Goal: Task Accomplishment & Management: Use online tool/utility

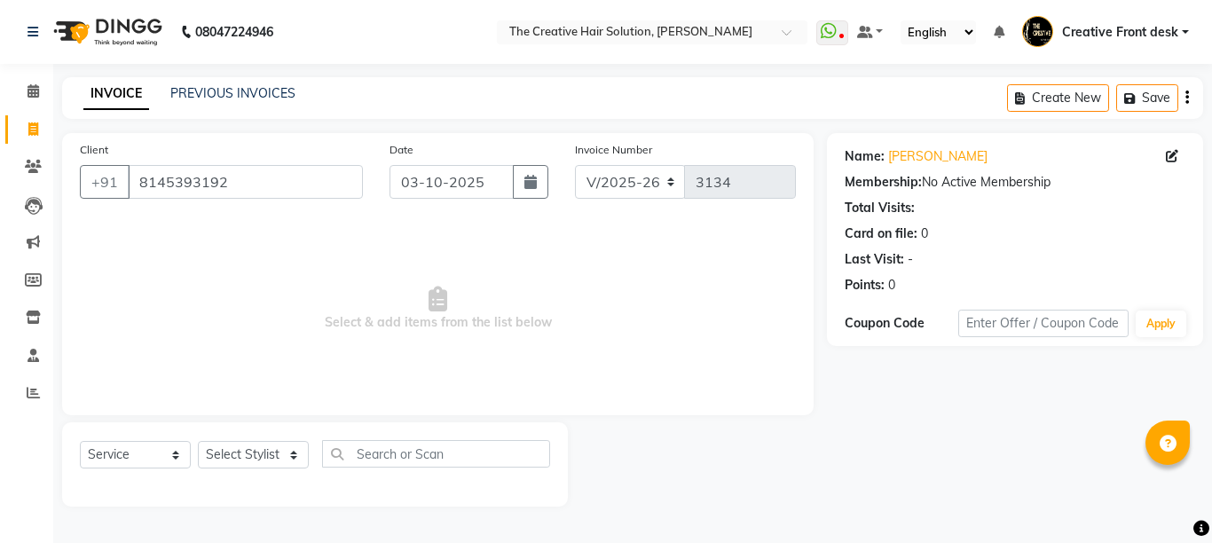
select select "146"
select select "service"
click at [287, 455] on select "Select Stylist Ankit Arti Creative Front desk [PERSON_NAME] [PERSON_NAME] Priya…" at bounding box center [253, 455] width 111 height 28
select select "4198"
click at [198, 441] on select "Select Stylist Ankit Arti Creative Front desk [PERSON_NAME] [PERSON_NAME] Priya…" at bounding box center [253, 455] width 111 height 28
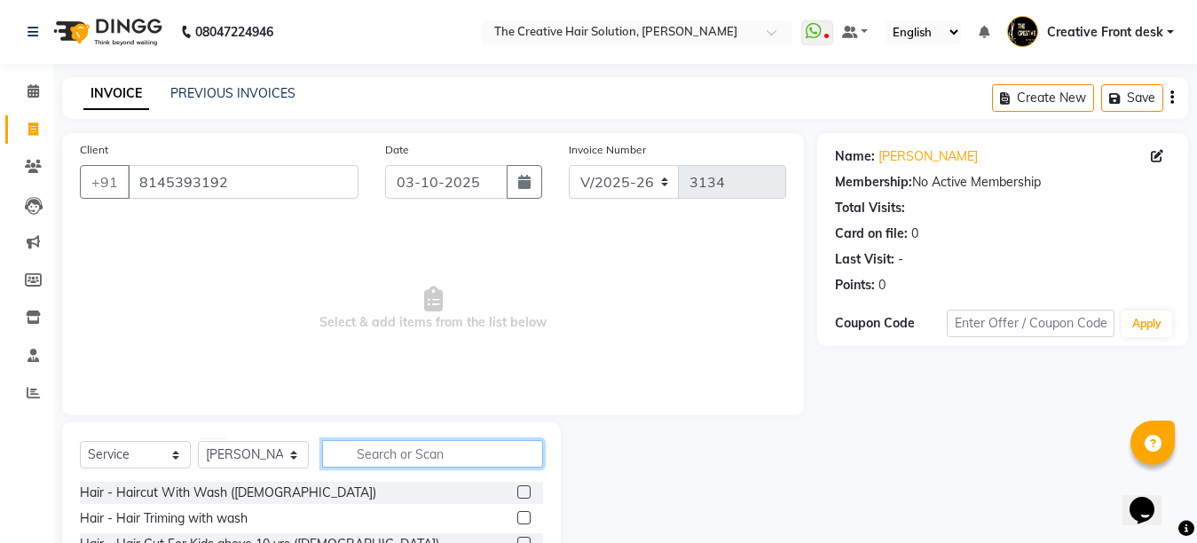
click at [377, 454] on input "text" at bounding box center [432, 454] width 221 height 28
type input "hair cut"
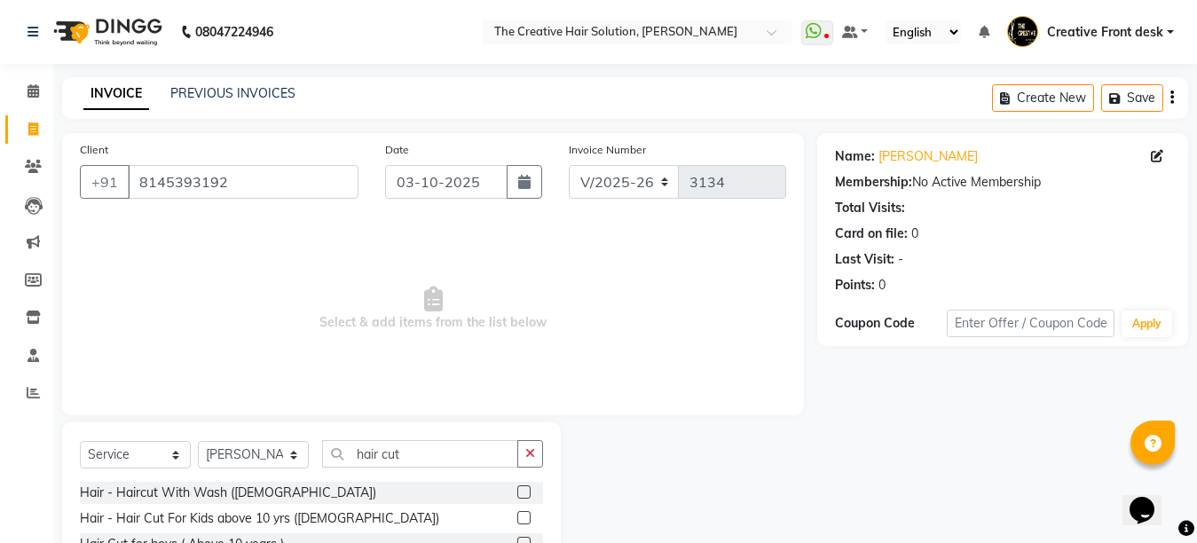
click at [389, 393] on span "Select & add items from the list below" at bounding box center [433, 308] width 706 height 177
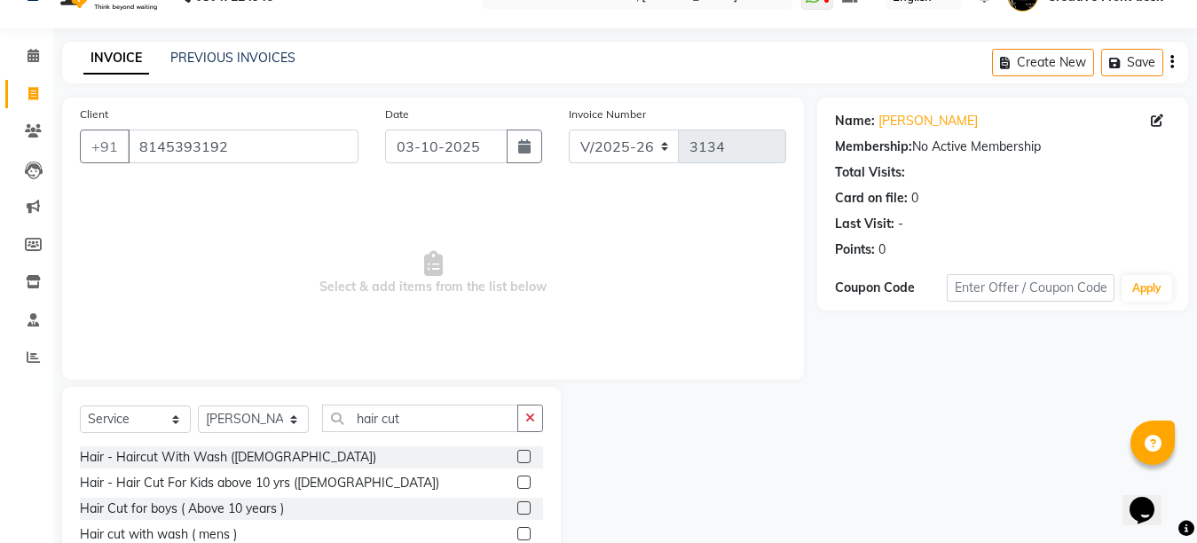
scroll to position [168, 0]
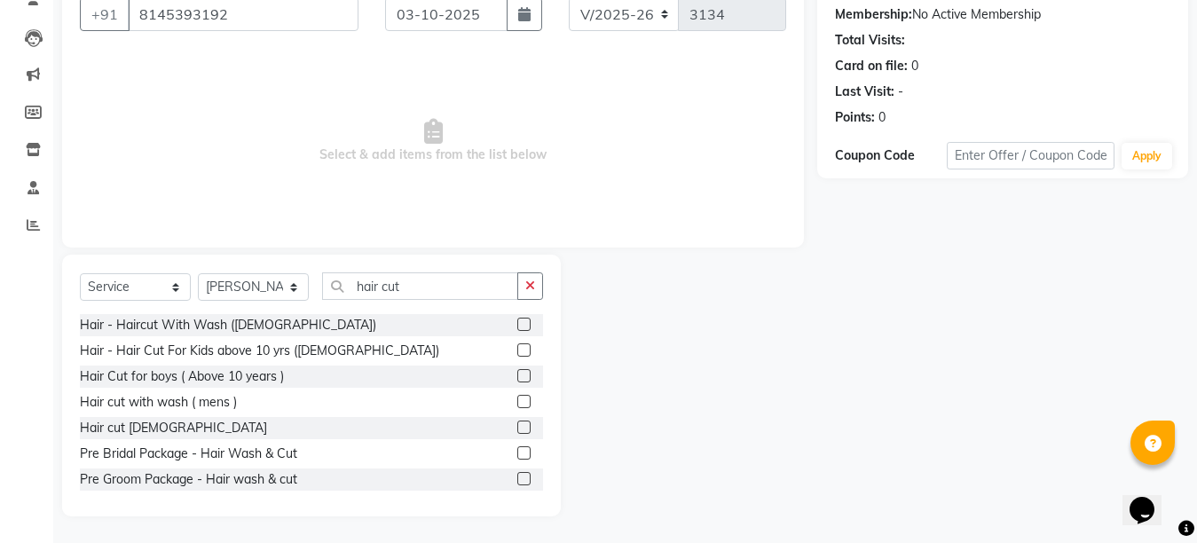
click at [517, 422] on label at bounding box center [523, 427] width 13 height 13
click at [517, 422] on input "checkbox" at bounding box center [523, 428] width 12 height 12
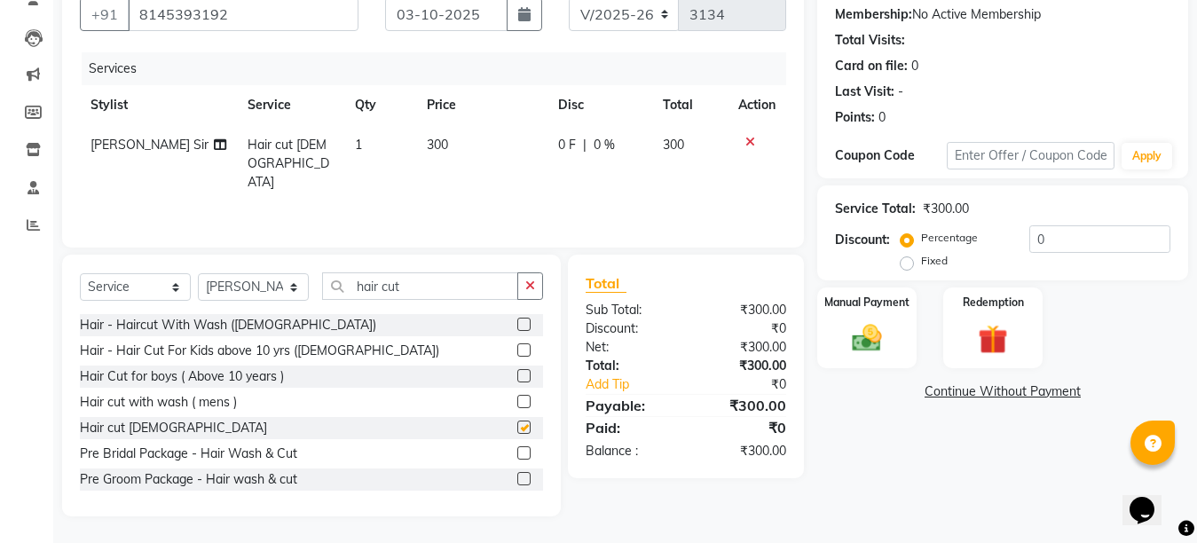
checkbox input "false"
click at [309, 283] on div "Select Service Product Membership Package Voucher Prepaid Gift Card Select Styl…" at bounding box center [311, 293] width 463 height 42
click at [303, 287] on select "Select Stylist Ankit Arti Creative Front desk [PERSON_NAME] [PERSON_NAME] Priya…" at bounding box center [253, 287] width 111 height 28
select select "43493"
click at [198, 273] on select "Select Stylist Ankit Arti Creative Front desk [PERSON_NAME] [PERSON_NAME] Priya…" at bounding box center [253, 287] width 111 height 28
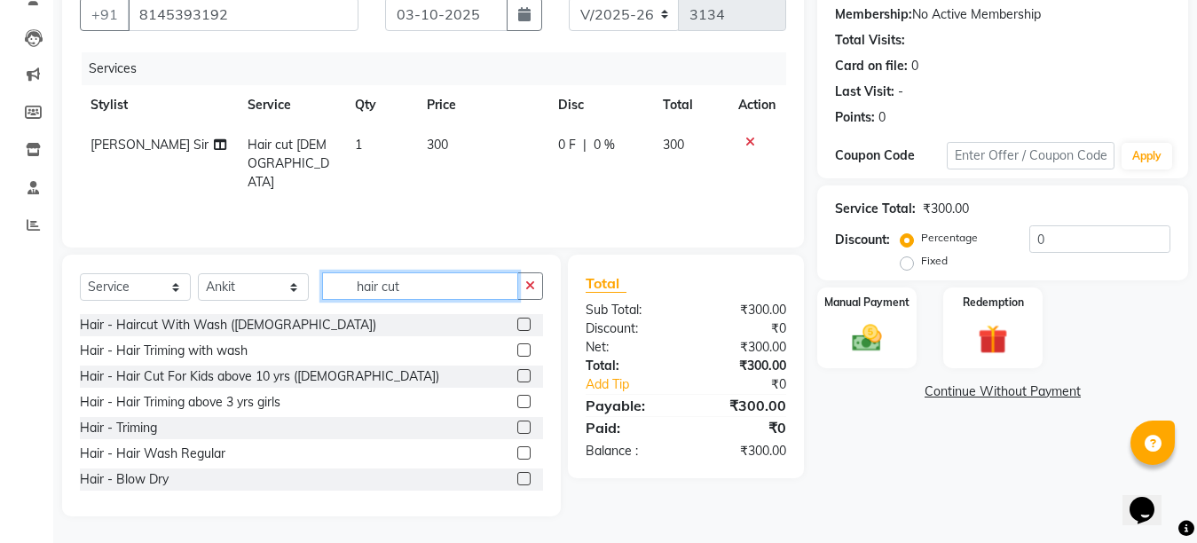
click at [413, 278] on input "hair cut" at bounding box center [420, 286] width 196 height 28
type input "h"
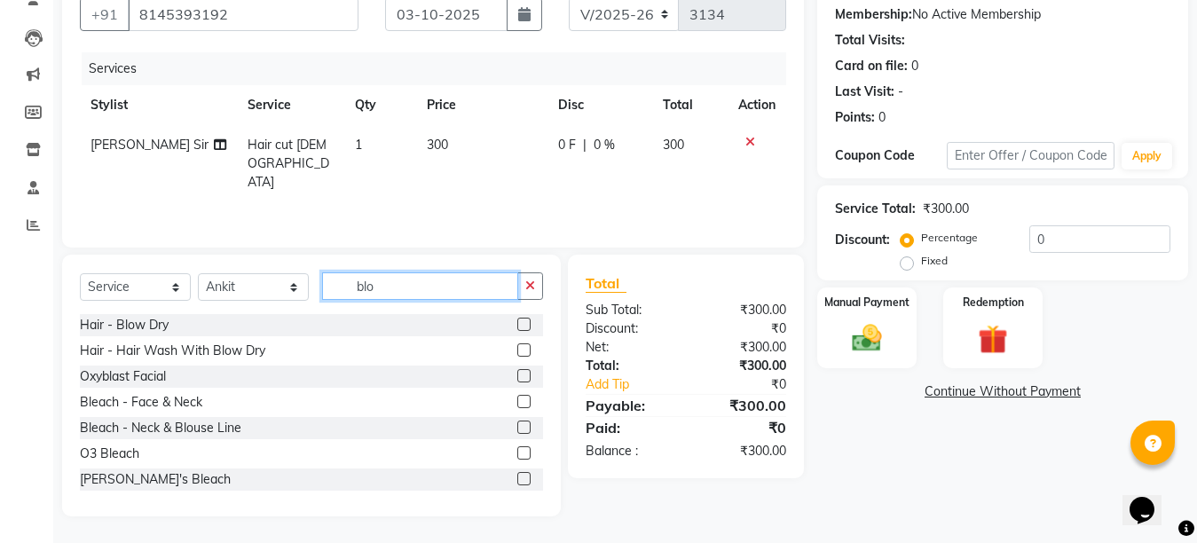
scroll to position [130, 0]
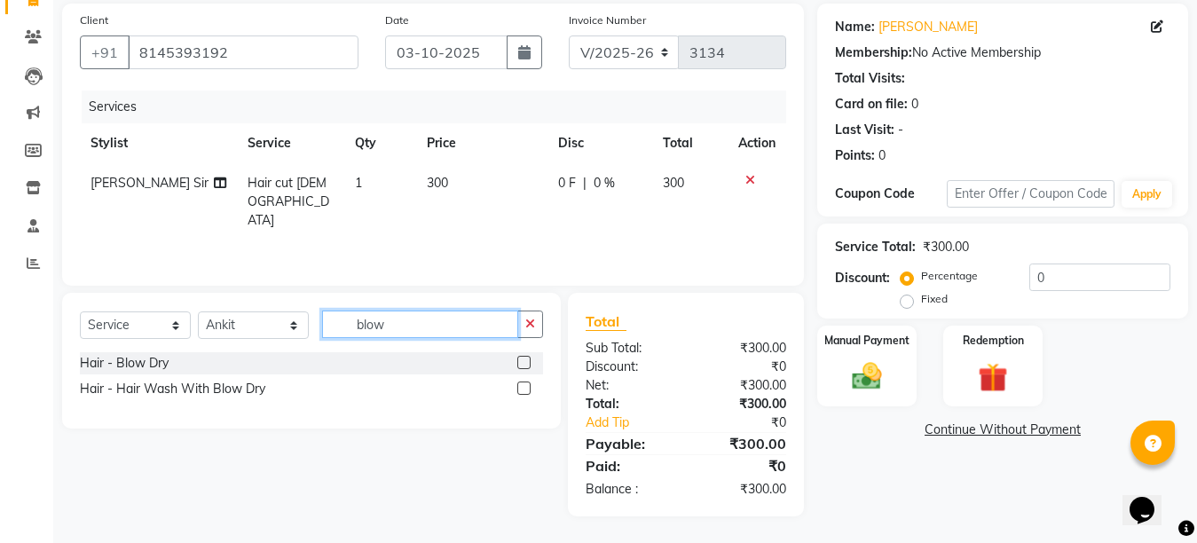
type input "blow"
click at [524, 363] on label at bounding box center [523, 362] width 13 height 13
click at [524, 363] on input "checkbox" at bounding box center [523, 364] width 12 height 12
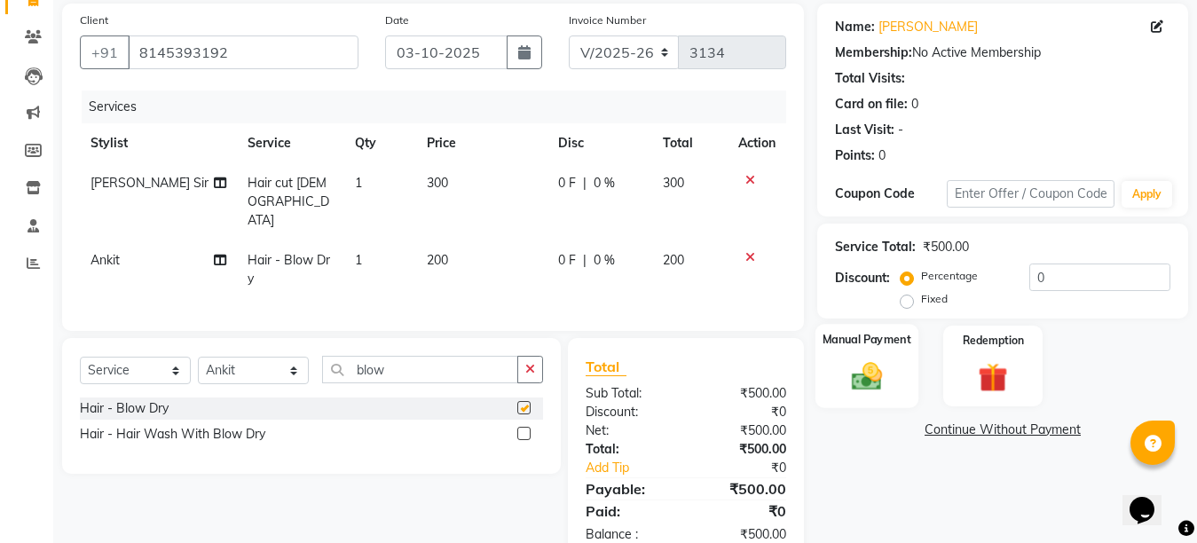
checkbox input "false"
click at [846, 374] on img at bounding box center [867, 375] width 50 height 35
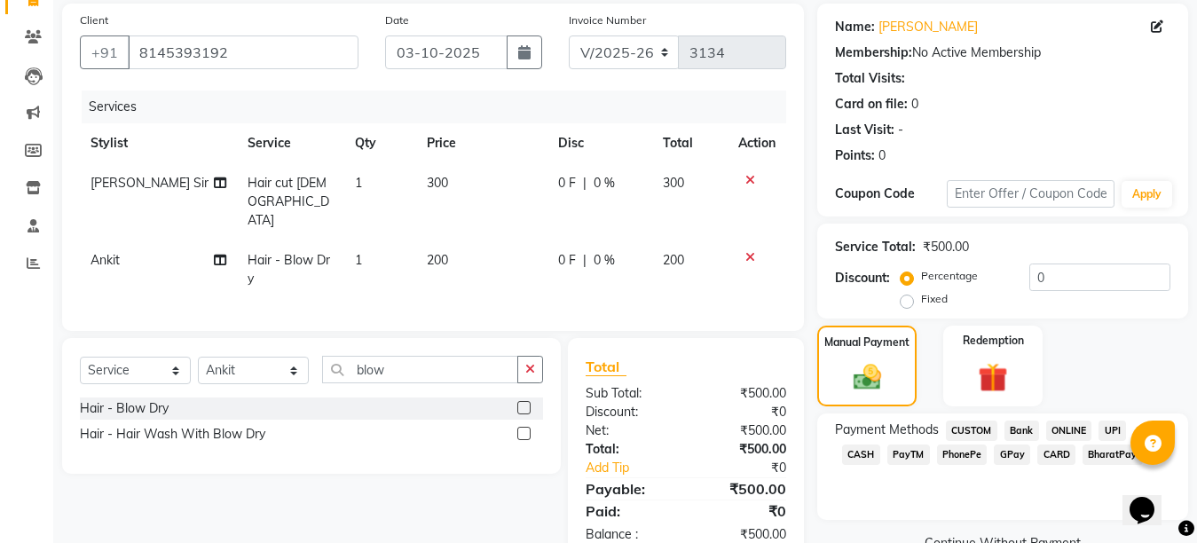
click at [994, 452] on span "GPay" at bounding box center [1012, 454] width 36 height 20
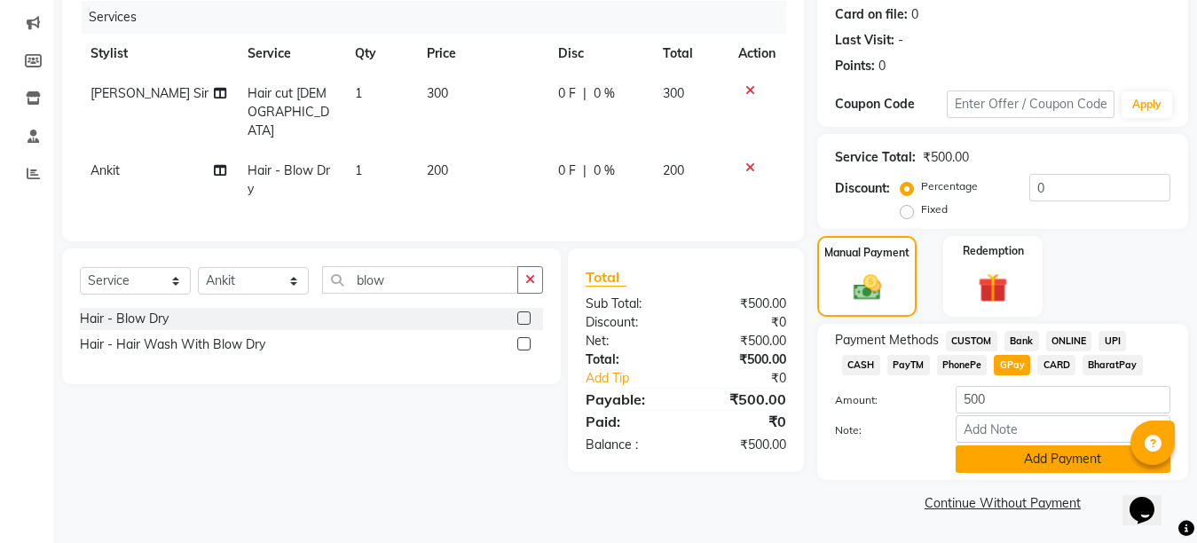
click at [1014, 464] on button "Add Payment" at bounding box center [1063, 459] width 215 height 28
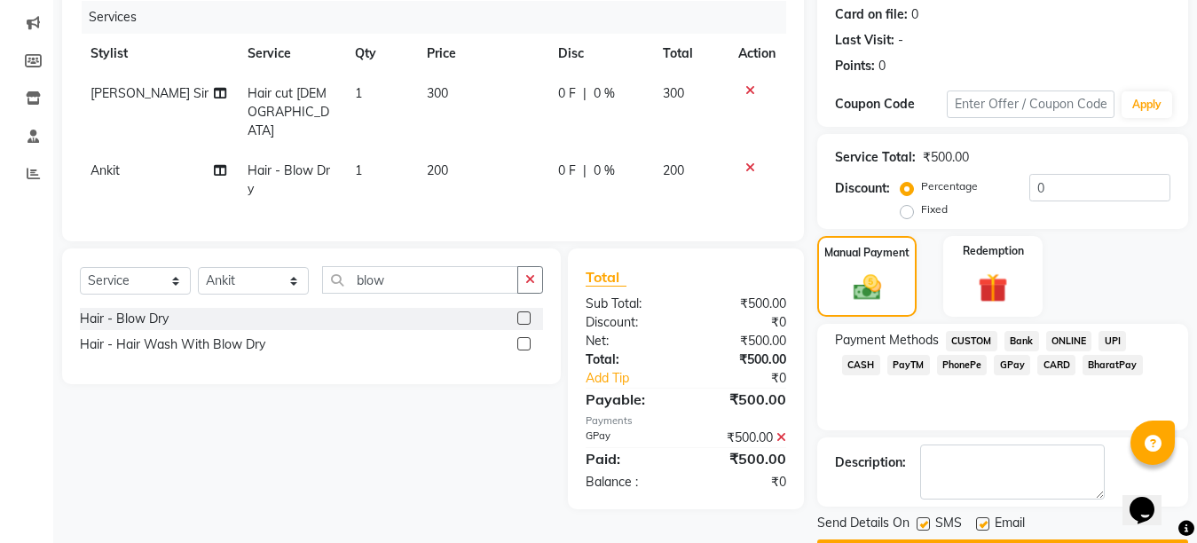
scroll to position [270, 0]
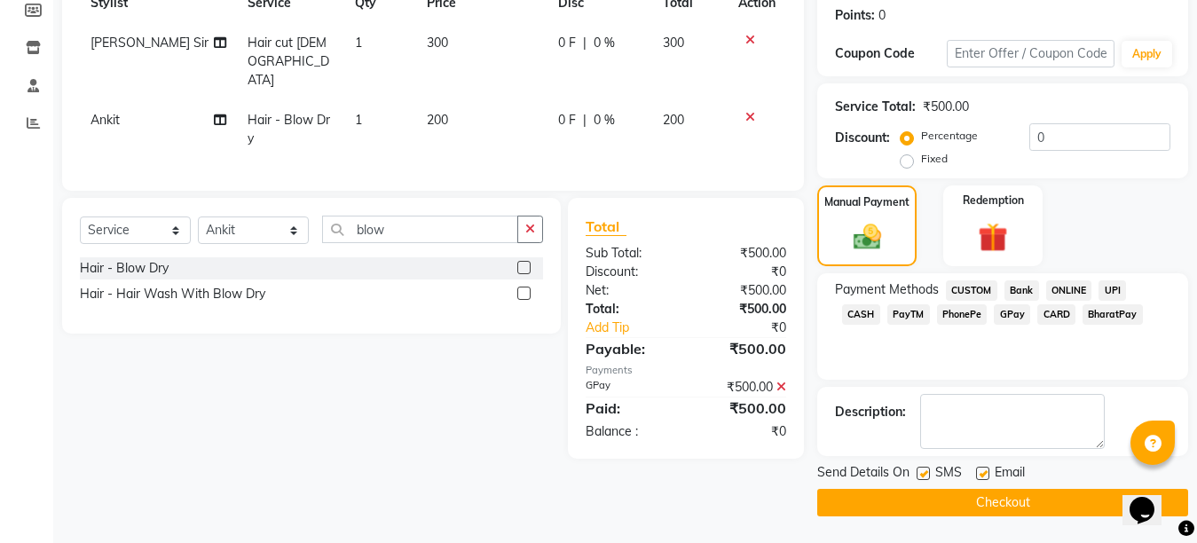
click at [984, 476] on label at bounding box center [982, 473] width 13 height 13
click at [984, 476] on input "checkbox" at bounding box center [982, 474] width 12 height 12
checkbox input "false"
click at [987, 518] on main "INVOICE PREVIOUS INVOICES Create New Save Client [PHONE_NUMBER] Date [DATE] Inv…" at bounding box center [625, 175] width 1144 height 736
click at [988, 512] on button "Checkout" at bounding box center [1002, 503] width 371 height 28
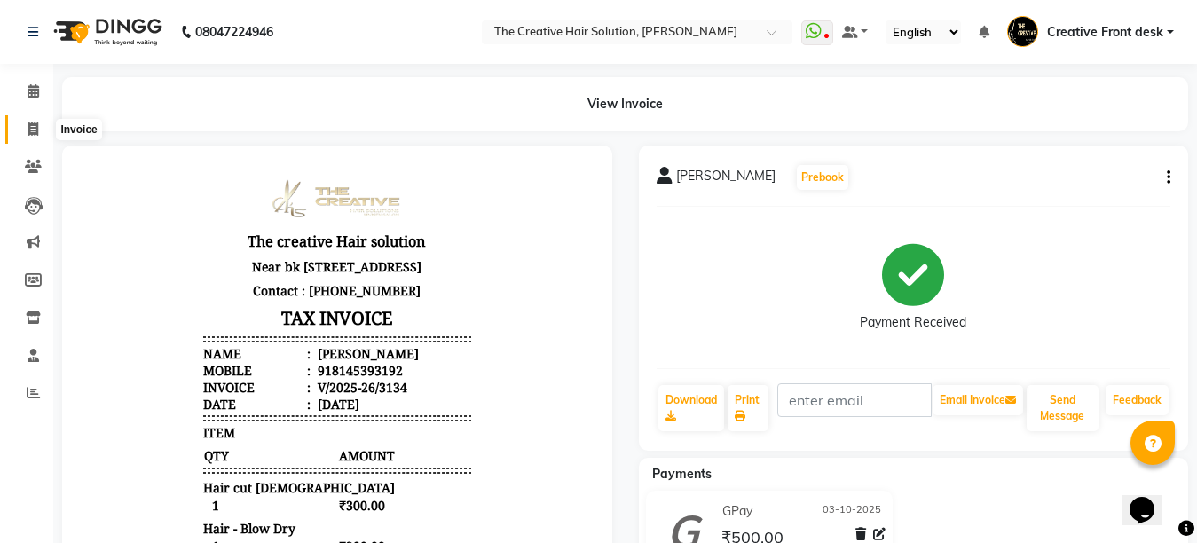
click at [33, 132] on icon at bounding box center [33, 128] width 10 height 13
select select "service"
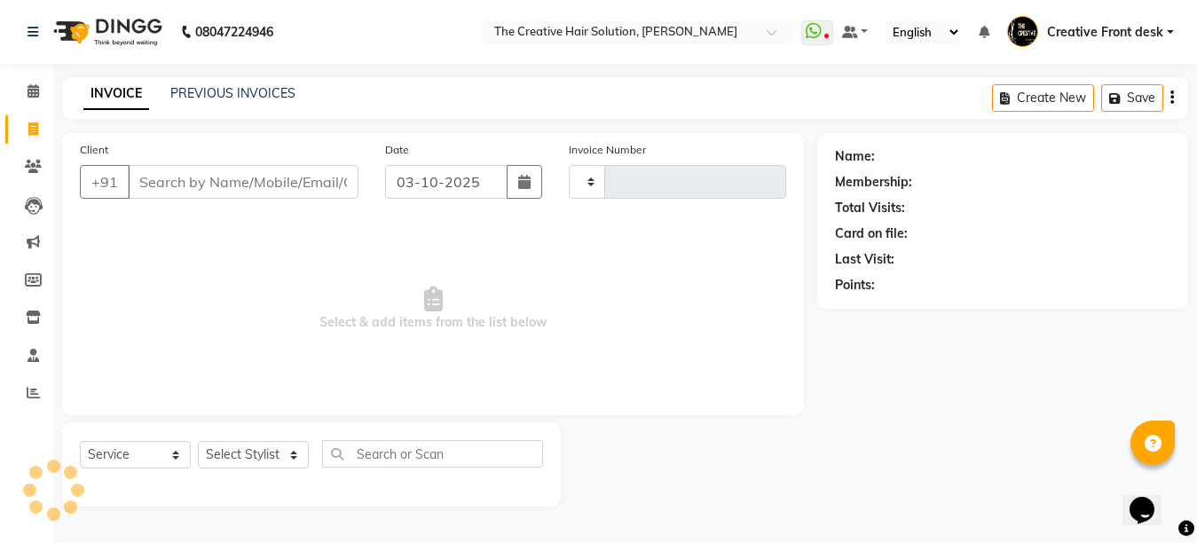
type input "3135"
select select "146"
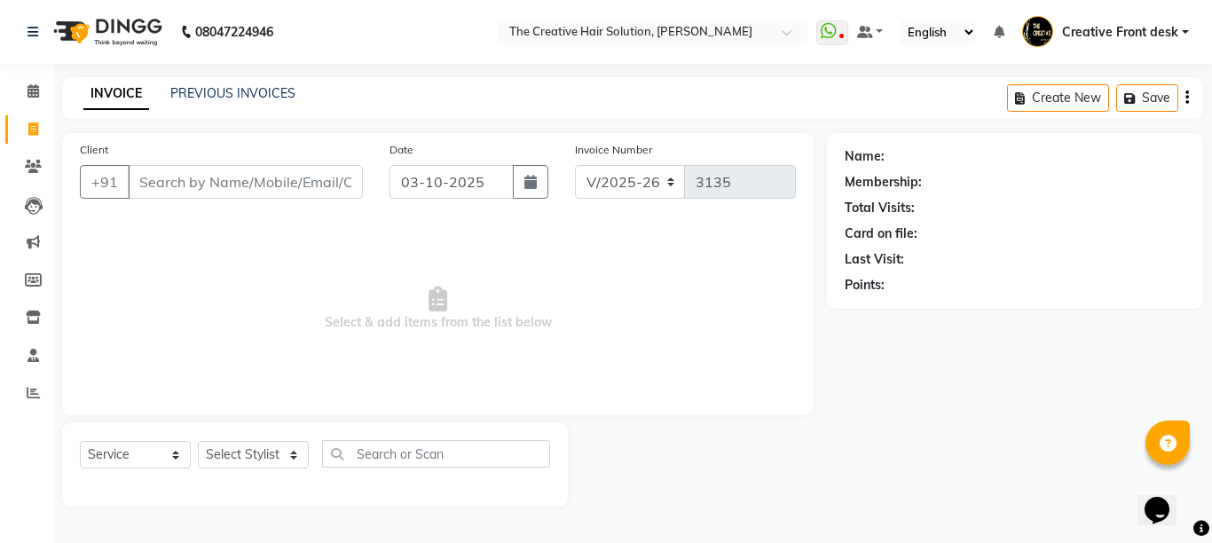
click at [256, 5] on nav "08047224946 Select Location × The Creative Hair Solution, Bewas Chowk WhatsApp …" at bounding box center [606, 32] width 1212 height 64
click at [316, 44] on nav "08047224946 Select Location × The Creative Hair Solution, Bewas Chowk WhatsApp …" at bounding box center [606, 32] width 1212 height 64
click at [287, 30] on nav "08047224946 Select Location × The Creative Hair Solution, Bewas Chowk WhatsApp …" at bounding box center [606, 32] width 1212 height 64
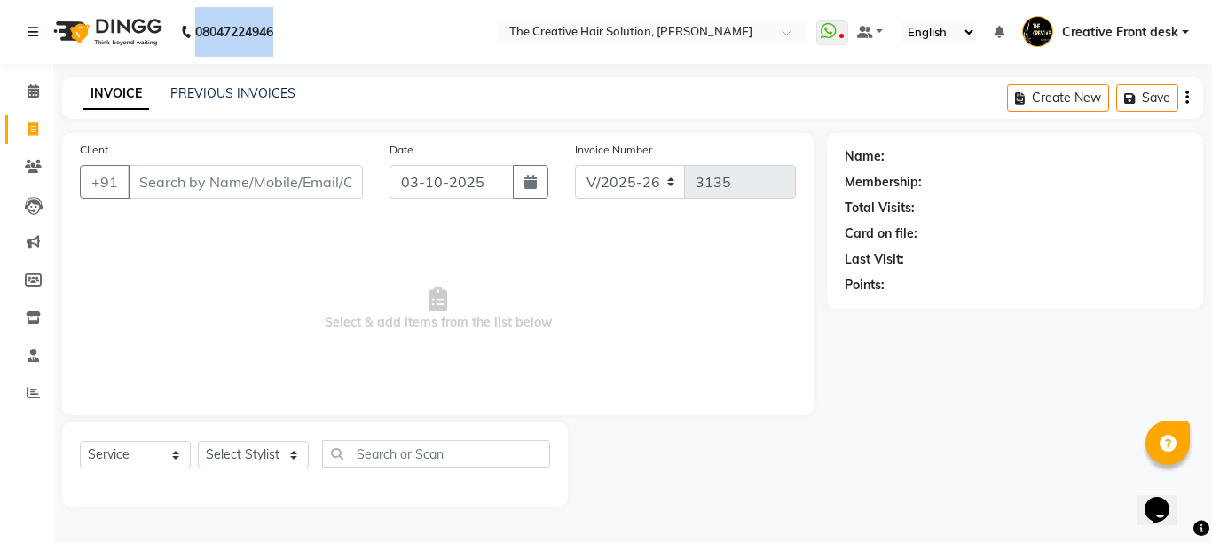
click at [287, 30] on nav "08047224946 Select Location × The Creative Hair Solution, Bewas Chowk WhatsApp …" at bounding box center [606, 32] width 1212 height 64
click at [287, 33] on nav "08047224946 Select Location × The Creative Hair Solution, Bewas Chowk WhatsApp …" at bounding box center [606, 32] width 1212 height 64
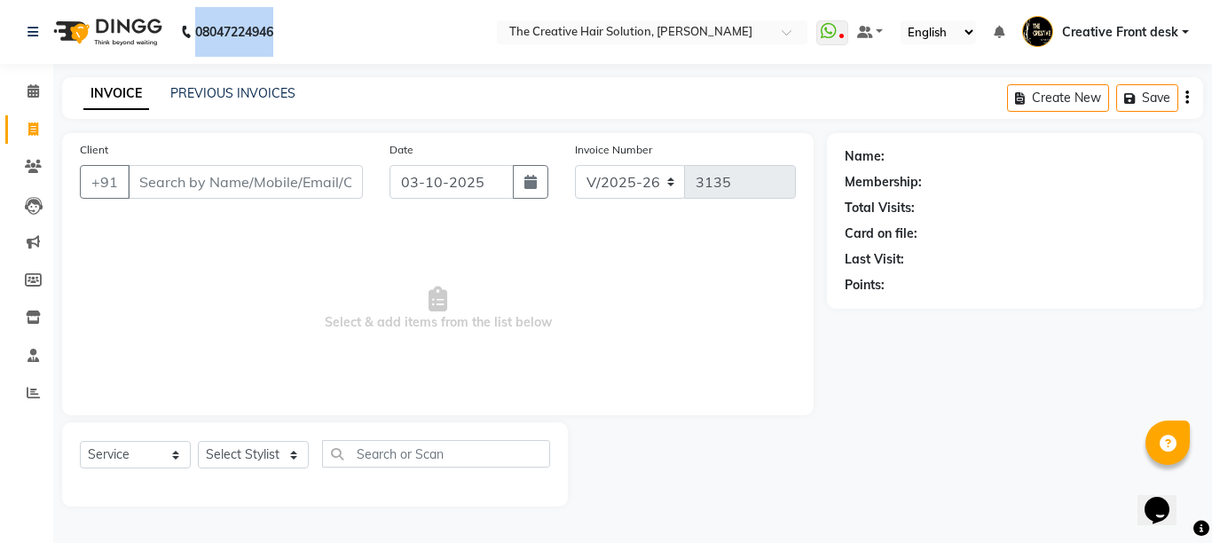
click at [287, 33] on nav "08047224946 Select Location × The Creative Hair Solution, Bewas Chowk WhatsApp …" at bounding box center [606, 32] width 1212 height 64
click at [287, 33] on div "08047224946" at bounding box center [150, 32] width 272 height 50
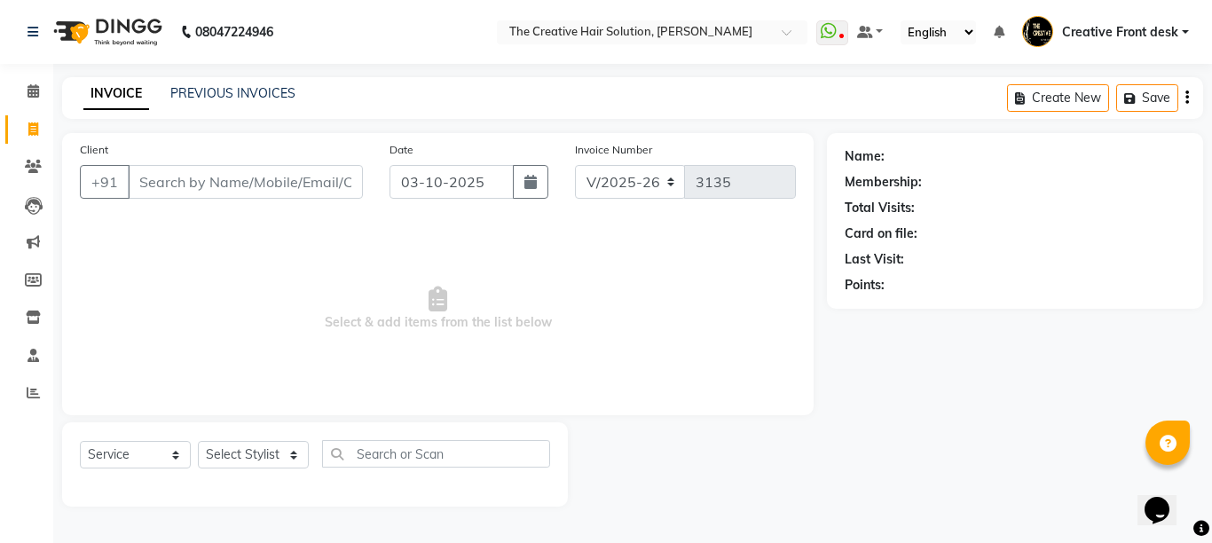
click at [287, 33] on div "08047224946" at bounding box center [150, 32] width 272 height 50
click at [287, 30] on div "08047224946" at bounding box center [150, 32] width 272 height 50
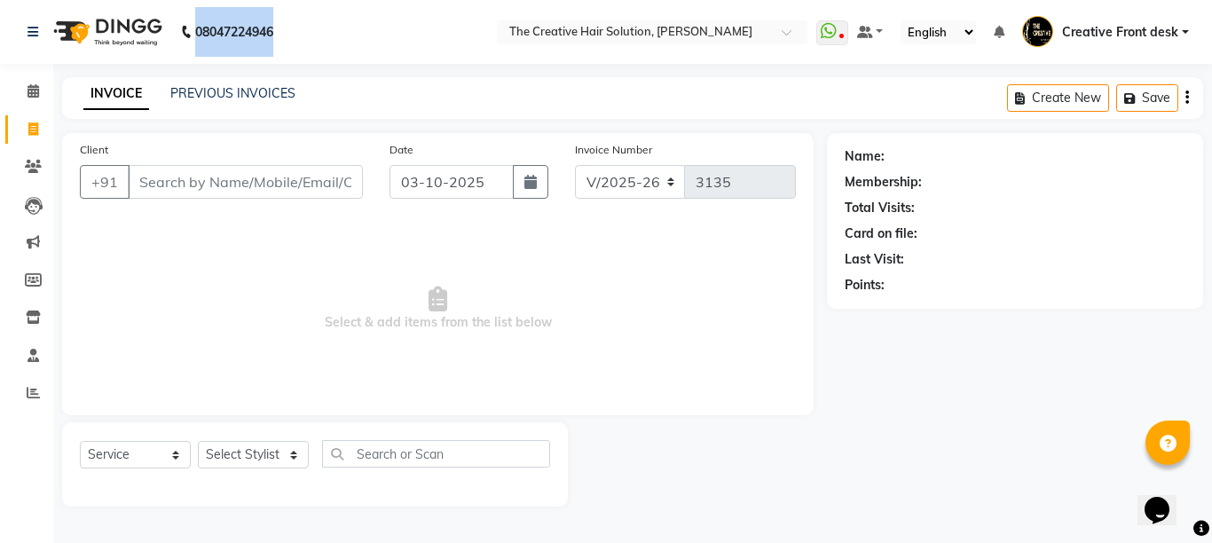
click at [287, 30] on div "08047224946" at bounding box center [150, 32] width 272 height 50
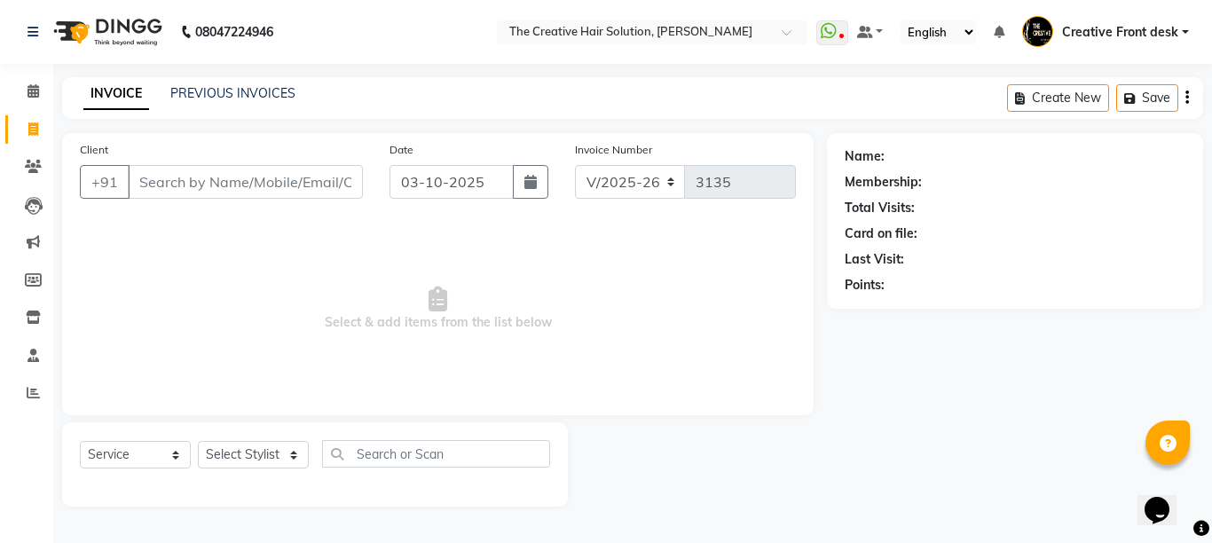
click at [287, 30] on div "08047224946" at bounding box center [150, 32] width 272 height 50
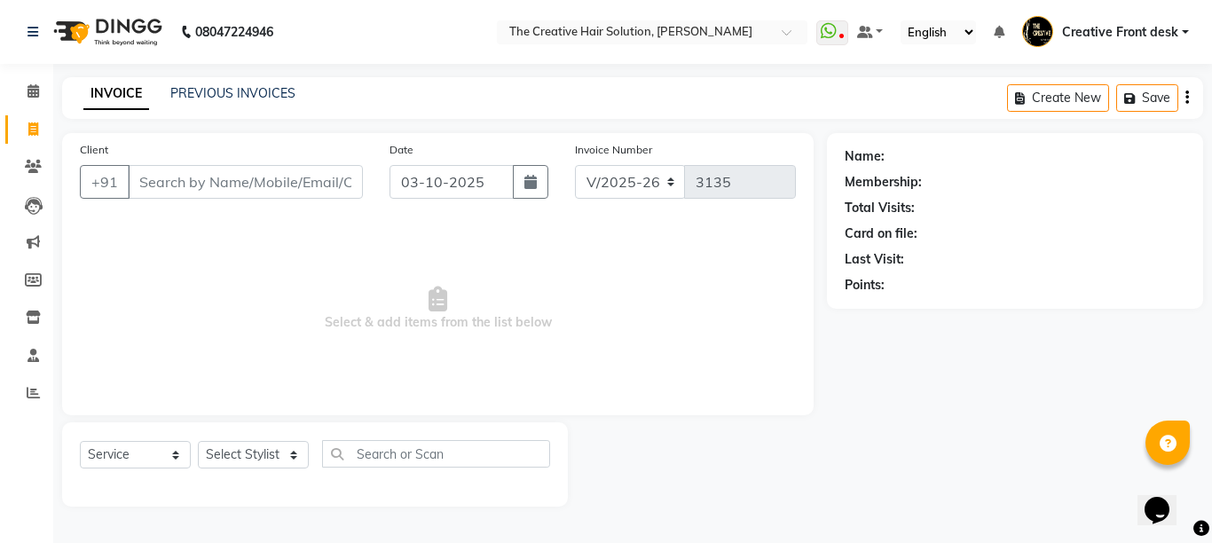
click at [287, 30] on div "08047224946" at bounding box center [150, 32] width 272 height 50
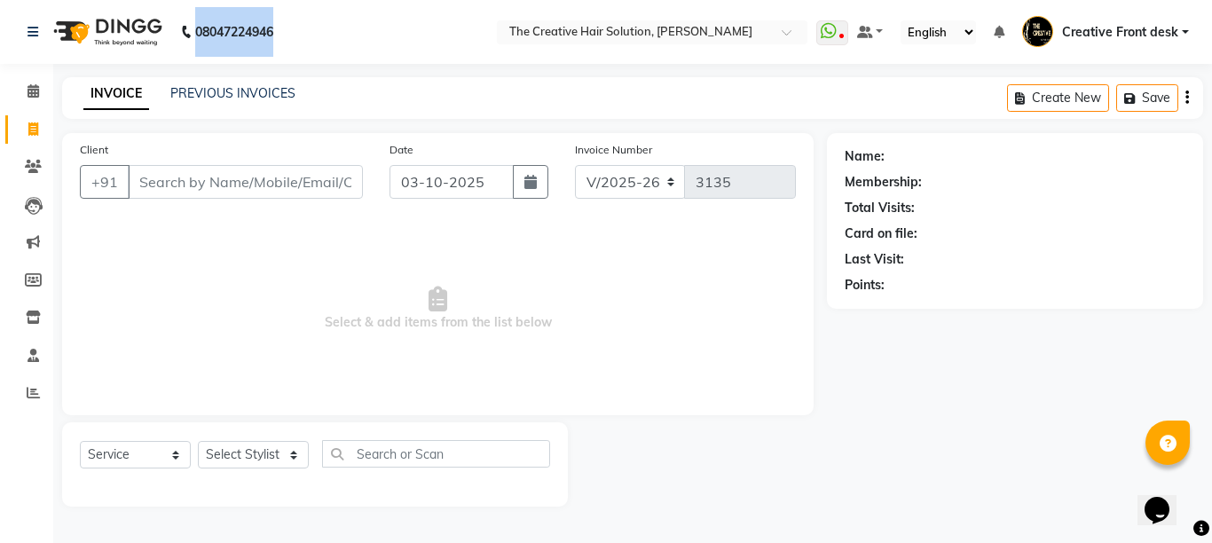
click at [287, 29] on div "08047224946" at bounding box center [150, 32] width 272 height 50
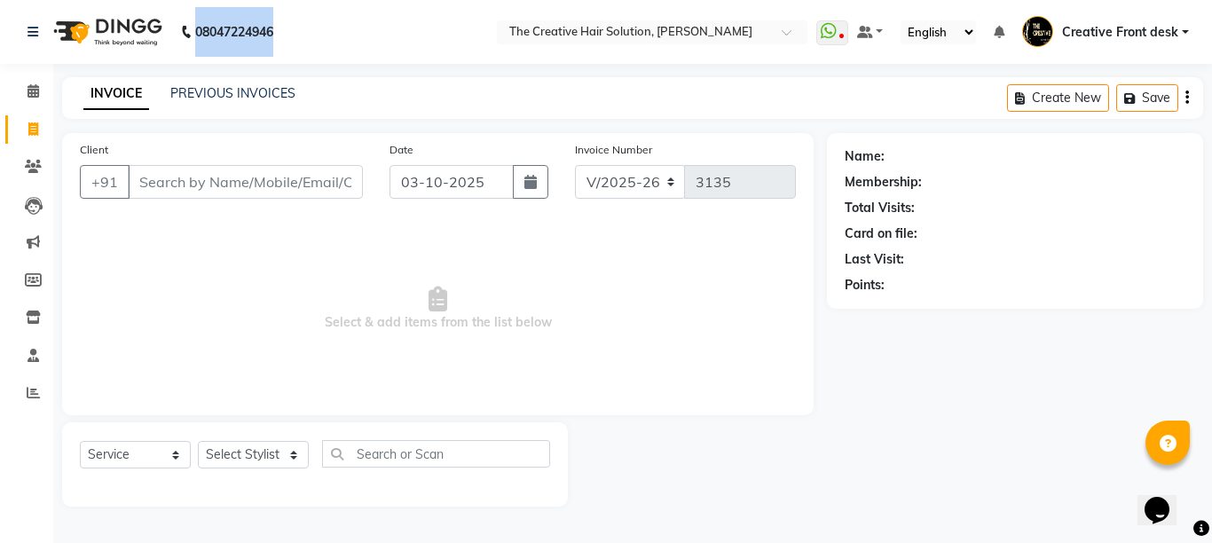
click at [287, 29] on div "08047224946" at bounding box center [150, 32] width 272 height 50
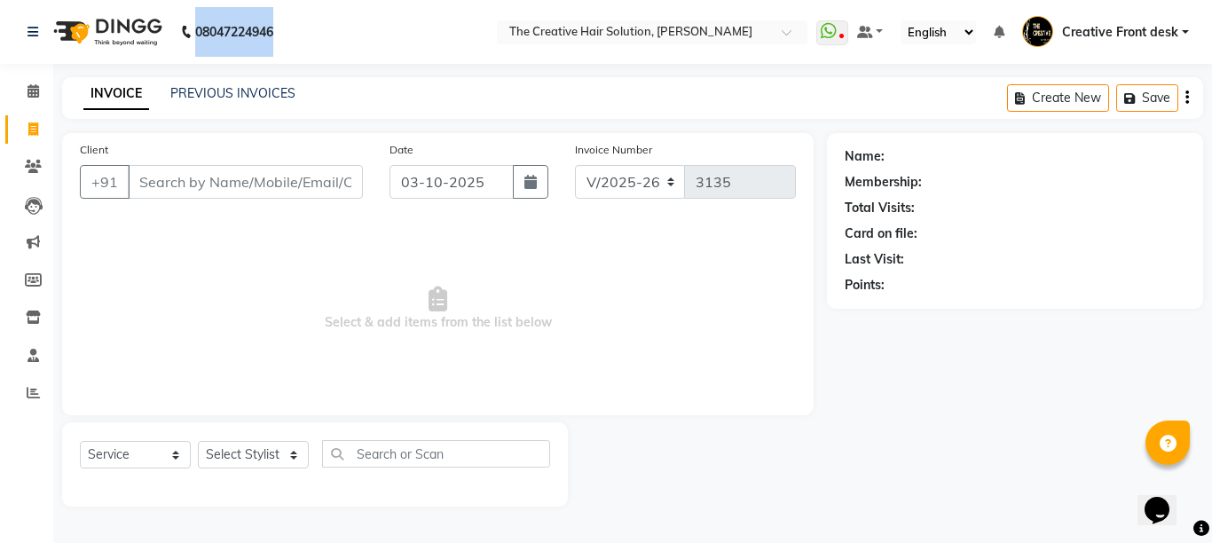
click at [287, 29] on div "08047224946" at bounding box center [150, 32] width 272 height 50
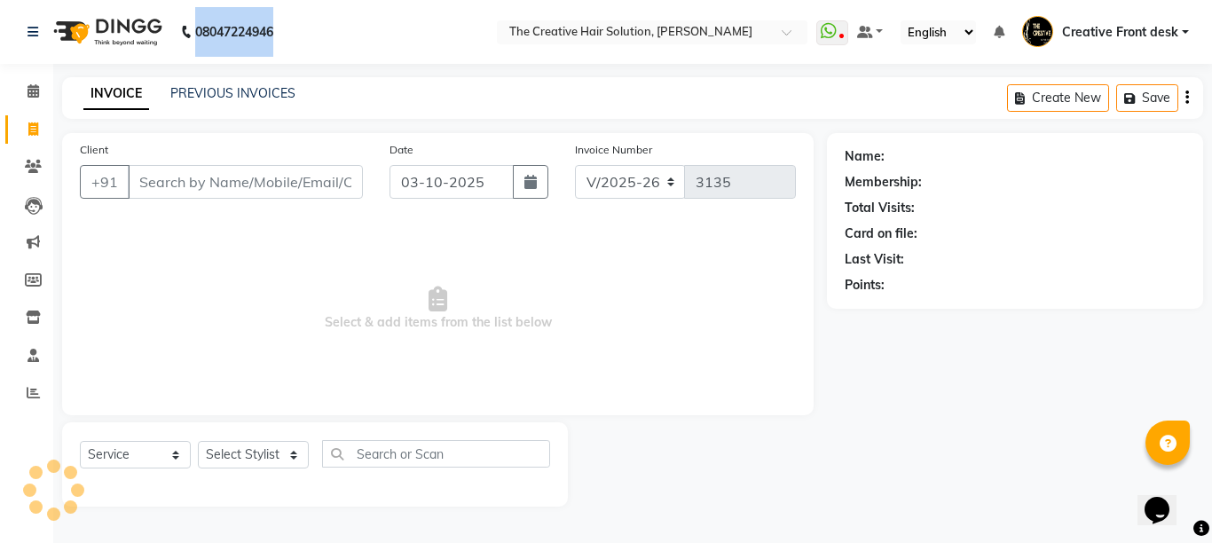
click at [287, 29] on div "08047224946" at bounding box center [150, 32] width 272 height 50
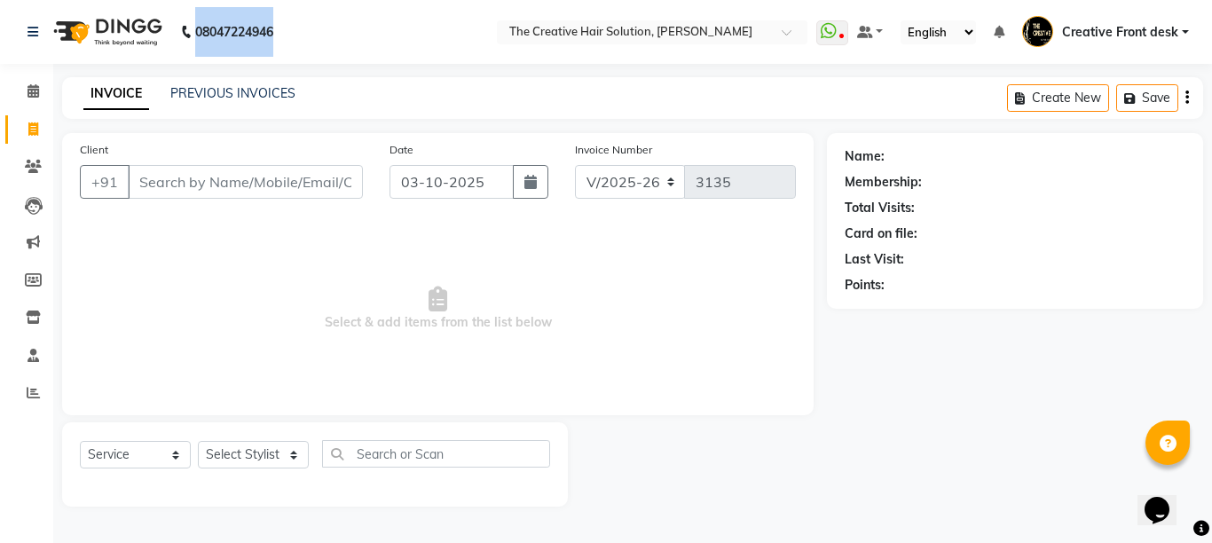
click at [287, 29] on div "08047224946" at bounding box center [150, 32] width 272 height 50
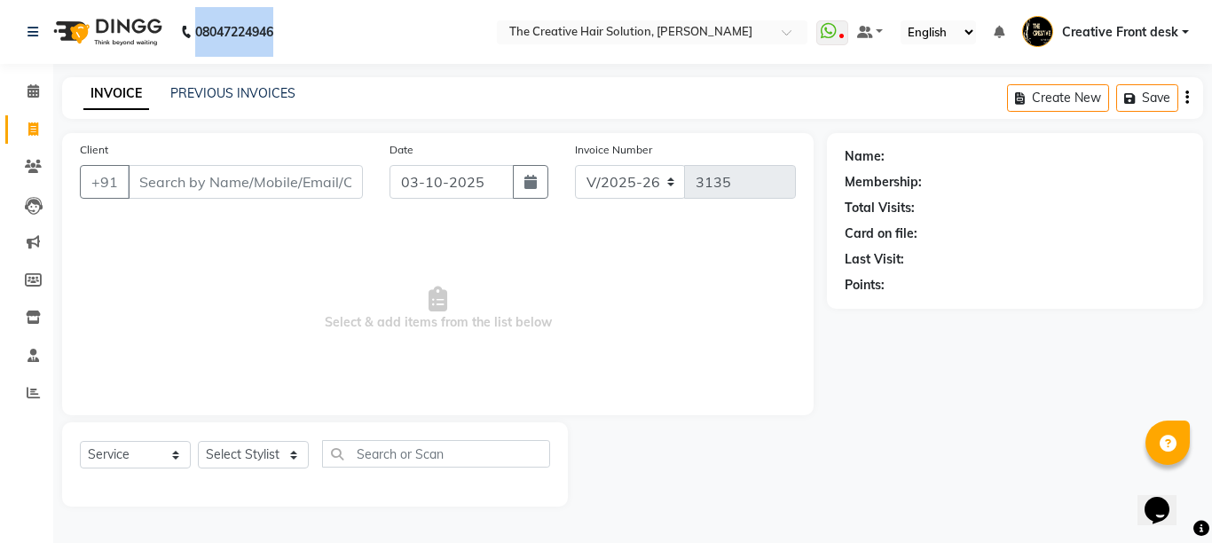
click at [287, 29] on div "08047224946" at bounding box center [150, 32] width 272 height 50
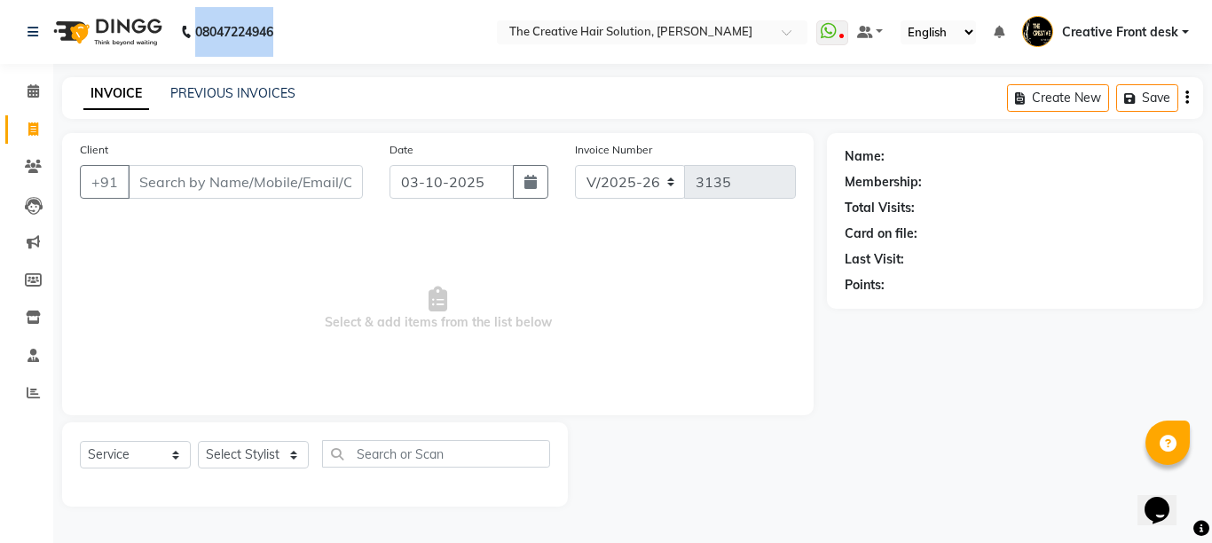
click at [287, 29] on div "08047224946" at bounding box center [150, 32] width 272 height 50
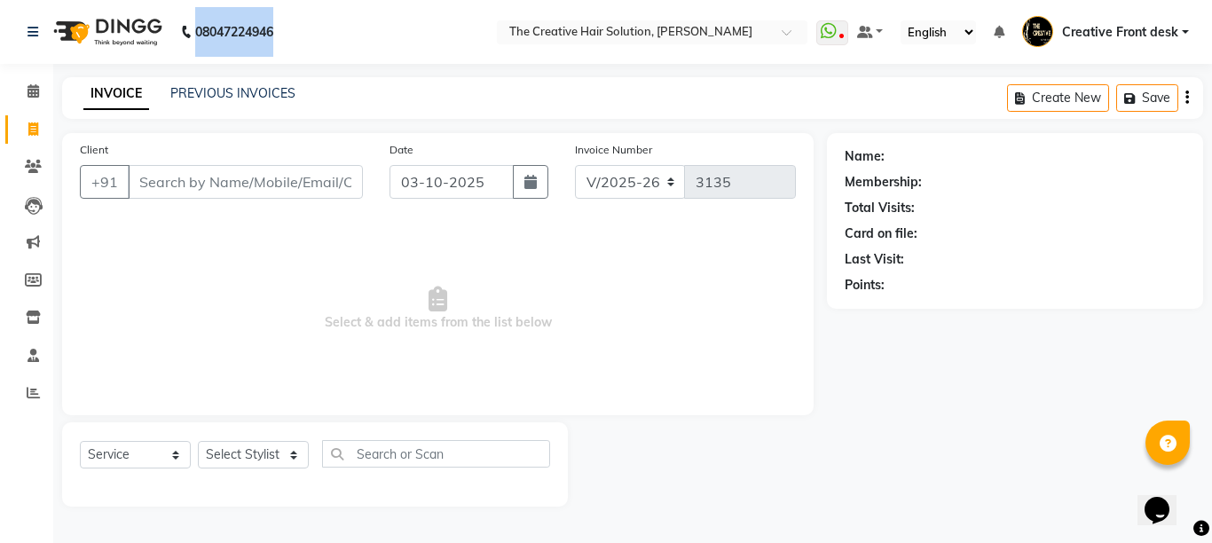
click at [287, 29] on div "08047224946" at bounding box center [150, 32] width 272 height 50
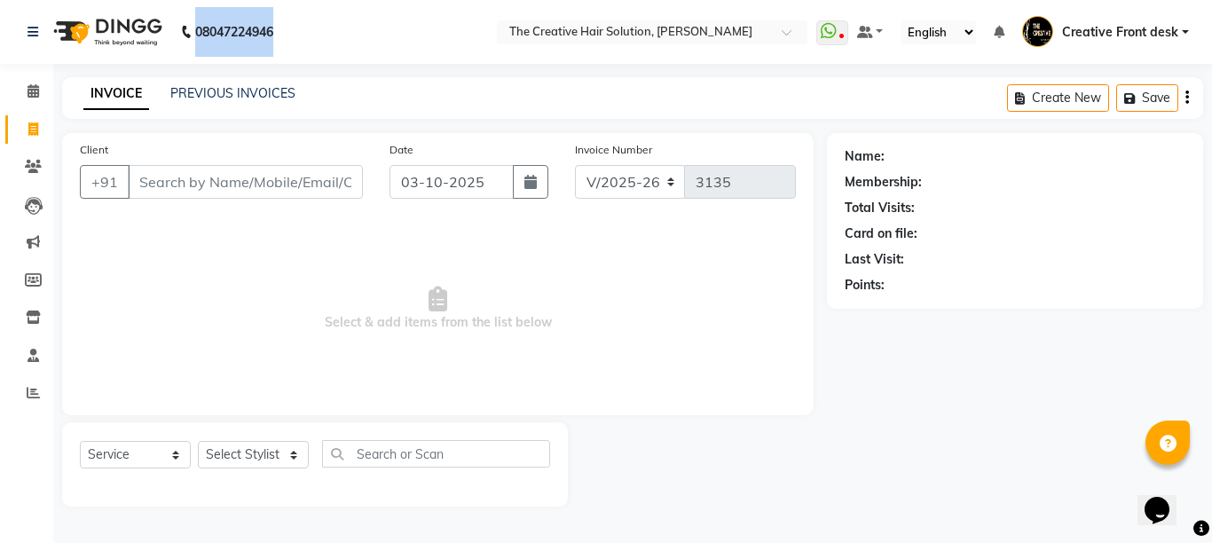
click at [287, 29] on div "08047224946" at bounding box center [150, 32] width 272 height 50
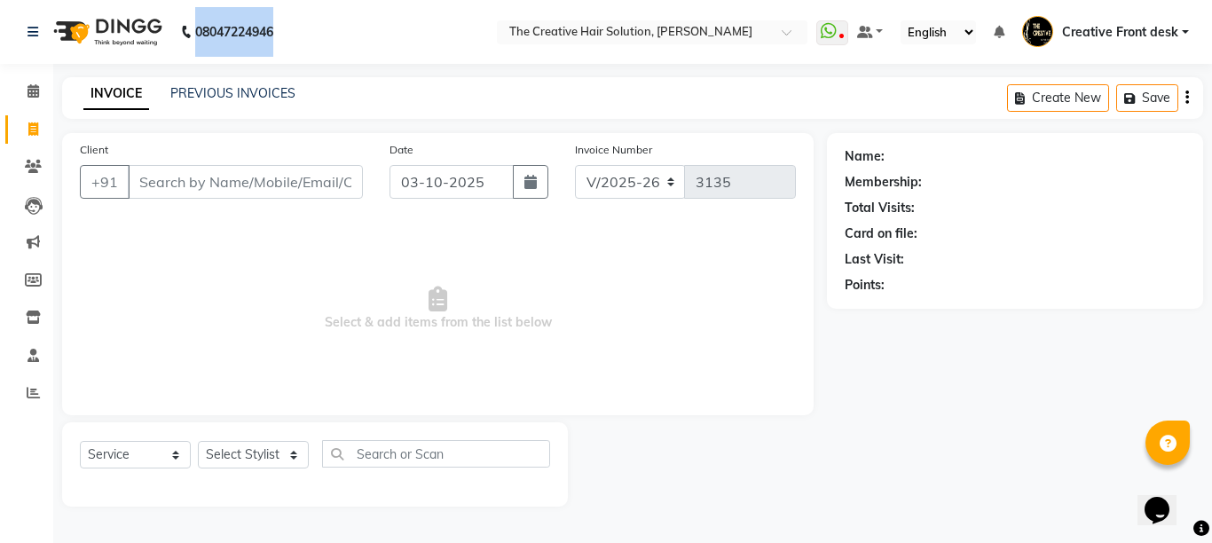
click at [287, 29] on div "08047224946" at bounding box center [150, 32] width 272 height 50
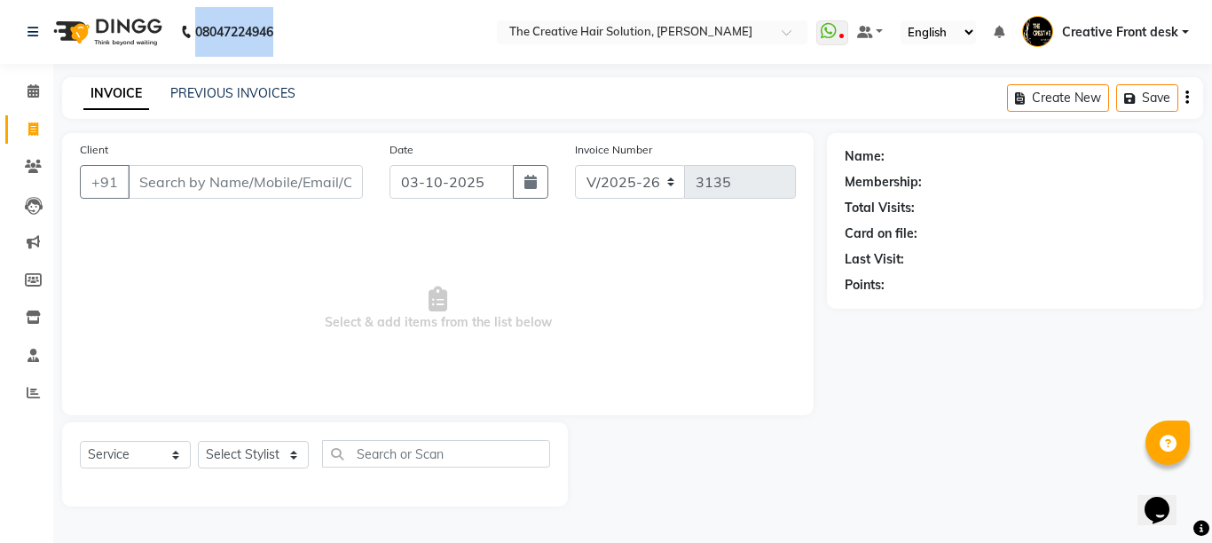
click at [287, 29] on div "08047224946" at bounding box center [150, 32] width 272 height 50
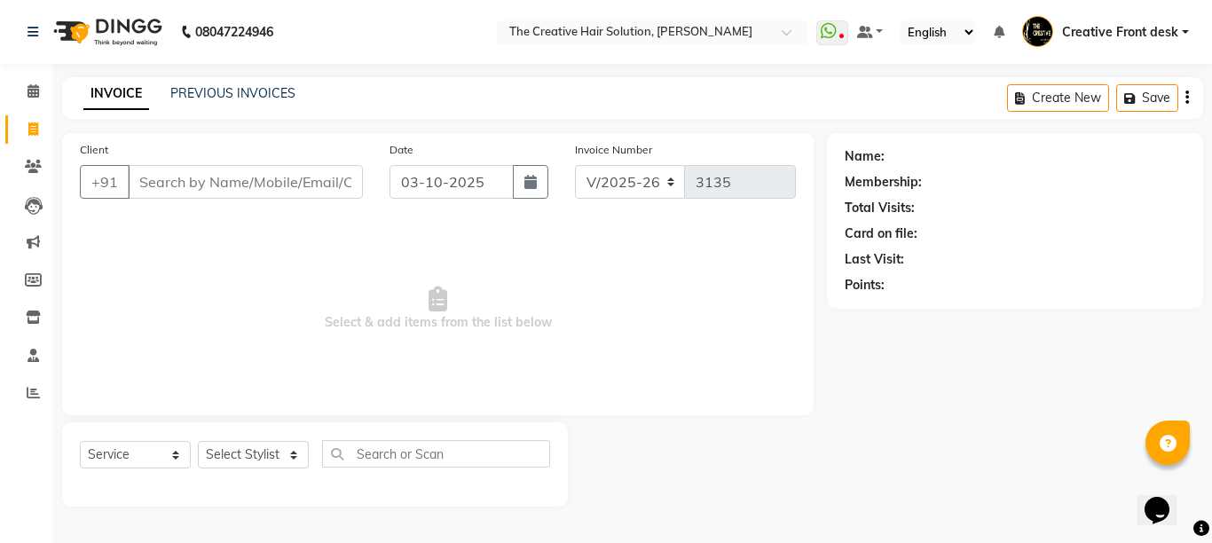
click at [287, 29] on div "08047224946" at bounding box center [150, 32] width 272 height 50
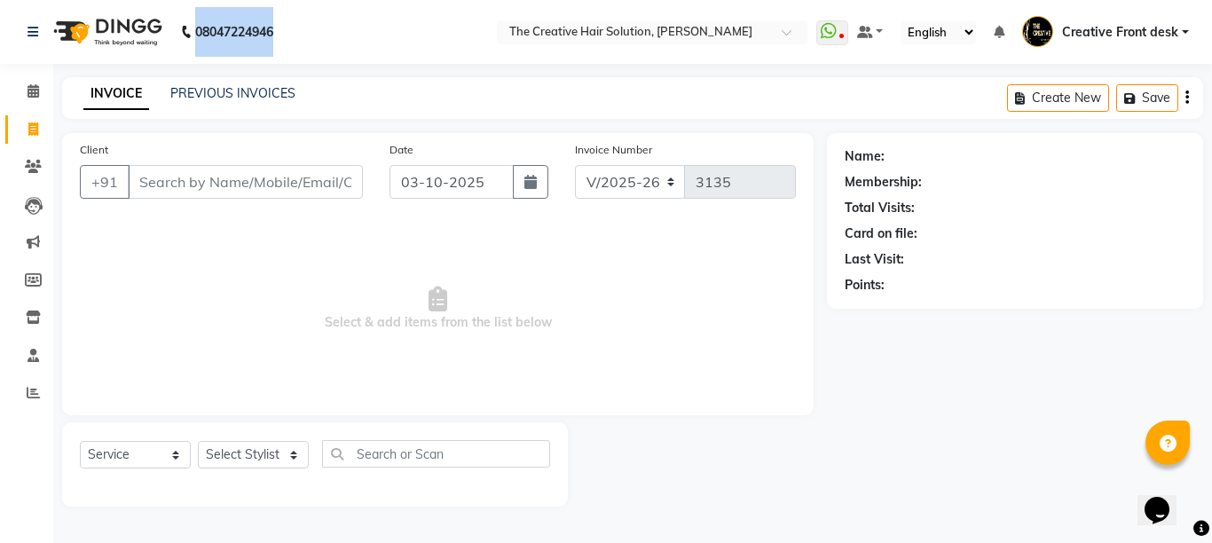
click at [287, 29] on div "08047224946" at bounding box center [150, 32] width 272 height 50
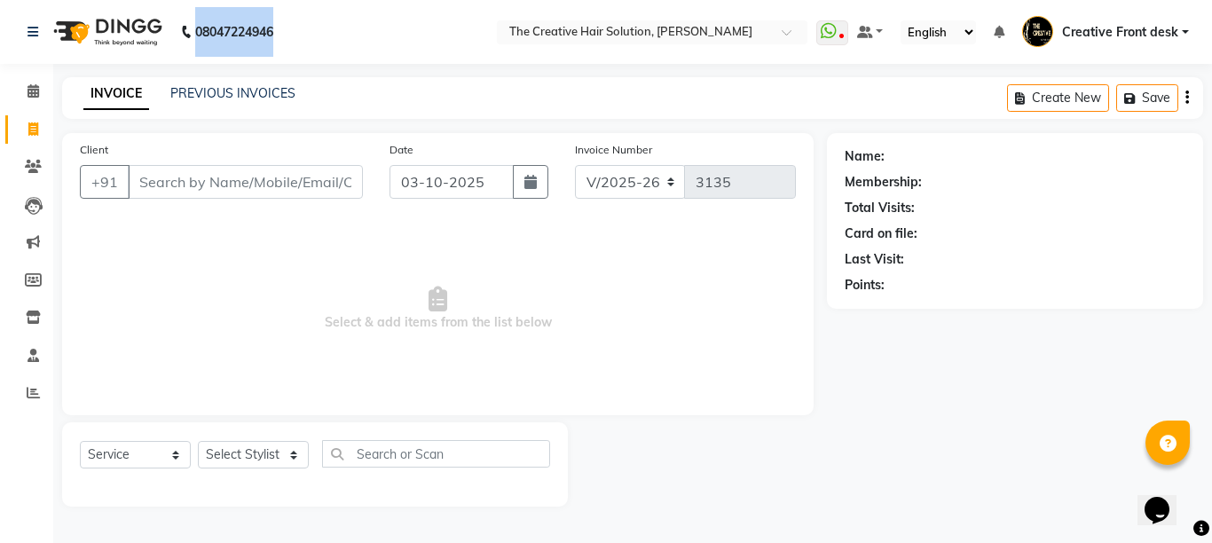
click at [287, 29] on div "08047224946" at bounding box center [150, 32] width 272 height 50
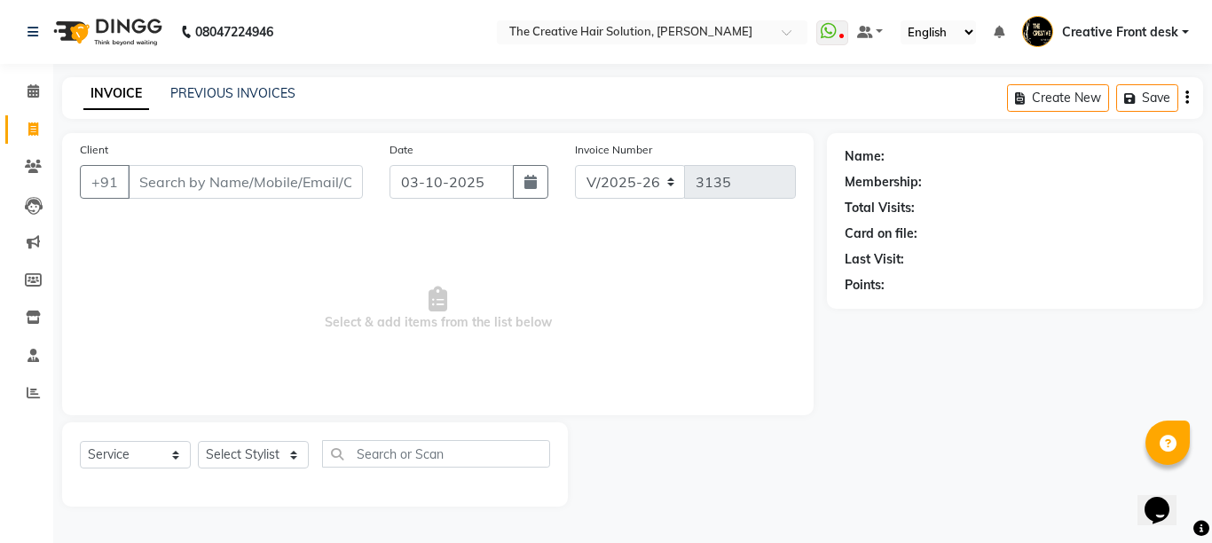
click at [287, 29] on div "08047224946" at bounding box center [150, 32] width 272 height 50
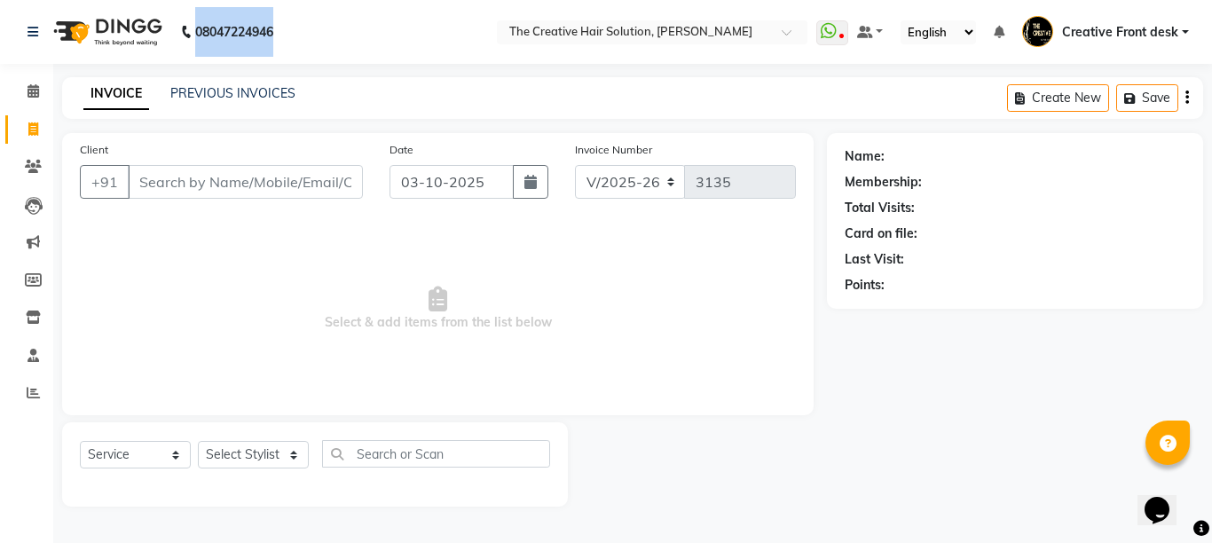
click at [287, 29] on div "08047224946" at bounding box center [150, 32] width 272 height 50
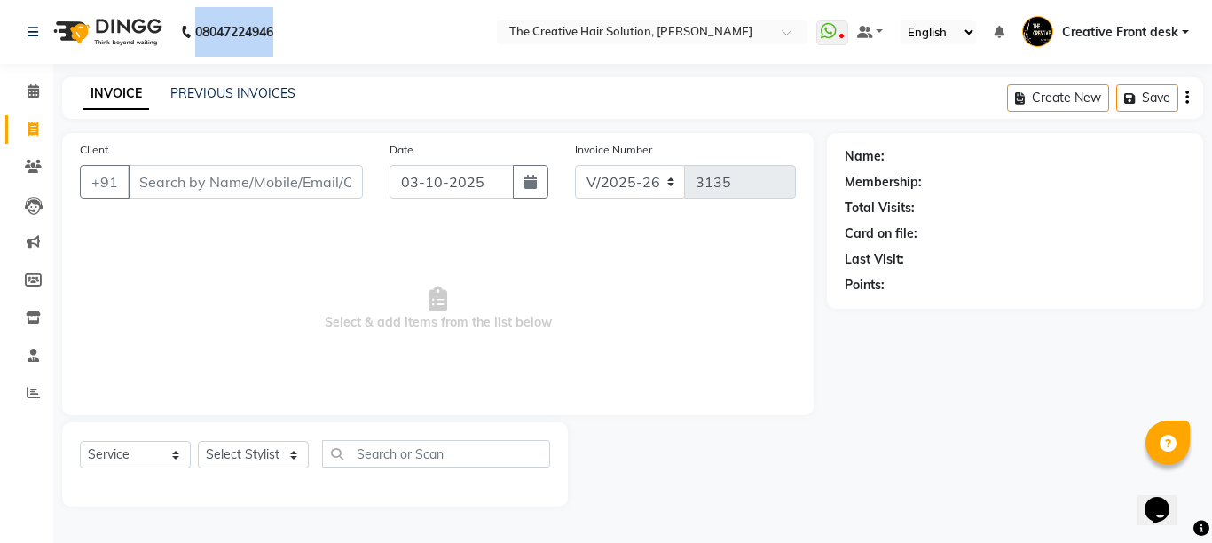
click at [287, 29] on div "08047224946" at bounding box center [150, 32] width 272 height 50
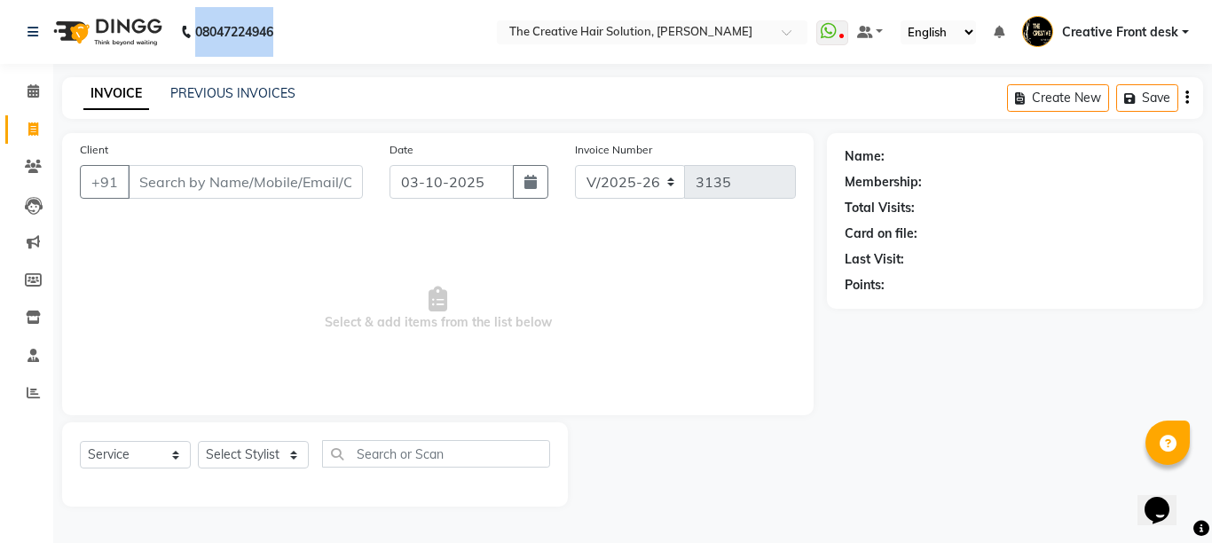
click at [287, 29] on div "08047224946" at bounding box center [150, 32] width 272 height 50
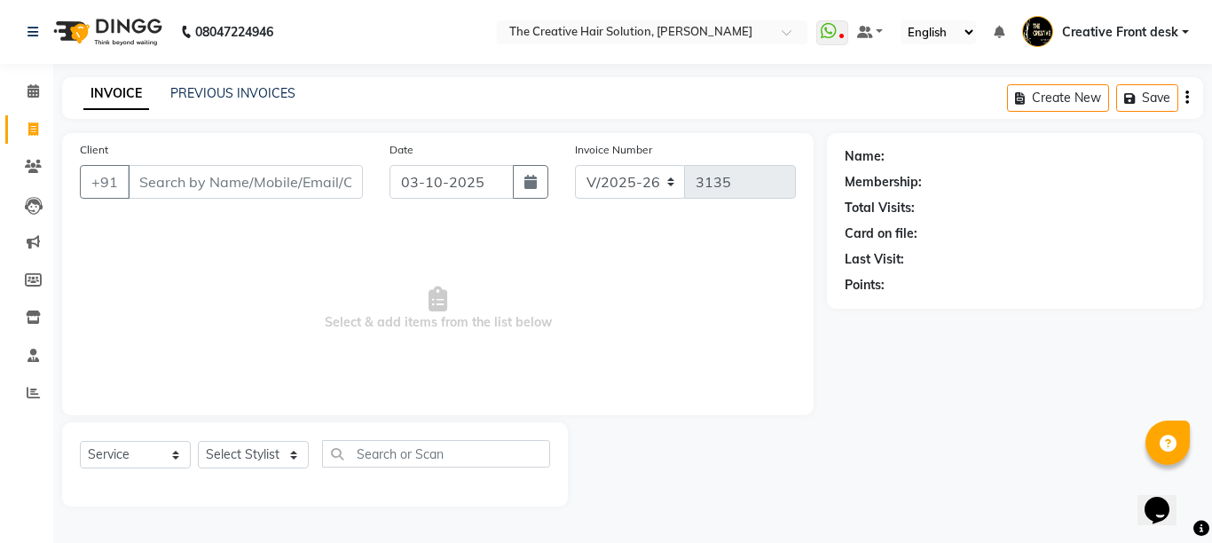
click at [287, 29] on div "08047224946" at bounding box center [150, 32] width 272 height 50
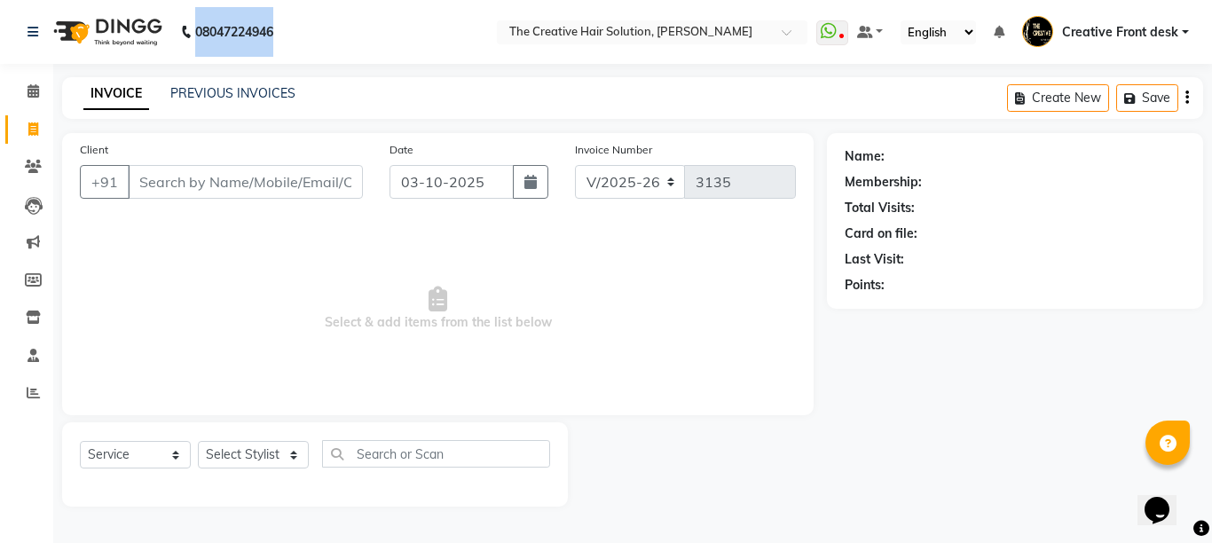
click at [287, 29] on div "08047224946" at bounding box center [150, 32] width 272 height 50
click at [286, 27] on div "08047224946" at bounding box center [150, 32] width 272 height 50
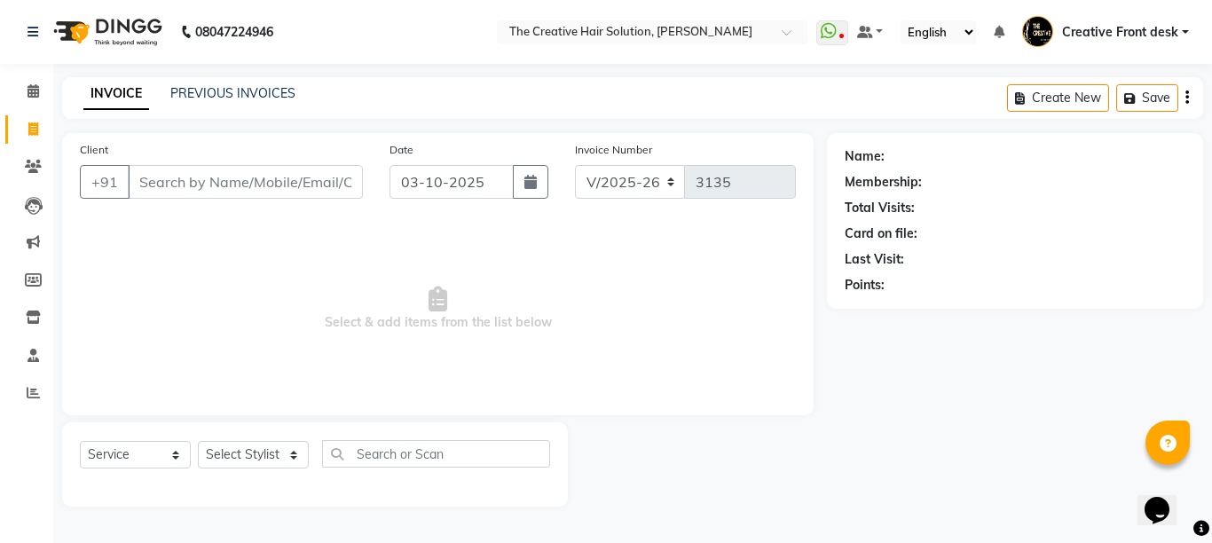
click at [286, 27] on div "08047224946" at bounding box center [150, 32] width 272 height 50
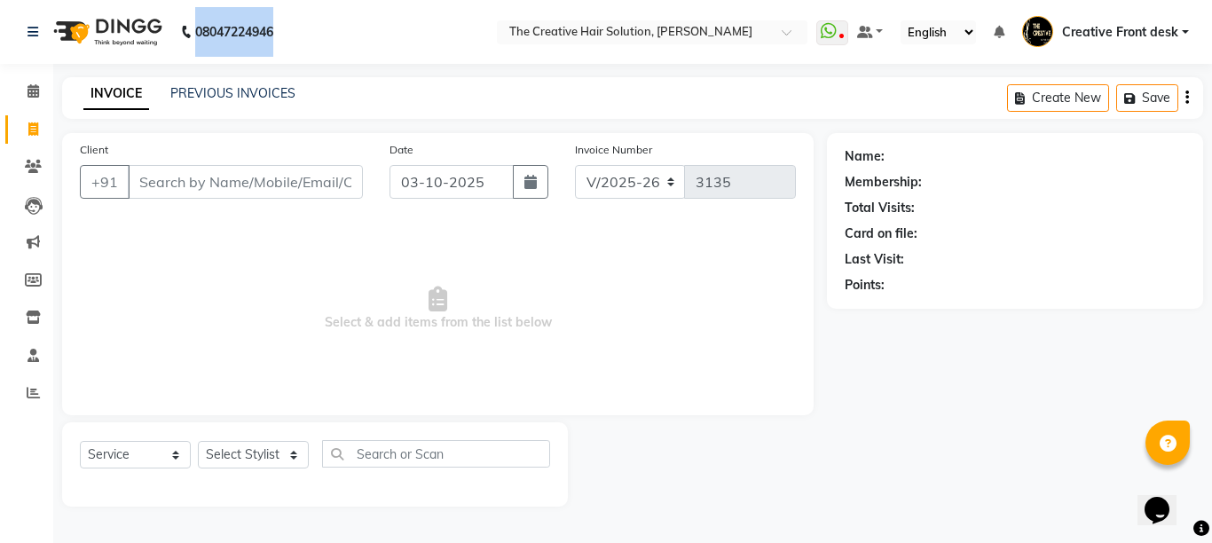
click at [286, 27] on div "08047224946" at bounding box center [150, 32] width 272 height 50
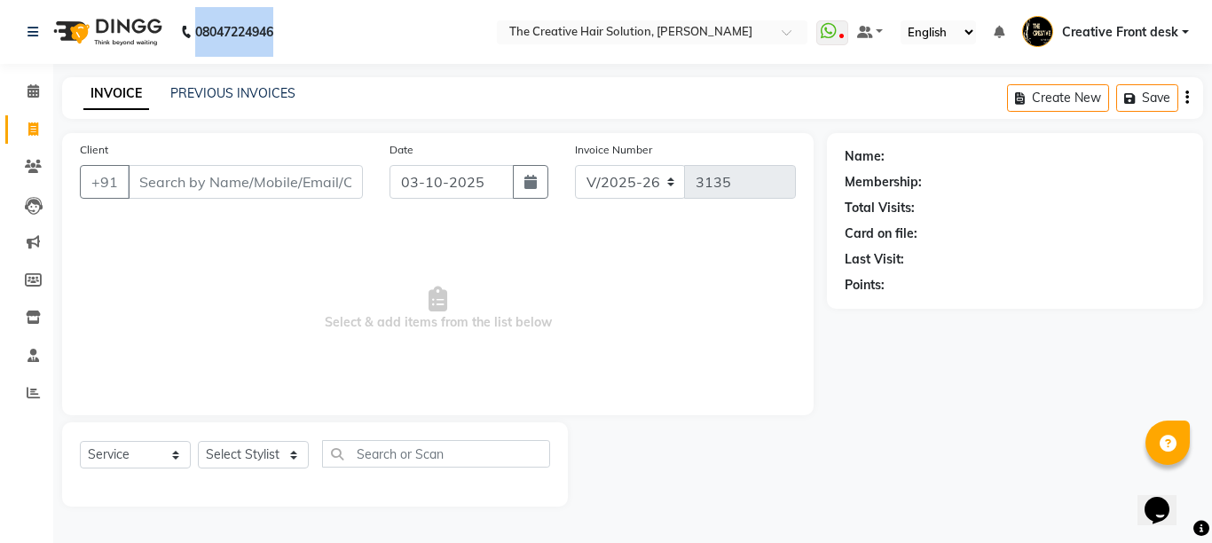
click at [286, 27] on div "08047224946" at bounding box center [150, 32] width 272 height 50
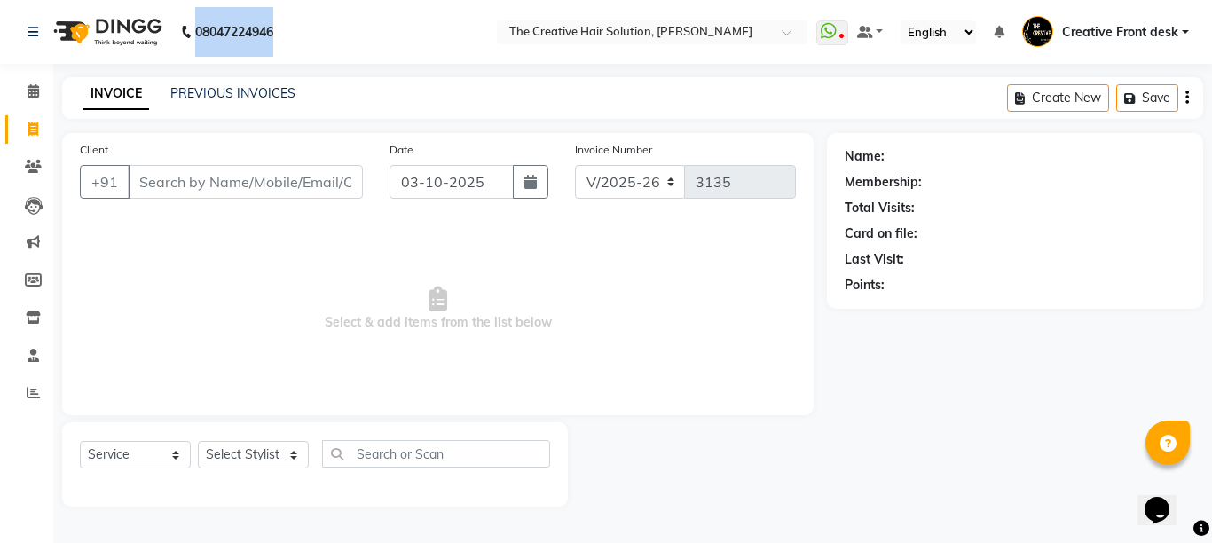
click at [286, 27] on div "08047224946" at bounding box center [150, 32] width 272 height 50
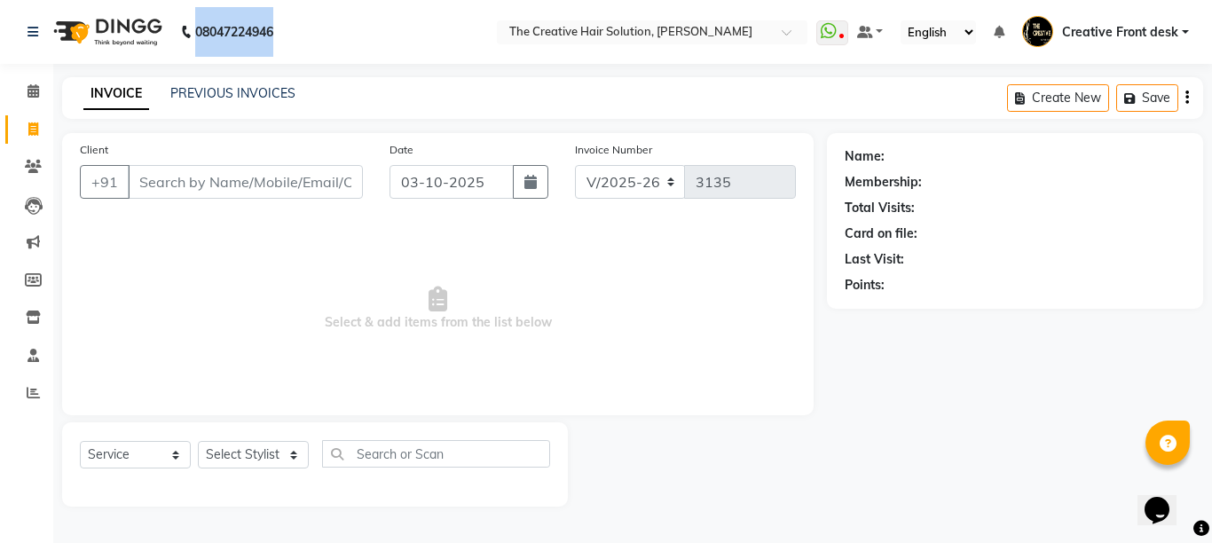
click at [286, 27] on div "08047224946" at bounding box center [150, 32] width 272 height 50
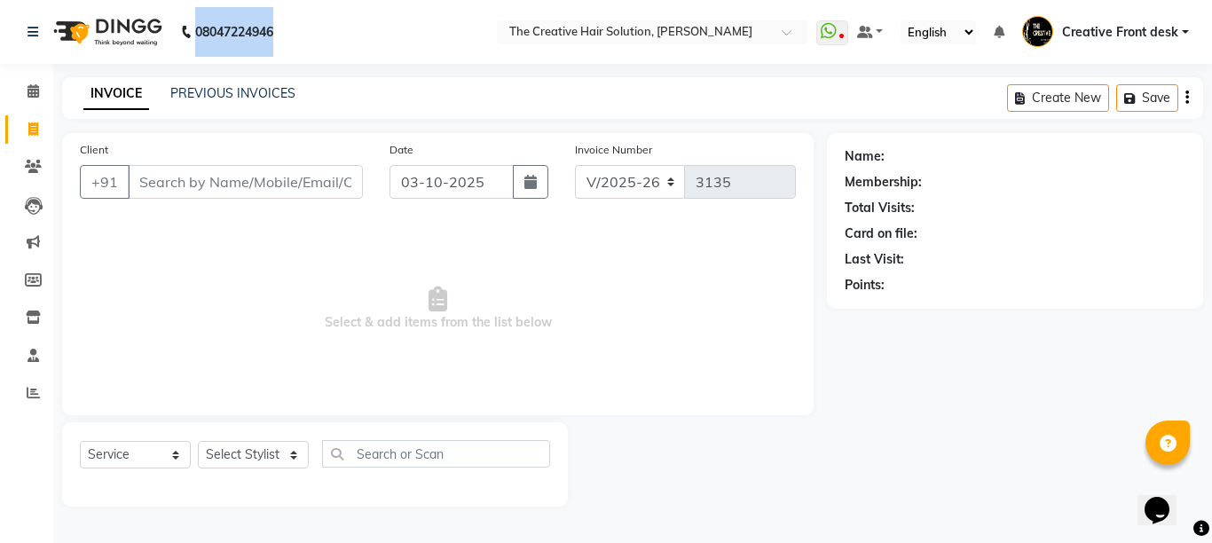
click at [286, 27] on div "08047224946" at bounding box center [150, 32] width 272 height 50
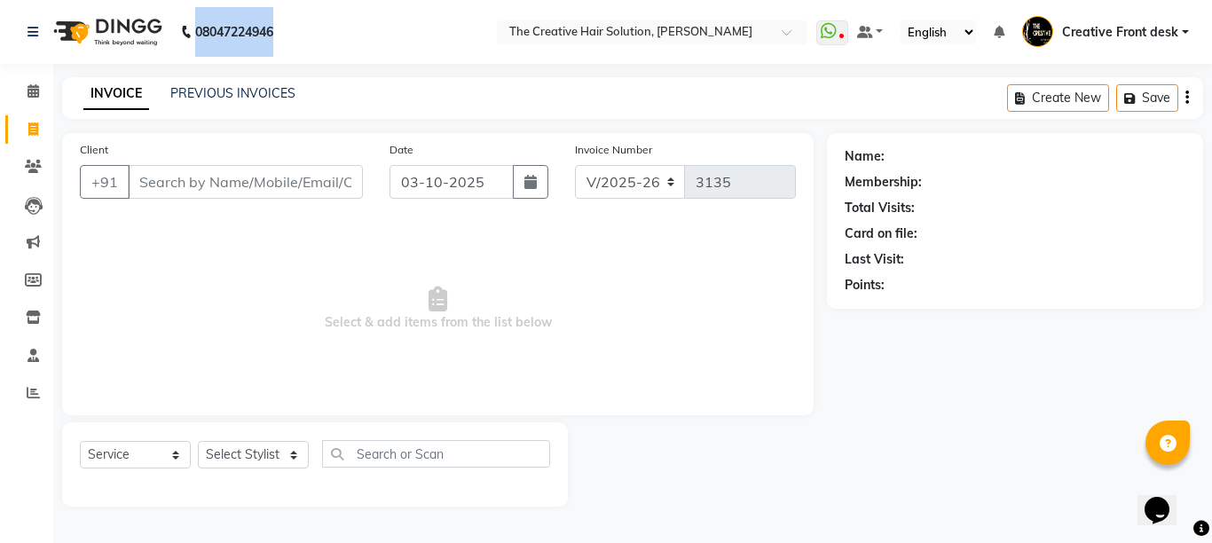
click at [286, 27] on div "08047224946" at bounding box center [150, 32] width 272 height 50
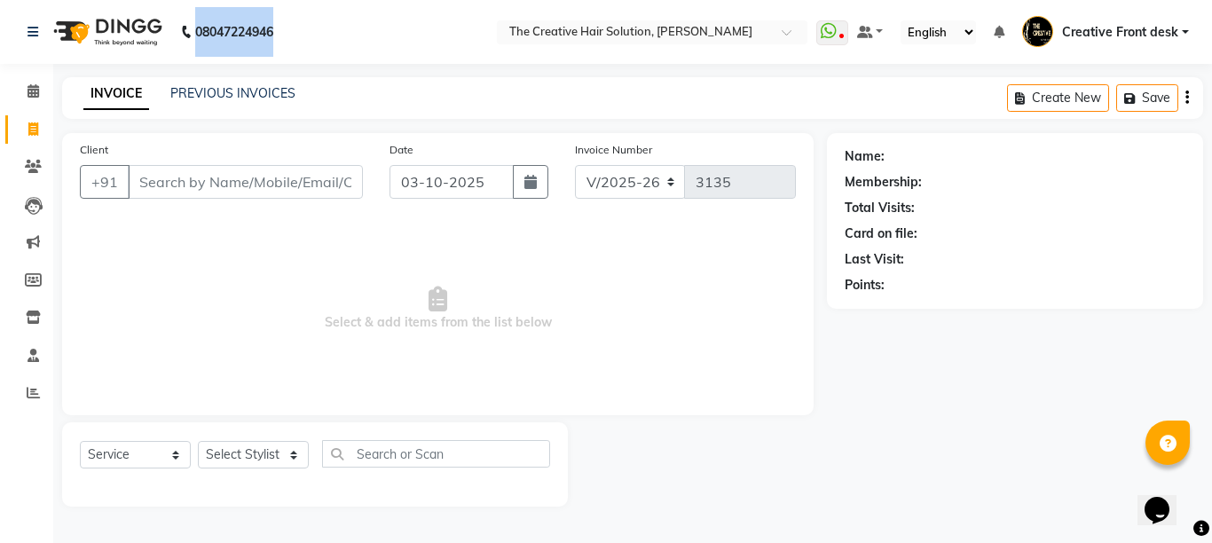
click at [286, 27] on div "08047224946" at bounding box center [150, 32] width 272 height 50
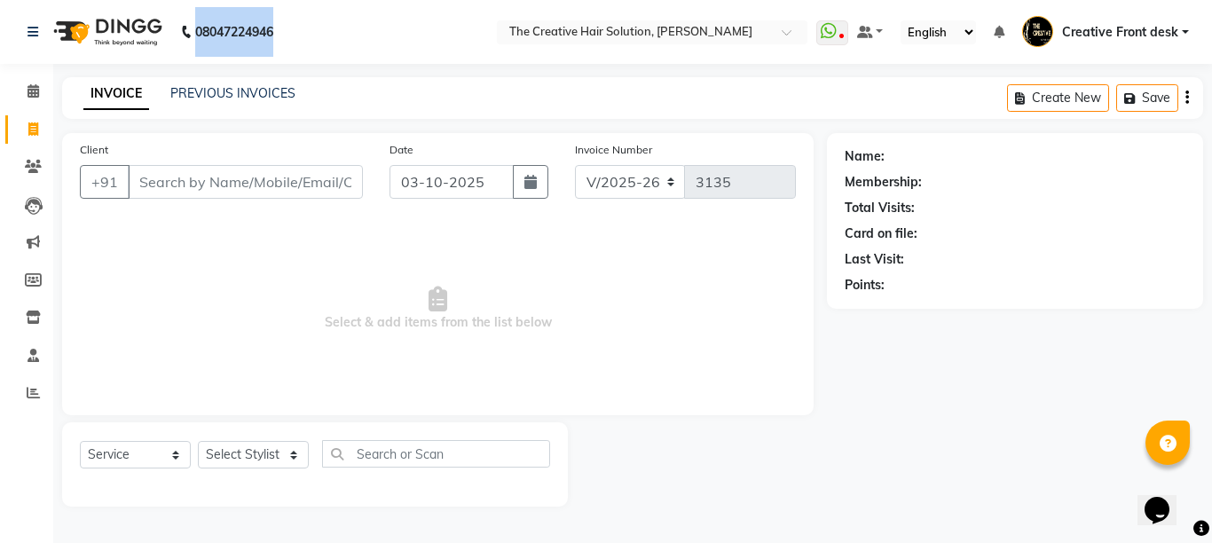
click at [286, 27] on div "08047224946" at bounding box center [150, 32] width 272 height 50
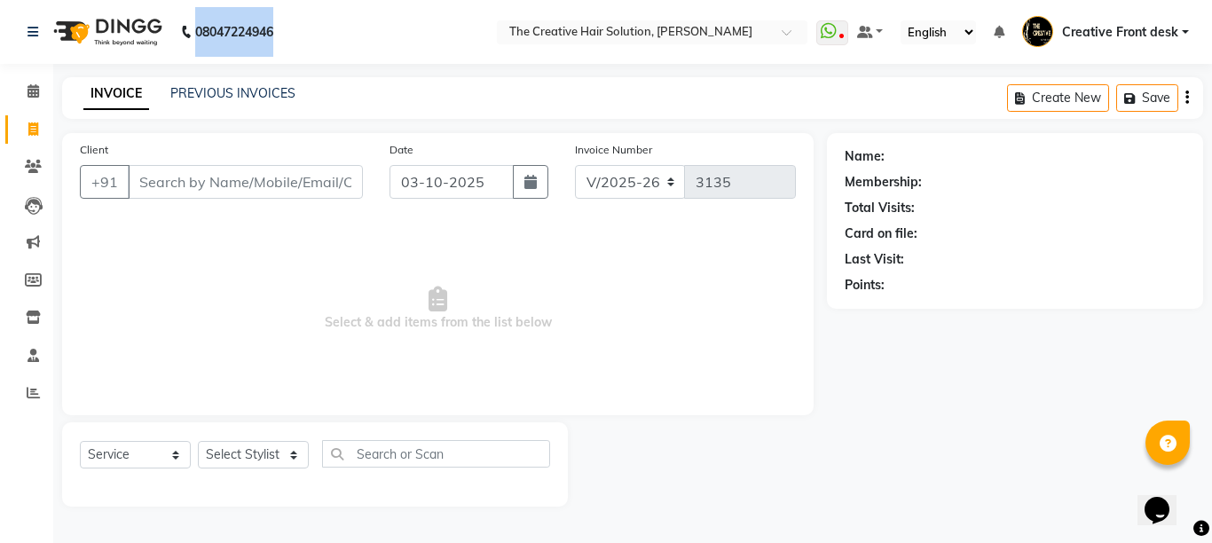
click at [286, 27] on div "08047224946" at bounding box center [150, 32] width 272 height 50
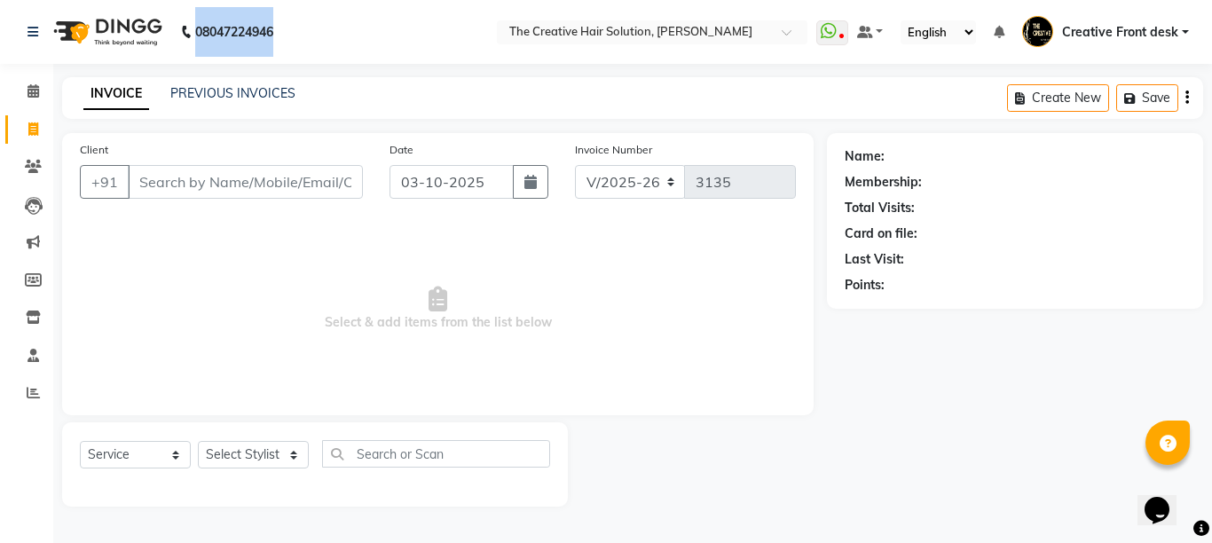
click at [286, 27] on div "08047224946" at bounding box center [150, 32] width 272 height 50
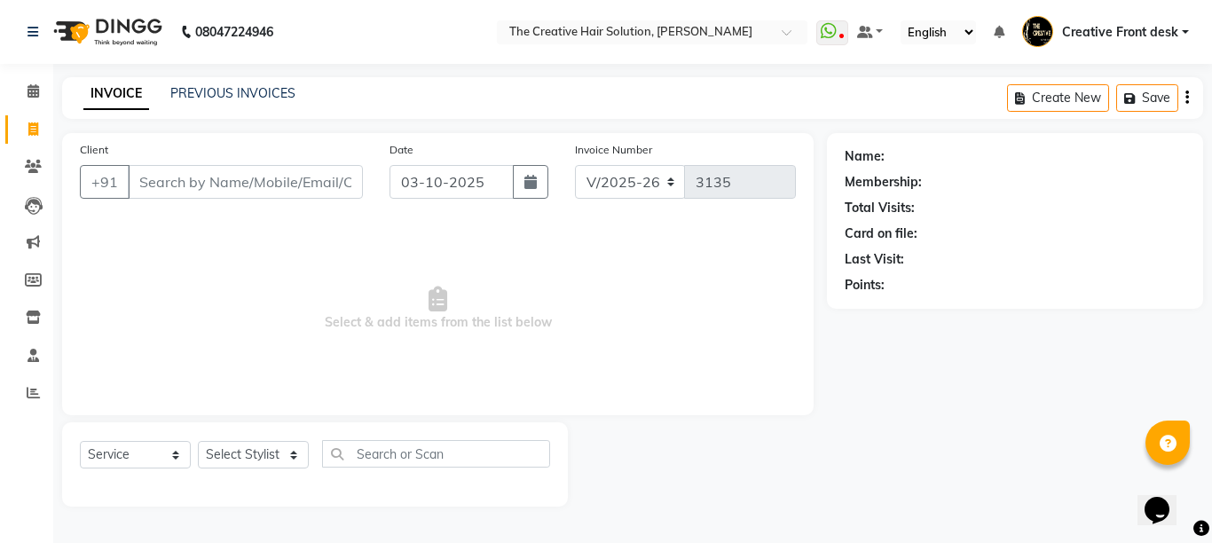
click at [286, 27] on div "08047224946" at bounding box center [150, 32] width 272 height 50
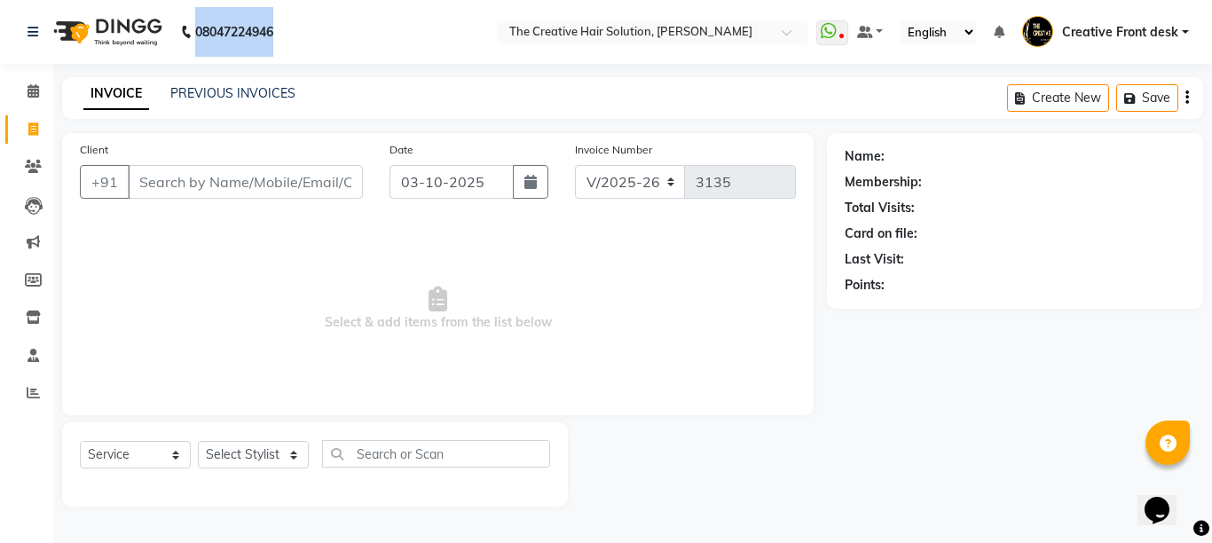
click at [286, 27] on div "08047224946" at bounding box center [150, 32] width 272 height 50
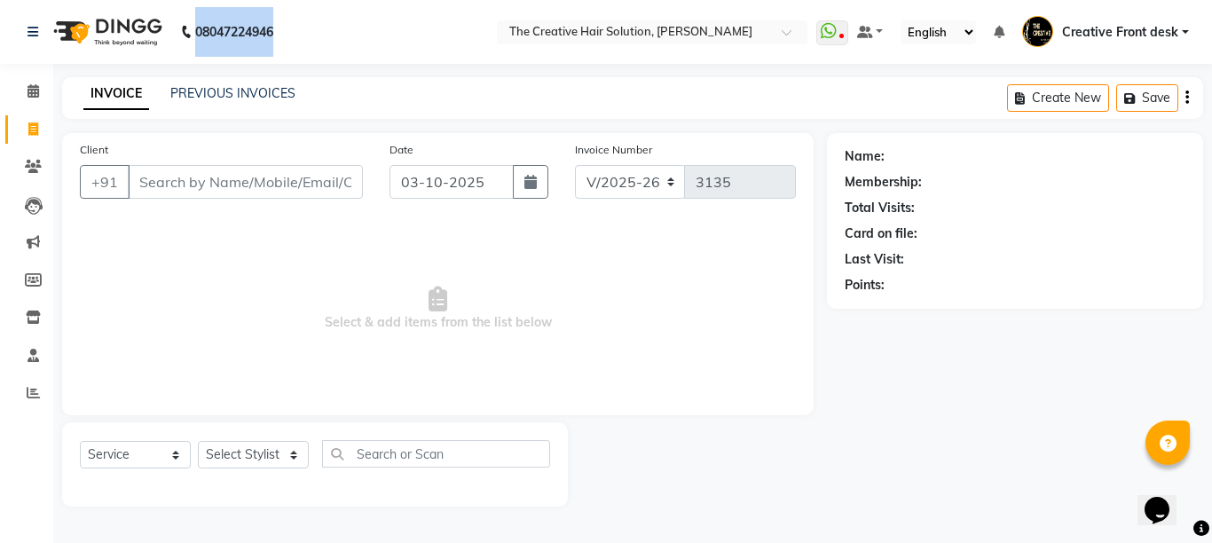
click at [286, 27] on div "08047224946" at bounding box center [150, 32] width 272 height 50
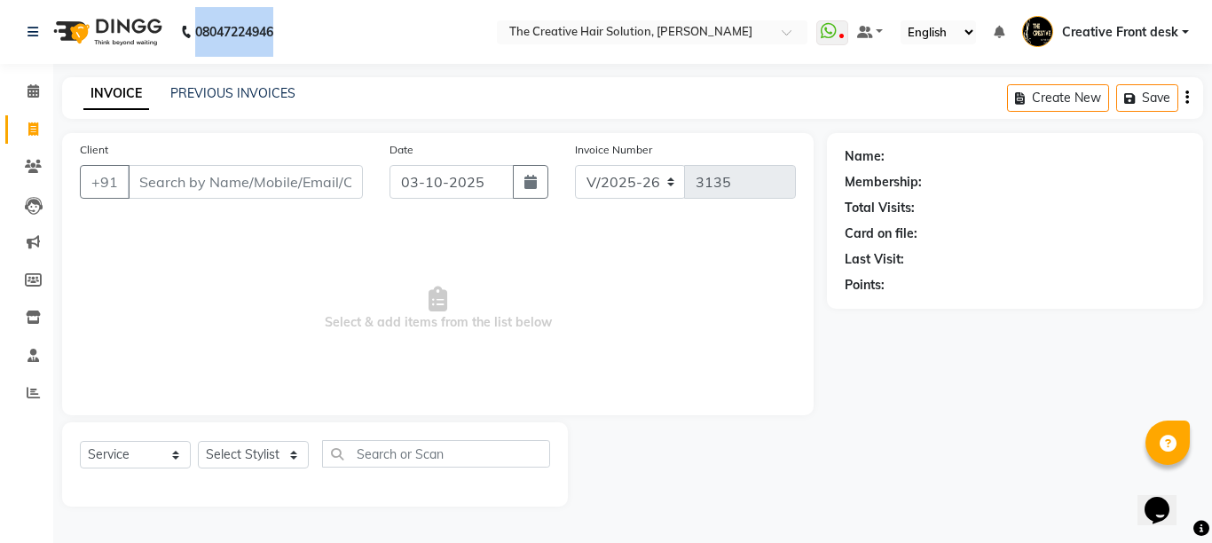
click at [286, 27] on div "08047224946" at bounding box center [150, 32] width 272 height 50
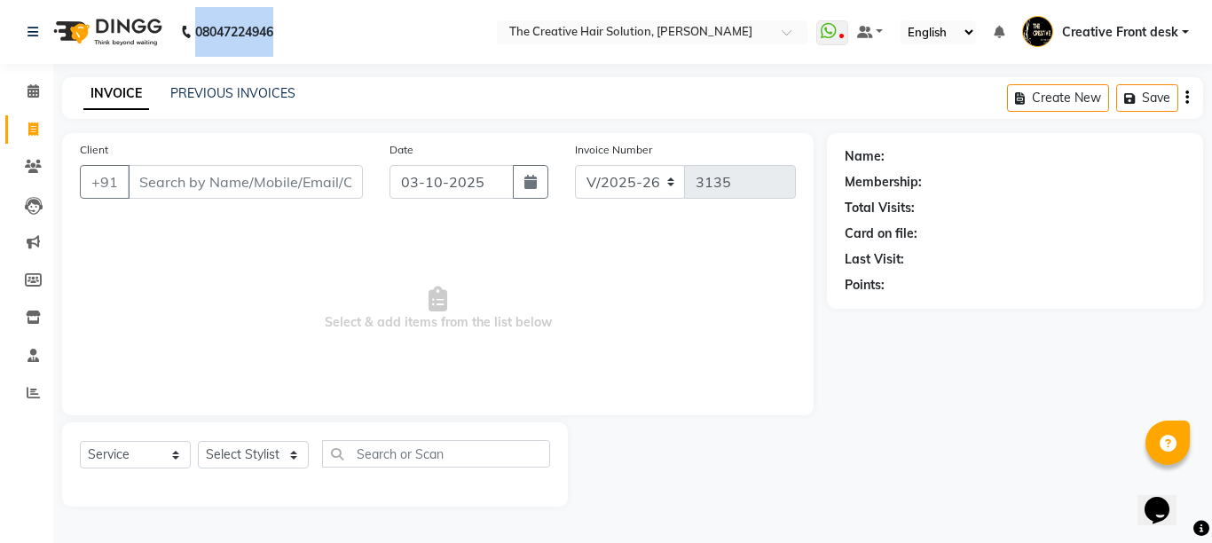
click at [286, 27] on div "08047224946" at bounding box center [150, 32] width 272 height 50
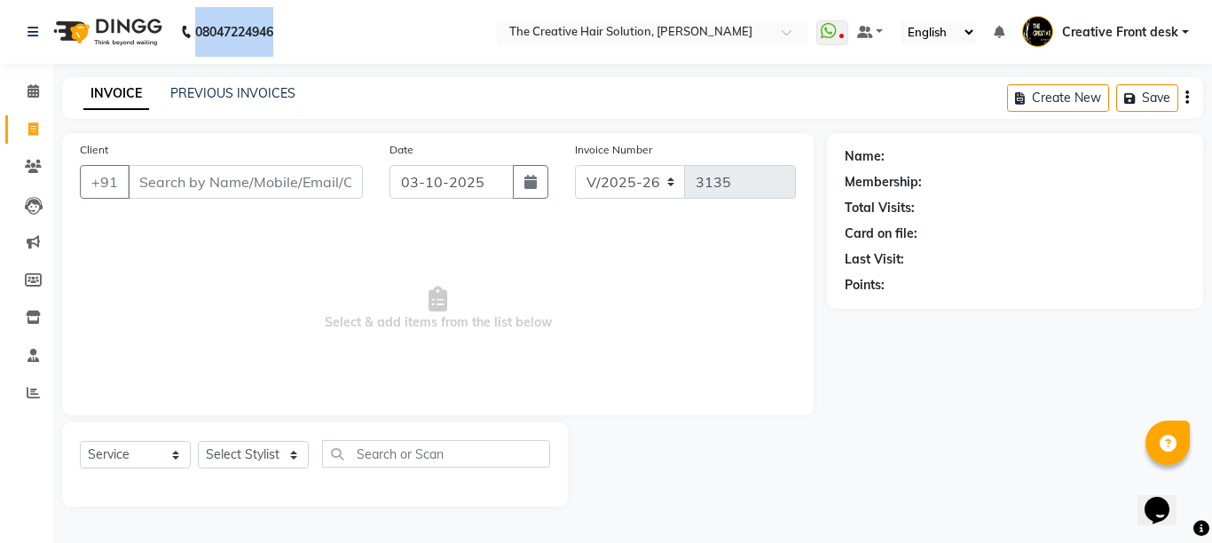
click at [286, 27] on div "08047224946" at bounding box center [150, 32] width 272 height 50
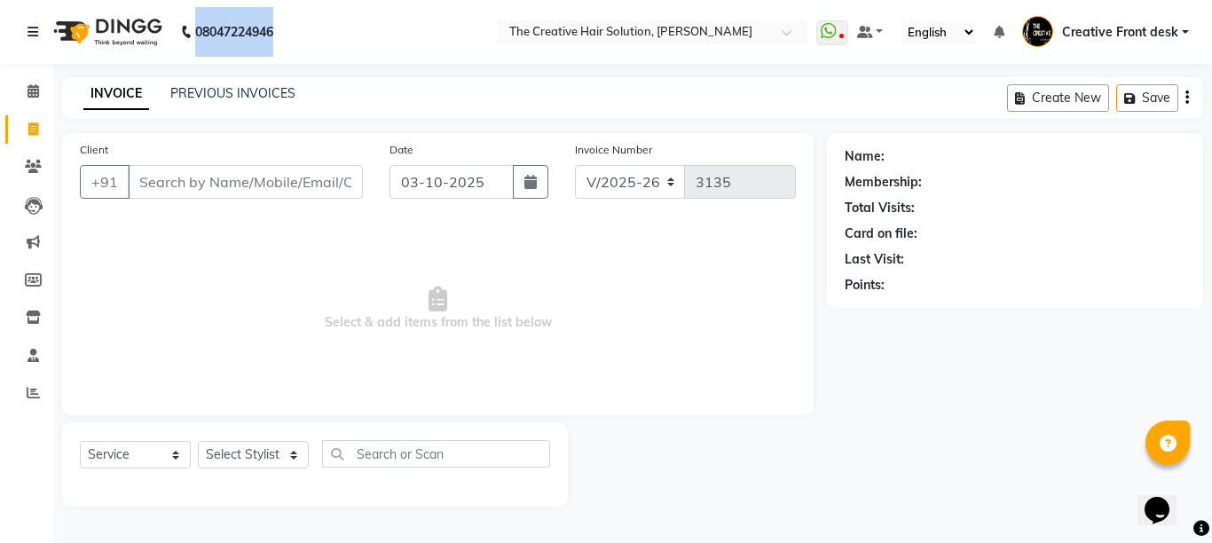
click at [286, 27] on div "08047224946" at bounding box center [150, 32] width 272 height 50
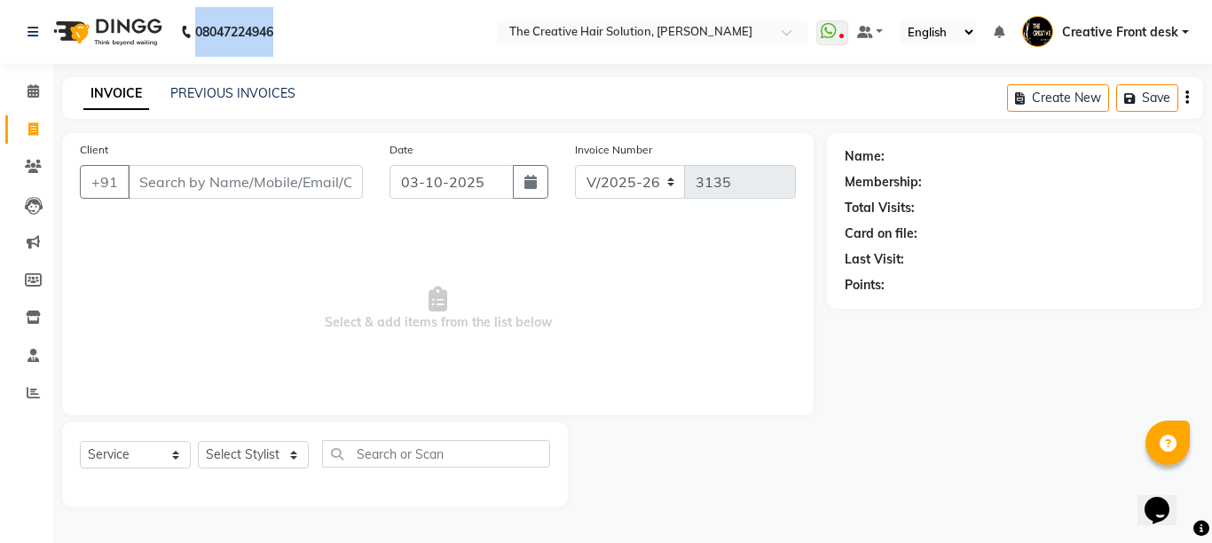
click at [286, 27] on div "08047224946" at bounding box center [150, 32] width 272 height 50
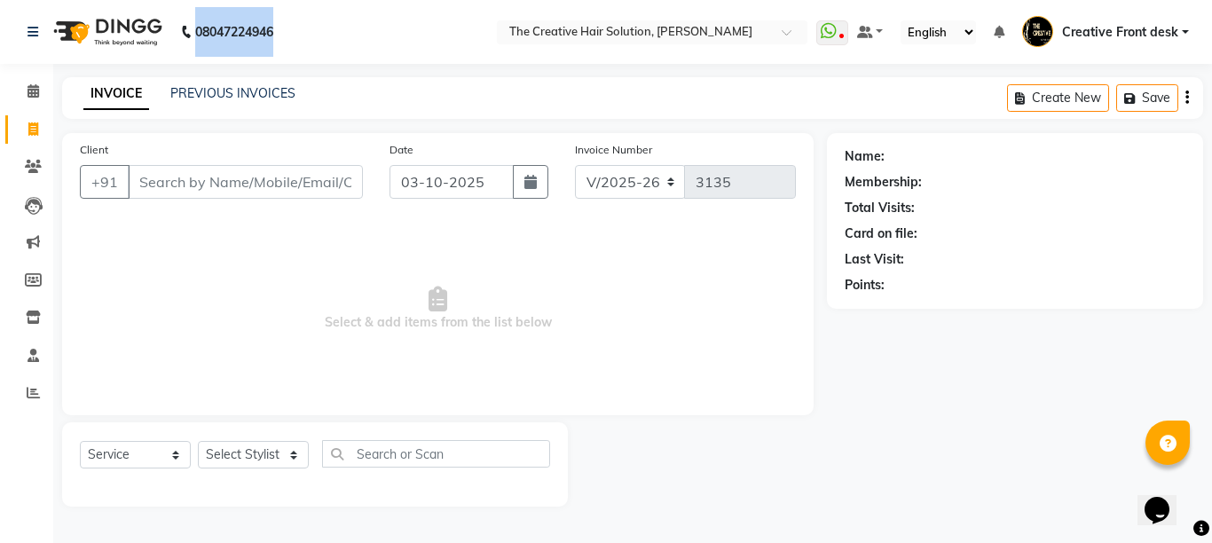
click at [286, 27] on div "08047224946" at bounding box center [150, 32] width 272 height 50
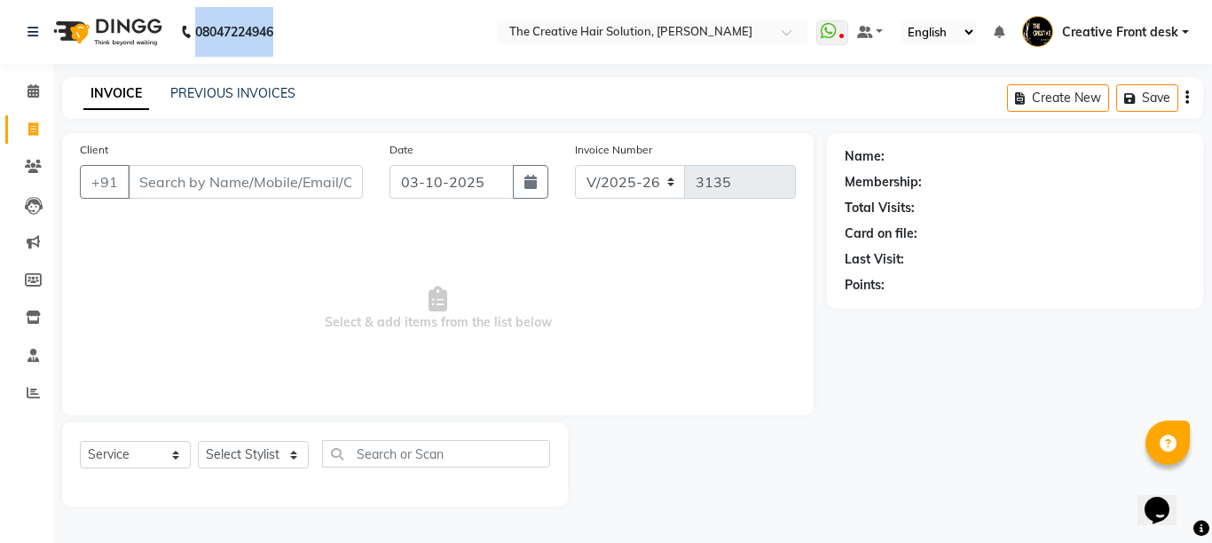
click at [286, 27] on div "08047224946" at bounding box center [150, 32] width 272 height 50
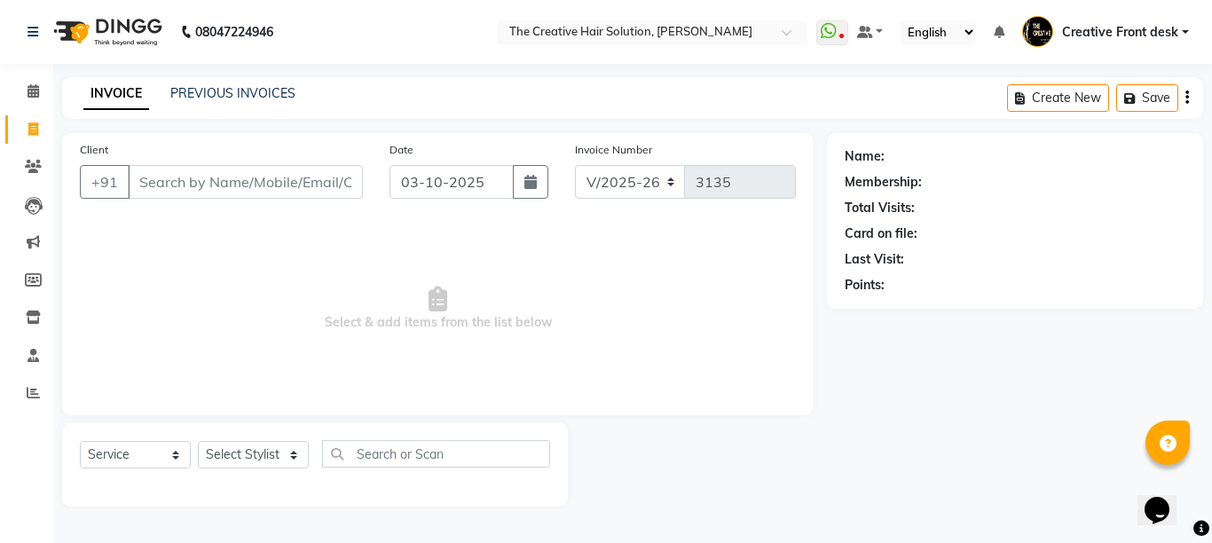
click at [286, 27] on div "08047224946" at bounding box center [150, 32] width 272 height 50
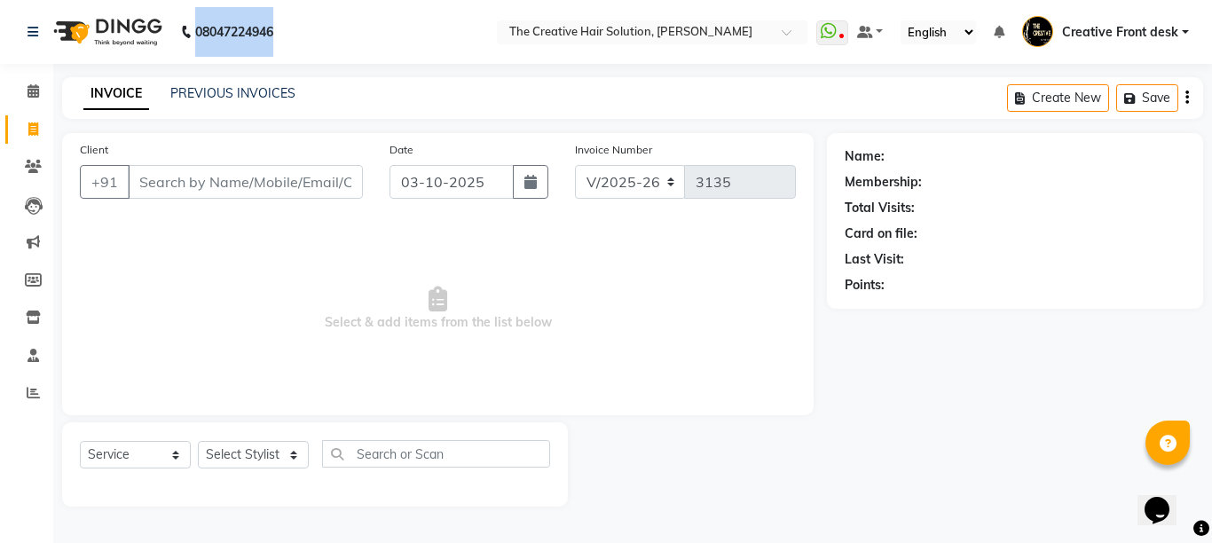
click at [286, 27] on div "08047224946" at bounding box center [150, 32] width 272 height 50
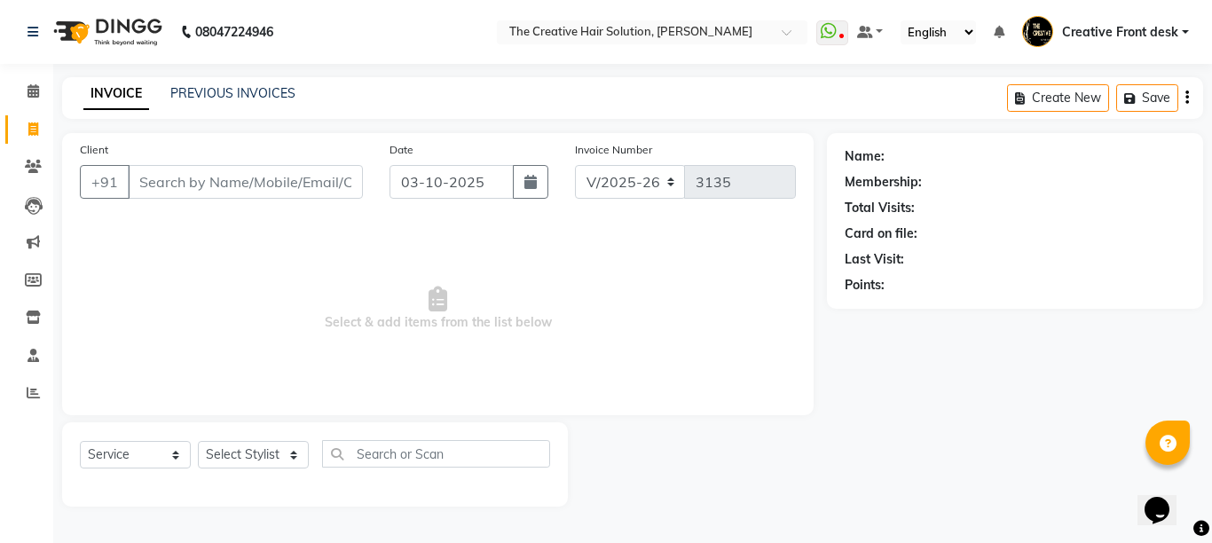
click at [286, 27] on div "08047224946" at bounding box center [150, 32] width 272 height 50
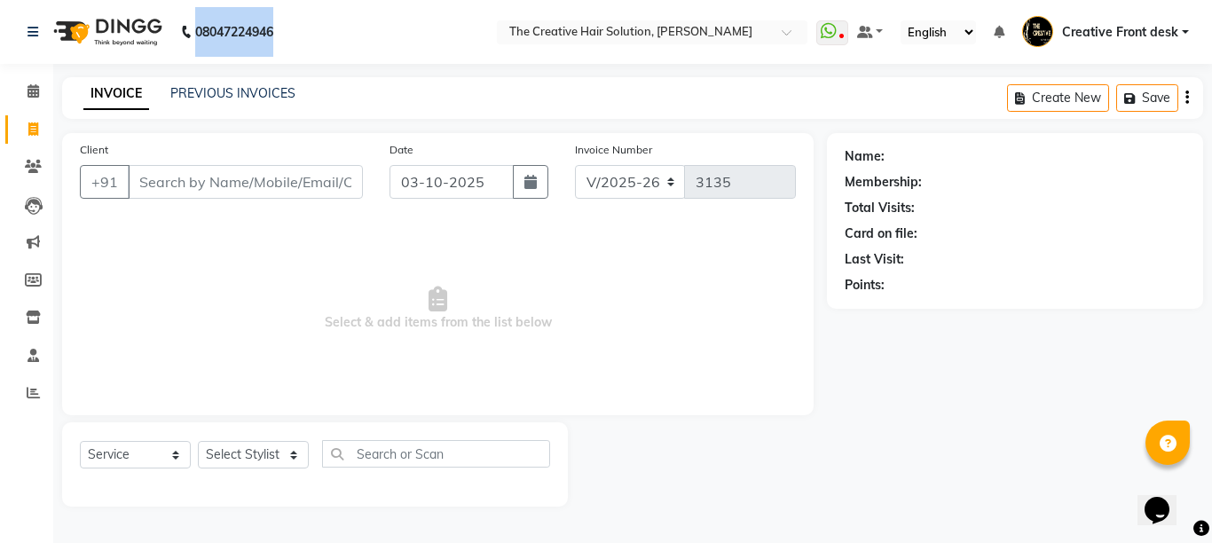
click at [286, 27] on div "08047224946" at bounding box center [150, 32] width 272 height 50
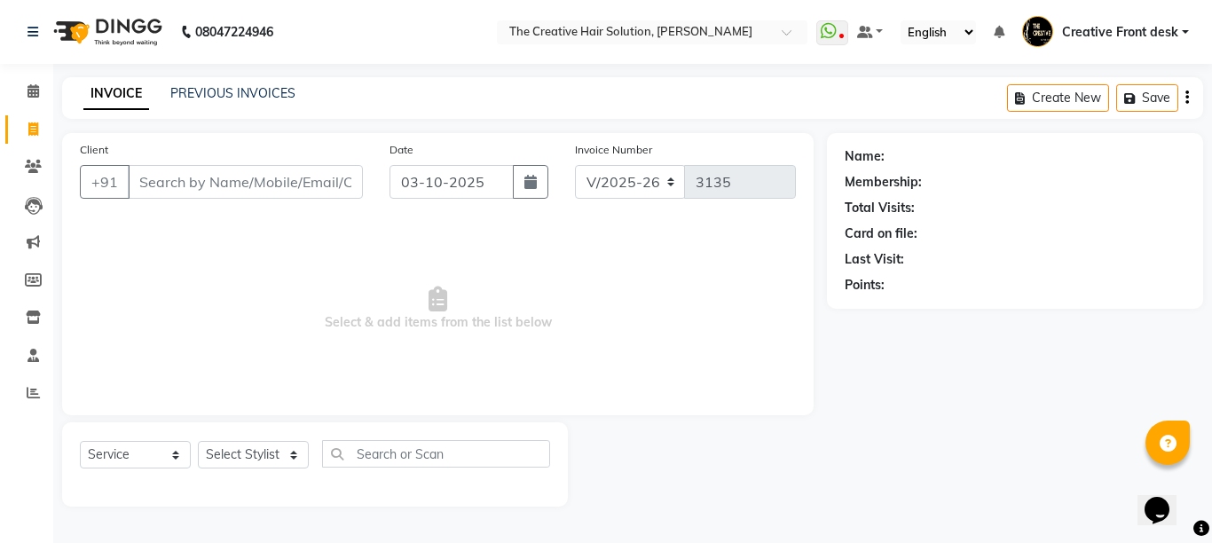
click at [286, 27] on div "08047224946" at bounding box center [150, 32] width 272 height 50
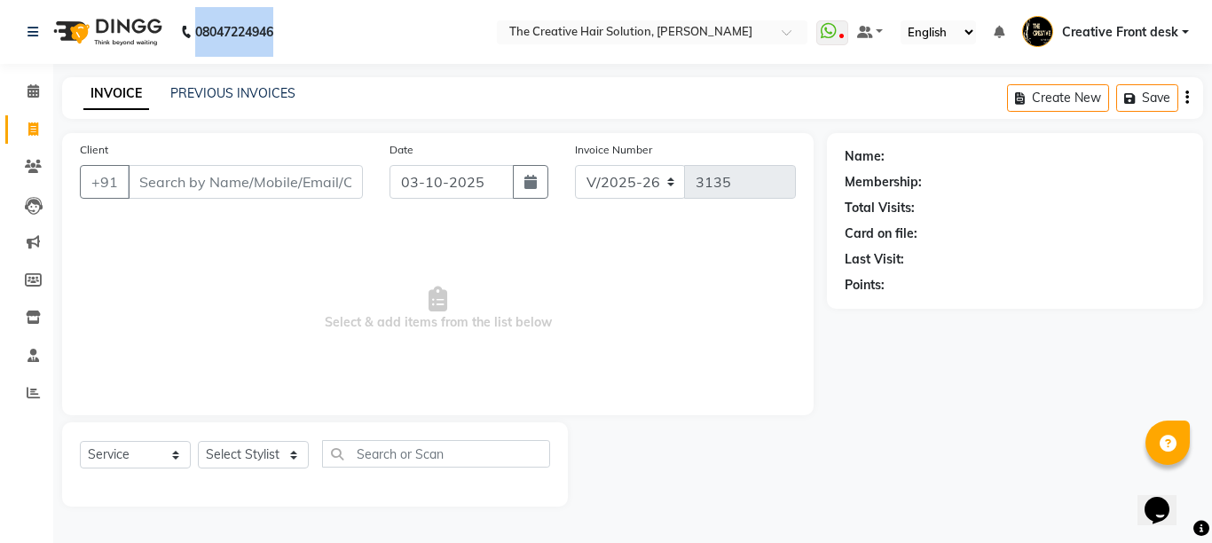
click at [286, 27] on div "08047224946" at bounding box center [150, 32] width 272 height 50
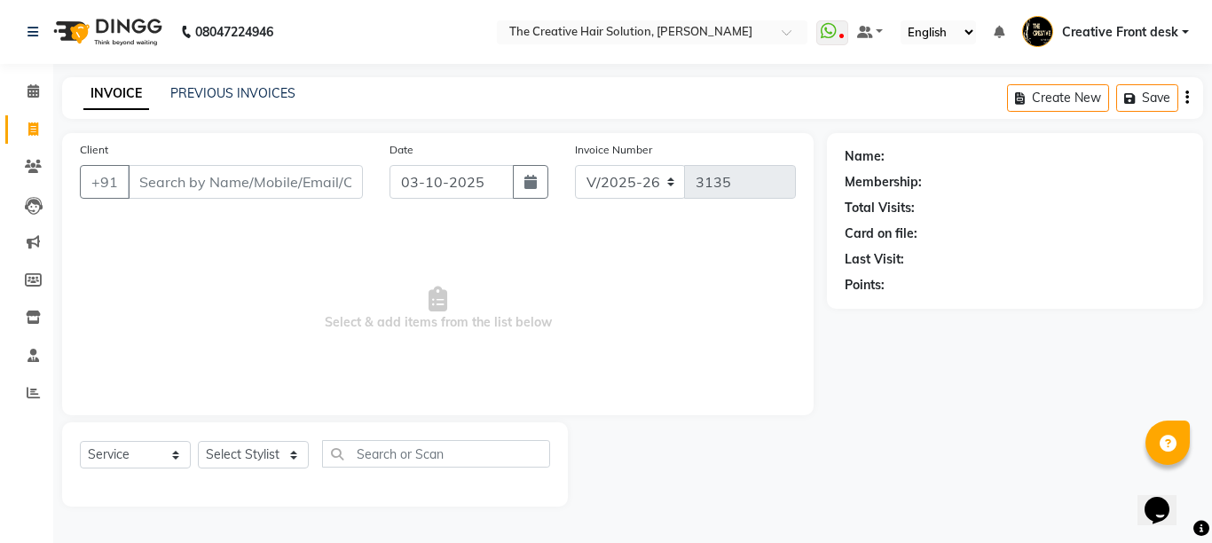
click at [286, 27] on div "08047224946" at bounding box center [150, 32] width 272 height 50
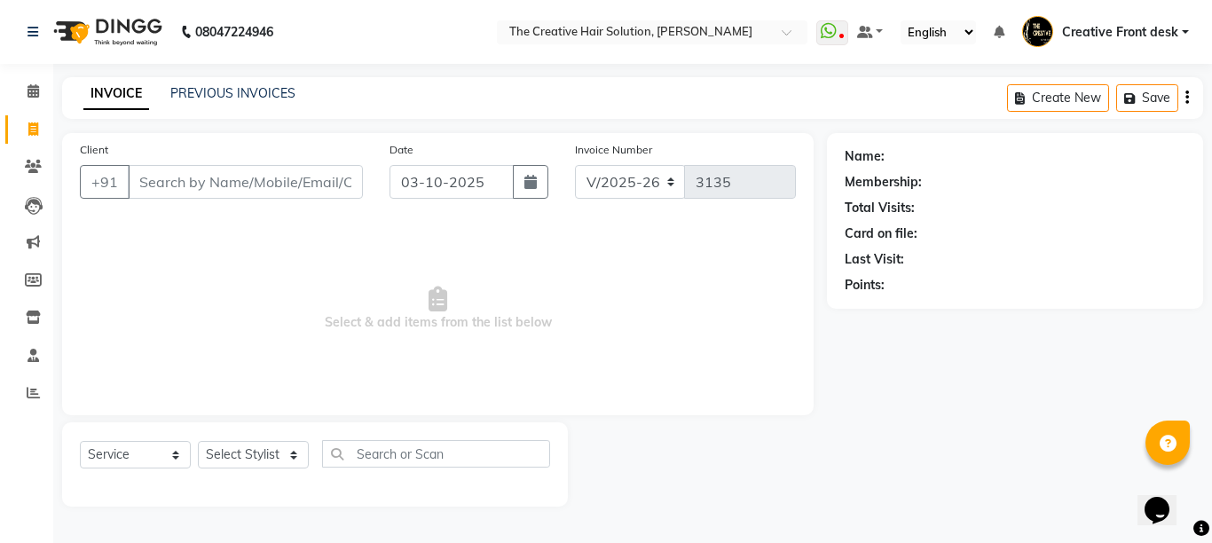
click at [286, 27] on div "08047224946" at bounding box center [150, 32] width 272 height 50
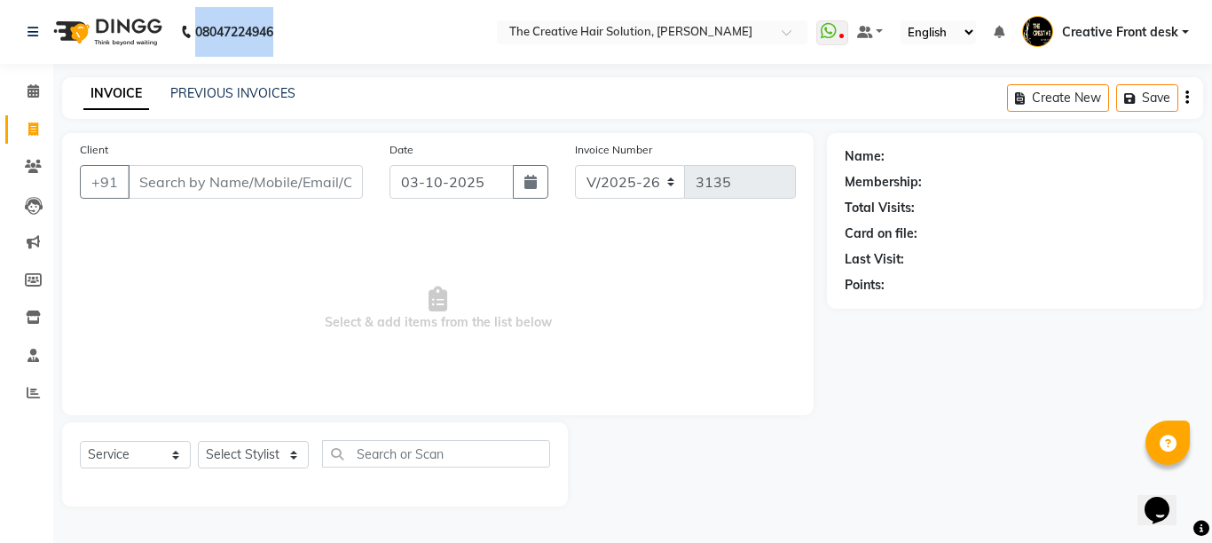
click at [286, 27] on div "08047224946" at bounding box center [150, 32] width 272 height 50
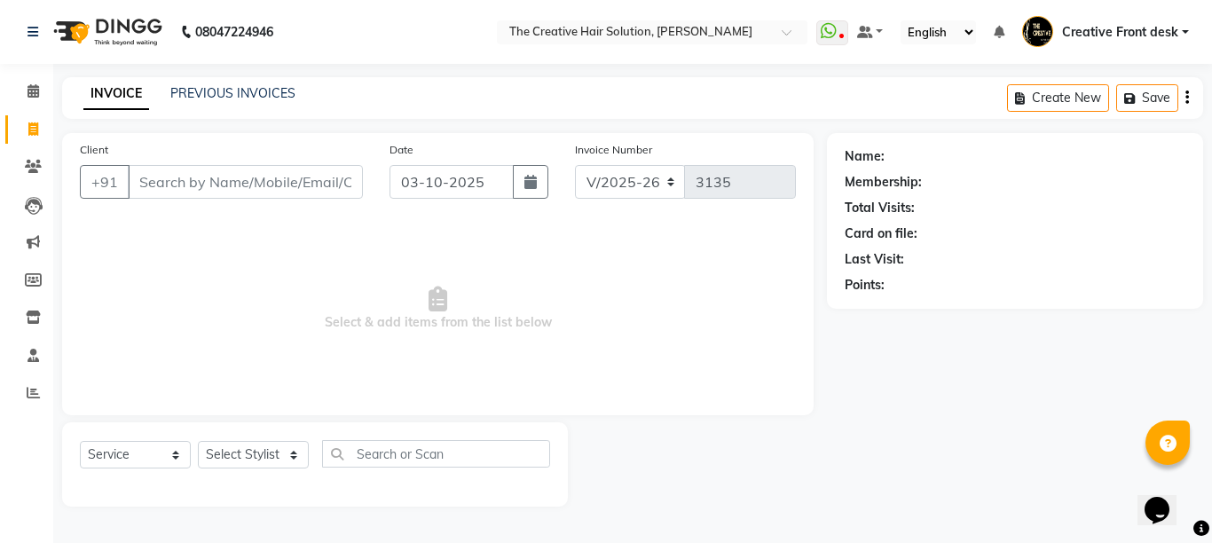
click at [286, 27] on div "08047224946" at bounding box center [150, 32] width 272 height 50
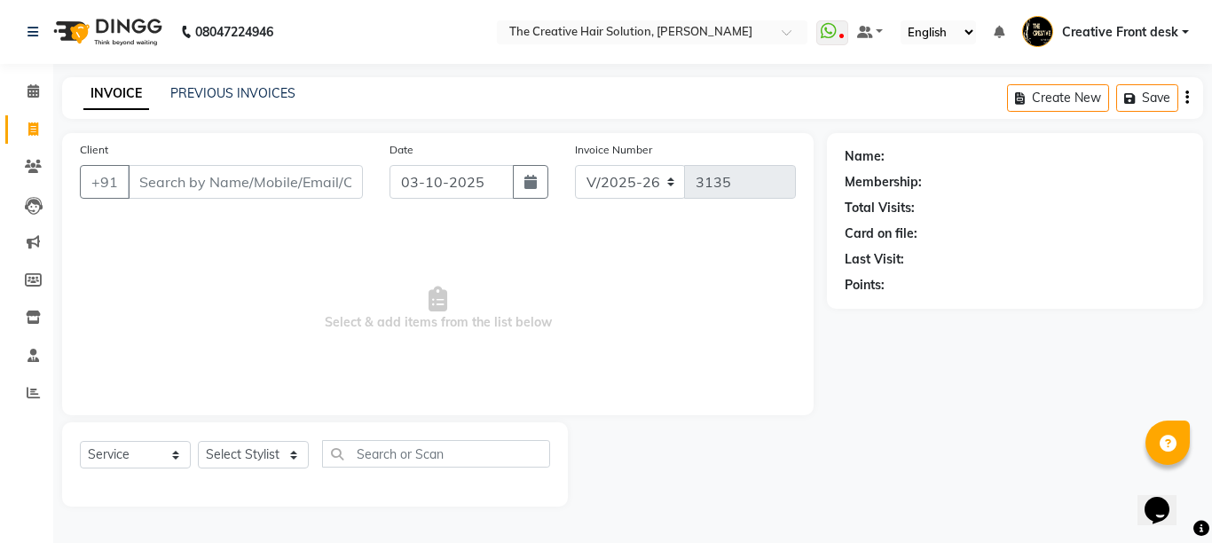
click at [286, 27] on div "08047224946" at bounding box center [150, 32] width 272 height 50
click at [226, 167] on input "Client" at bounding box center [245, 182] width 235 height 34
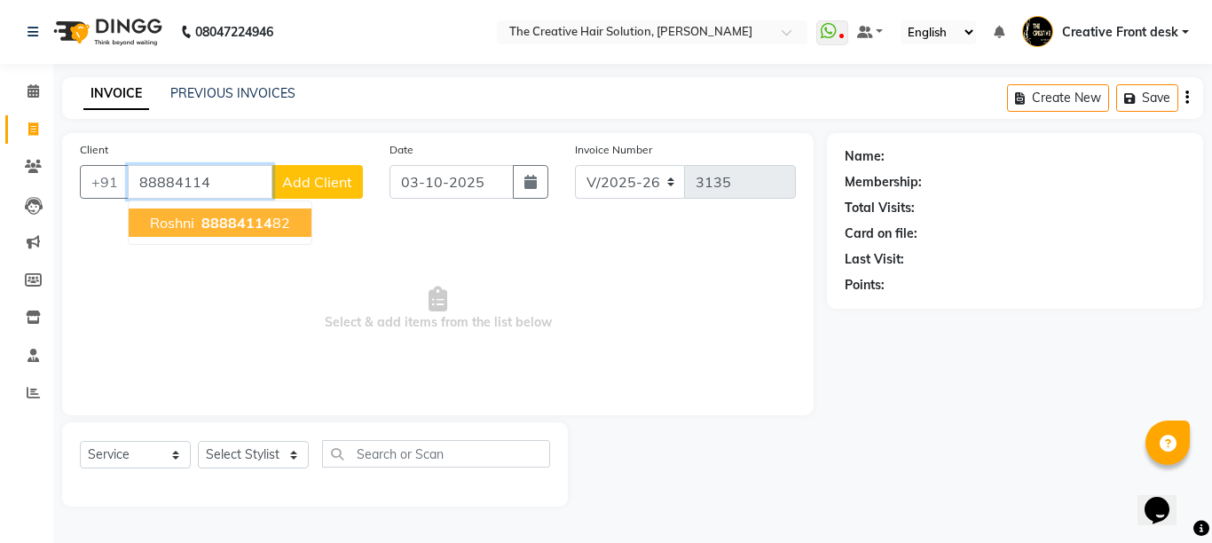
click at [258, 228] on span "88884114" at bounding box center [236, 223] width 71 height 18
type input "8888411482"
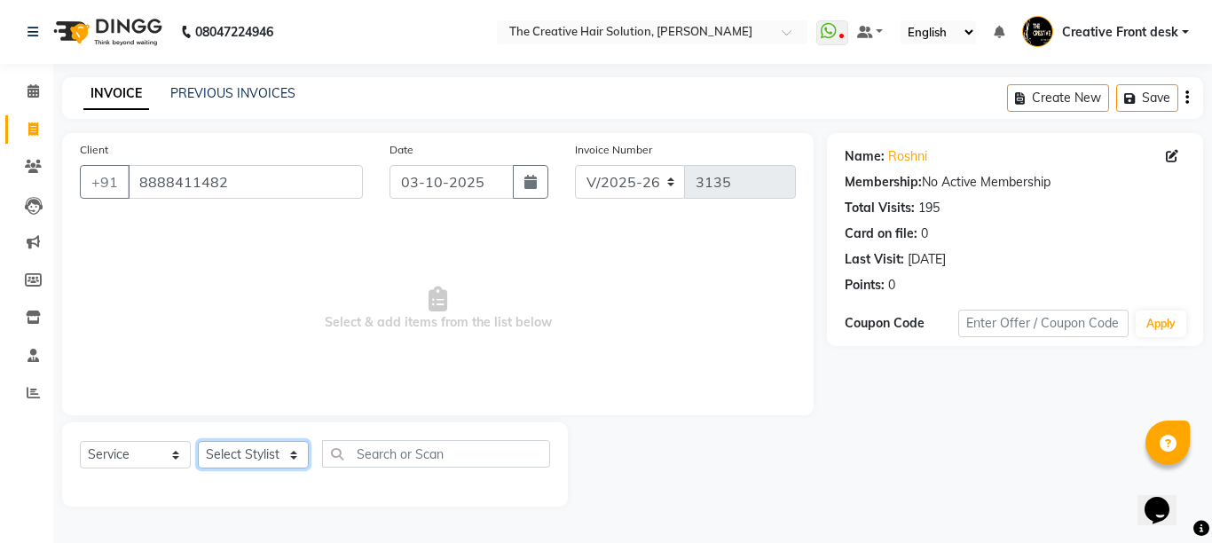
click at [281, 454] on select "Select Stylist Ankit Arti Creative Front desk [PERSON_NAME] [PERSON_NAME] Priya…" at bounding box center [253, 455] width 111 height 28
select select "6791"
click at [198, 441] on select "Select Stylist Ankit Arti Creative Front desk [PERSON_NAME] [PERSON_NAME] Priya…" at bounding box center [253, 455] width 111 height 28
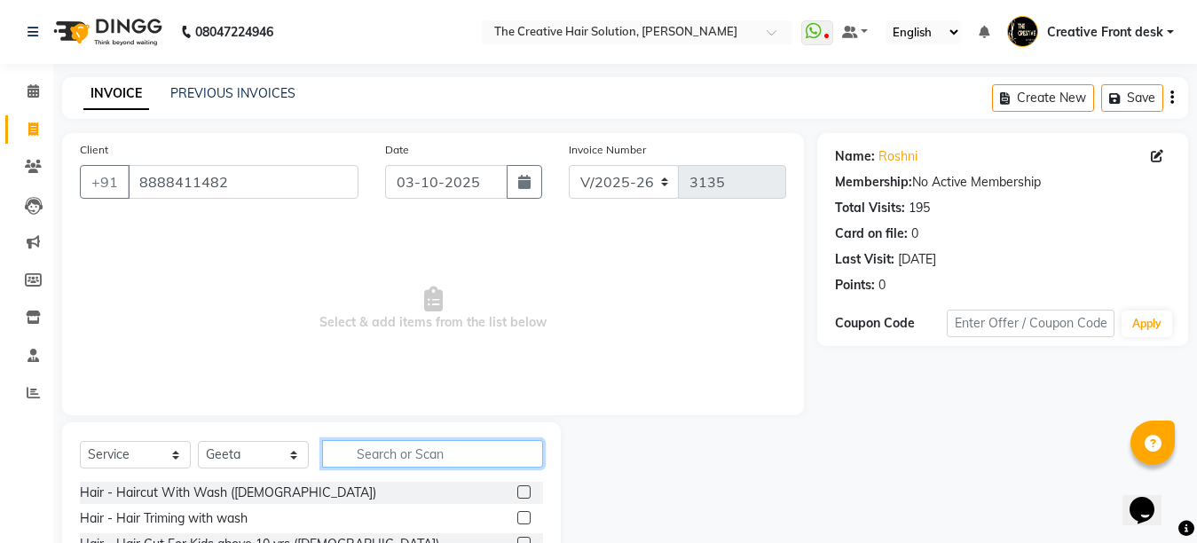
click at [385, 453] on input "text" at bounding box center [432, 454] width 221 height 28
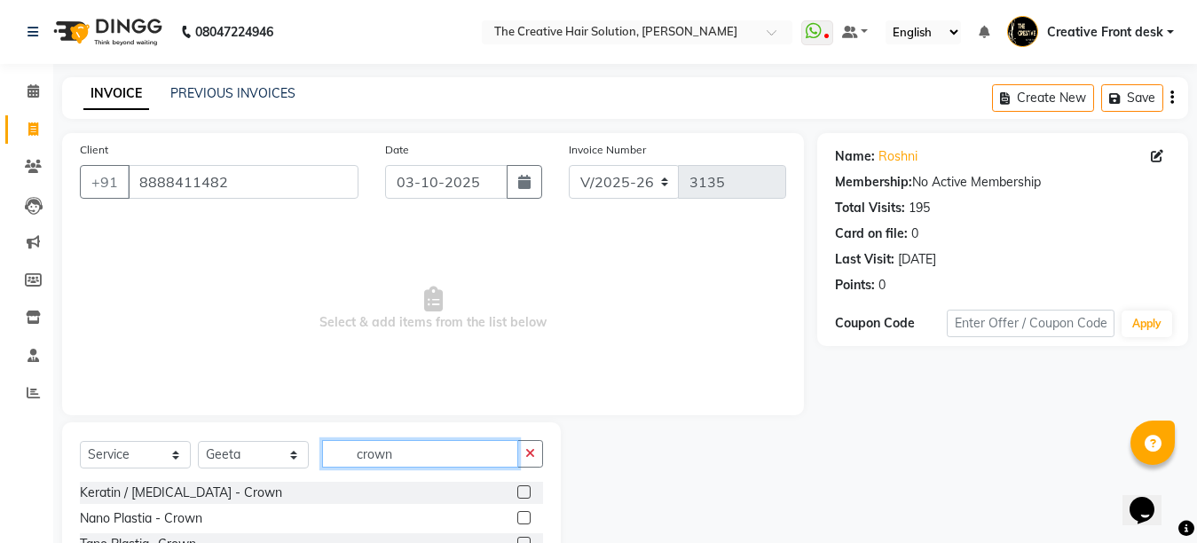
type input "crown"
click at [398, 397] on div "Client [PHONE_NUMBER] Date [DATE] Invoice Number V/2025 V/[PHONE_NUMBER] Select…" at bounding box center [433, 274] width 742 height 282
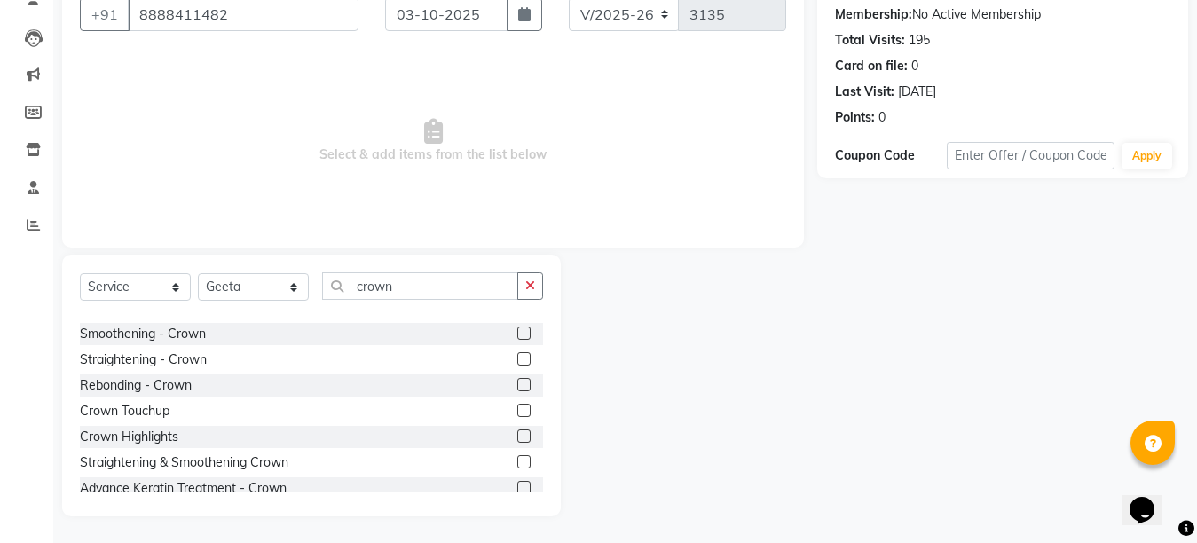
scroll to position [155, 0]
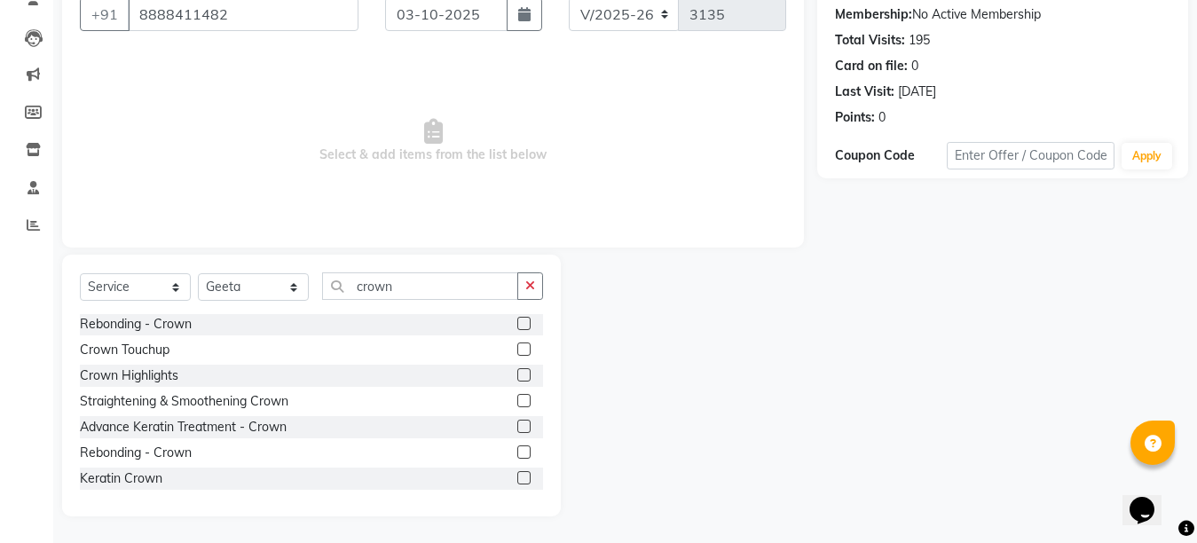
click at [517, 349] on label at bounding box center [523, 348] width 13 height 13
click at [517, 349] on input "checkbox" at bounding box center [523, 350] width 12 height 12
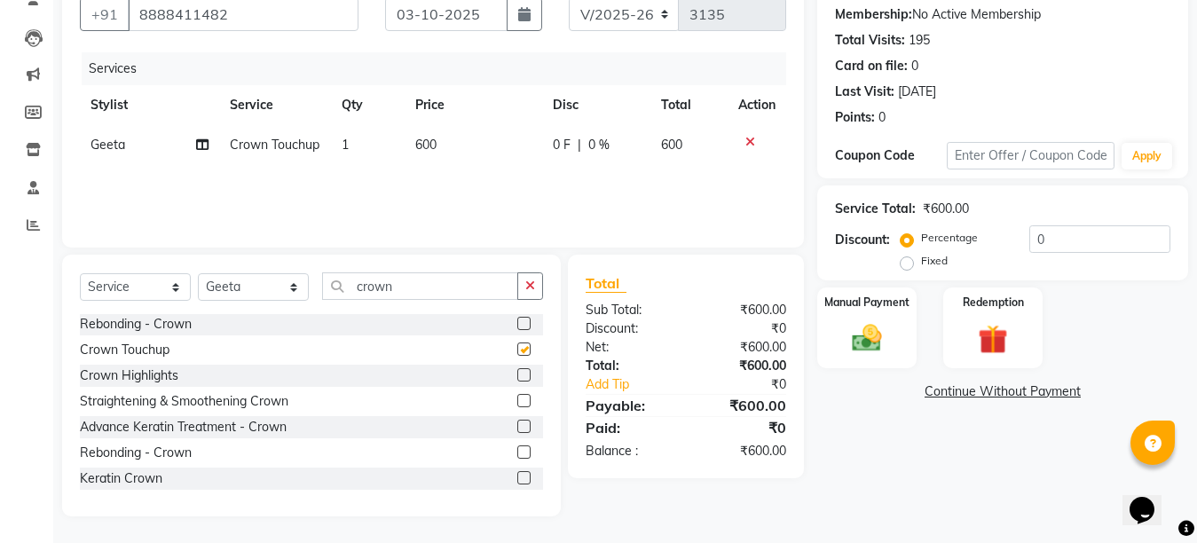
checkbox input "false"
click at [515, 140] on td "600" at bounding box center [473, 145] width 137 height 40
select select "6791"
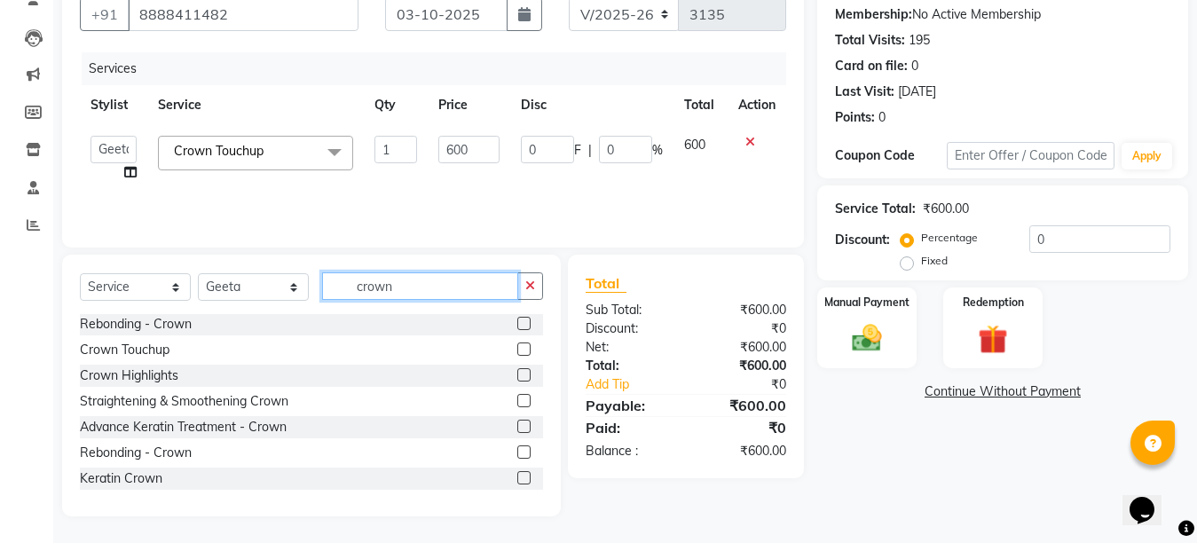
click at [410, 280] on input "crown" at bounding box center [420, 286] width 196 height 28
type input "c"
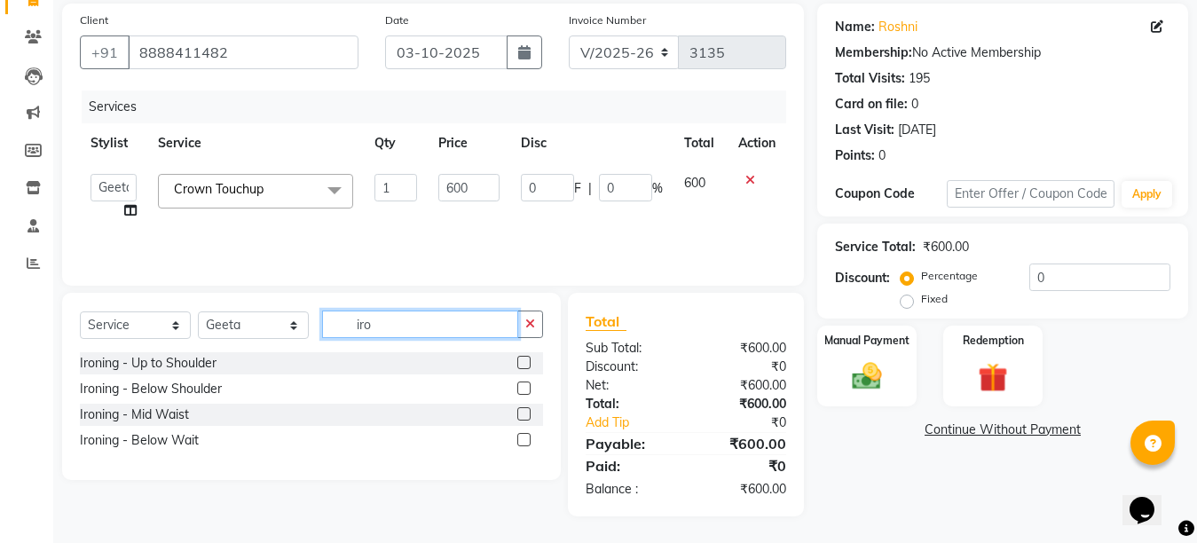
scroll to position [0, 0]
type input "iron"
click at [524, 391] on label at bounding box center [523, 388] width 13 height 13
click at [524, 391] on input "checkbox" at bounding box center [523, 389] width 12 height 12
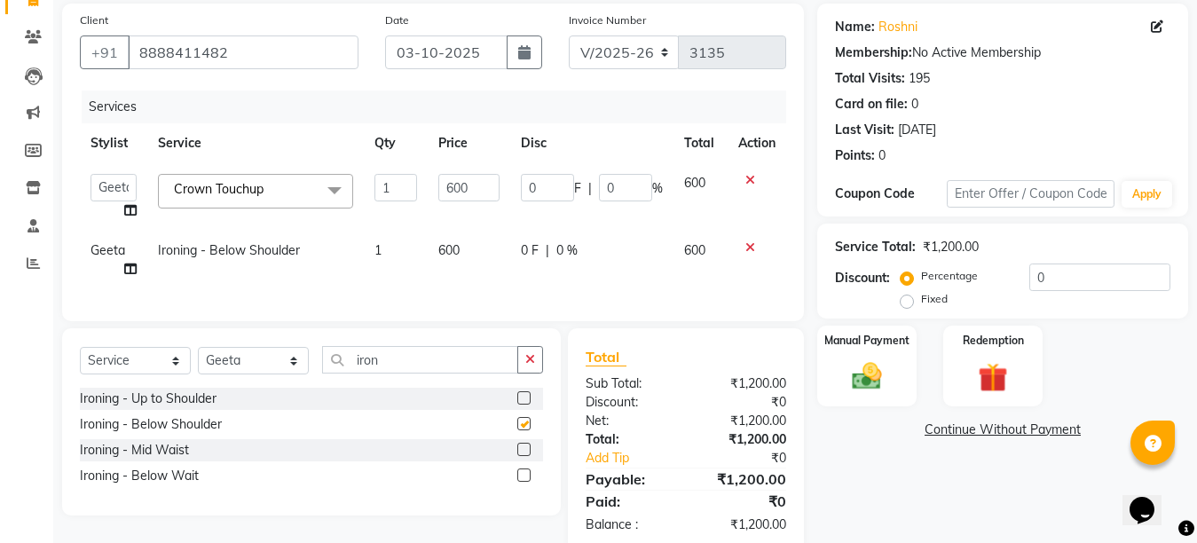
checkbox input "false"
click at [475, 257] on td "600" at bounding box center [469, 260] width 83 height 59
select select "6791"
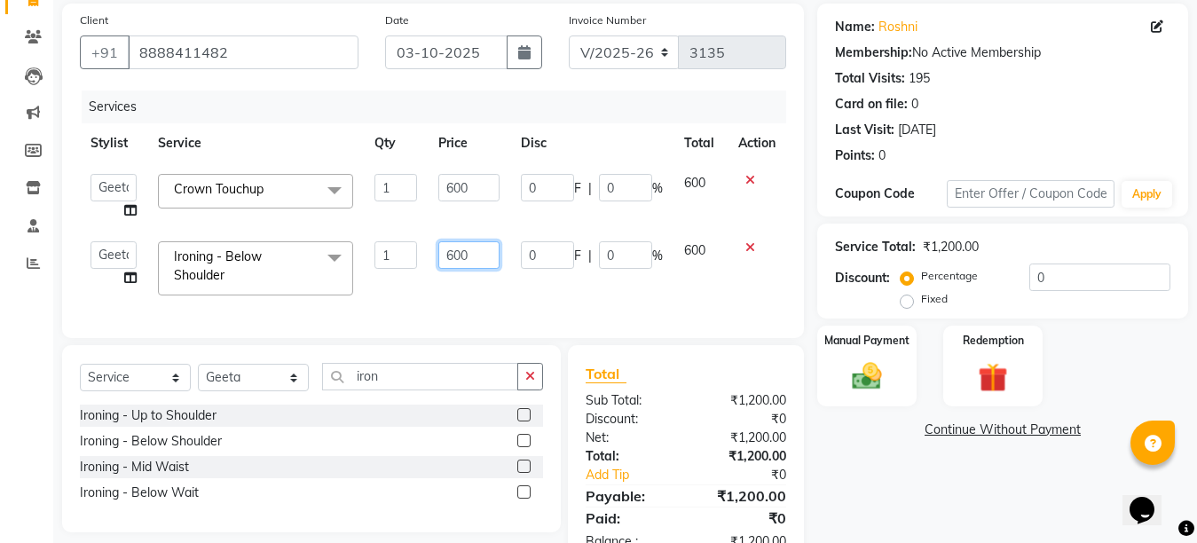
click at [453, 256] on input "600" at bounding box center [468, 255] width 61 height 28
type input "400"
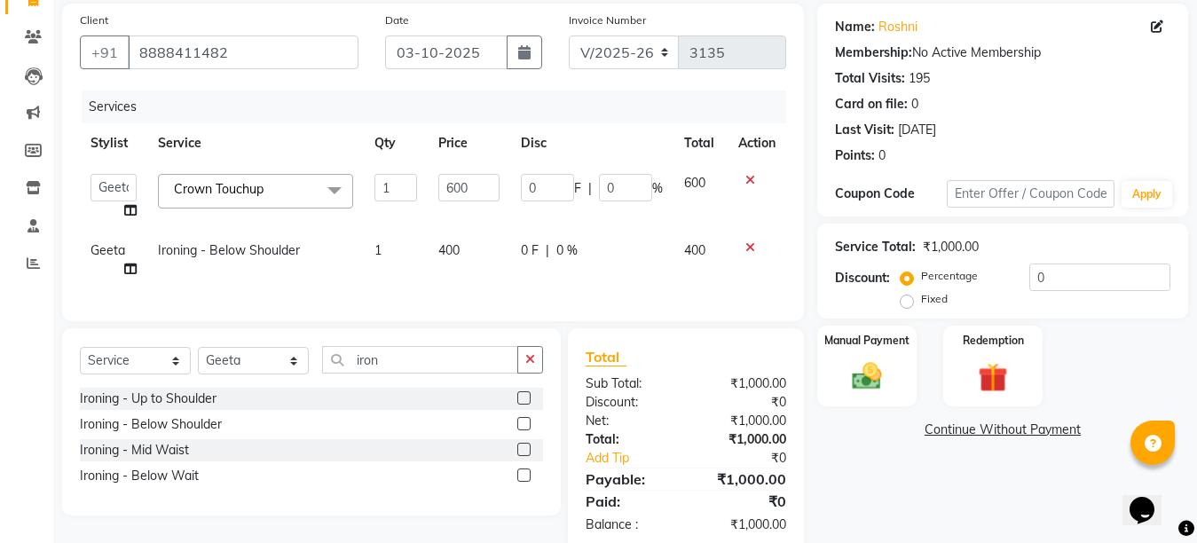
click at [508, 293] on div "Services Stylist Service Qty Price Disc Total Action Ankit Arti Creative Front …" at bounding box center [433, 196] width 706 height 213
click at [879, 373] on img at bounding box center [867, 375] width 50 height 35
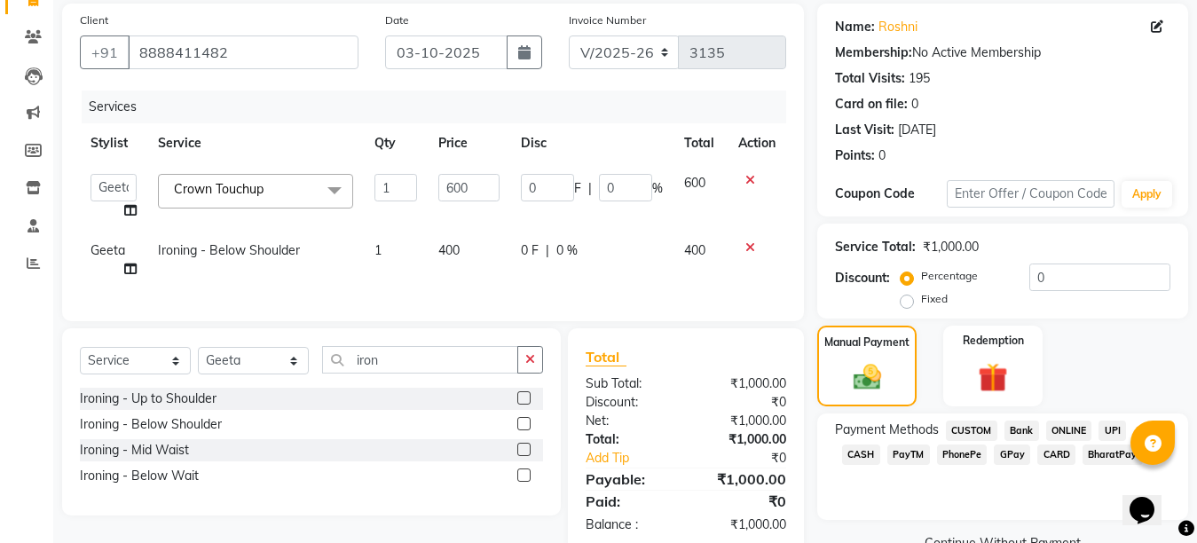
scroll to position [180, 0]
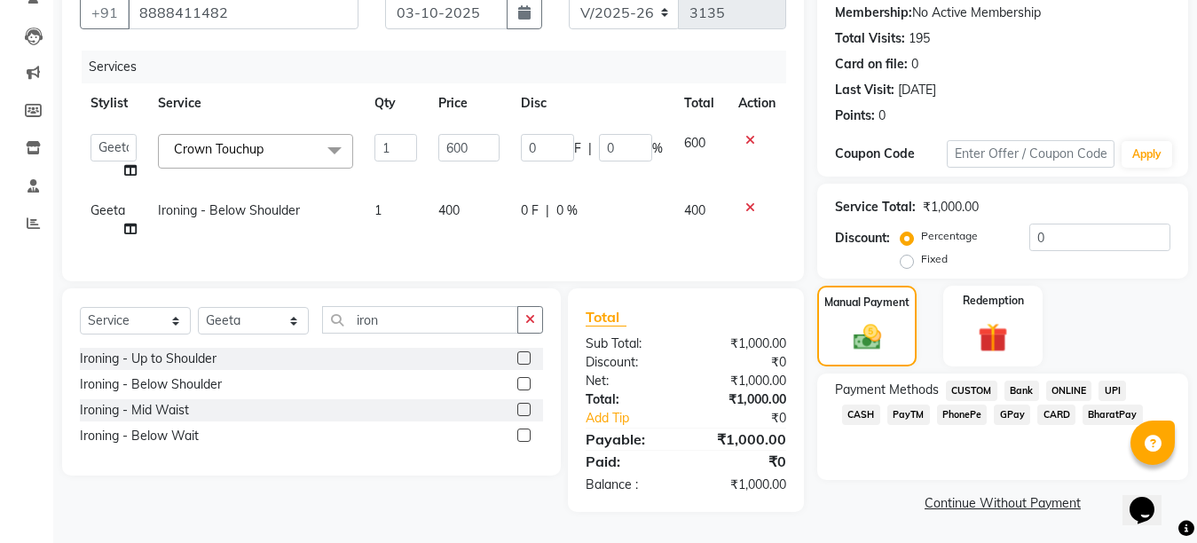
click at [880, 405] on span "CASH" at bounding box center [861, 415] width 38 height 20
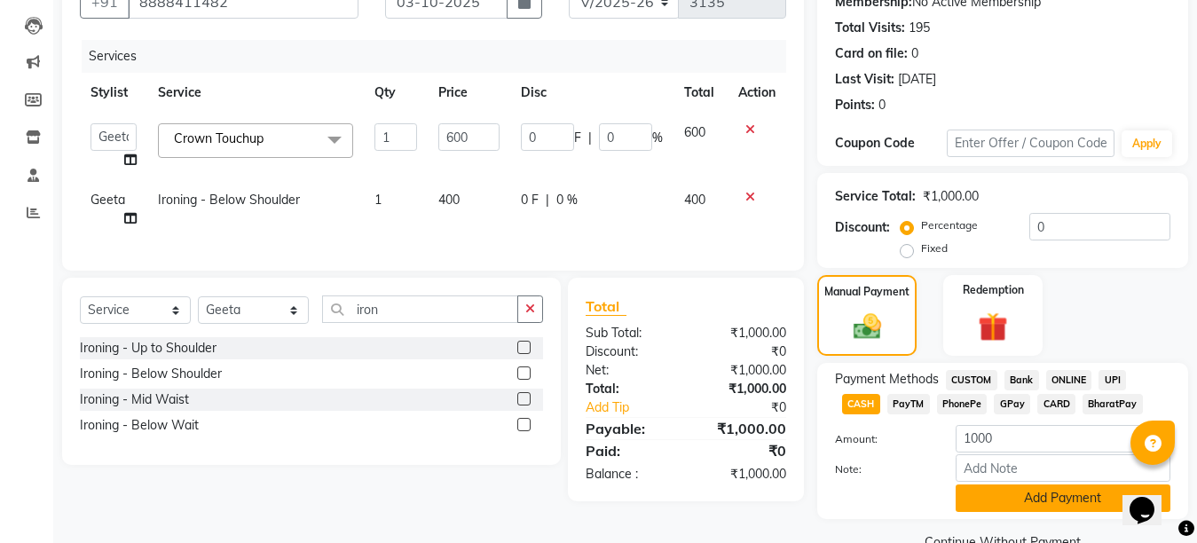
click at [1020, 501] on button "Add Payment" at bounding box center [1063, 498] width 215 height 28
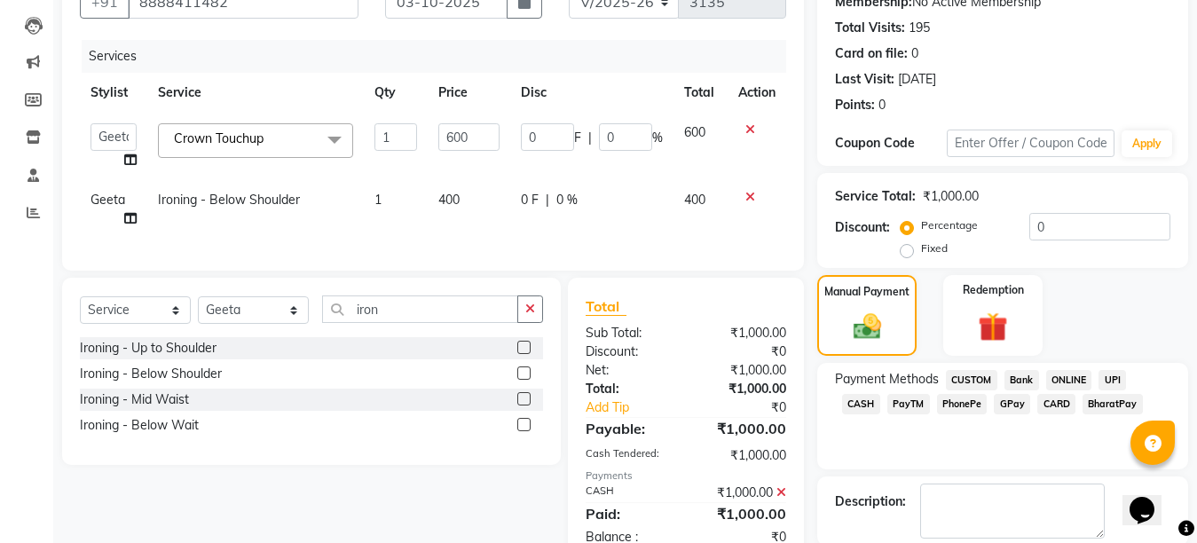
scroll to position [270, 0]
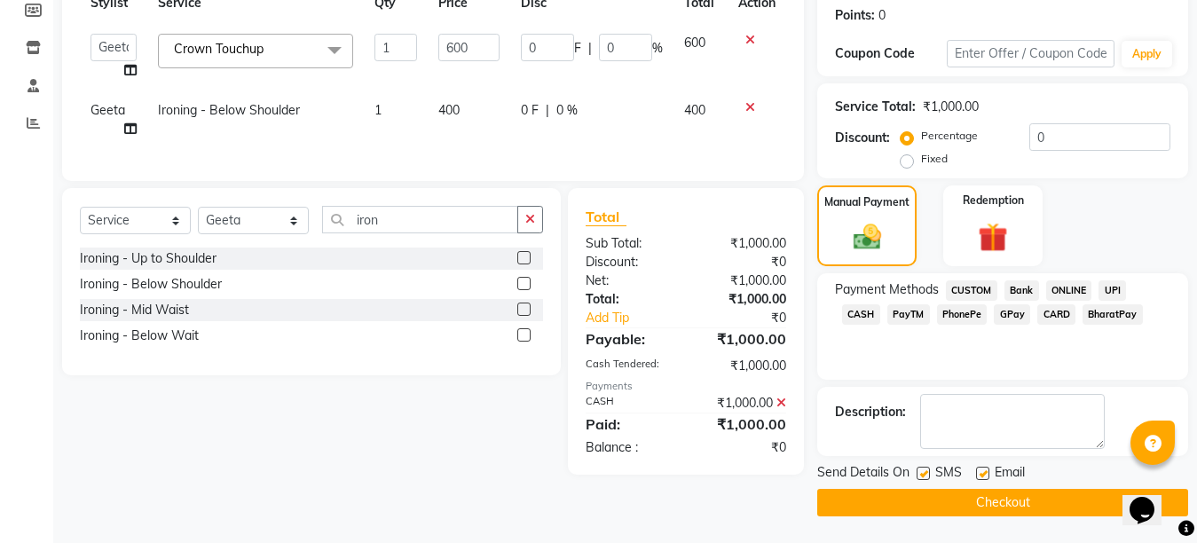
click at [986, 471] on label at bounding box center [982, 473] width 13 height 13
click at [986, 471] on input "checkbox" at bounding box center [982, 474] width 12 height 12
checkbox input "false"
click at [924, 474] on label at bounding box center [923, 473] width 13 height 13
click at [924, 474] on input "checkbox" at bounding box center [923, 474] width 12 height 12
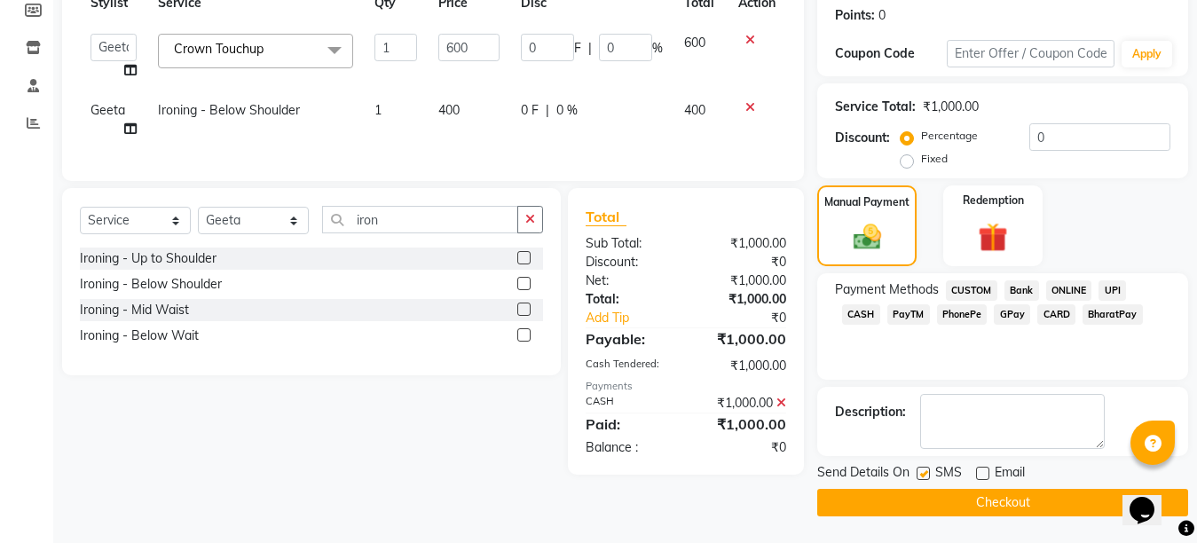
checkbox input "false"
click at [971, 503] on button "Checkout" at bounding box center [1002, 503] width 371 height 28
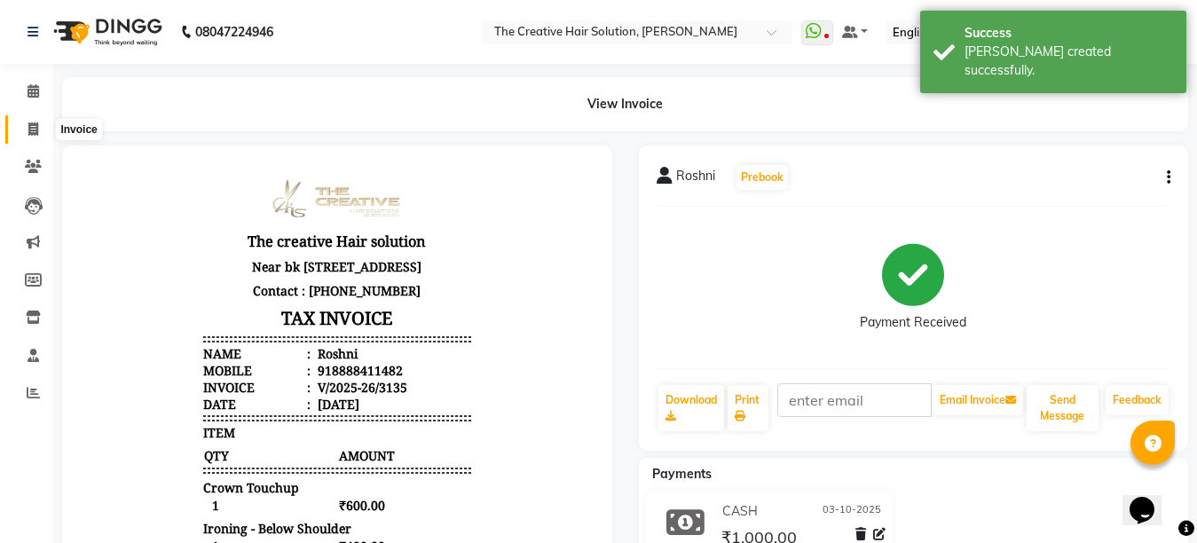
click at [27, 128] on span at bounding box center [33, 130] width 31 height 20
select select "service"
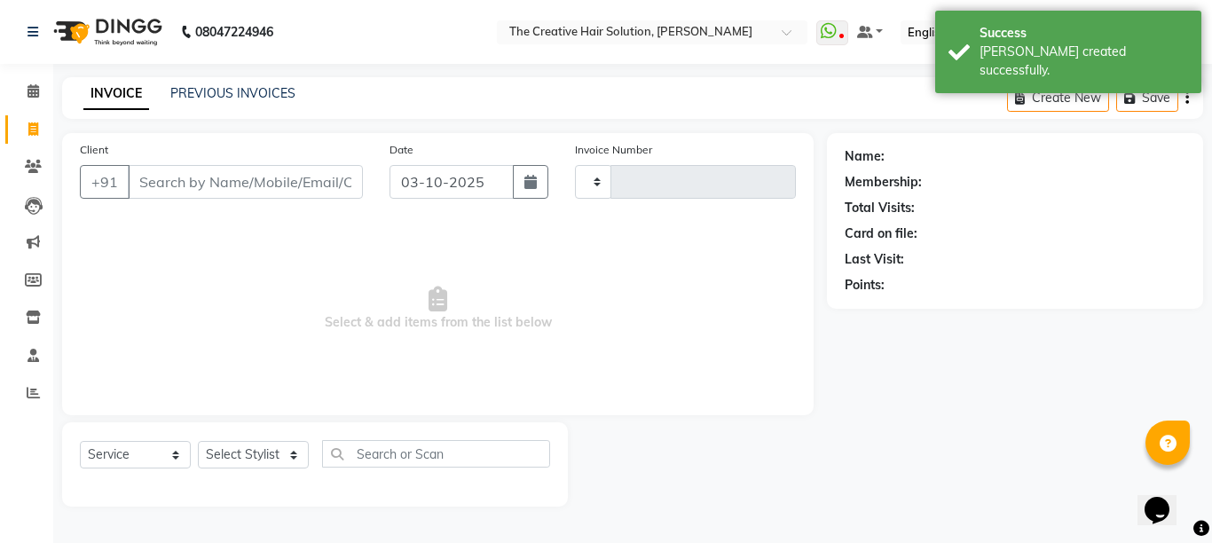
type input "3136"
select select "146"
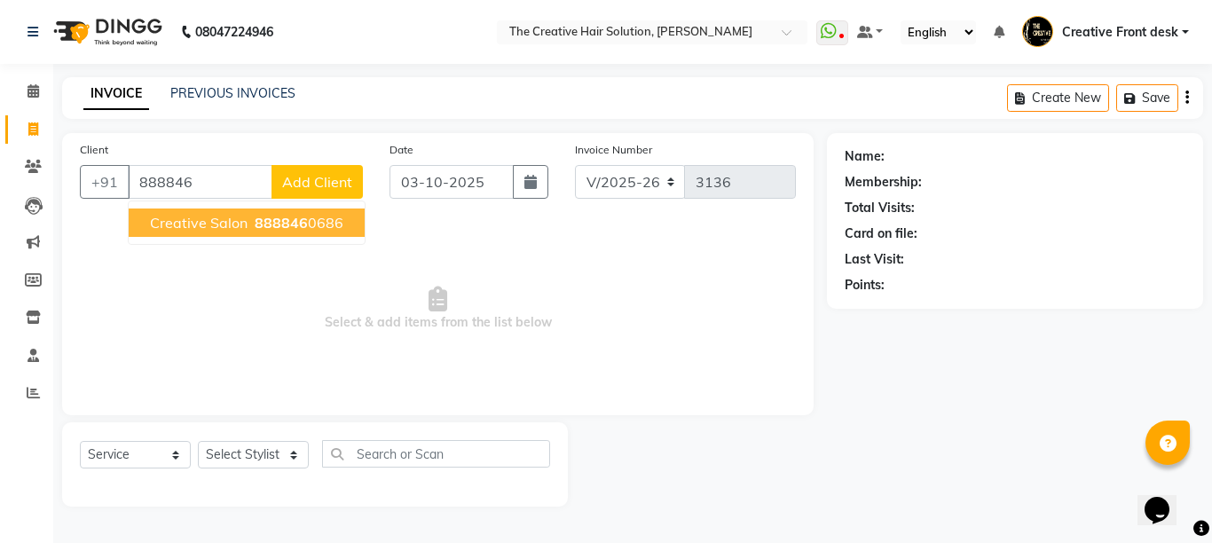
click at [253, 226] on ngb-highlight "888846 0686" at bounding box center [297, 223] width 92 height 18
type input "8888460686"
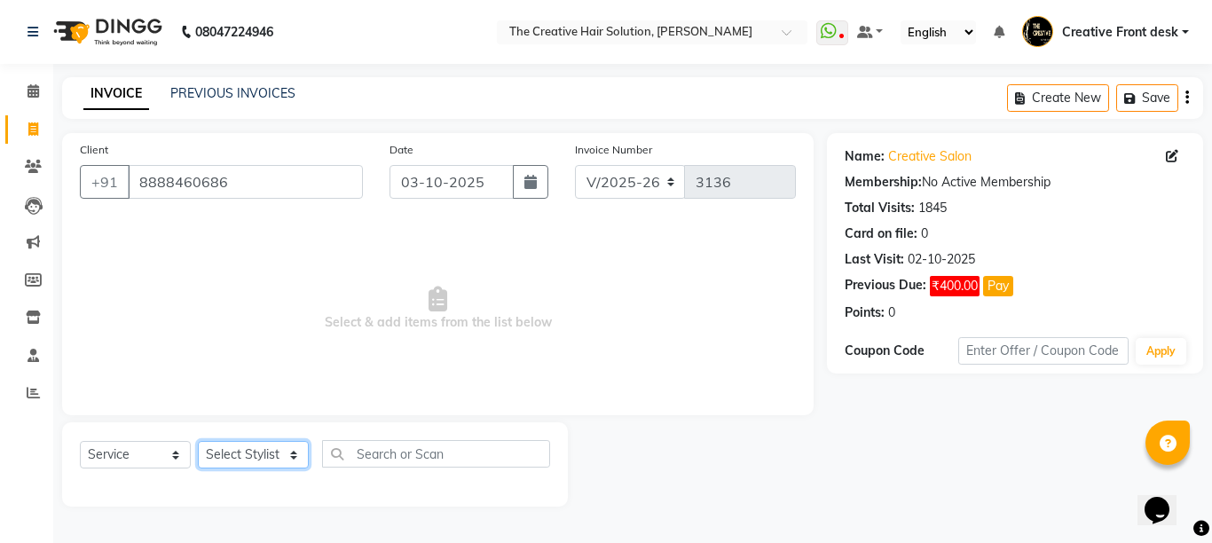
click at [287, 460] on select "Select Stylist Ankit Arti Creative Front desk [PERSON_NAME] [PERSON_NAME] Priya…" at bounding box center [253, 455] width 111 height 28
select select "44369"
click at [198, 441] on select "Select Stylist Ankit Arti Creative Front desk [PERSON_NAME] [PERSON_NAME] Priya…" at bounding box center [253, 455] width 111 height 28
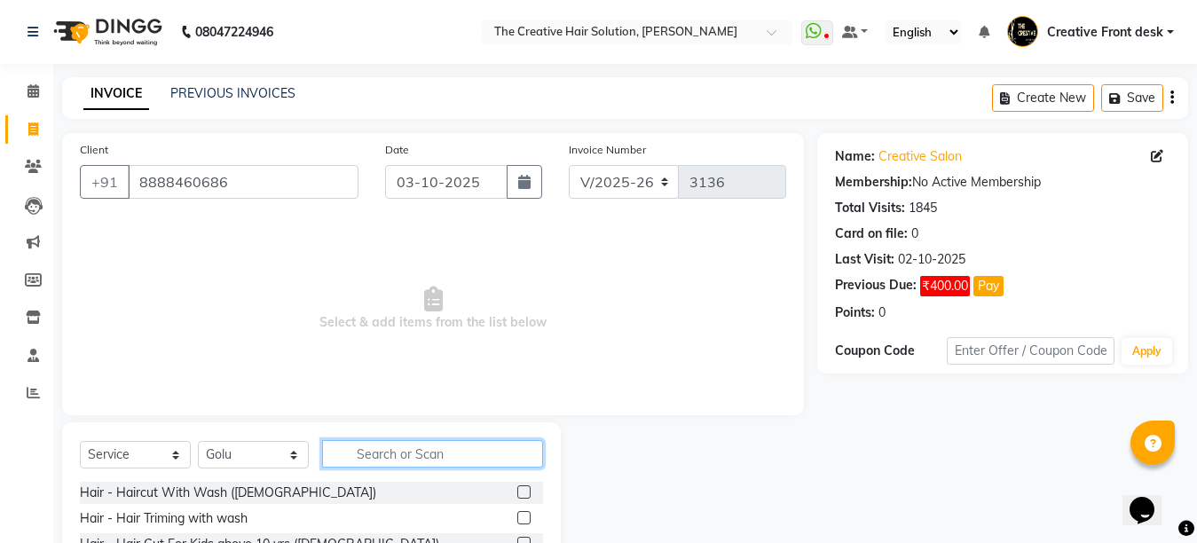
click at [389, 456] on input "text" at bounding box center [432, 454] width 221 height 28
type input "hair cut"
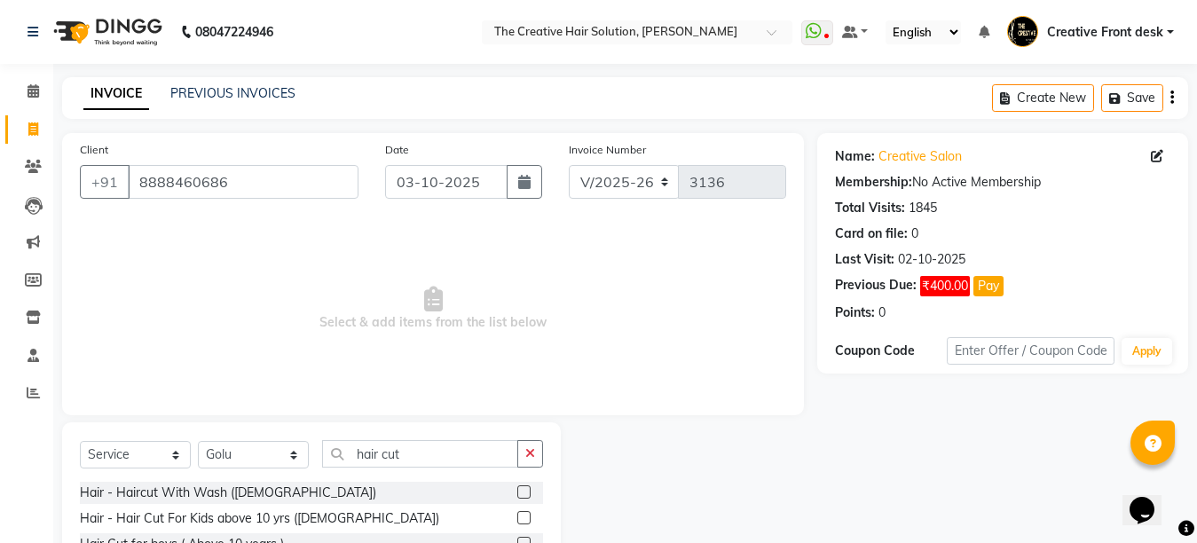
click at [403, 385] on span "Select & add items from the list below" at bounding box center [433, 308] width 706 height 177
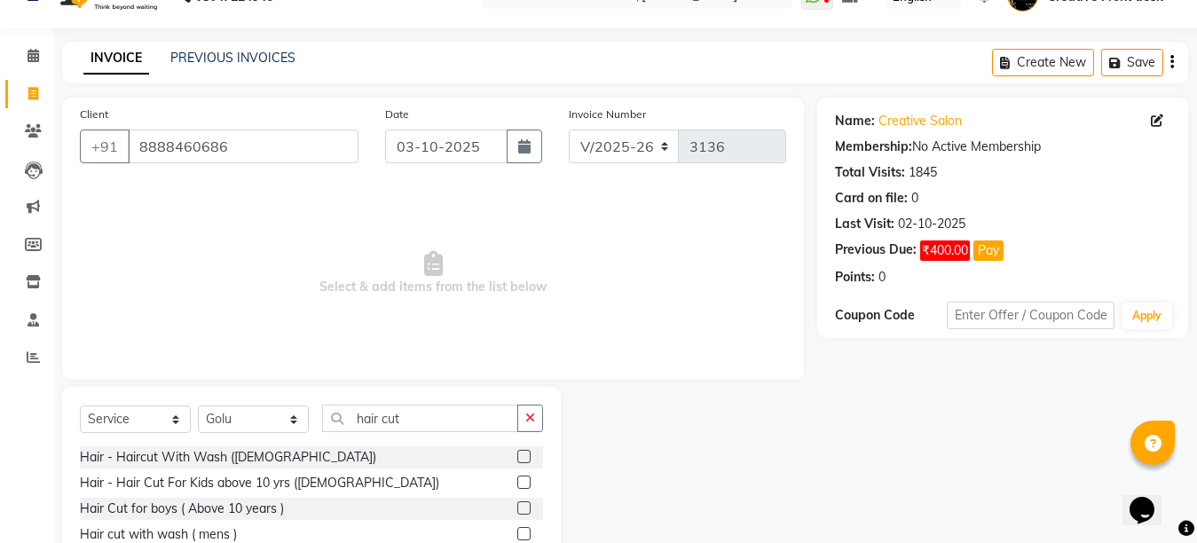
scroll to position [168, 0]
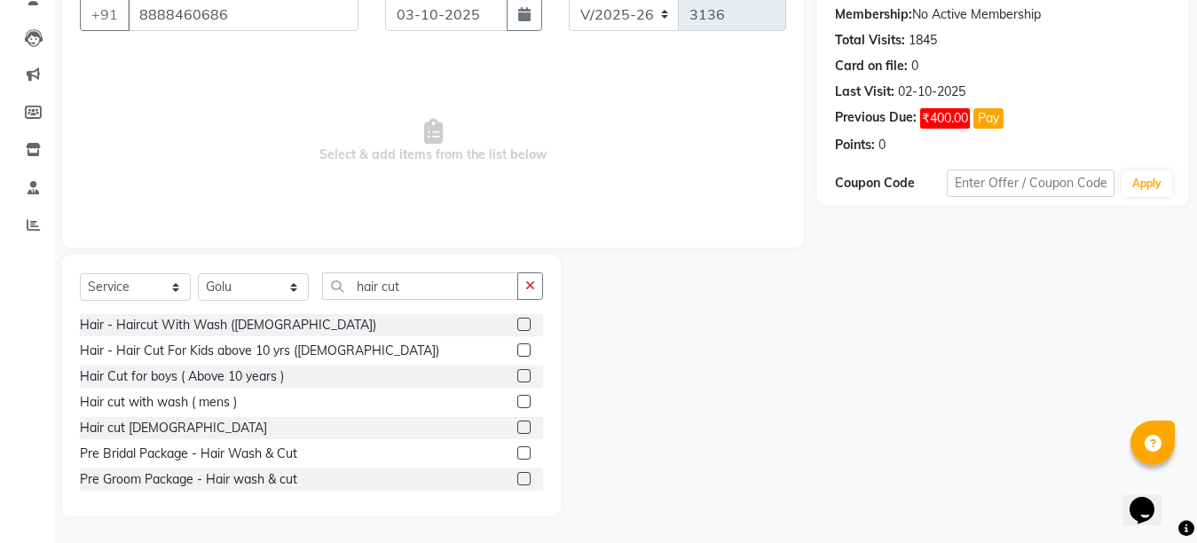
click at [517, 400] on label at bounding box center [523, 401] width 13 height 13
click at [517, 400] on input "checkbox" at bounding box center [523, 403] width 12 height 12
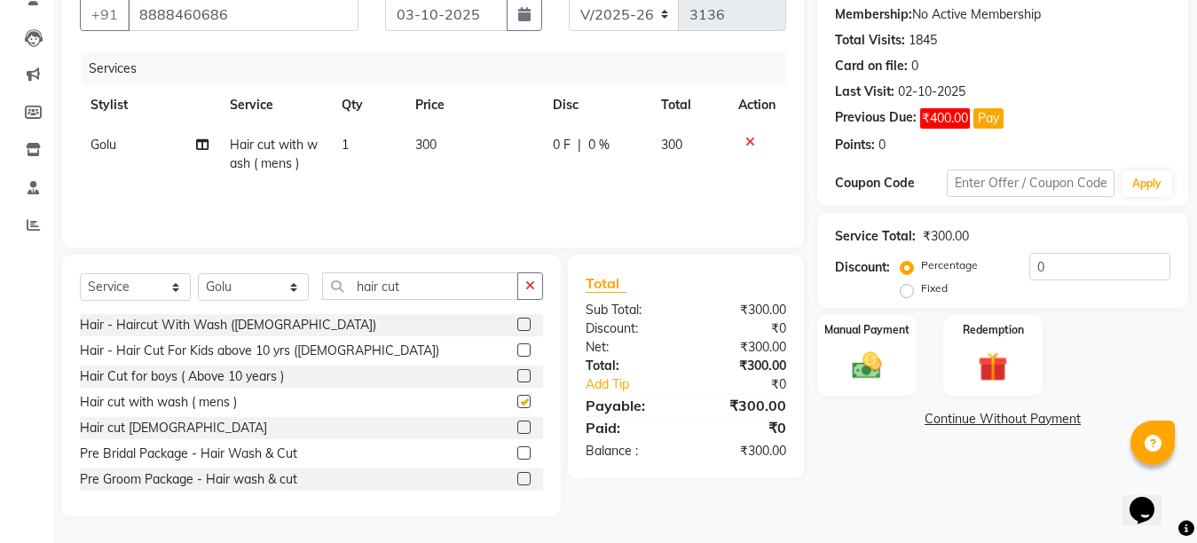
checkbox input "false"
click at [408, 279] on input "hair cut" at bounding box center [420, 286] width 196 height 28
type input "h"
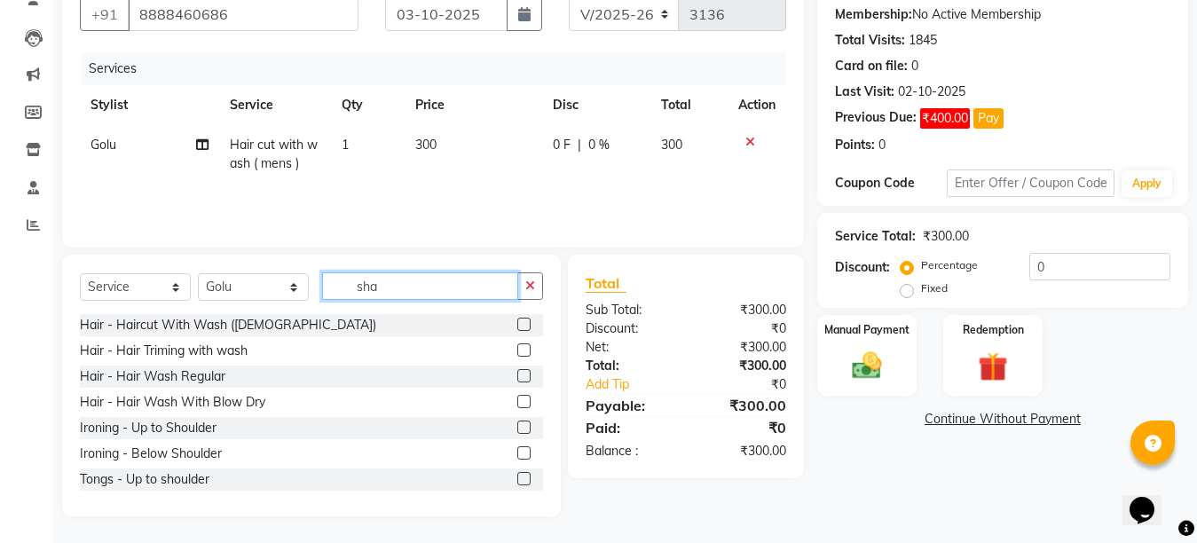
scroll to position [130, 0]
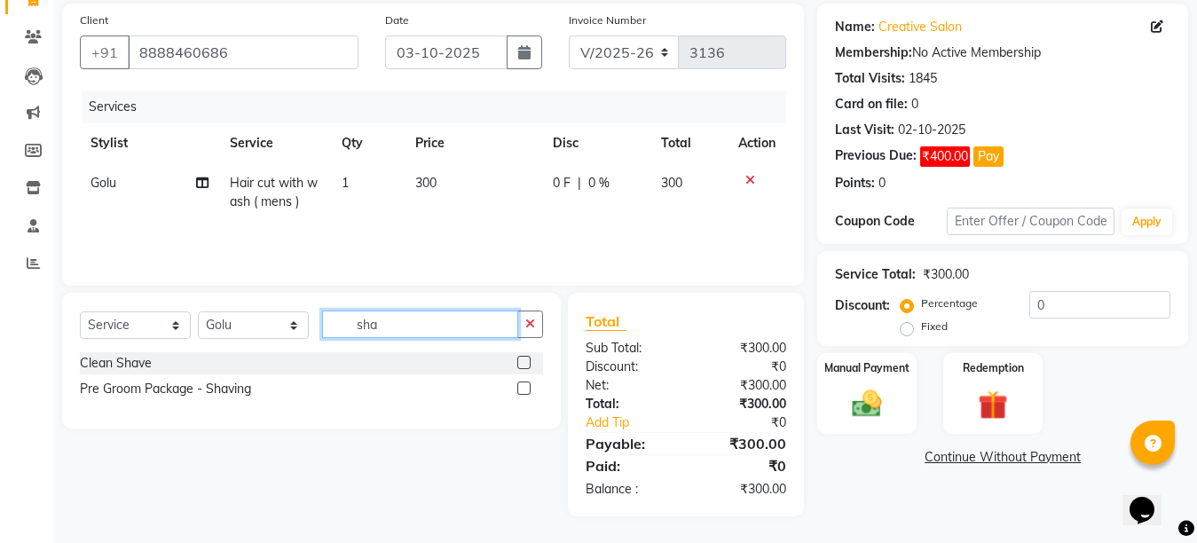
type input "sha"
click at [525, 363] on label at bounding box center [523, 362] width 13 height 13
click at [525, 363] on input "checkbox" at bounding box center [523, 364] width 12 height 12
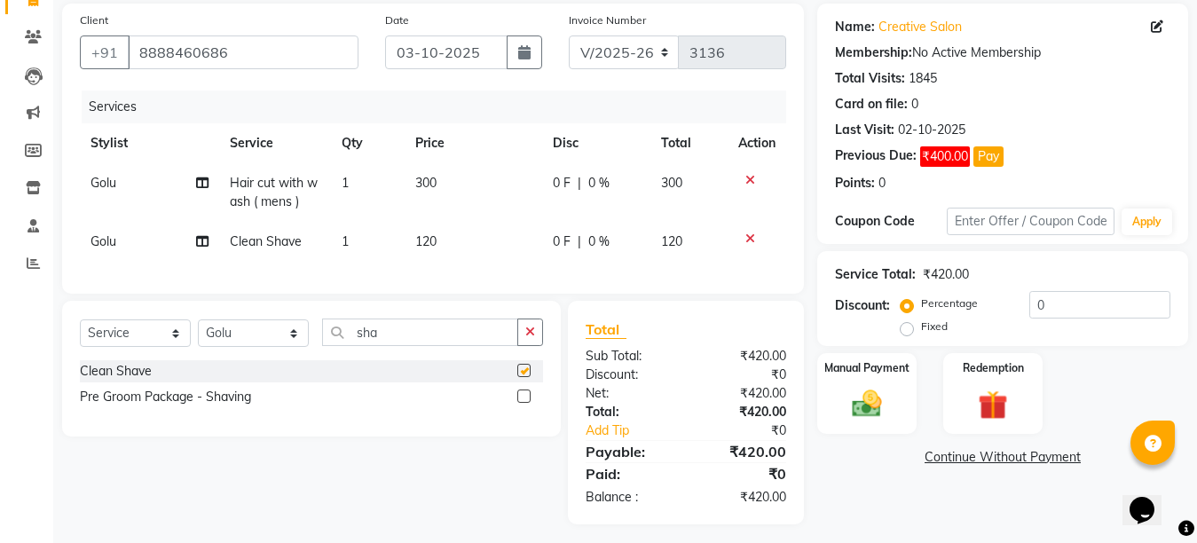
checkbox input "false"
click at [464, 248] on td "120" at bounding box center [473, 242] width 137 height 40
select select "44369"
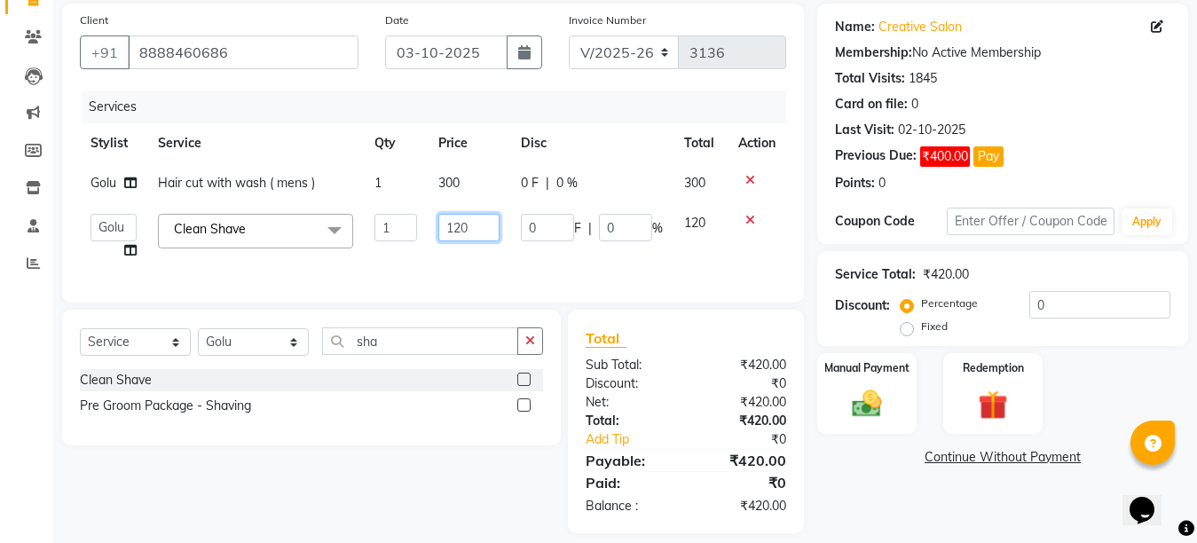
click at [461, 226] on input "120" at bounding box center [468, 228] width 61 height 28
type input "100"
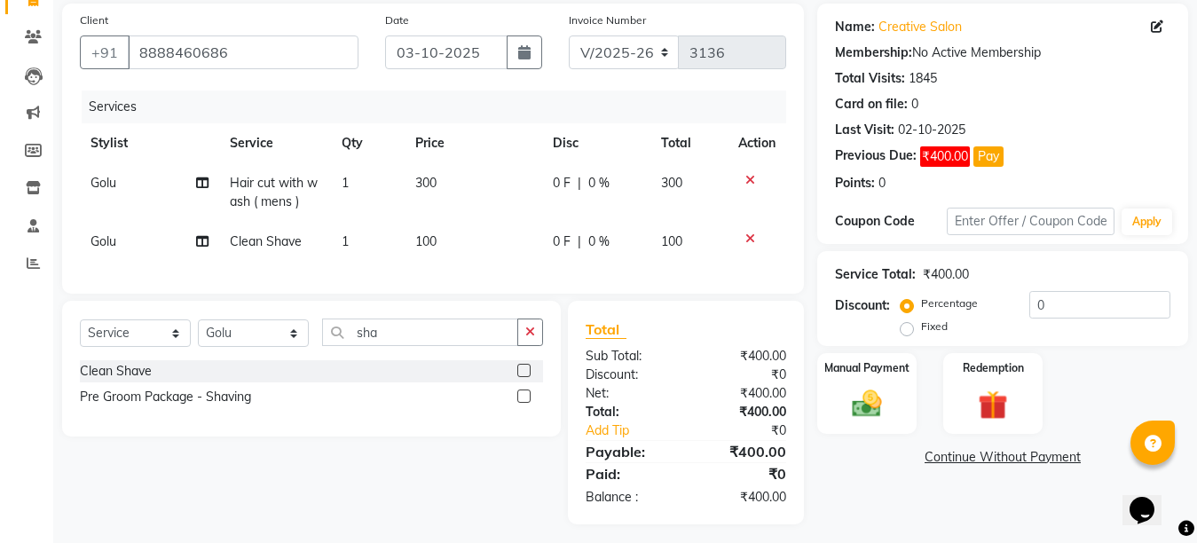
click at [455, 268] on div "Services Stylist Service Qty Price Disc Total Action Golu Hair cut with wash ( …" at bounding box center [433, 182] width 706 height 185
click at [290, 346] on select "Select Stylist Ankit Arti Creative Front desk [PERSON_NAME] [PERSON_NAME] Priya…" at bounding box center [253, 333] width 111 height 28
select select "92694"
click at [198, 334] on select "Select Stylist Ankit Arti Creative Front desk [PERSON_NAME] [PERSON_NAME] Priya…" at bounding box center [253, 333] width 111 height 28
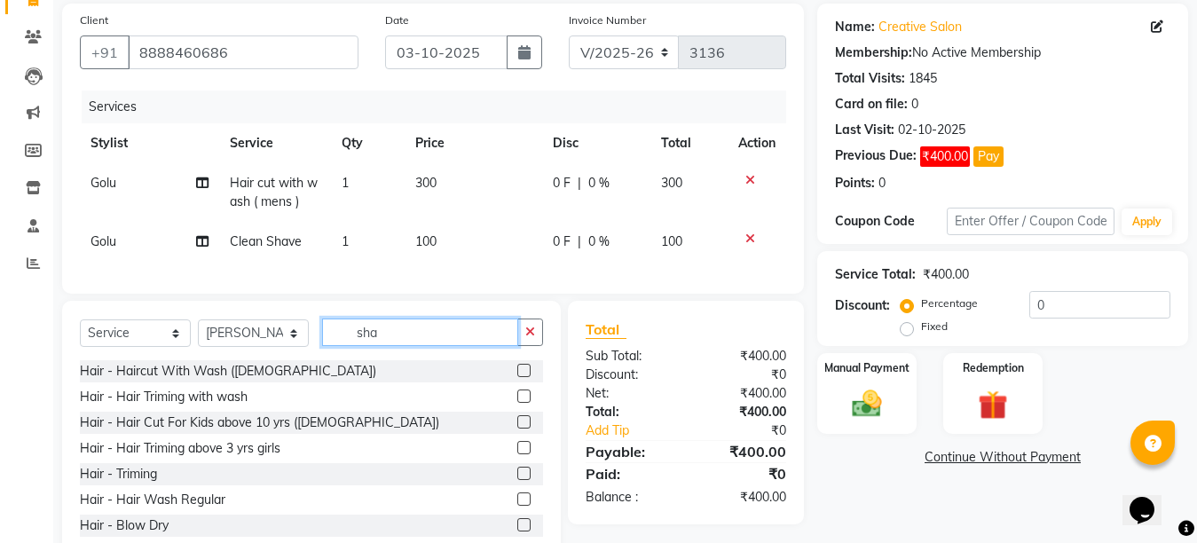
click at [430, 346] on input "sha" at bounding box center [420, 333] width 196 height 28
type input "s"
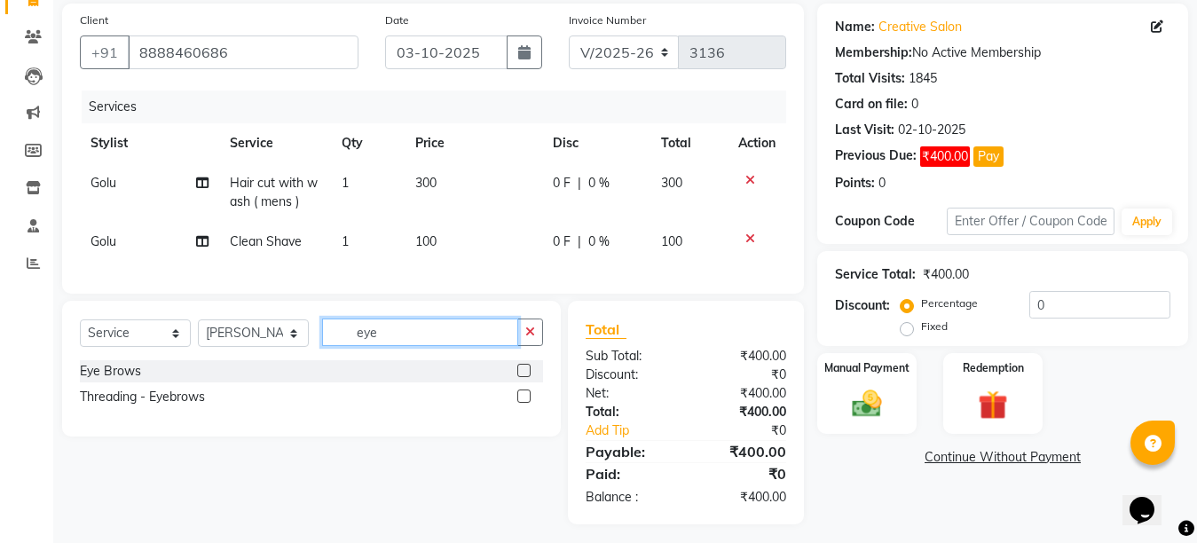
type input "eye"
click at [521, 377] on label at bounding box center [523, 370] width 13 height 13
click at [521, 377] on input "checkbox" at bounding box center [523, 372] width 12 height 12
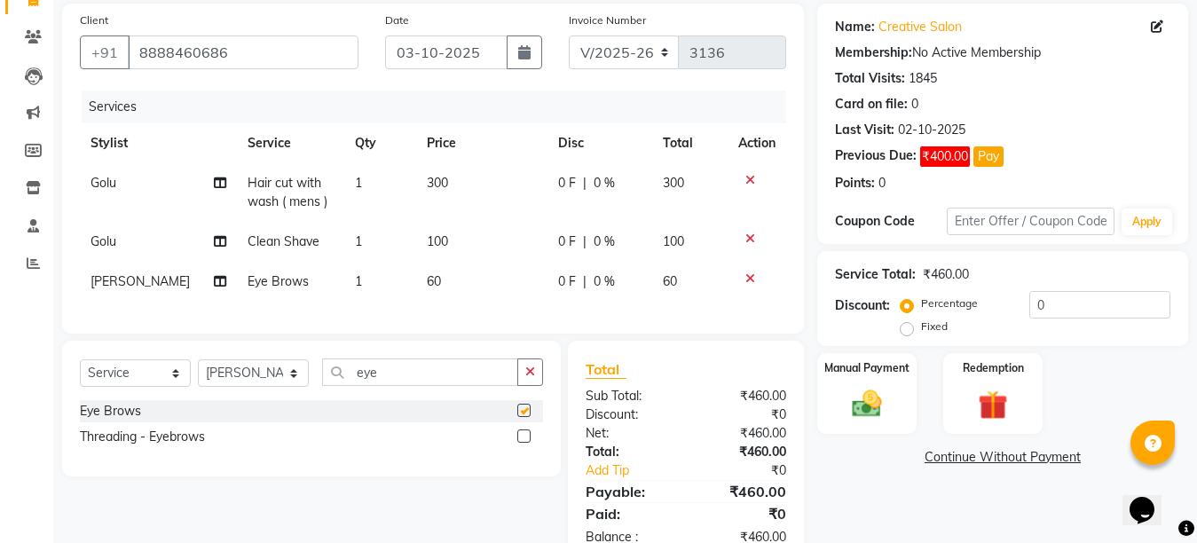
checkbox input "false"
click at [287, 387] on select "Select Stylist Ankit Arti Creative Front desk [PERSON_NAME] [PERSON_NAME] Priya…" at bounding box center [253, 373] width 111 height 28
select select "92338"
click at [198, 374] on select "Select Stylist Ankit Arti Creative Front desk [PERSON_NAME] [PERSON_NAME] Priya…" at bounding box center [253, 373] width 111 height 28
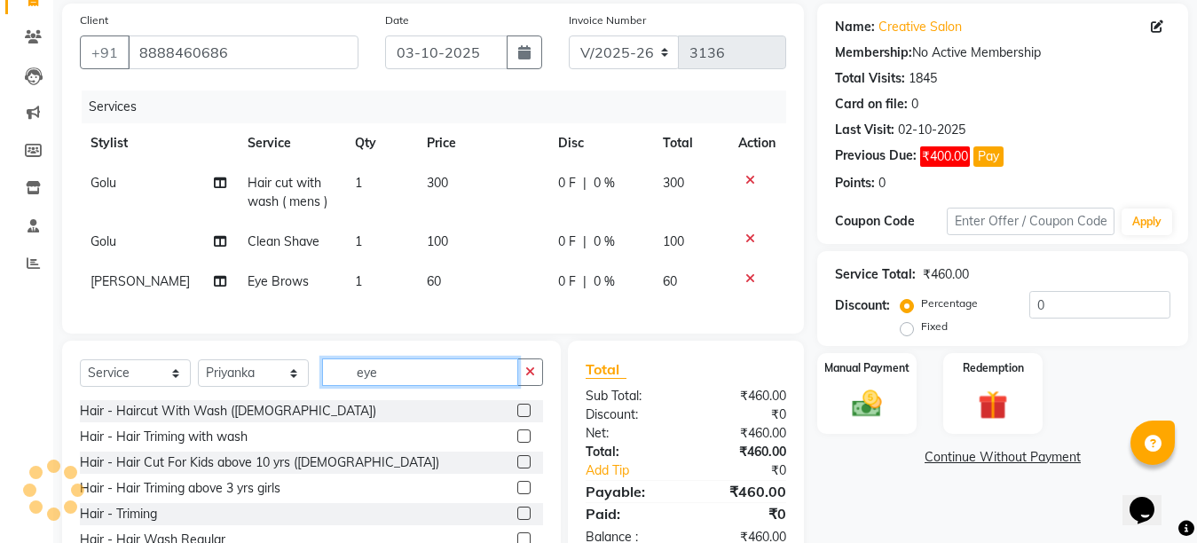
click at [395, 386] on input "eye" at bounding box center [420, 372] width 196 height 28
type input "e"
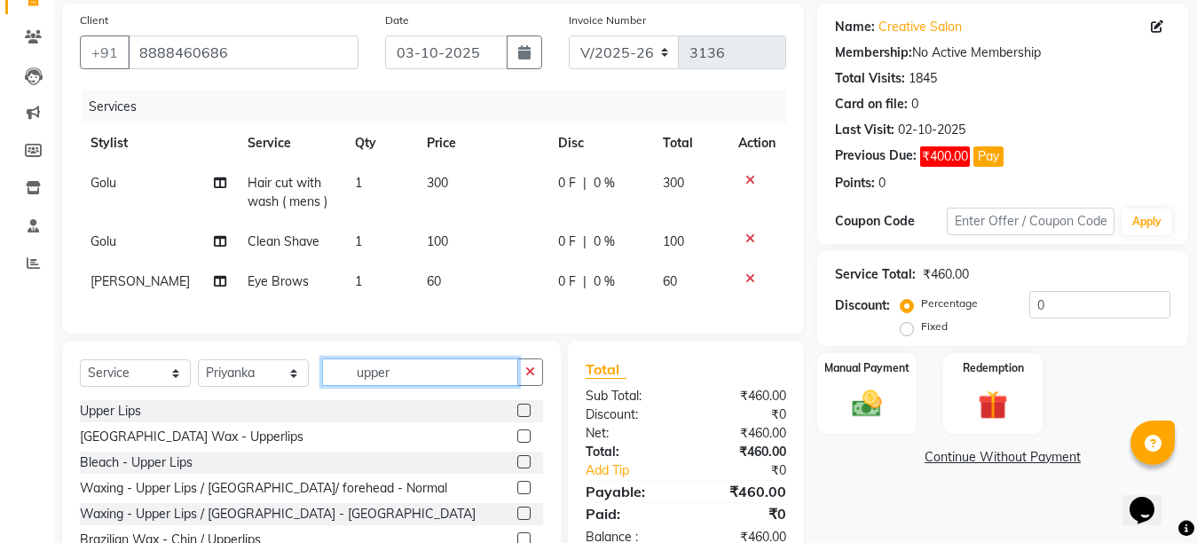
type input "upper"
click at [517, 417] on label at bounding box center [523, 410] width 13 height 13
click at [517, 417] on input "checkbox" at bounding box center [523, 411] width 12 height 12
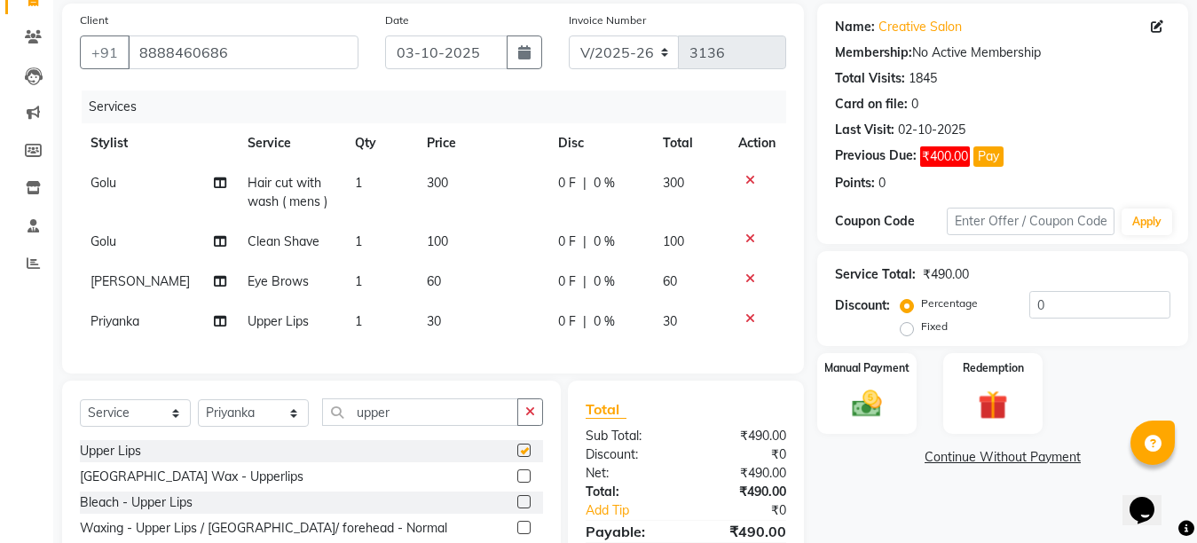
checkbox input "false"
click at [454, 283] on td "60" at bounding box center [481, 282] width 131 height 40
select select "92694"
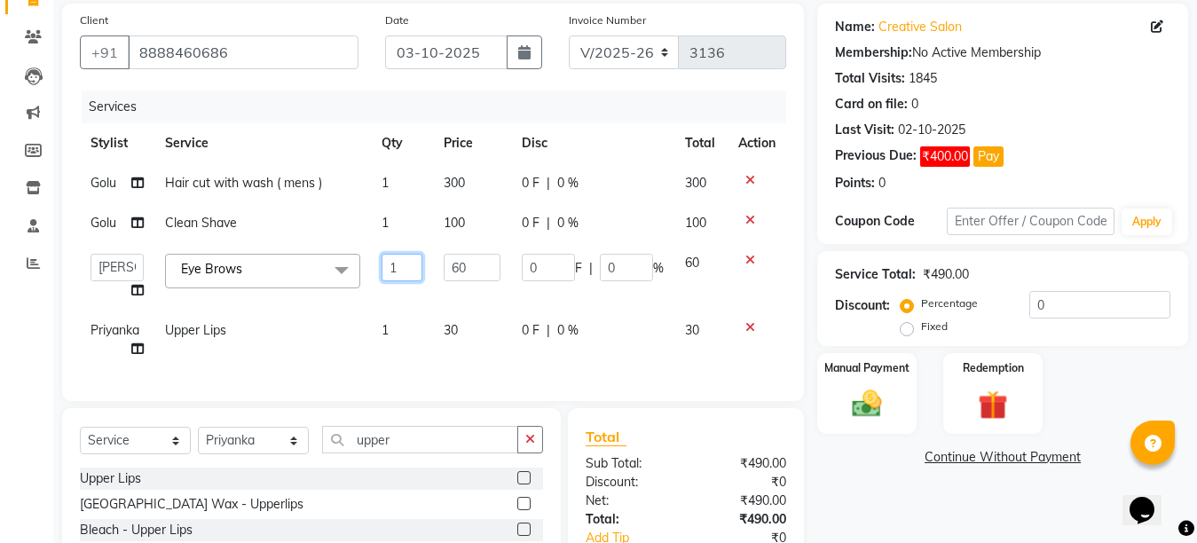
click at [405, 261] on input "1" at bounding box center [402, 268] width 41 height 28
type input "2"
click at [419, 323] on tr "Priyanka Upper Lips 1 30 0 F | 0 % 30" at bounding box center [433, 340] width 706 height 59
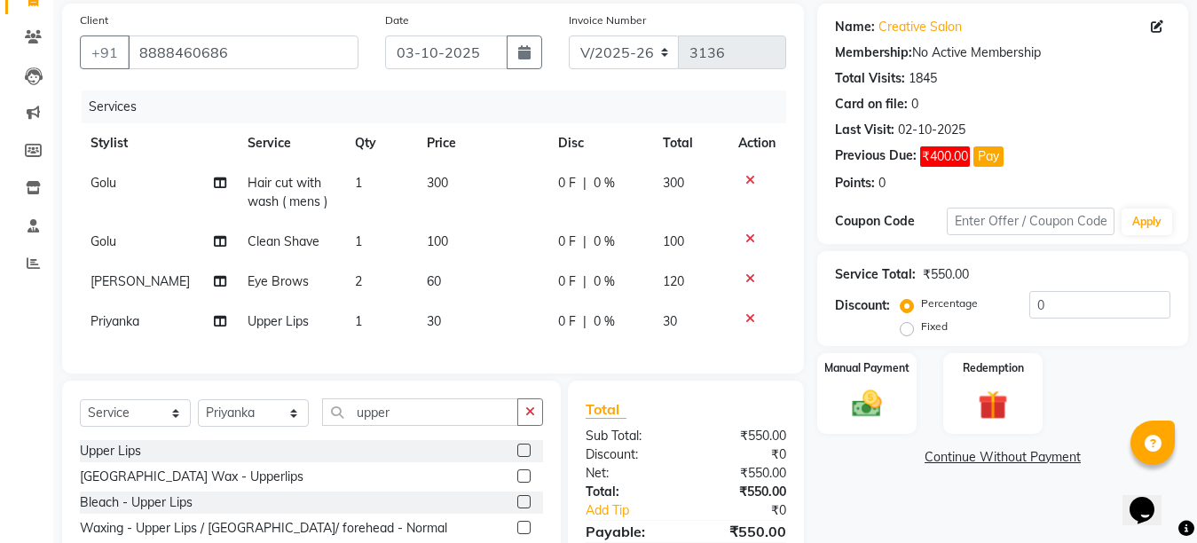
click at [393, 208] on td "1" at bounding box center [380, 192] width 72 height 59
select select "44369"
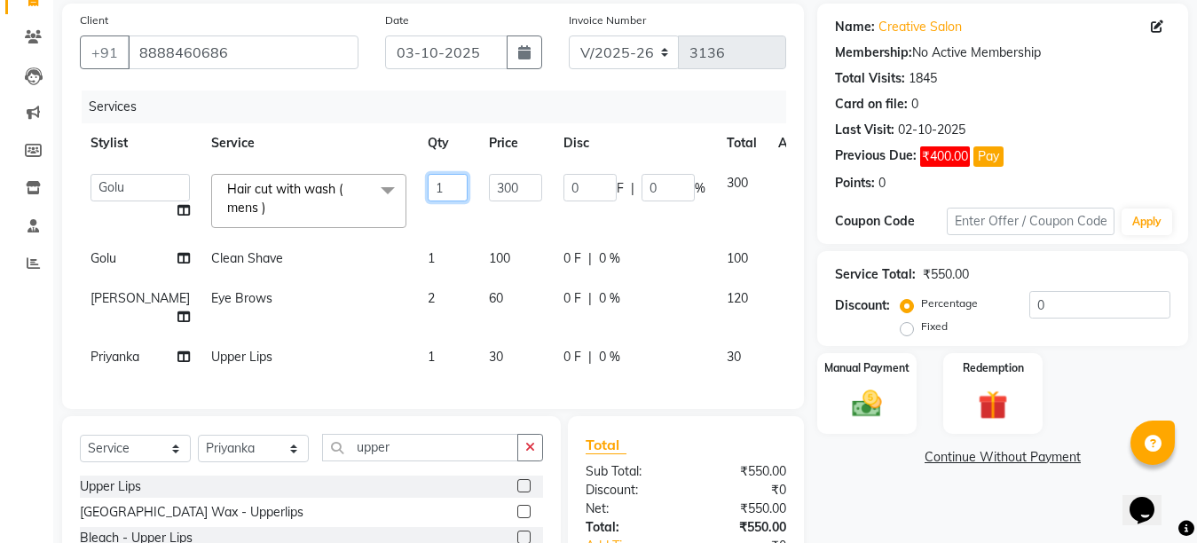
click at [428, 185] on input "1" at bounding box center [448, 188] width 40 height 28
type input "2"
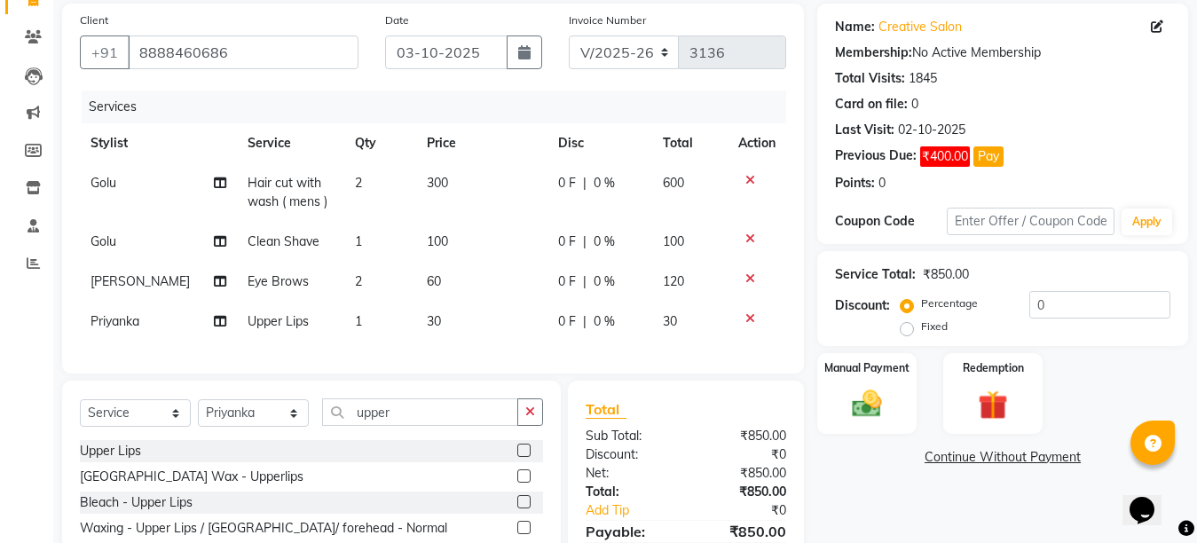
click at [419, 234] on tbody "Golu Hair cut with wash ( mens ) 2 300 0 F | 0 % 600 Golu Clean Shave 1 100 0 F…" at bounding box center [433, 252] width 706 height 178
click at [416, 240] on td "100" at bounding box center [481, 242] width 131 height 40
select select "44369"
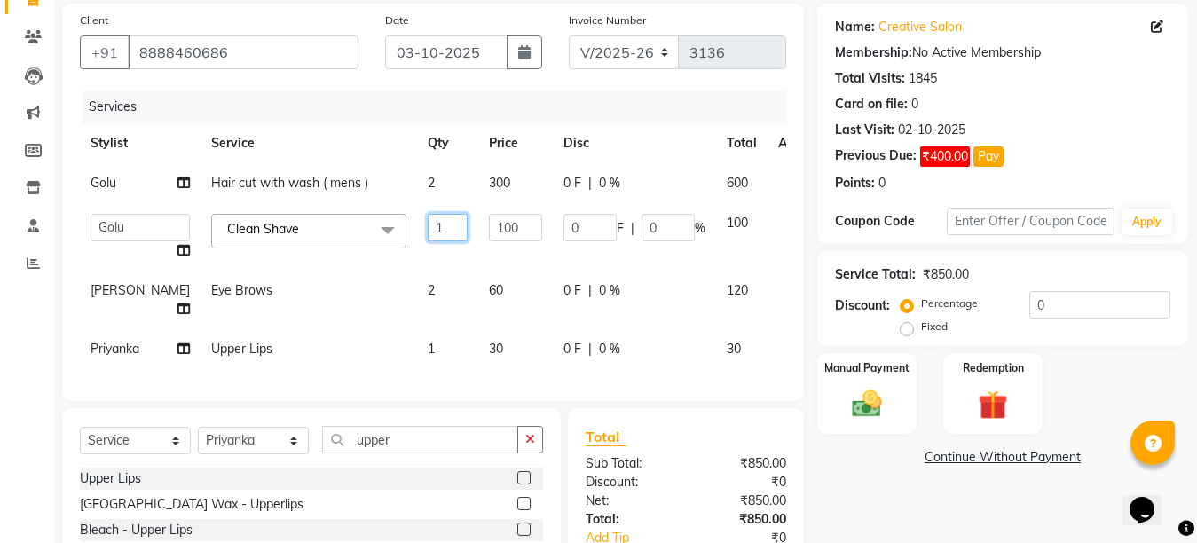
click at [428, 229] on input "1" at bounding box center [448, 228] width 40 height 28
type input "2"
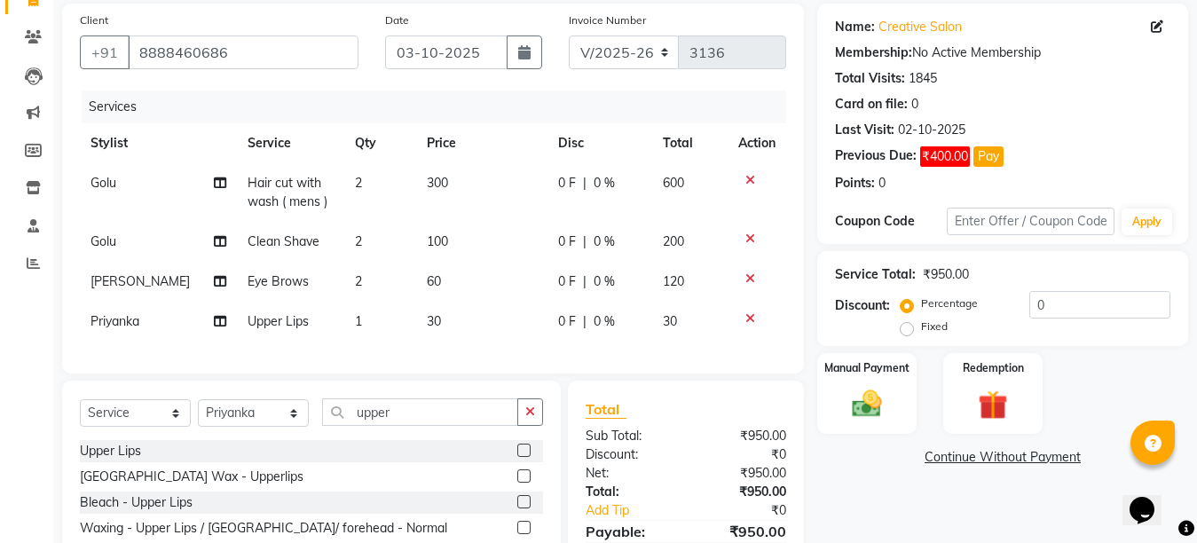
click at [410, 278] on tr "[PERSON_NAME] Eye Brows 2 60 0 F | 0 % 120" at bounding box center [433, 282] width 706 height 40
click at [861, 383] on div "Manual Payment" at bounding box center [866, 393] width 103 height 84
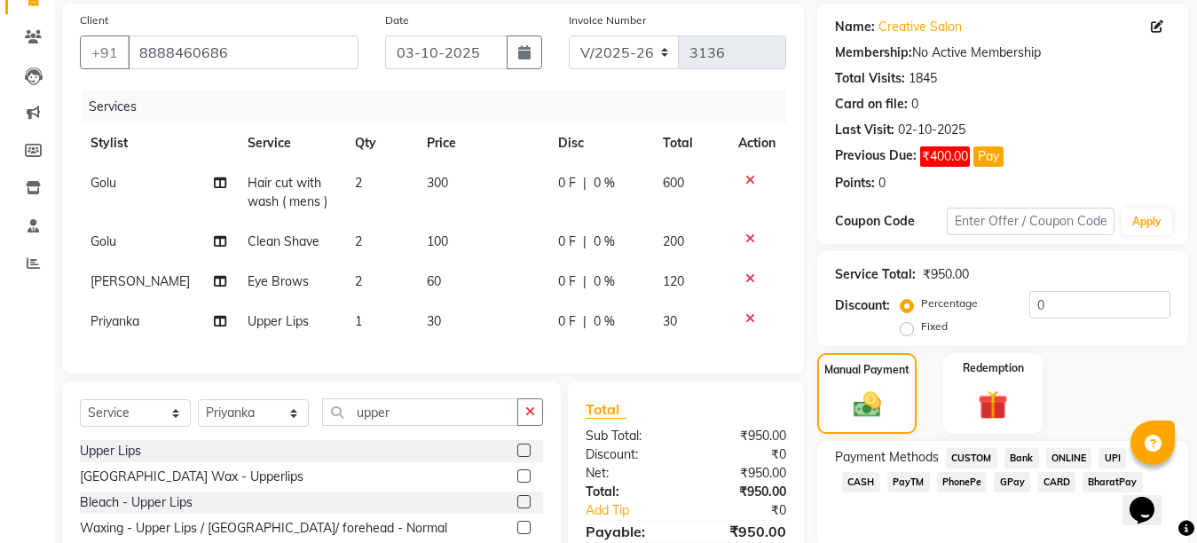
click at [994, 483] on span "GPay" at bounding box center [1012, 482] width 36 height 20
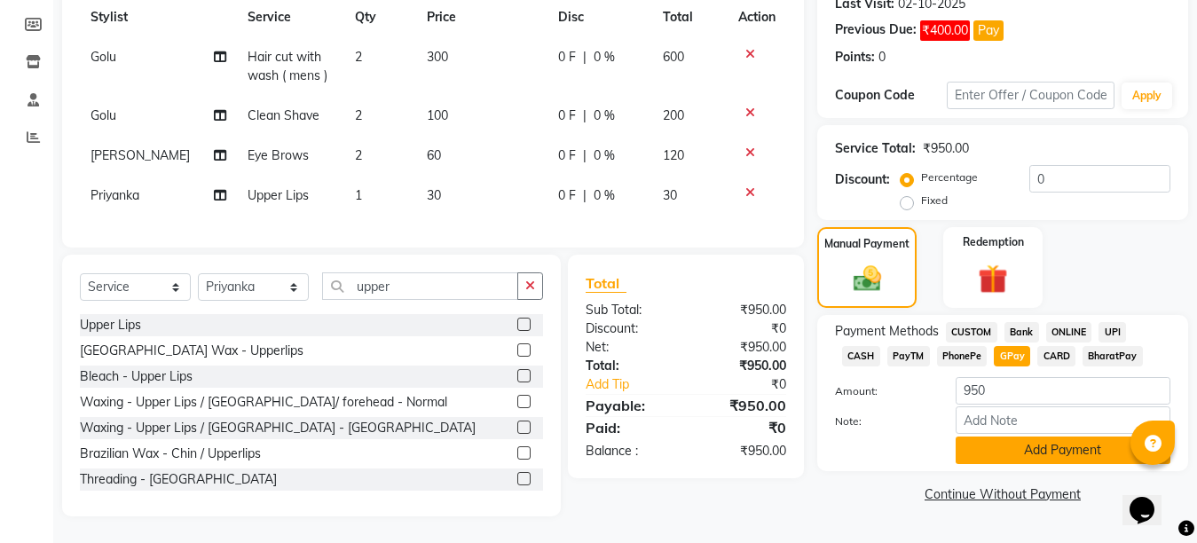
click at [1045, 437] on button "Add Payment" at bounding box center [1063, 451] width 215 height 28
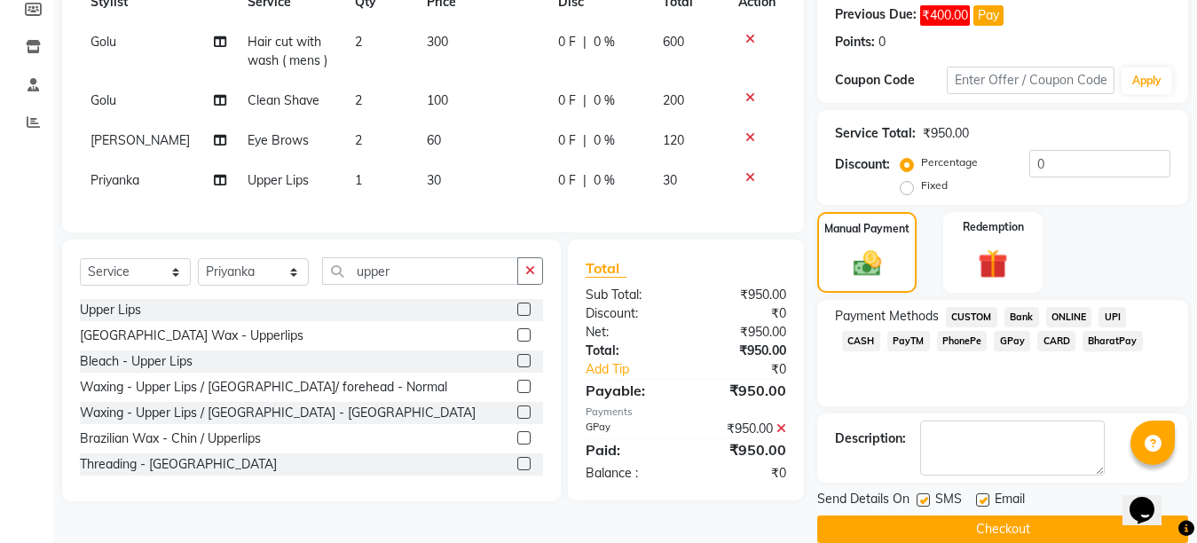
click at [980, 501] on label at bounding box center [982, 499] width 13 height 13
click at [980, 501] on input "checkbox" at bounding box center [982, 501] width 12 height 12
checkbox input "false"
click at [924, 502] on label at bounding box center [923, 499] width 13 height 13
click at [924, 502] on input "checkbox" at bounding box center [923, 501] width 12 height 12
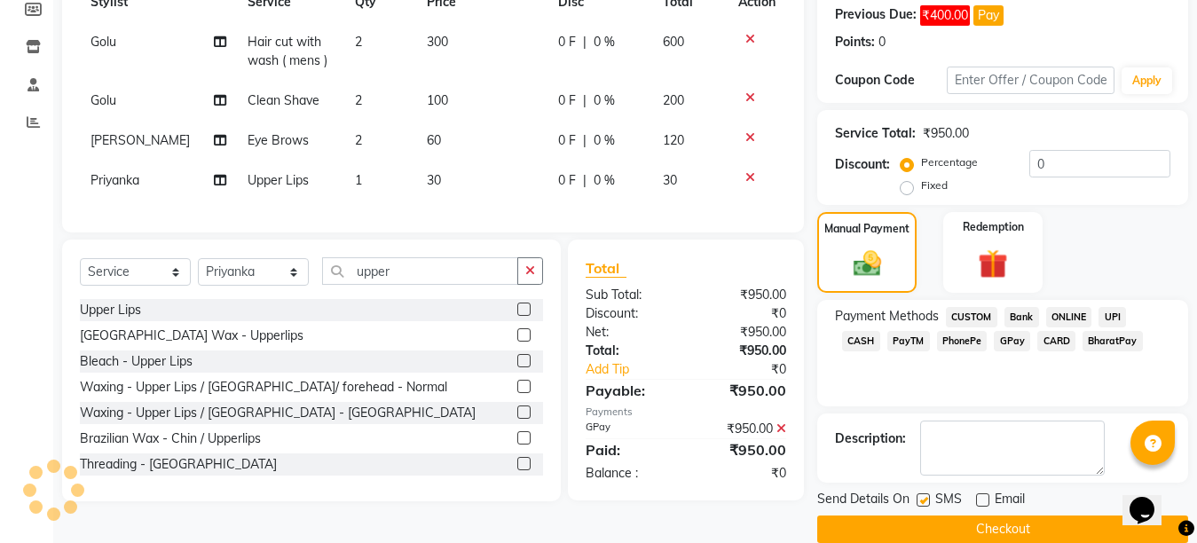
checkbox input "false"
click at [984, 528] on button "Checkout" at bounding box center [1002, 529] width 371 height 28
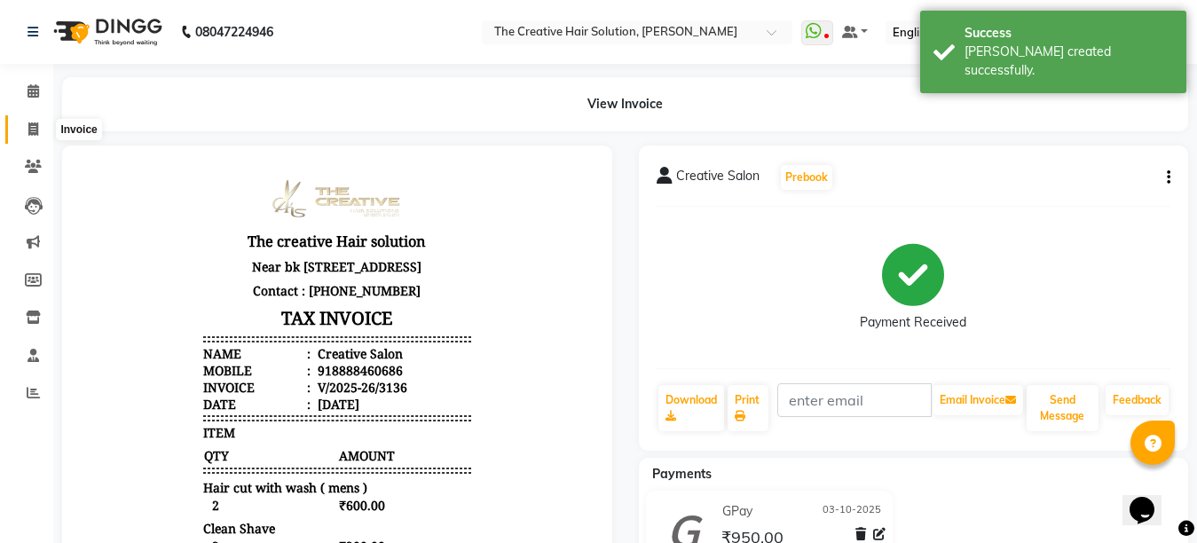
click at [35, 125] on icon at bounding box center [33, 128] width 10 height 13
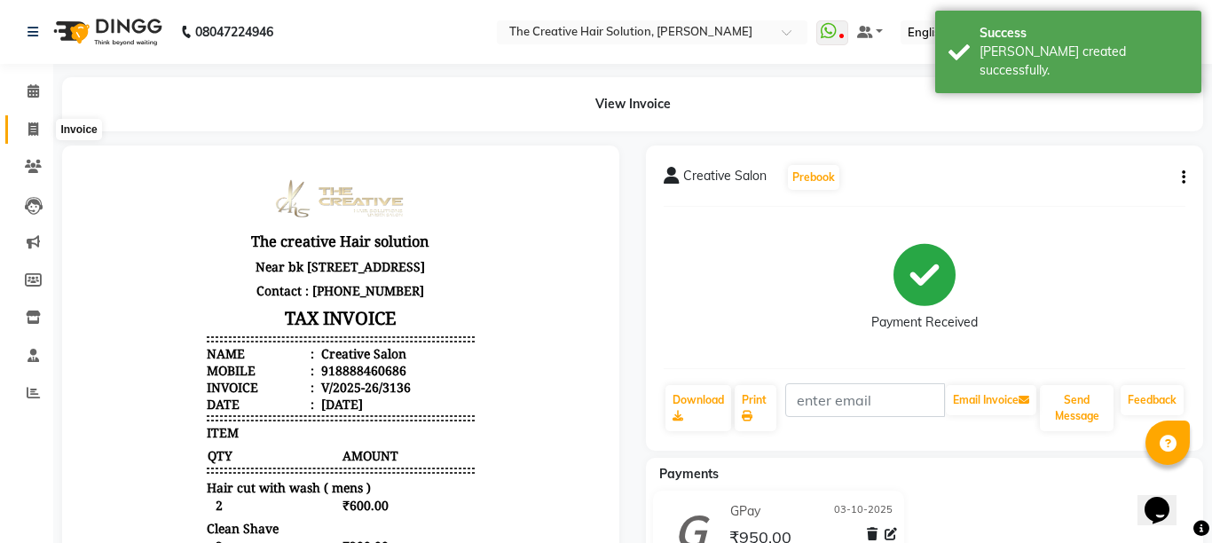
select select "service"
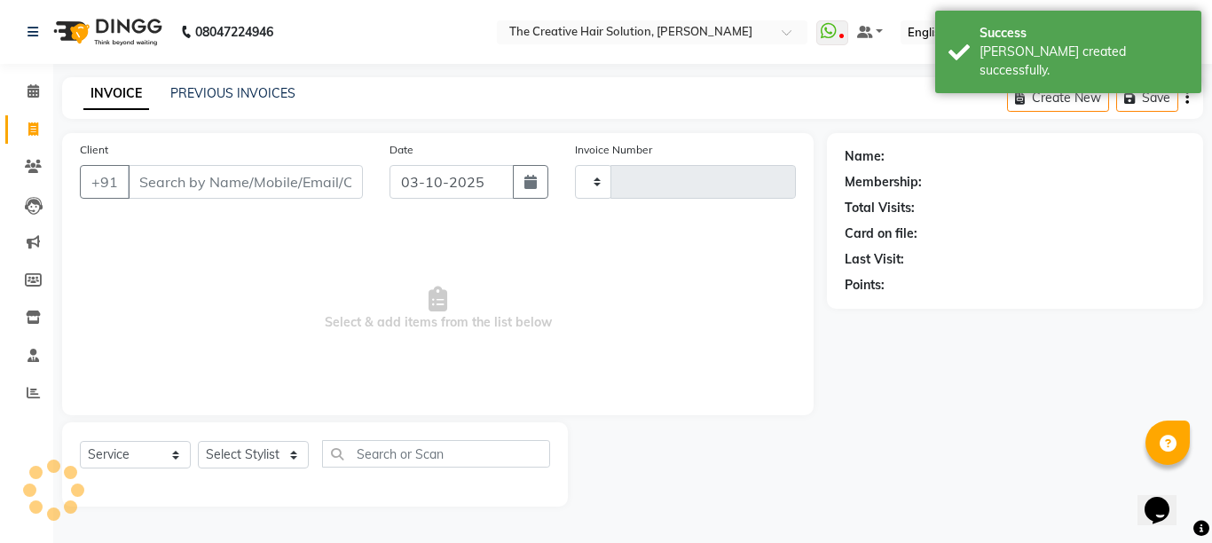
type input "3137"
select select "146"
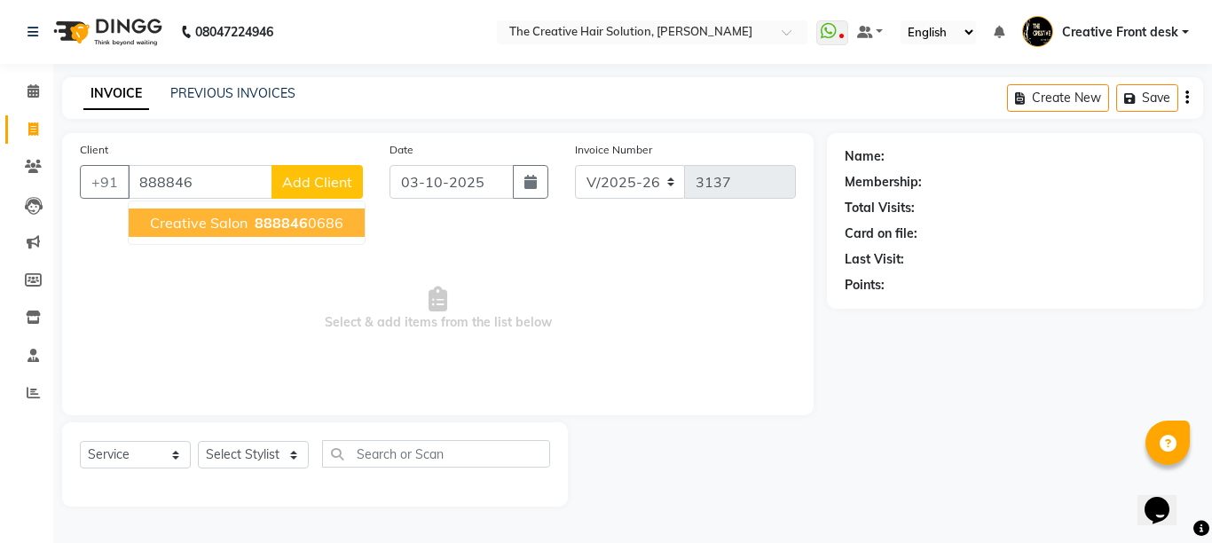
click at [311, 223] on ngb-highlight "888846 0686" at bounding box center [297, 223] width 92 height 18
type input "8888460686"
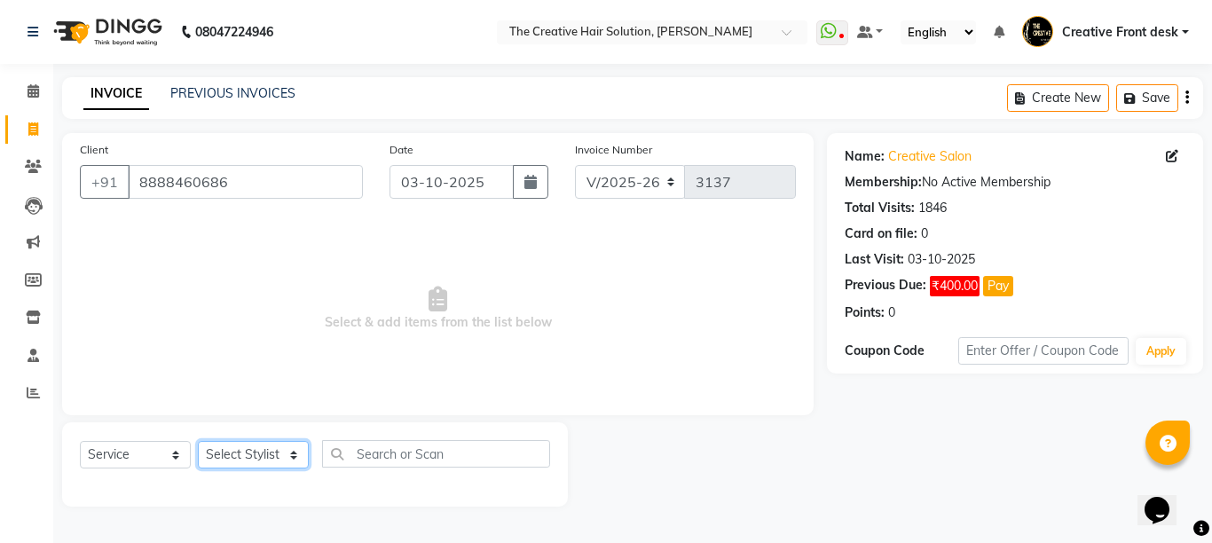
click at [285, 466] on select "Select Stylist Ankit Arti Creative Front desk [PERSON_NAME] [PERSON_NAME] Priya…" at bounding box center [253, 455] width 111 height 28
select select "55240"
click at [198, 441] on select "Select Stylist Ankit Arti Creative Front desk [PERSON_NAME] [PERSON_NAME] Priya…" at bounding box center [253, 455] width 111 height 28
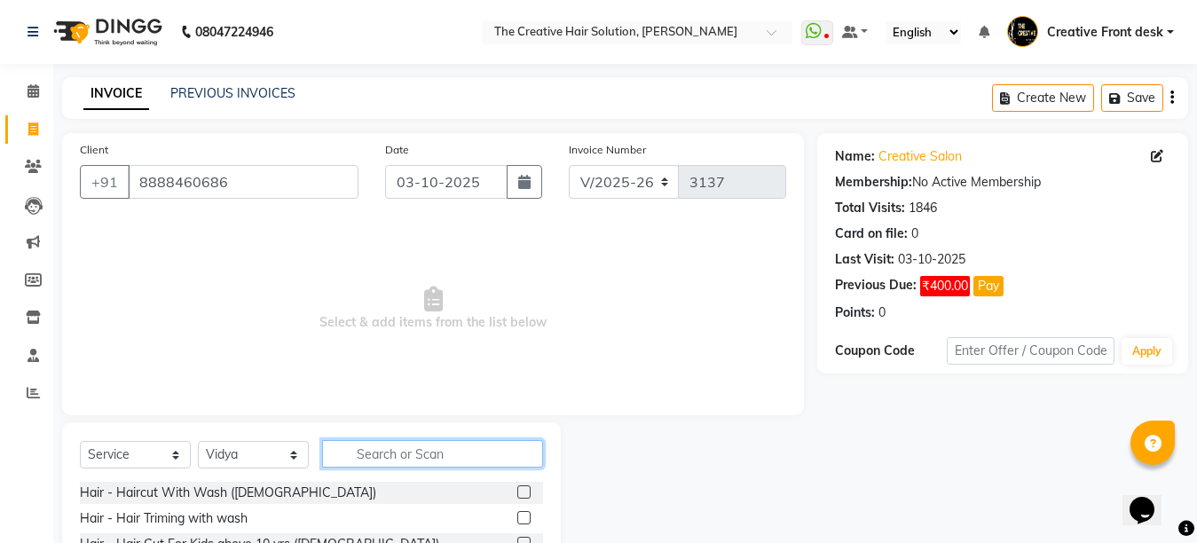
click at [381, 453] on input "text" at bounding box center [432, 454] width 221 height 28
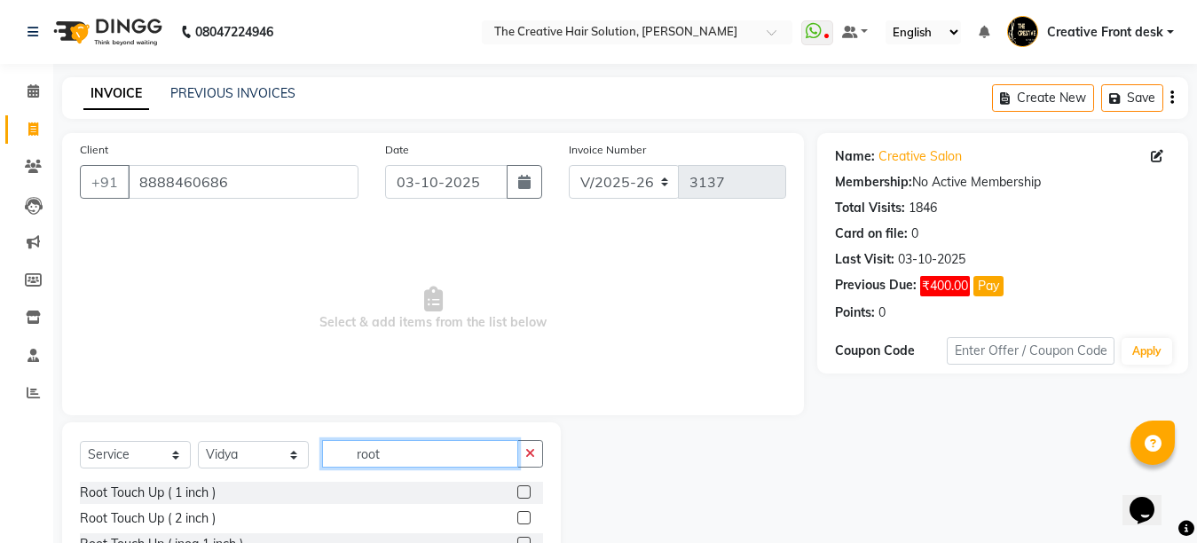
type input "root"
click at [526, 493] on label at bounding box center [523, 491] width 13 height 13
click at [526, 493] on input "checkbox" at bounding box center [523, 493] width 12 height 12
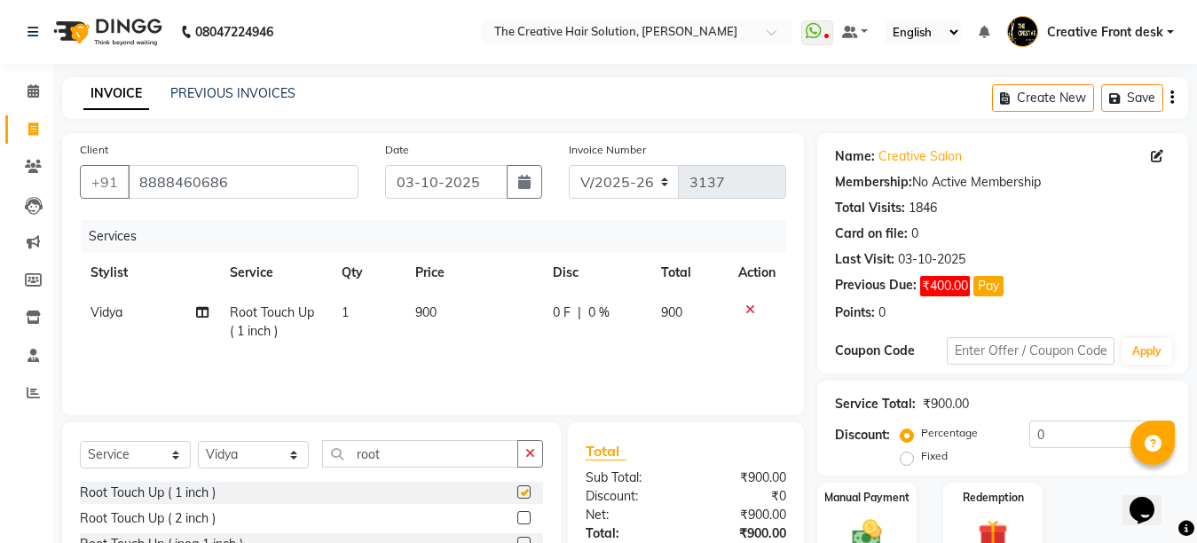
checkbox input "false"
click at [425, 449] on input "root" at bounding box center [420, 454] width 196 height 28
type input "r"
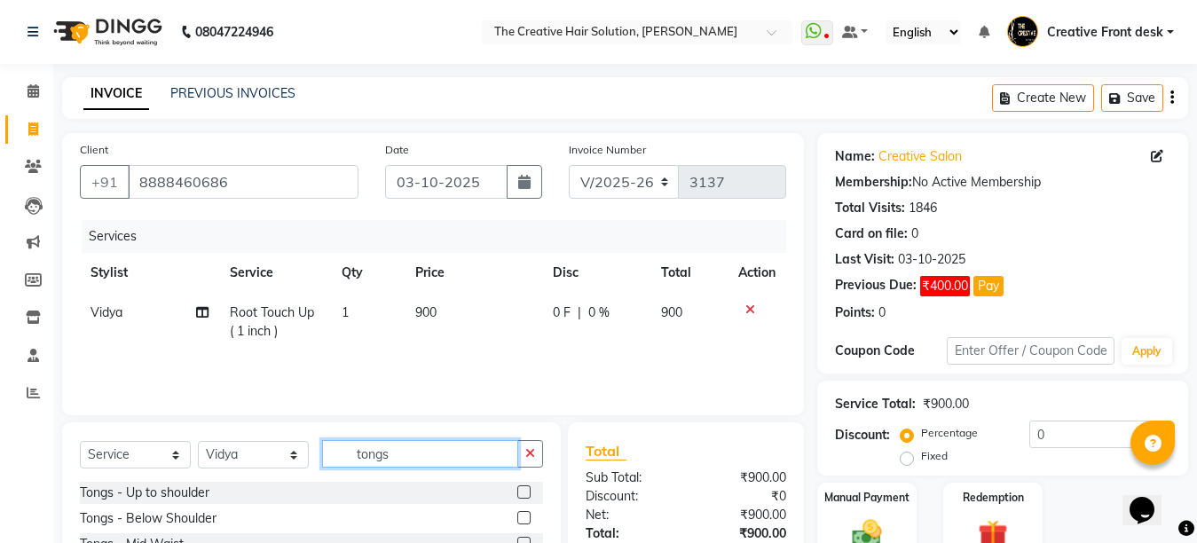
type input "tongs"
click at [523, 518] on label at bounding box center [523, 517] width 13 height 13
click at [523, 518] on input "checkbox" at bounding box center [523, 519] width 12 height 12
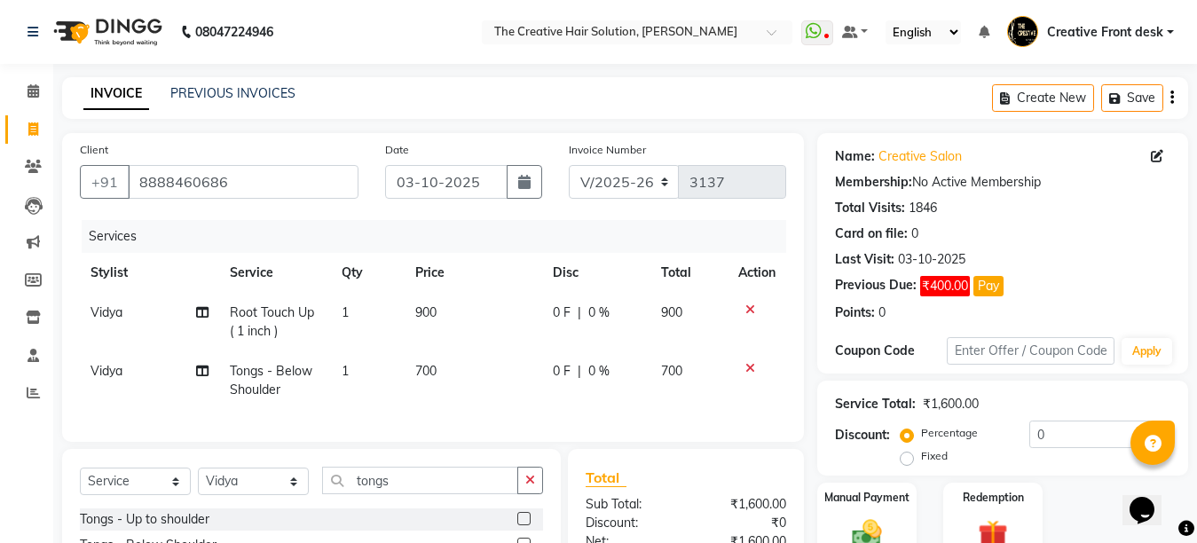
click at [410, 413] on div "Services Stylist Service Qty Price Disc Total Action Vidya Root Touch Up ( 1 in…" at bounding box center [433, 322] width 706 height 204
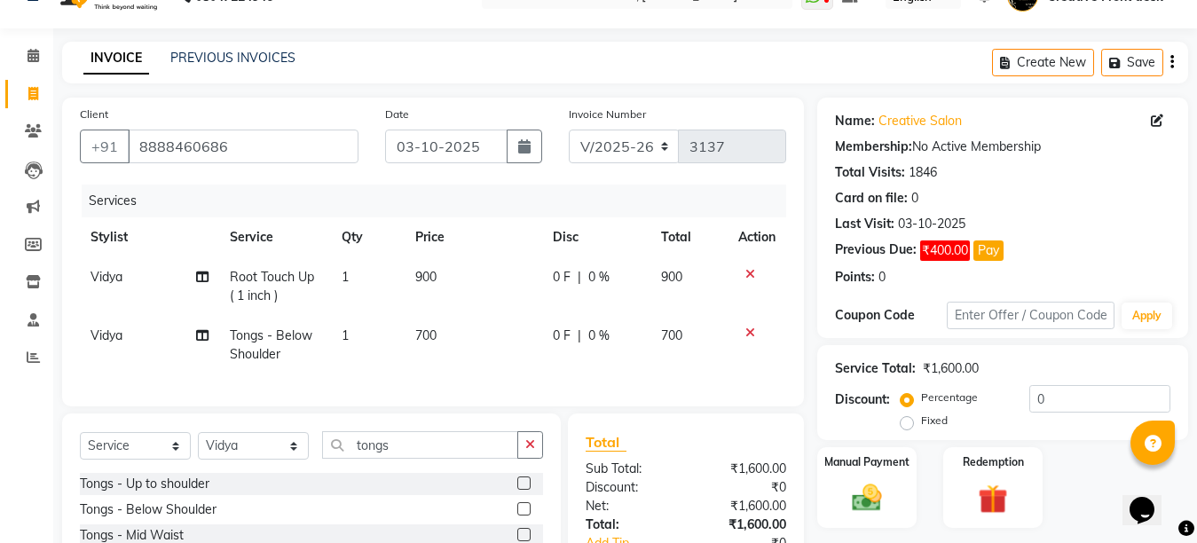
scroll to position [171, 0]
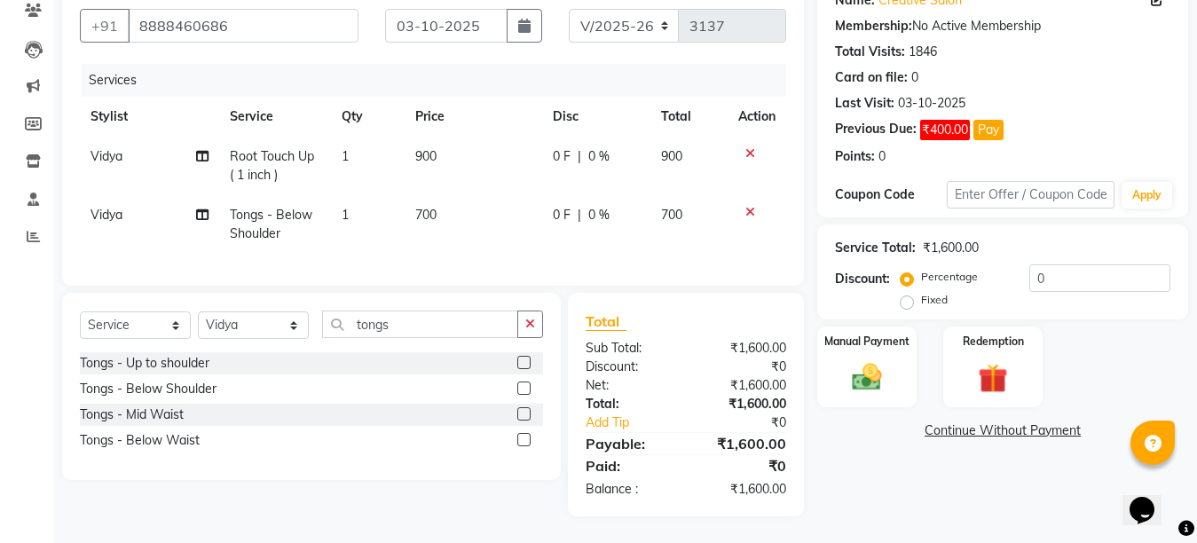
click at [530, 386] on label at bounding box center [523, 388] width 13 height 13
click at [529, 386] on input "checkbox" at bounding box center [523, 389] width 12 height 12
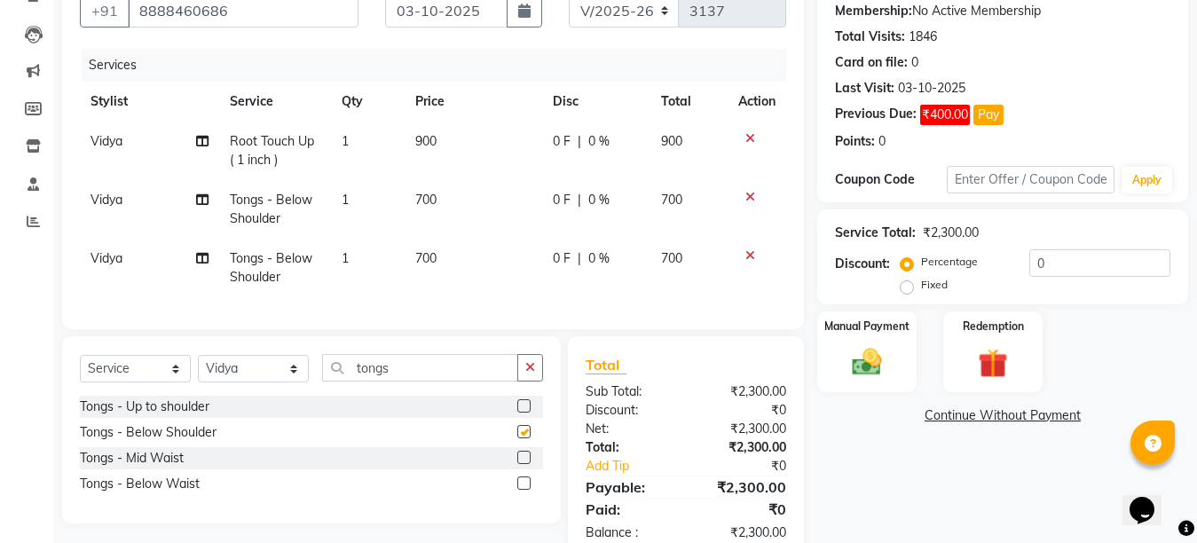
checkbox input "false"
click at [114, 256] on span "Vidya" at bounding box center [106, 258] width 32 height 16
select select "55240"
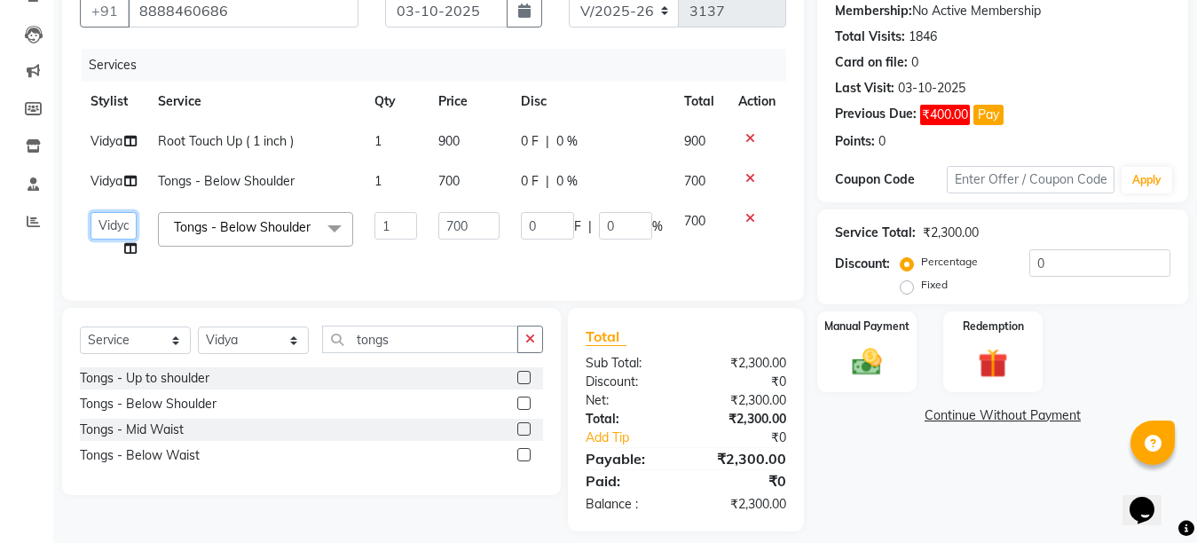
click at [116, 232] on select "Ankit Arti Creative Front desk [PERSON_NAME] Geeta [PERSON_NAME] Priyanka [PERS…" at bounding box center [113, 226] width 46 height 28
select select "6791"
click at [106, 177] on span "Vidya" at bounding box center [106, 181] width 32 height 16
select select "55240"
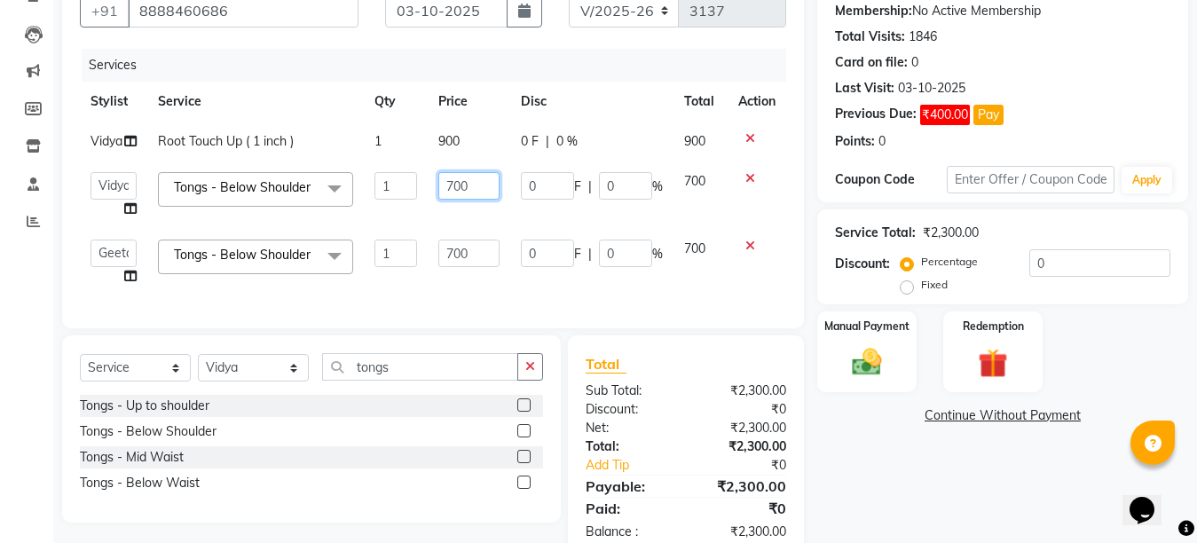
click at [460, 187] on input "700" at bounding box center [468, 186] width 61 height 28
type input "250"
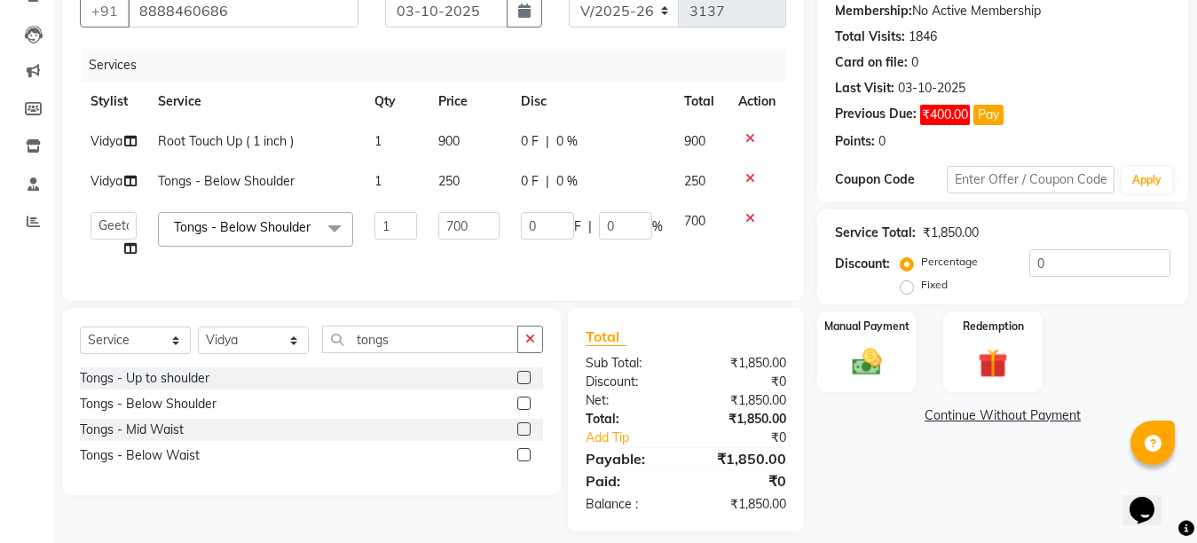
click at [474, 223] on tbody "Vidya Root Touch Up ( 1 inch ) 1 900 0 F | 0 % 900 Vidya Tongs - Below Shoulder…" at bounding box center [433, 195] width 706 height 147
click at [458, 223] on input "700" at bounding box center [468, 226] width 61 height 28
type input "250"
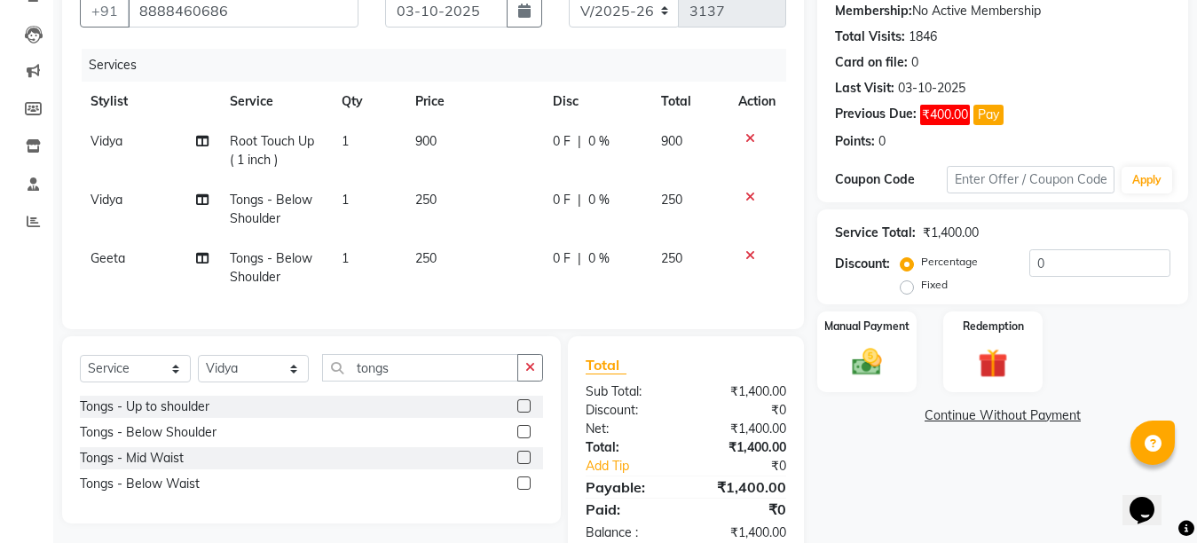
click at [488, 274] on td "250" at bounding box center [473, 268] width 137 height 59
select select "6791"
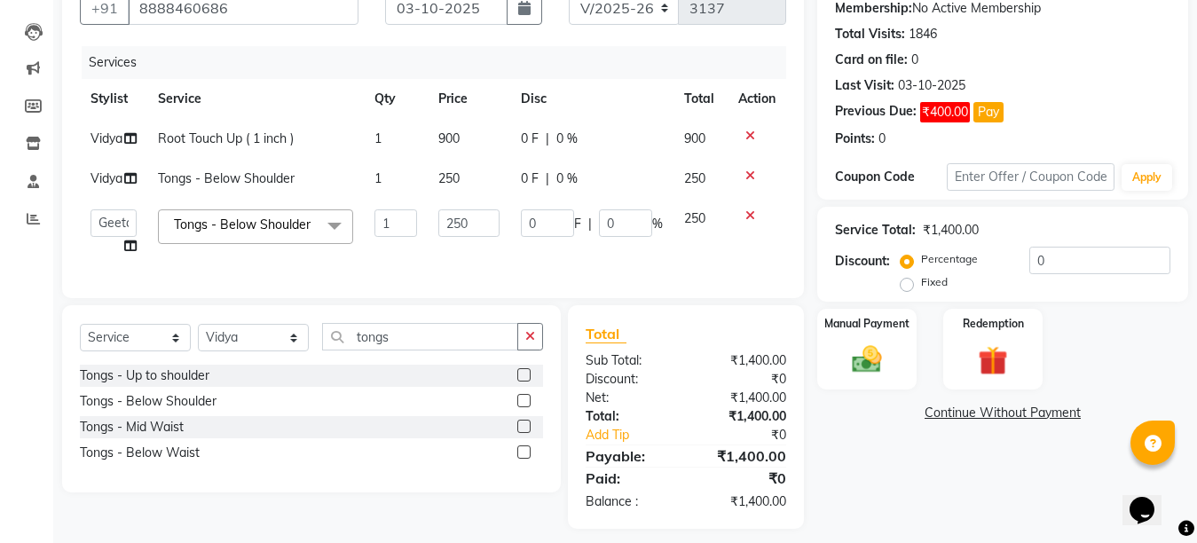
scroll to position [209, 0]
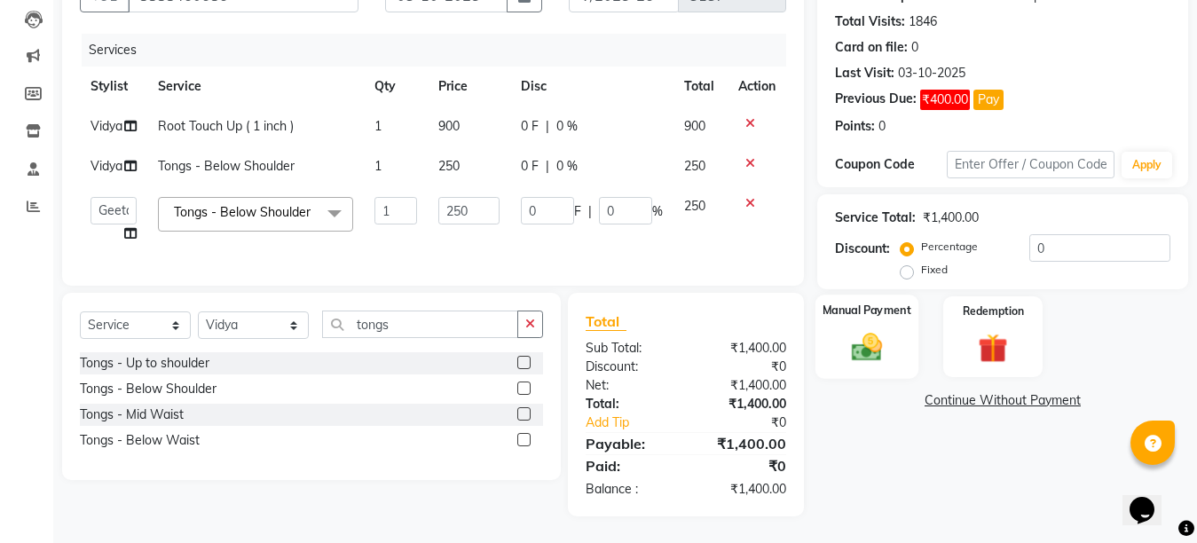
click at [877, 329] on img at bounding box center [867, 346] width 50 height 35
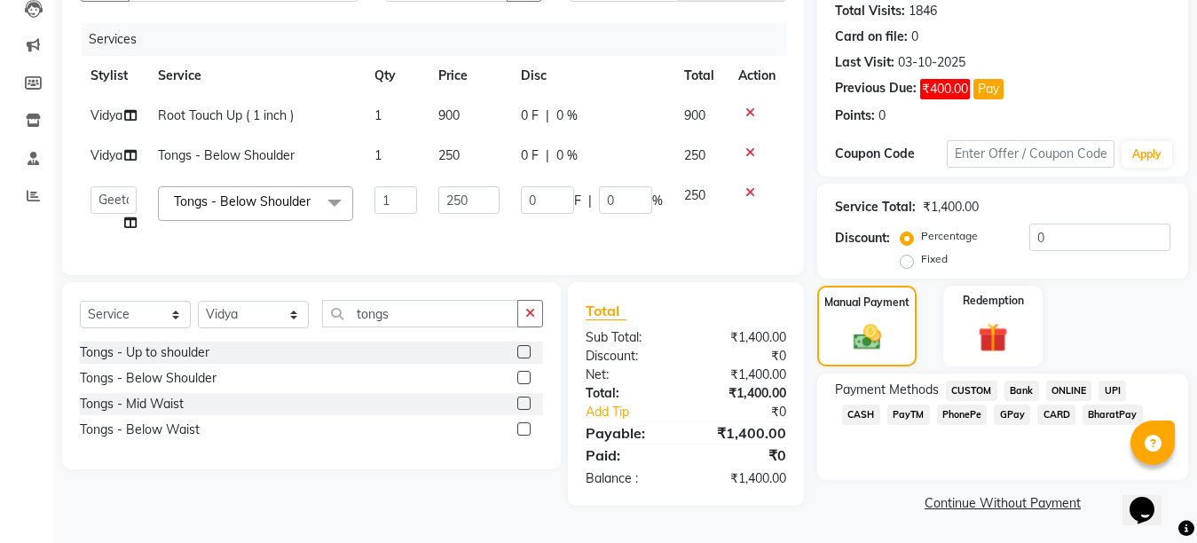
click at [880, 405] on span "CASH" at bounding box center [861, 415] width 38 height 20
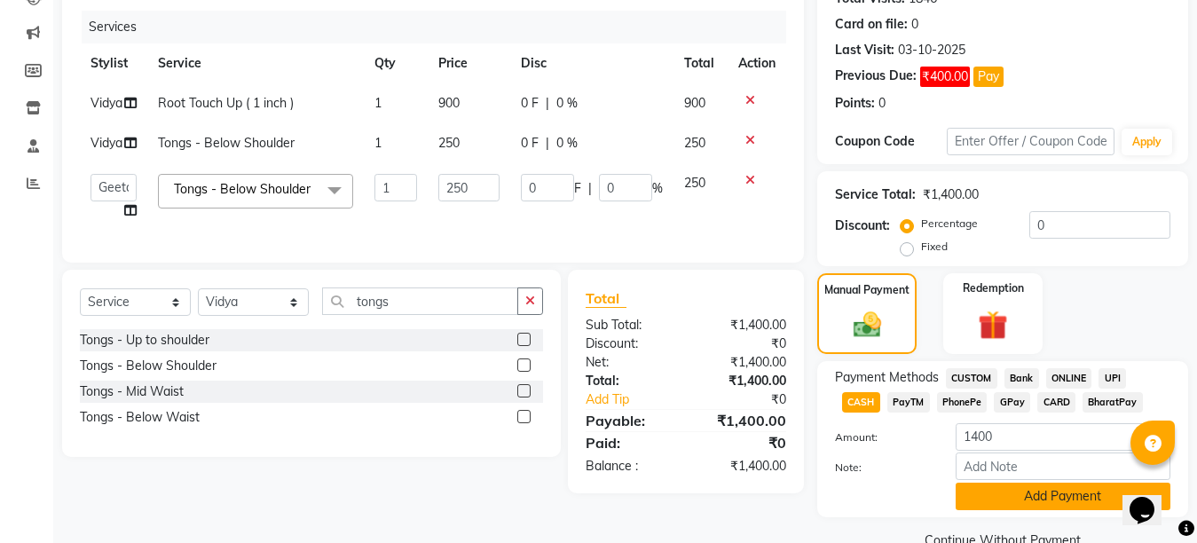
click at [1027, 499] on button "Add Payment" at bounding box center [1063, 497] width 215 height 28
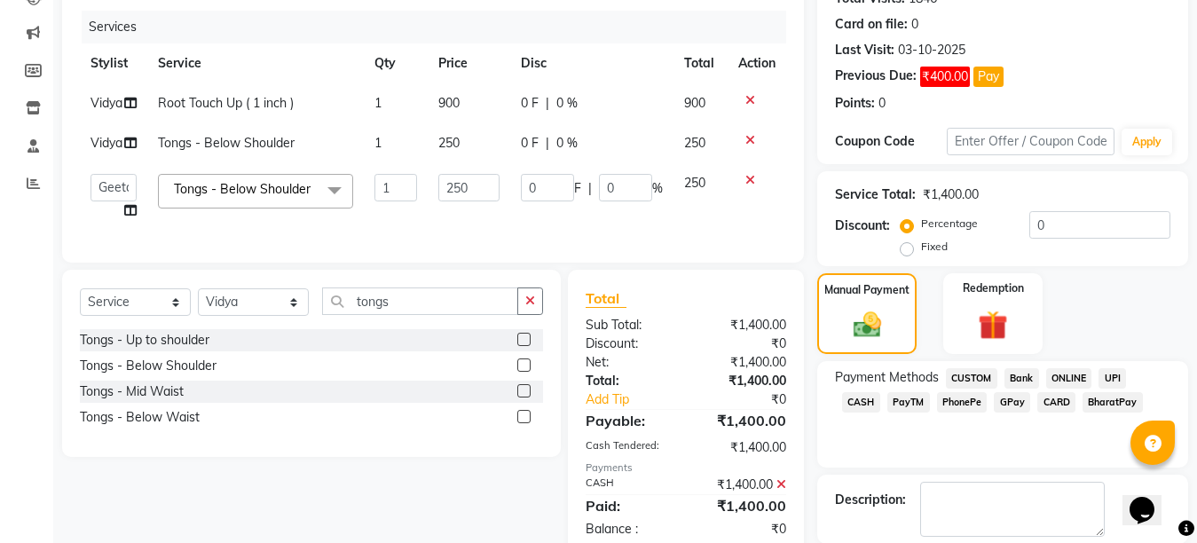
scroll to position [297, 0]
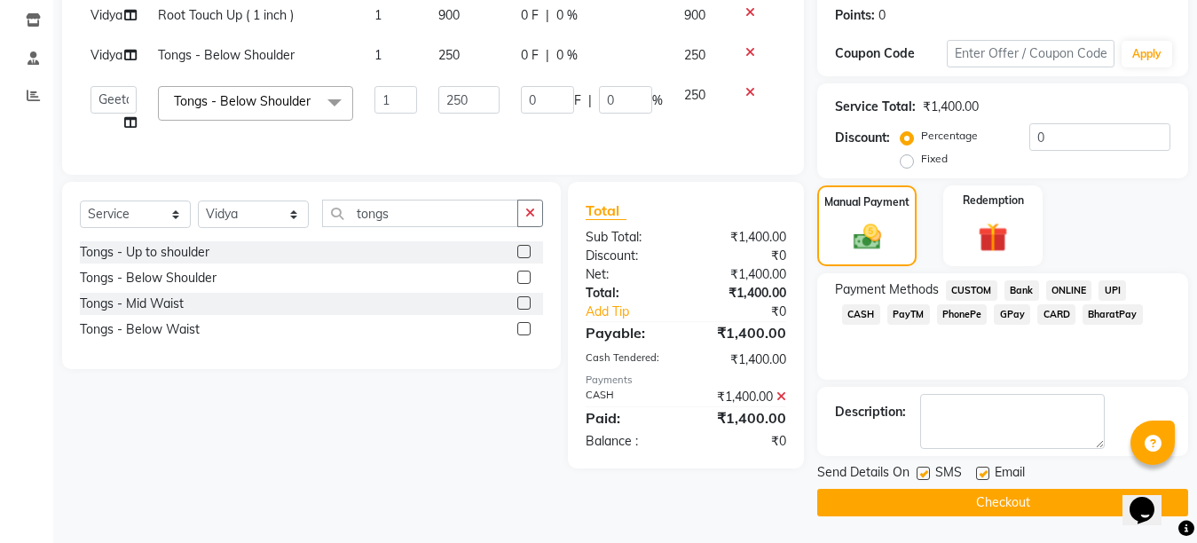
click at [974, 474] on div "SMS" at bounding box center [946, 474] width 59 height 22
click at [985, 474] on label at bounding box center [982, 473] width 13 height 13
click at [985, 474] on input "checkbox" at bounding box center [982, 474] width 12 height 12
checkbox input "false"
click at [925, 477] on label at bounding box center [923, 473] width 13 height 13
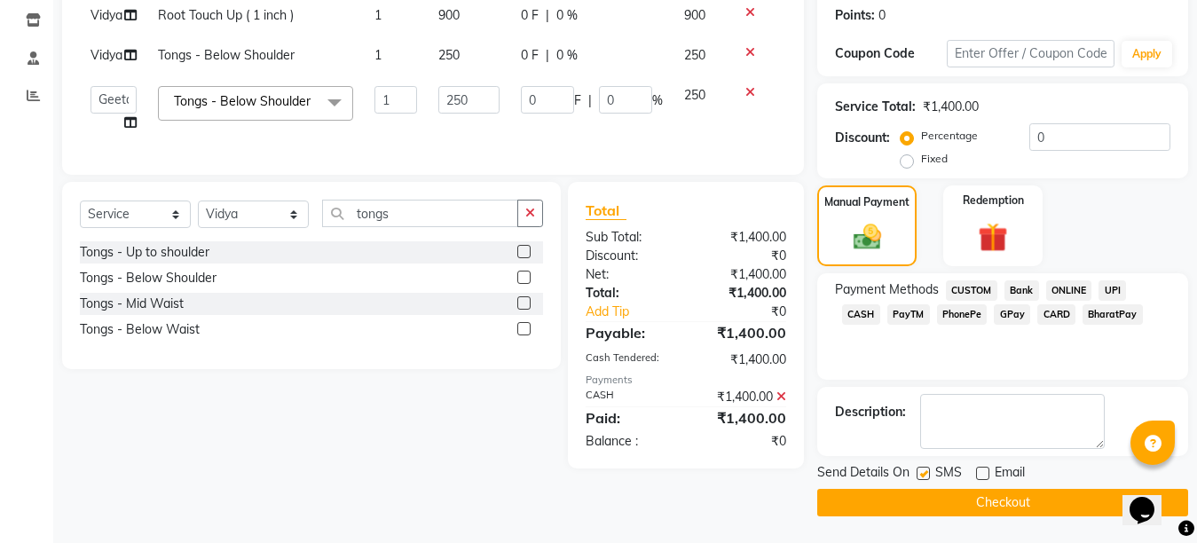
click at [925, 477] on input "checkbox" at bounding box center [923, 474] width 12 height 12
checkbox input "false"
click at [986, 509] on button "Checkout" at bounding box center [1002, 503] width 371 height 28
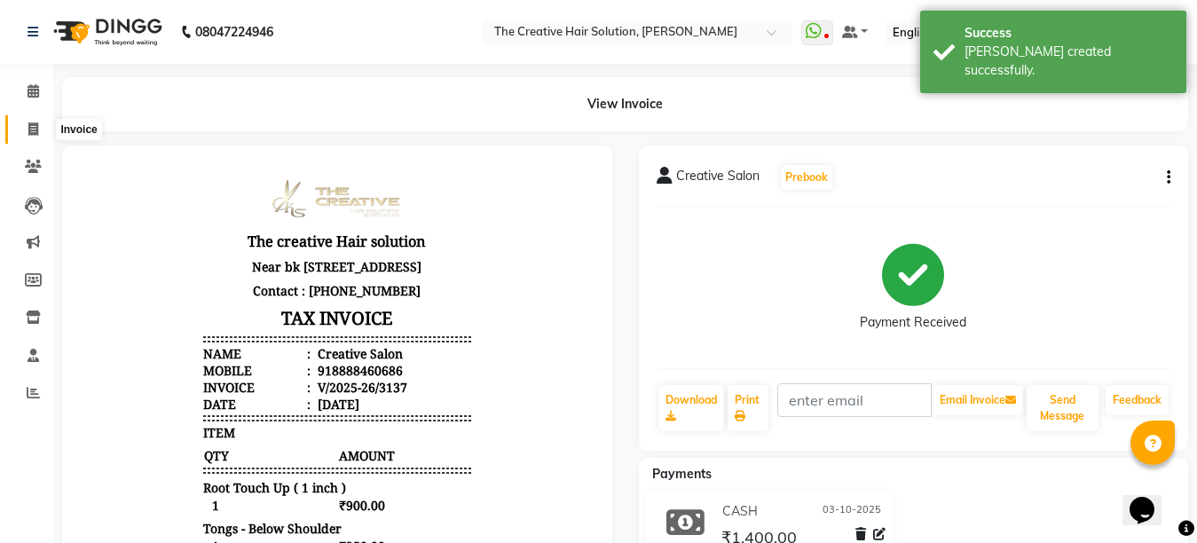
click at [28, 130] on icon at bounding box center [33, 128] width 10 height 13
select select "service"
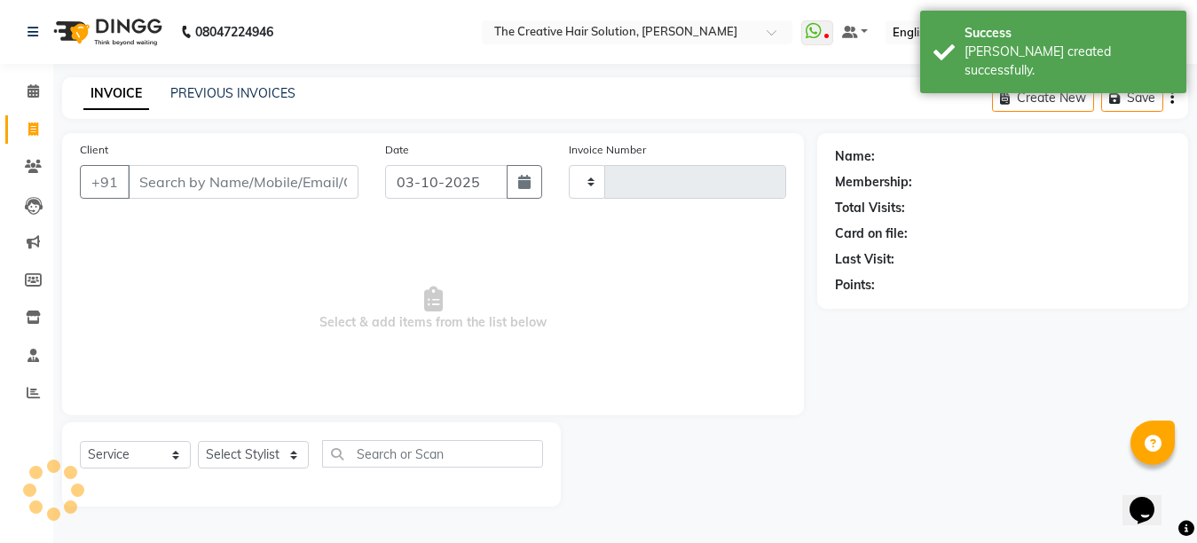
type input "9"
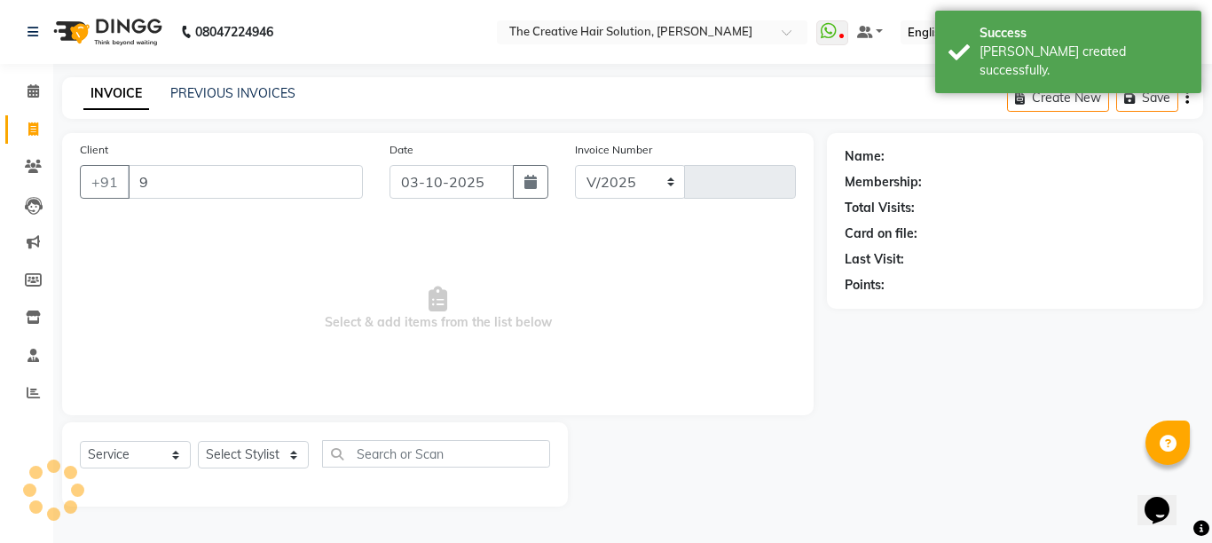
select select "146"
type input "3138"
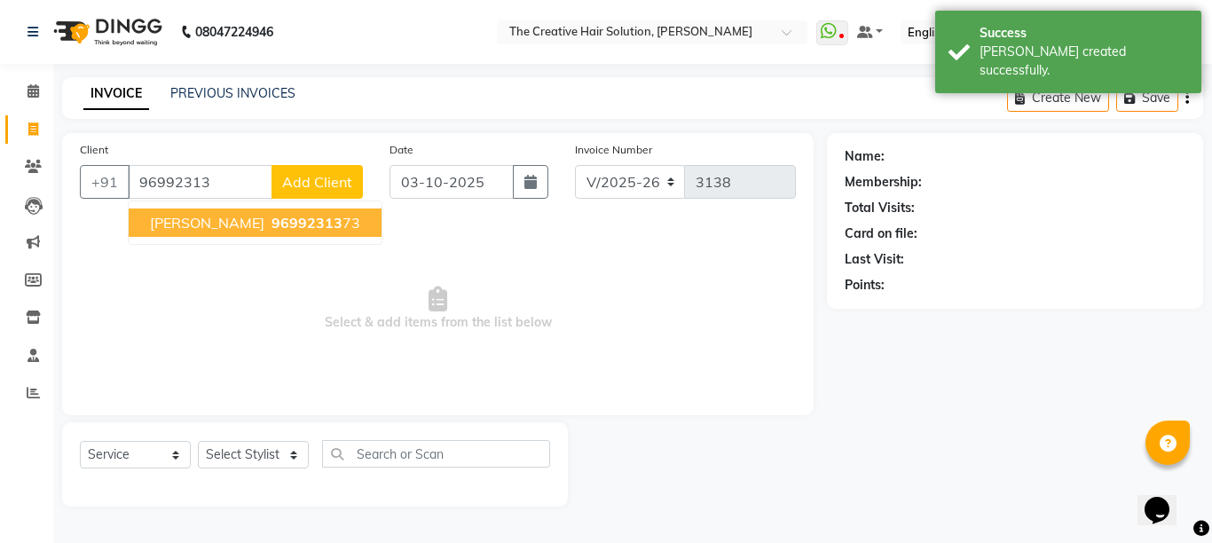
click at [232, 226] on button "[PERSON_NAME] 96992313 73" at bounding box center [255, 222] width 253 height 28
type input "9699231373"
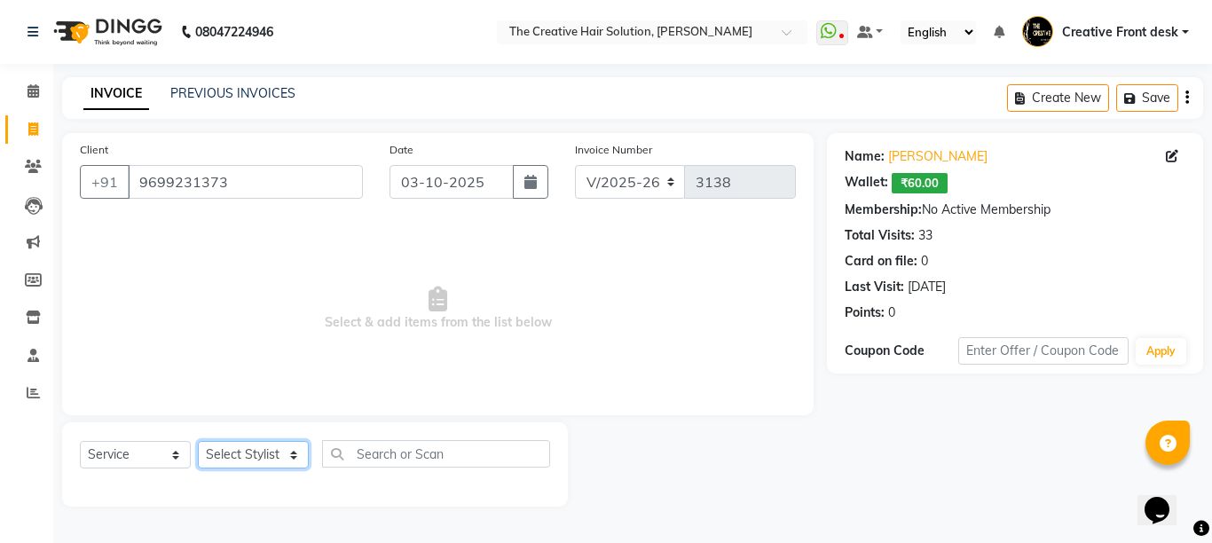
click at [289, 454] on select "Select Stylist Ankit Arti Creative Front desk [PERSON_NAME] [PERSON_NAME] Priya…" at bounding box center [253, 455] width 111 height 28
select select "92694"
click at [198, 441] on select "Select Stylist Ankit Arti Creative Front desk [PERSON_NAME] [PERSON_NAME] Priya…" at bounding box center [253, 455] width 111 height 28
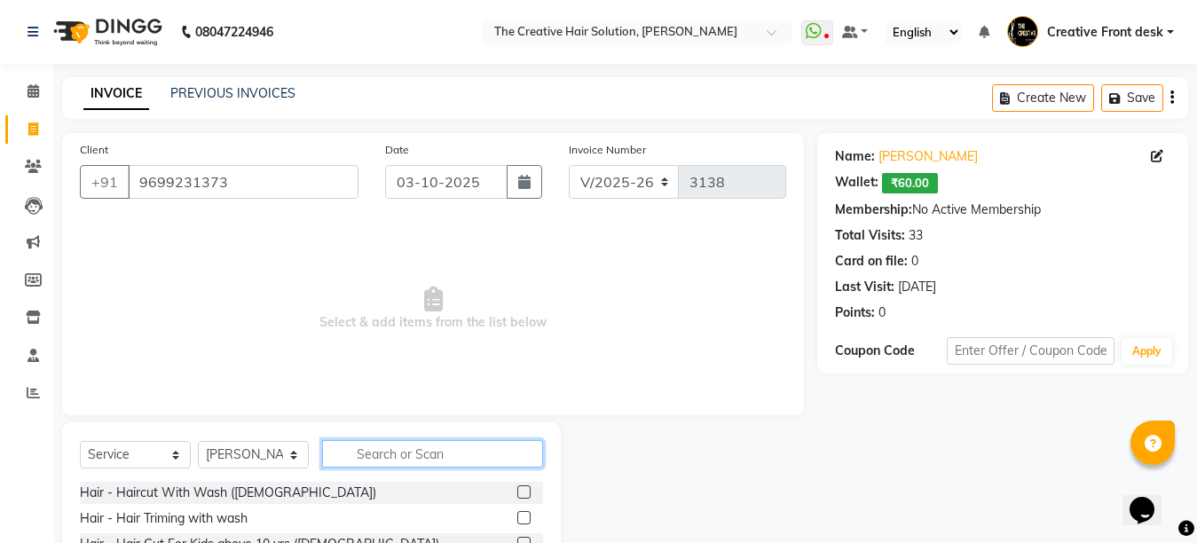
click at [362, 457] on input "text" at bounding box center [432, 454] width 221 height 28
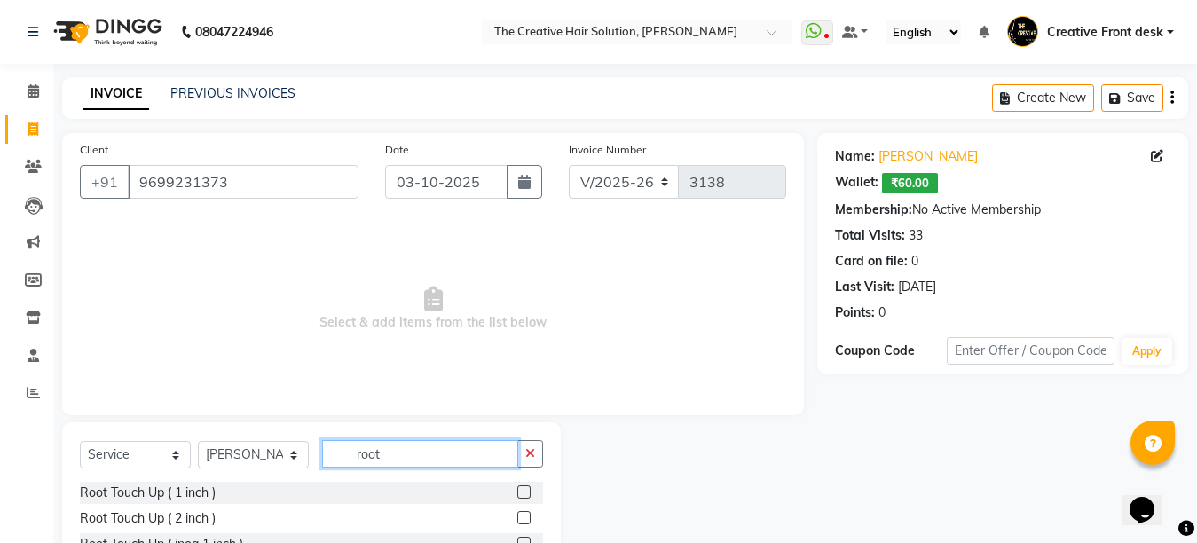
type input "root"
click at [531, 493] on label at bounding box center [523, 491] width 13 height 13
click at [529, 493] on input "checkbox" at bounding box center [523, 493] width 12 height 12
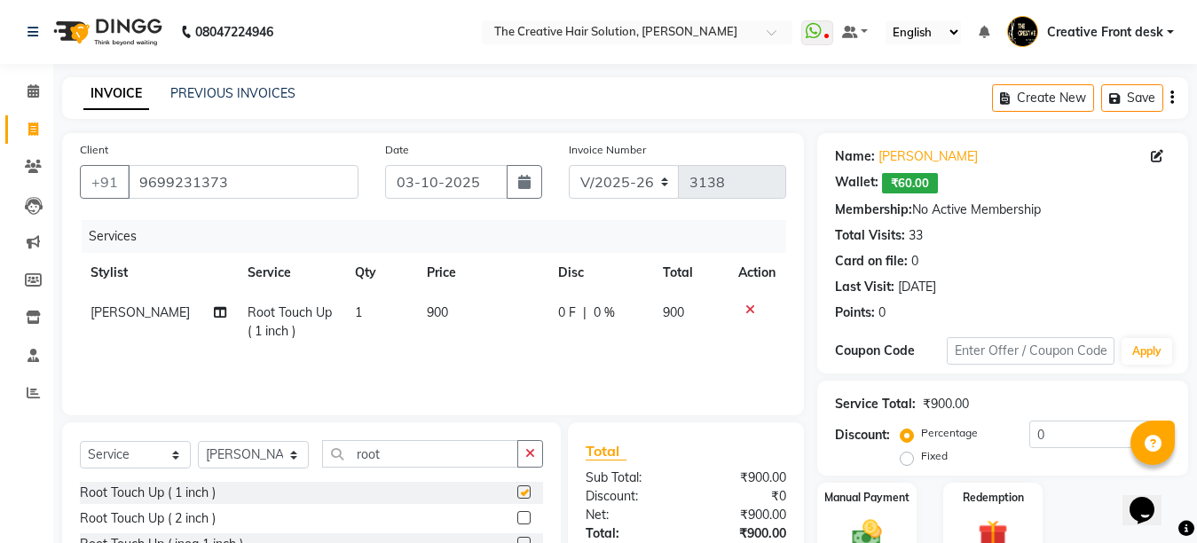
checkbox input "false"
click at [515, 318] on td "900" at bounding box center [481, 322] width 131 height 59
select select "92694"
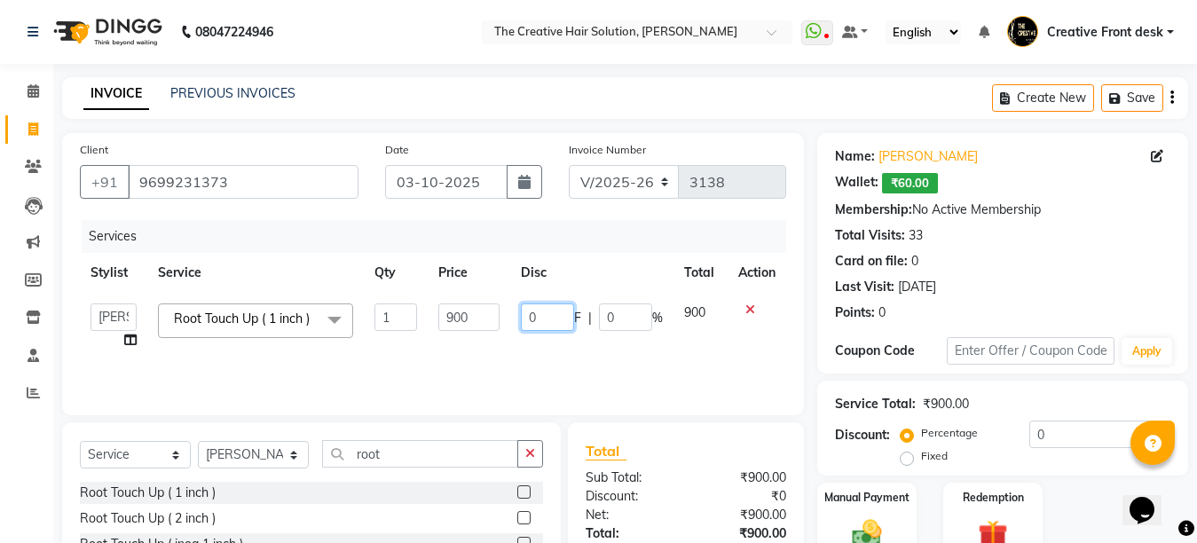
click at [523, 312] on input "0" at bounding box center [547, 317] width 53 height 28
type input "100"
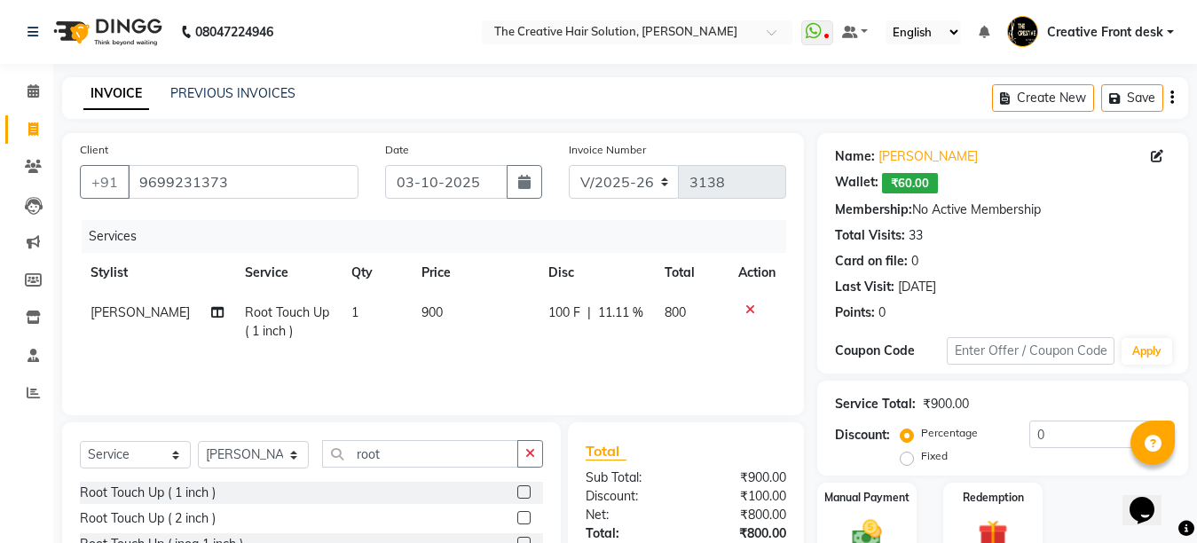
click at [515, 358] on div "Services Stylist Service Qty Price Disc Total Action [PERSON_NAME] Touch Up ( 1…" at bounding box center [433, 308] width 706 height 177
click at [279, 455] on select "Select Stylist Ankit Arti Creative Front desk [PERSON_NAME] [PERSON_NAME] Priya…" at bounding box center [253, 455] width 111 height 28
select select "4198"
click at [198, 441] on select "Select Stylist Ankit Arti Creative Front desk [PERSON_NAME] [PERSON_NAME] Priya…" at bounding box center [253, 455] width 111 height 28
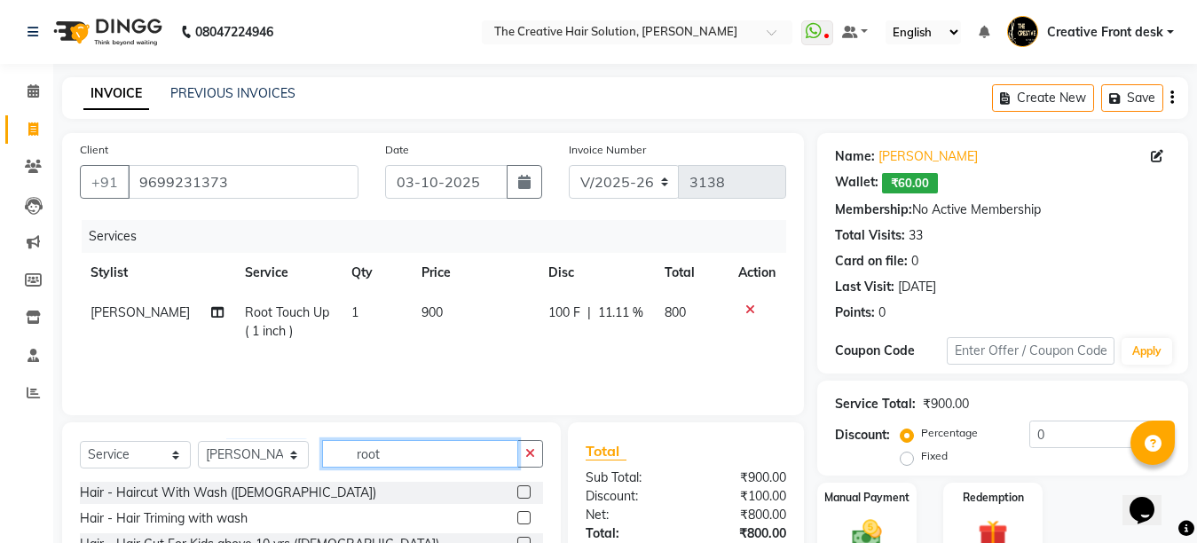
click at [420, 458] on input "root" at bounding box center [420, 454] width 196 height 28
type input "r"
type input "trim"
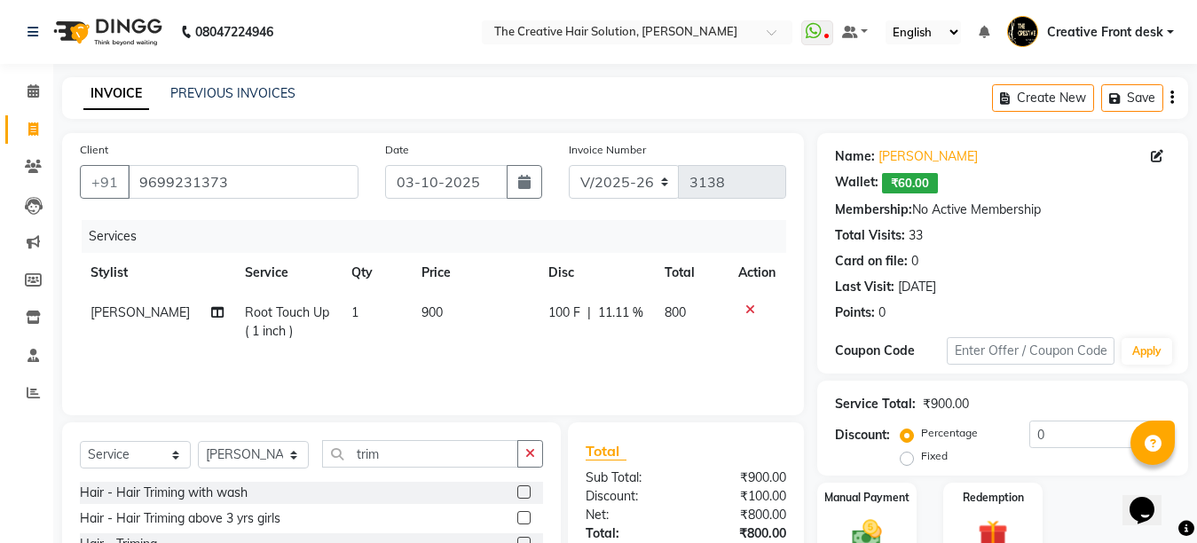
click at [517, 539] on label at bounding box center [523, 543] width 13 height 13
click at [517, 539] on input "checkbox" at bounding box center [523, 545] width 12 height 12
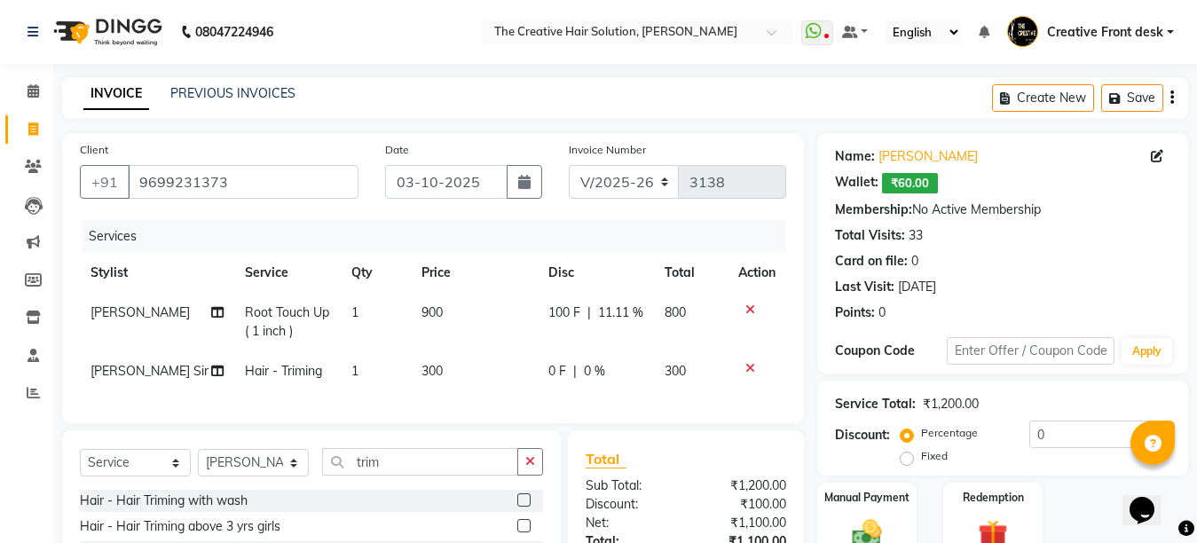
checkbox input "false"
click at [492, 375] on td "300" at bounding box center [474, 371] width 127 height 40
select select "4198"
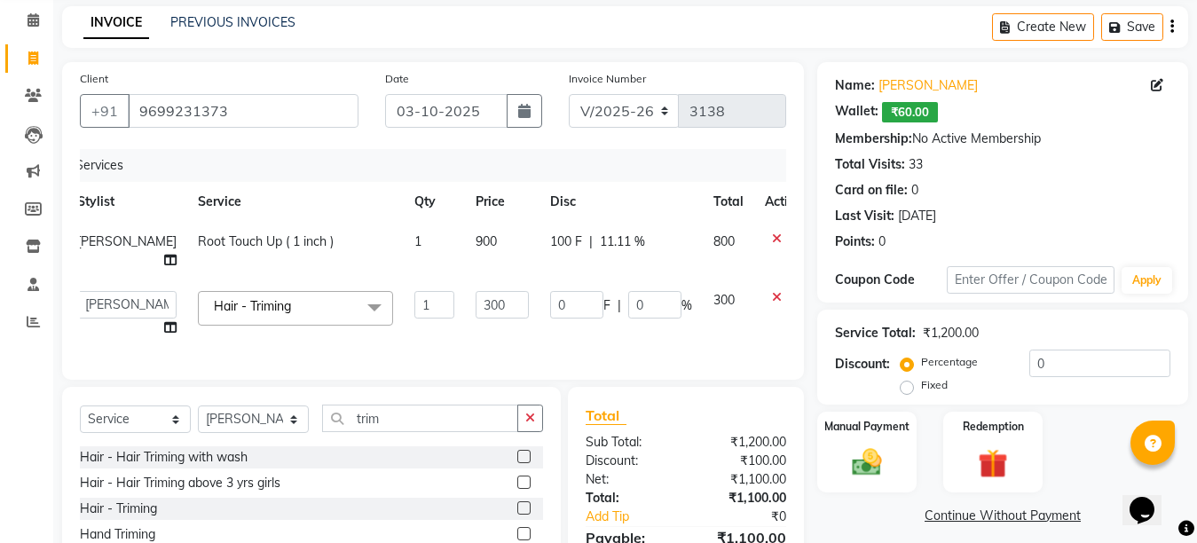
scroll to position [218, 0]
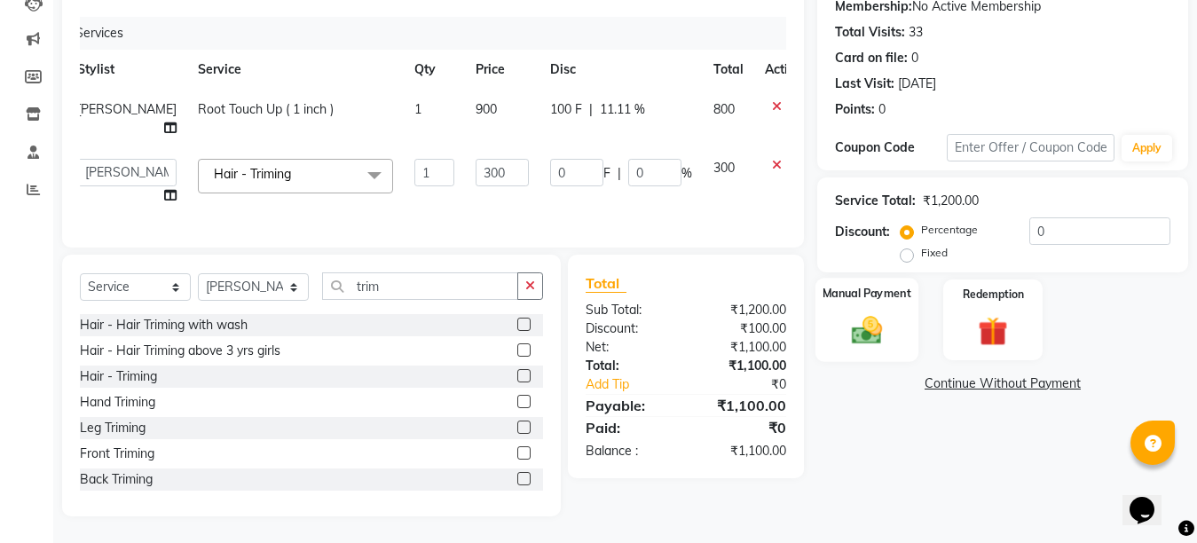
click at [854, 312] on img at bounding box center [867, 329] width 50 height 35
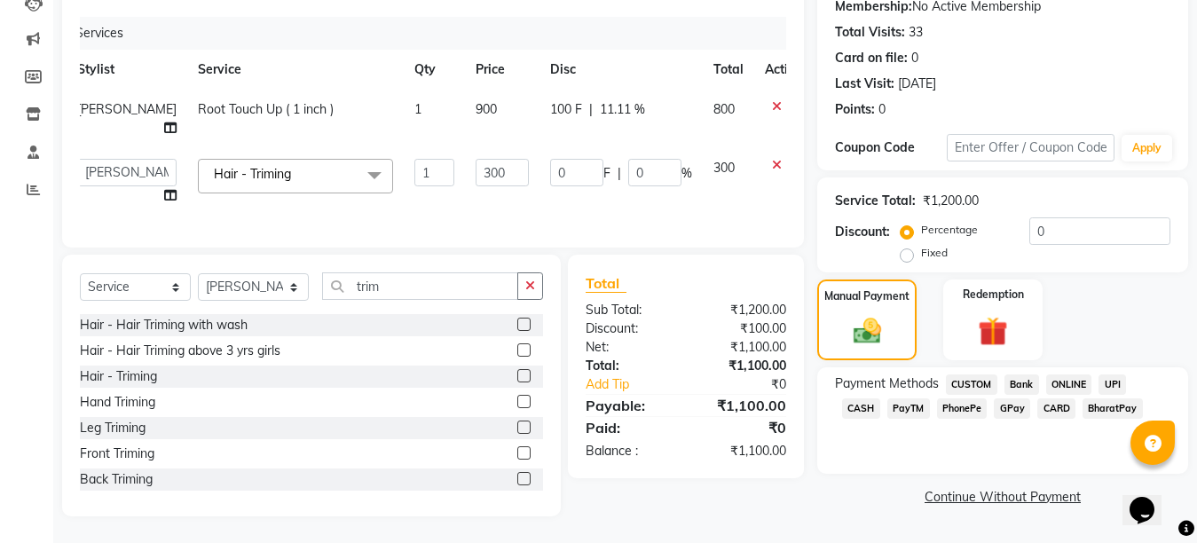
click at [994, 398] on span "GPay" at bounding box center [1012, 408] width 36 height 20
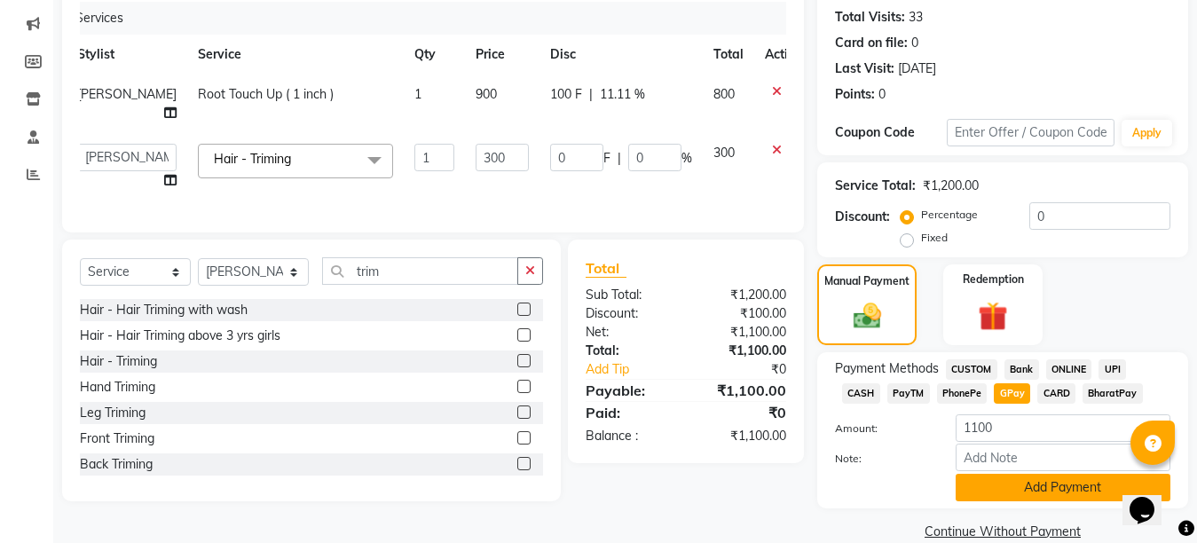
click at [1013, 488] on button "Add Payment" at bounding box center [1063, 488] width 215 height 28
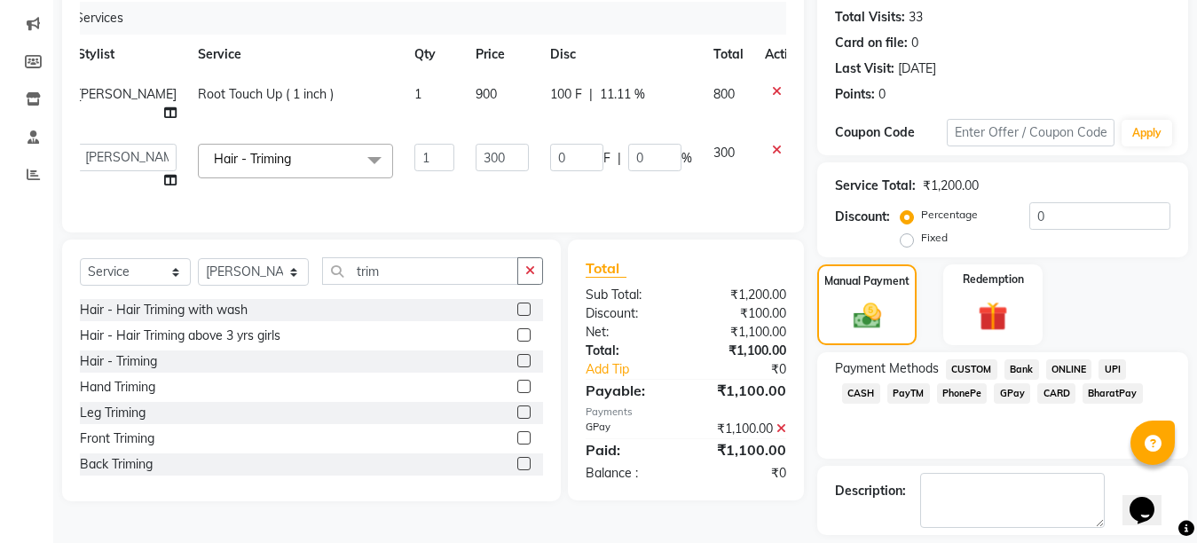
scroll to position [297, 0]
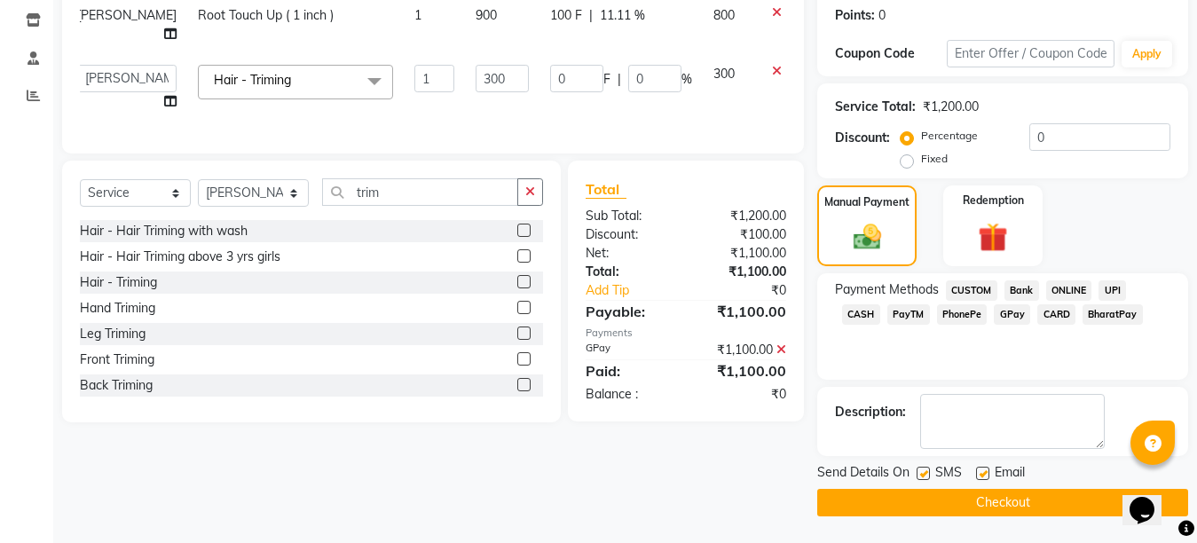
click at [979, 475] on label at bounding box center [982, 473] width 13 height 13
click at [979, 475] on input "checkbox" at bounding box center [982, 474] width 12 height 12
checkbox input "false"
click at [980, 492] on button "Checkout" at bounding box center [1002, 503] width 371 height 28
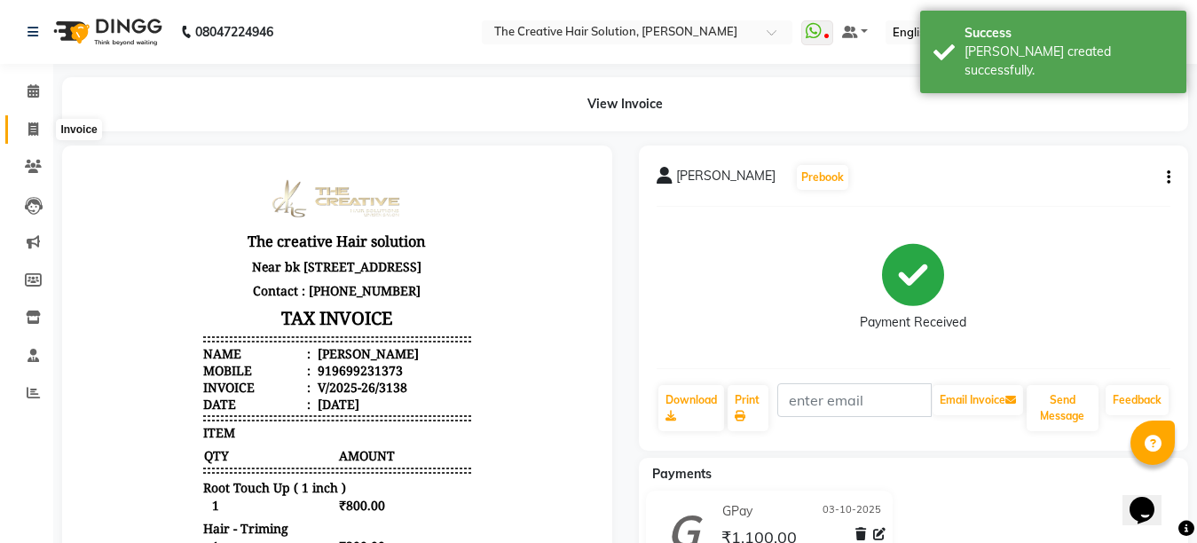
click at [43, 131] on span at bounding box center [33, 130] width 31 height 20
select select "service"
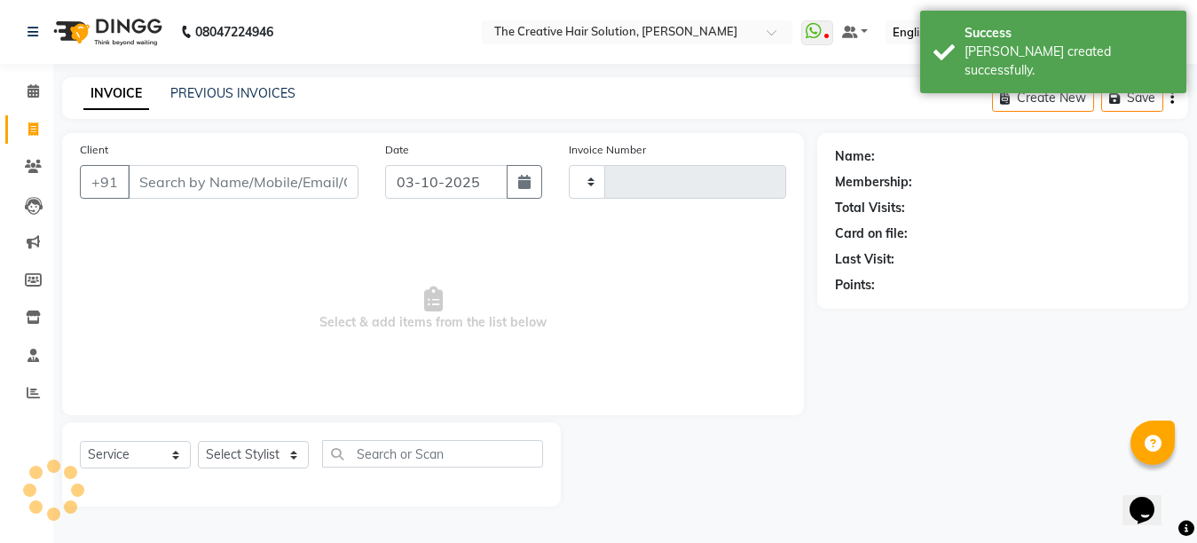
type input "3139"
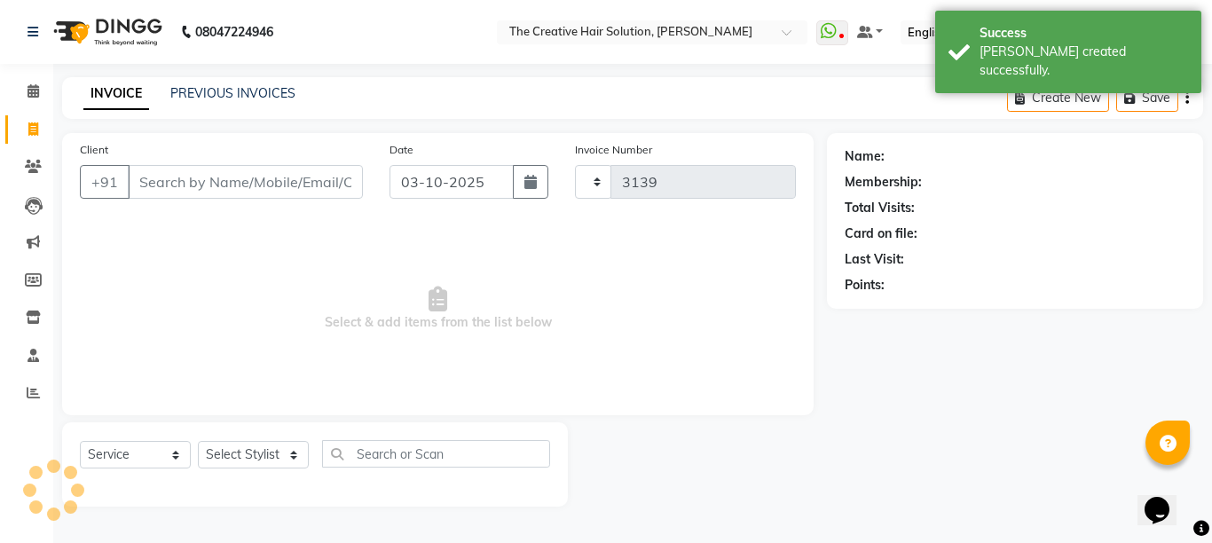
select select "146"
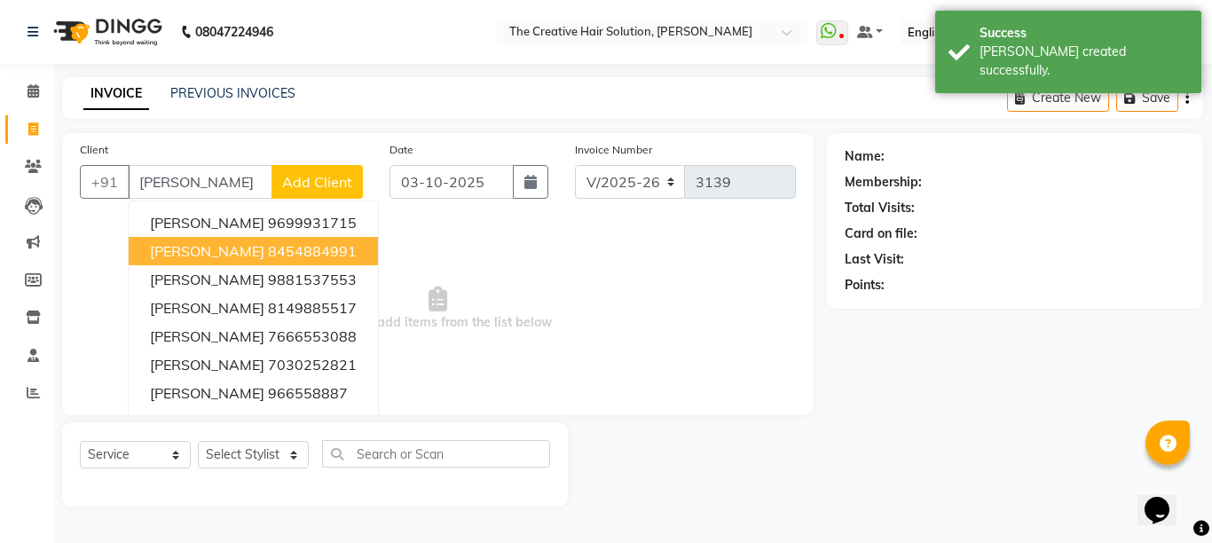
click at [268, 251] on ngb-highlight "8454884991" at bounding box center [312, 251] width 89 height 18
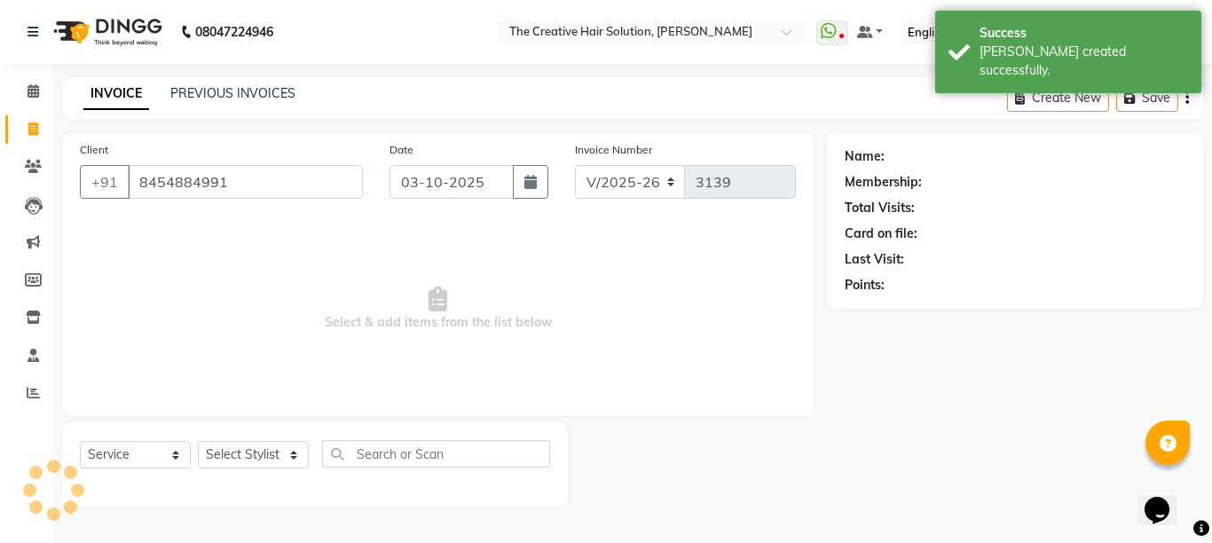
type input "8454884991"
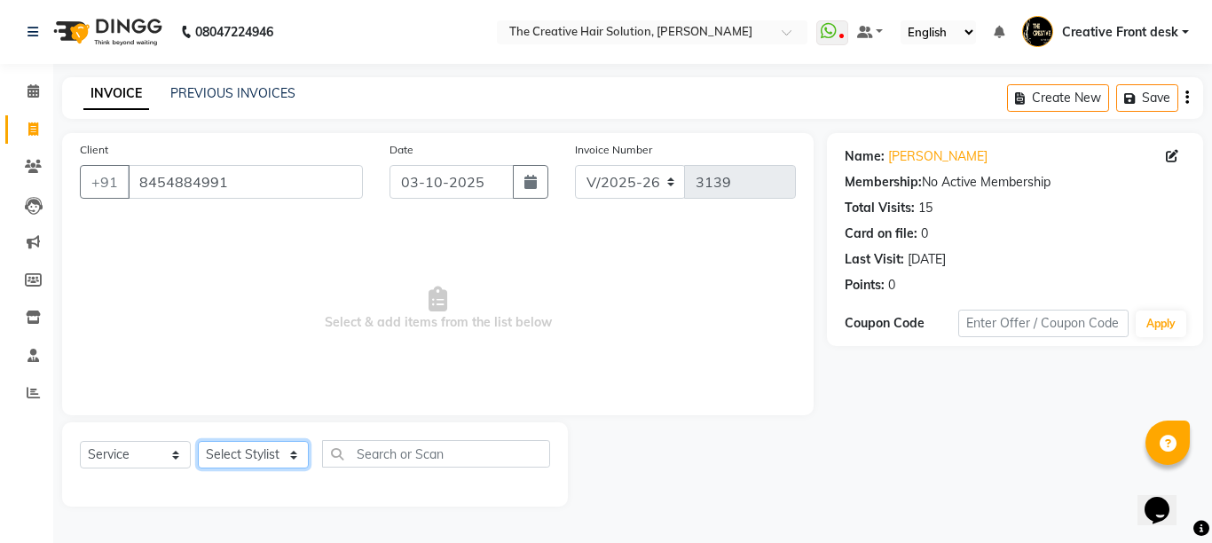
click at [290, 464] on select "Select Stylist Ankit Arti Creative Front desk [PERSON_NAME] [PERSON_NAME] Priya…" at bounding box center [253, 455] width 111 height 28
select select "55240"
click at [198, 441] on select "Select Stylist Ankit Arti Creative Front desk [PERSON_NAME] [PERSON_NAME] Priya…" at bounding box center [253, 455] width 111 height 28
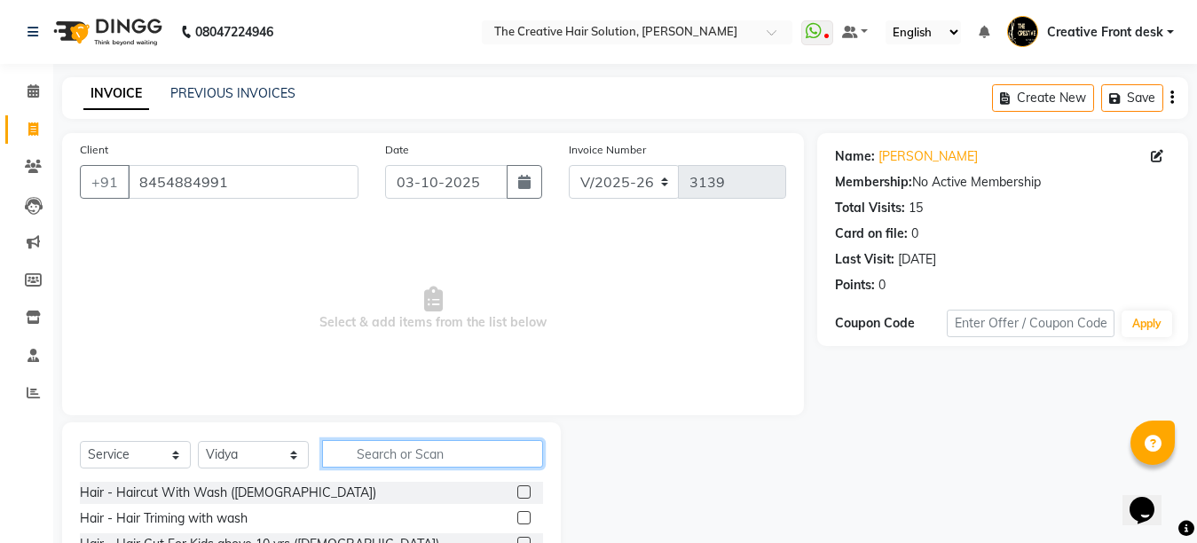
click at [379, 443] on input "text" at bounding box center [432, 454] width 221 height 28
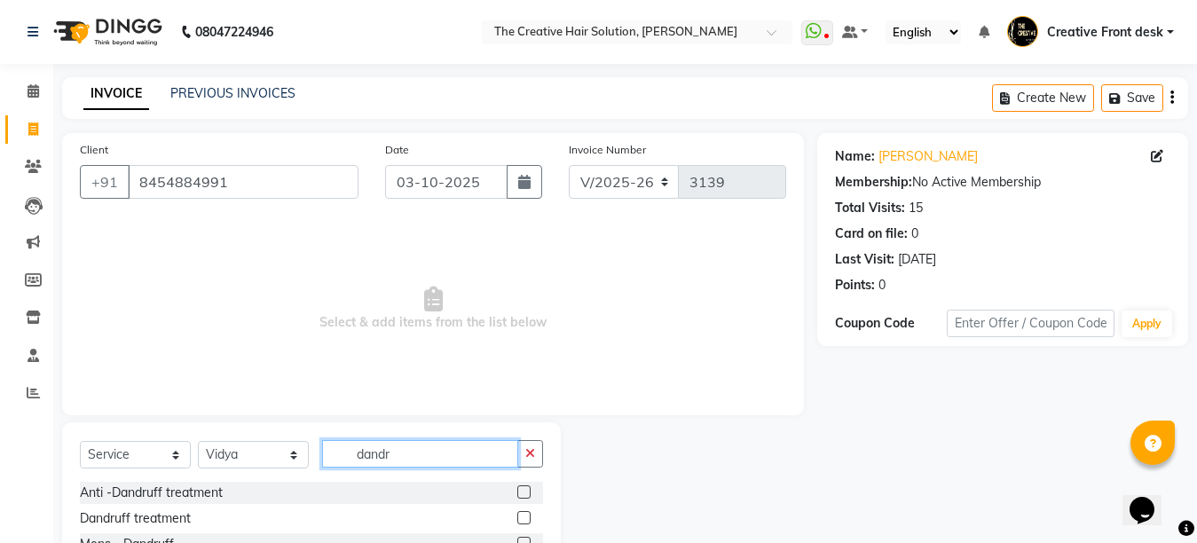
type input "dandr"
click at [528, 485] on label at bounding box center [523, 491] width 13 height 13
click at [528, 487] on input "checkbox" at bounding box center [523, 493] width 12 height 12
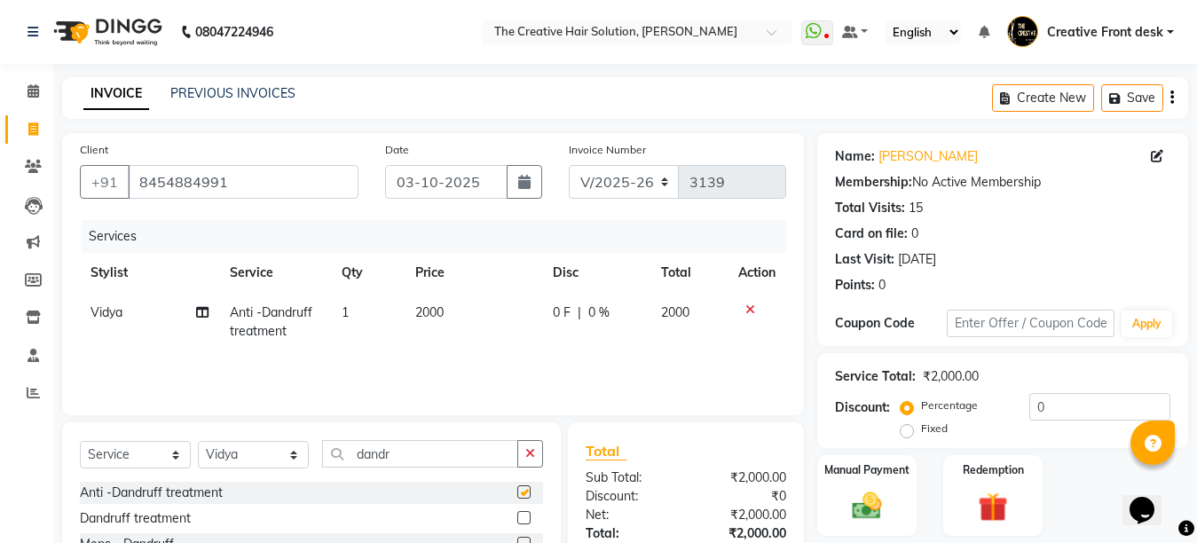
checkbox input "false"
click at [578, 333] on td "0 F | 0 %" at bounding box center [596, 322] width 109 height 59
select select "55240"
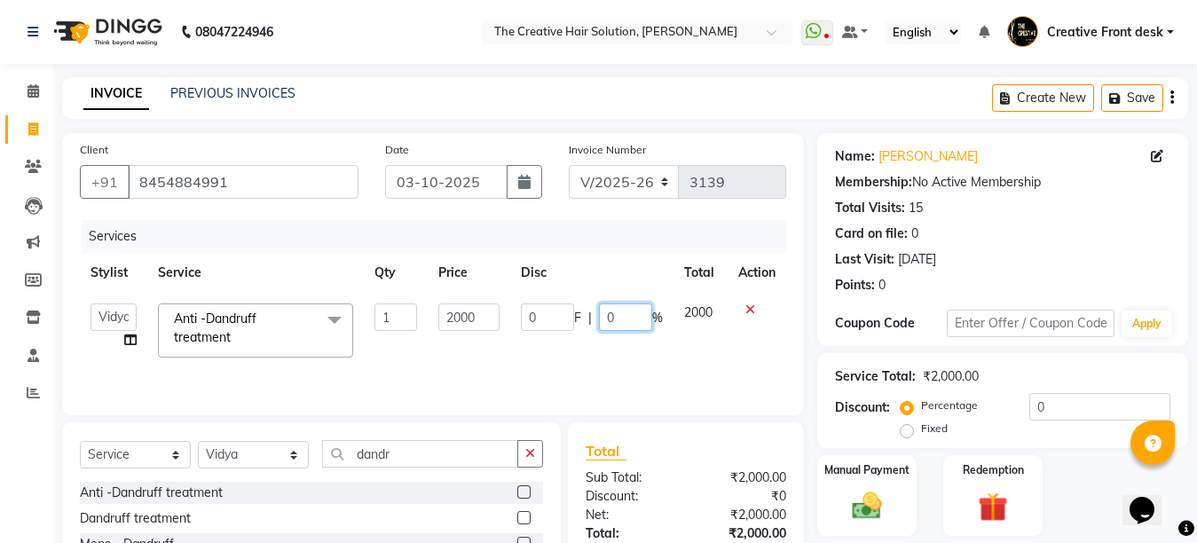
click at [600, 309] on input "0" at bounding box center [625, 317] width 53 height 28
type input "20"
click at [625, 378] on div "Services Stylist Service Qty Price Disc Total Action Ankit Arti Creative Front …" at bounding box center [433, 308] width 706 height 177
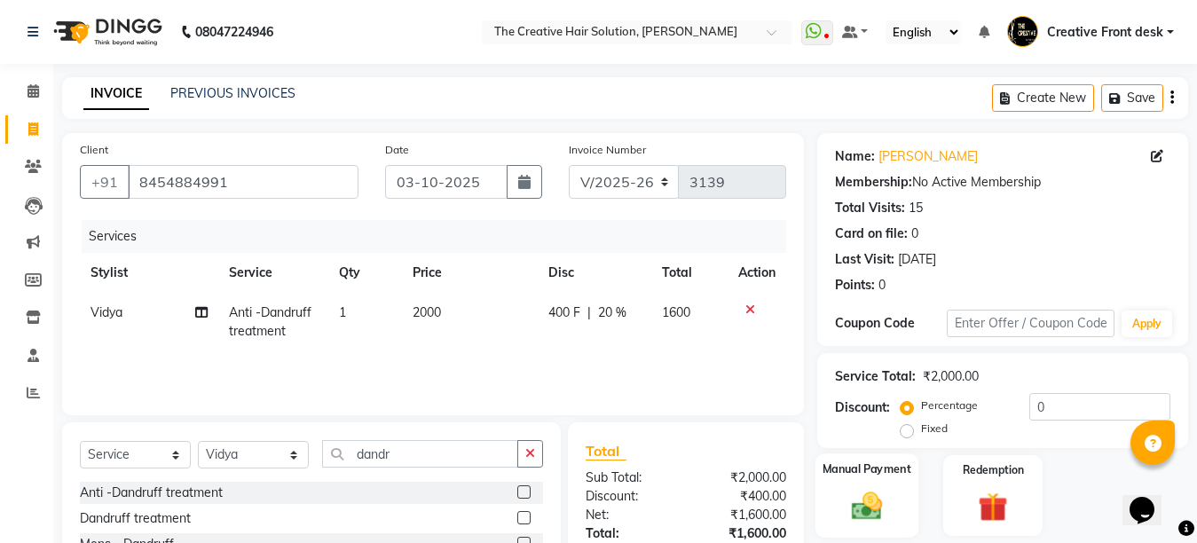
click at [898, 500] on div "Manual Payment" at bounding box center [866, 495] width 103 height 84
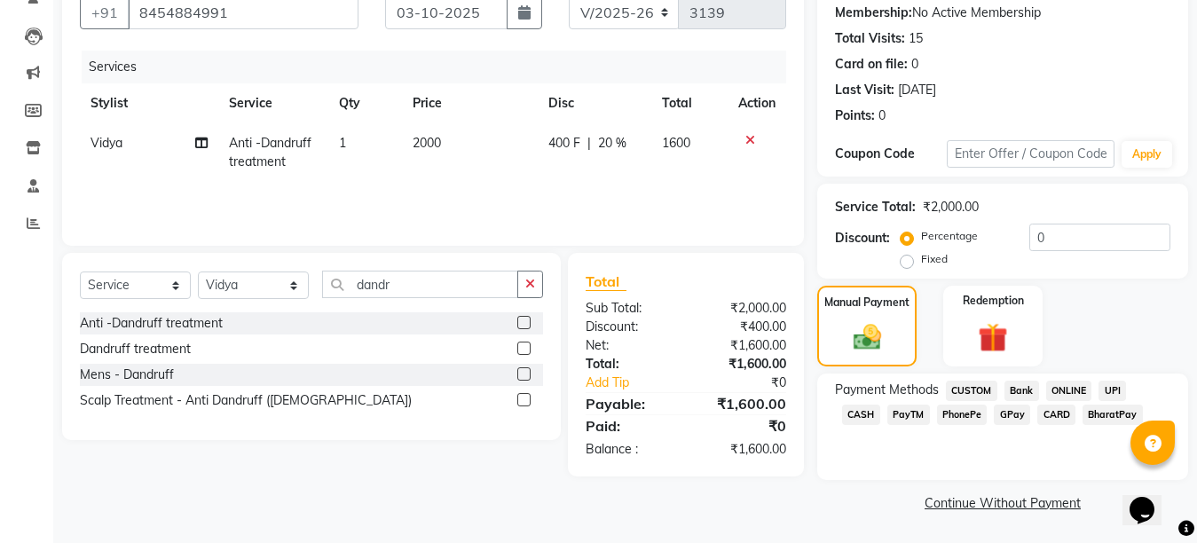
click at [994, 413] on span "GPay" at bounding box center [1012, 415] width 36 height 20
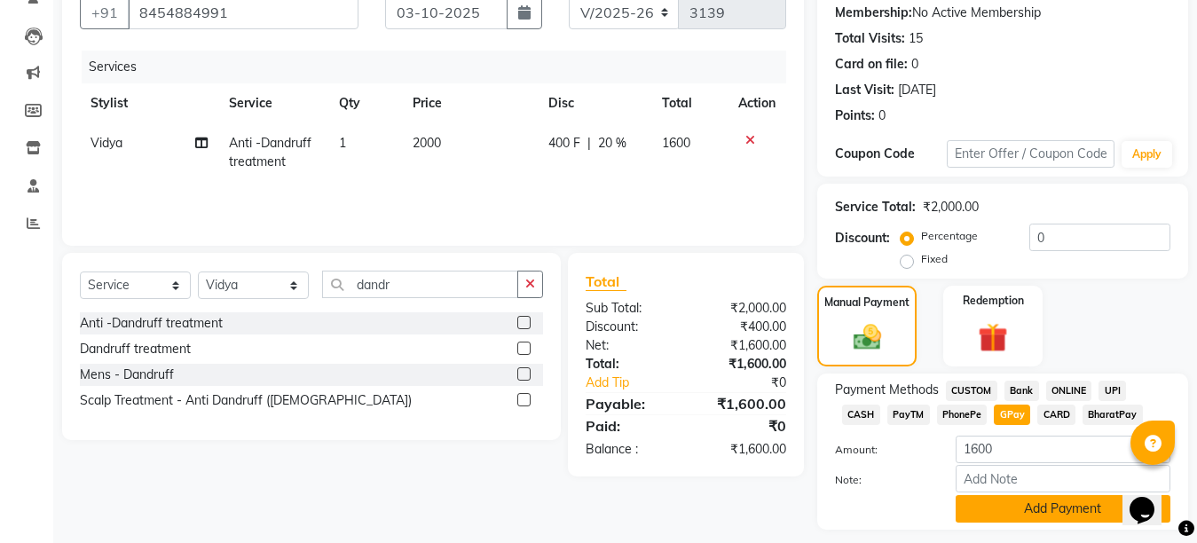
click at [1040, 500] on button "Add Payment" at bounding box center [1063, 509] width 215 height 28
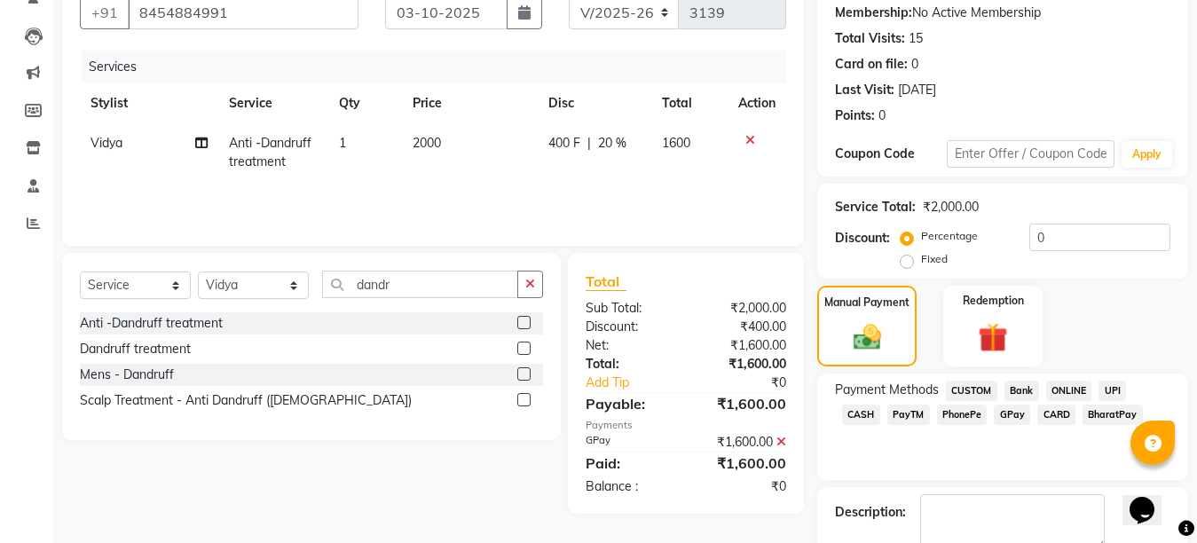
scroll to position [270, 0]
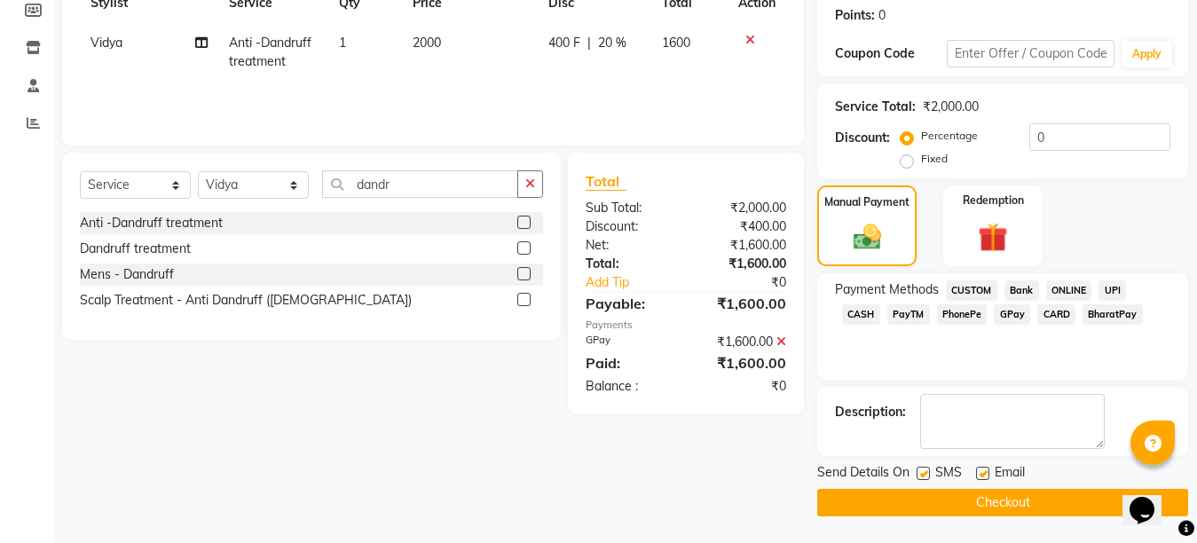
click at [981, 475] on label at bounding box center [982, 473] width 13 height 13
click at [981, 475] on input "checkbox" at bounding box center [982, 474] width 12 height 12
checkbox input "false"
click at [981, 503] on button "Checkout" at bounding box center [1002, 503] width 371 height 28
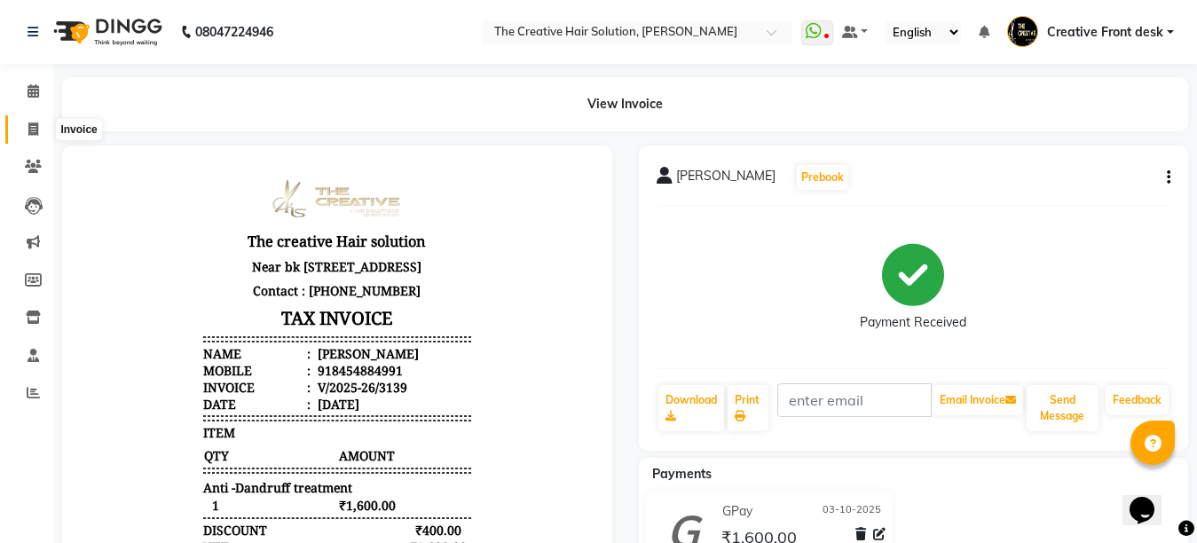
click at [32, 131] on icon at bounding box center [33, 128] width 10 height 13
select select "service"
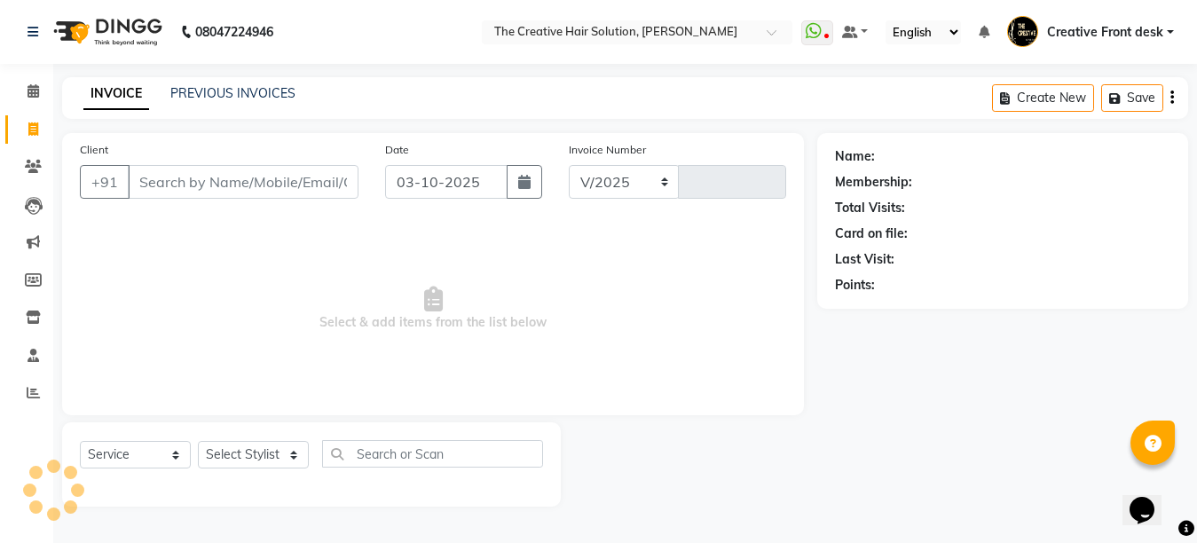
select select "146"
type input "3140"
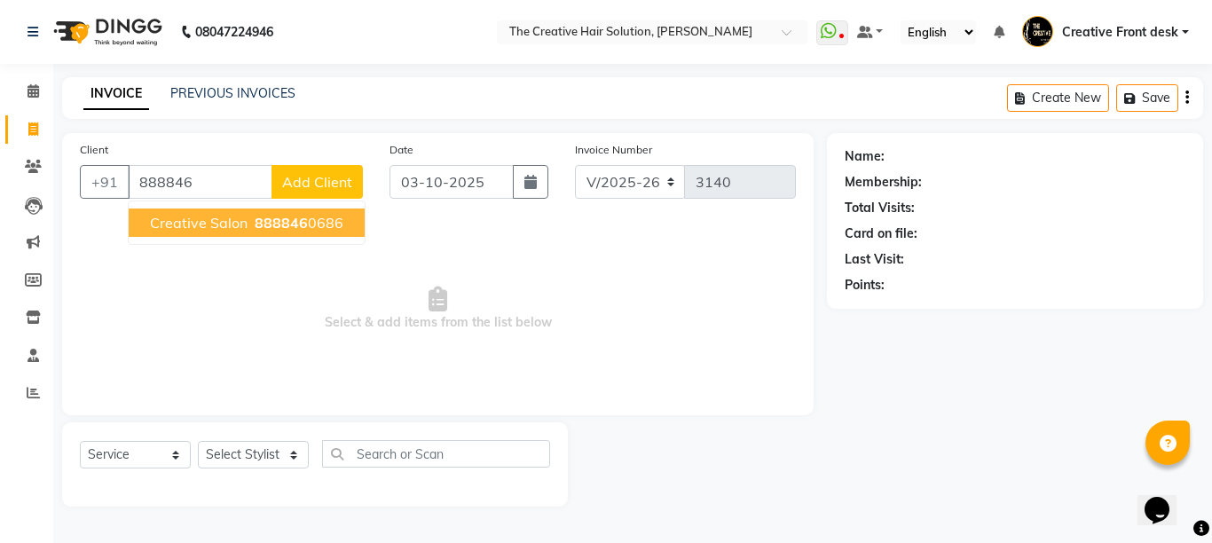
click at [299, 219] on span "888846" at bounding box center [281, 223] width 53 height 18
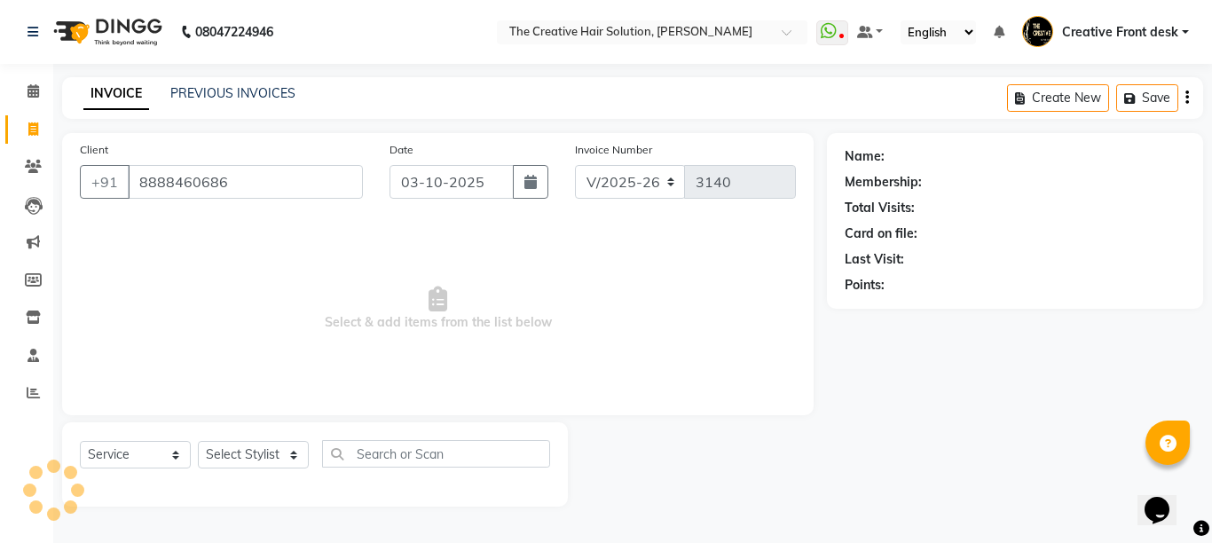
type input "8888460686"
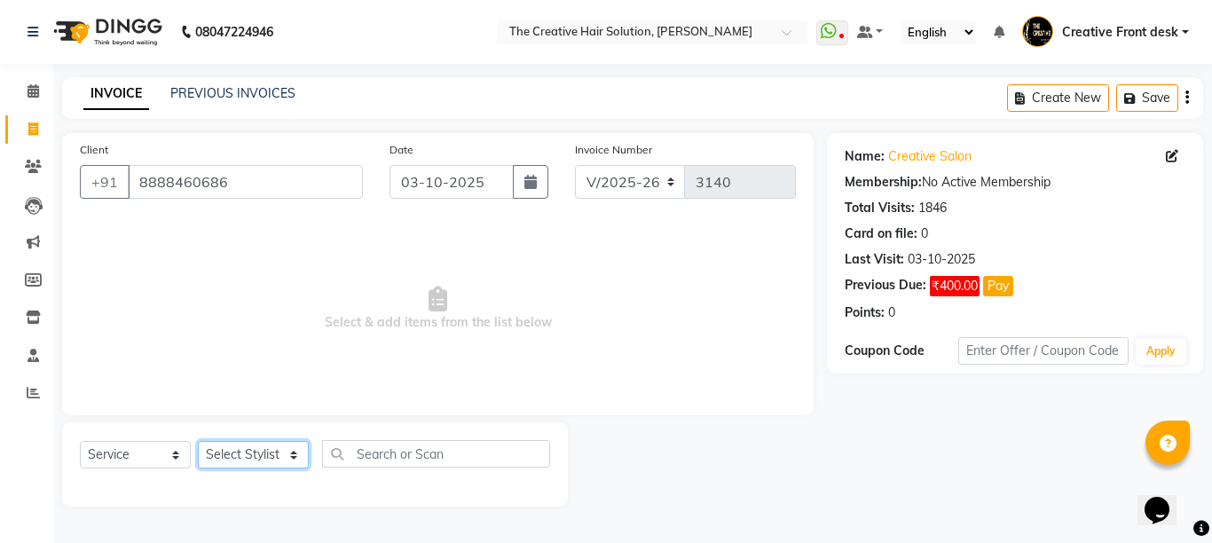
click at [285, 458] on select "Select Stylist Ankit Arti Creative Front desk [PERSON_NAME] [PERSON_NAME] Priya…" at bounding box center [253, 455] width 111 height 28
select select "92694"
click at [198, 441] on select "Select Stylist Ankit Arti Creative Front desk [PERSON_NAME] [PERSON_NAME] Priya…" at bounding box center [253, 455] width 111 height 28
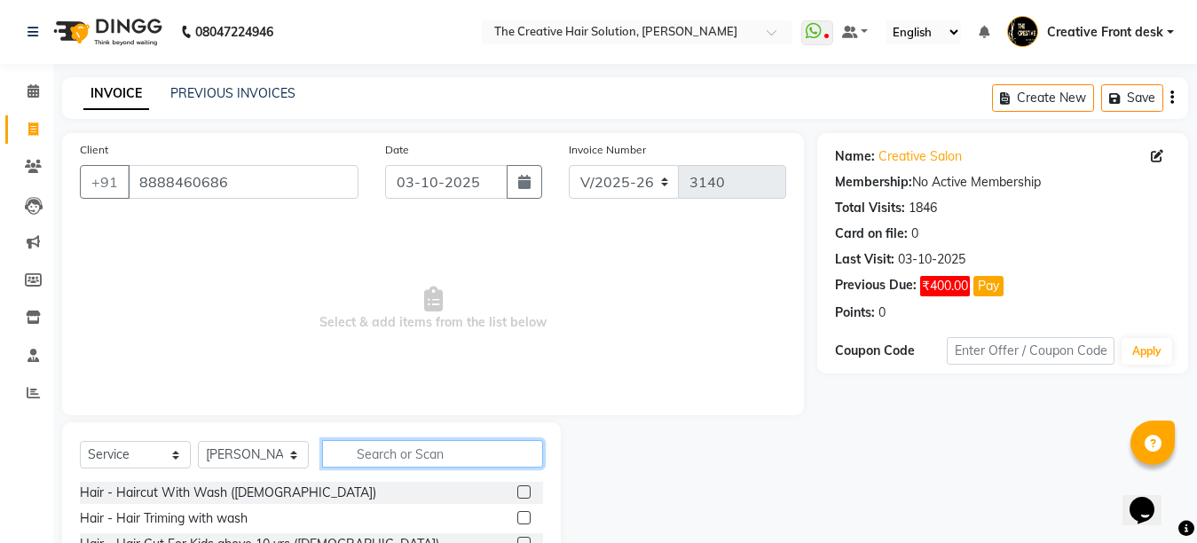
click at [354, 442] on input "text" at bounding box center [432, 454] width 221 height 28
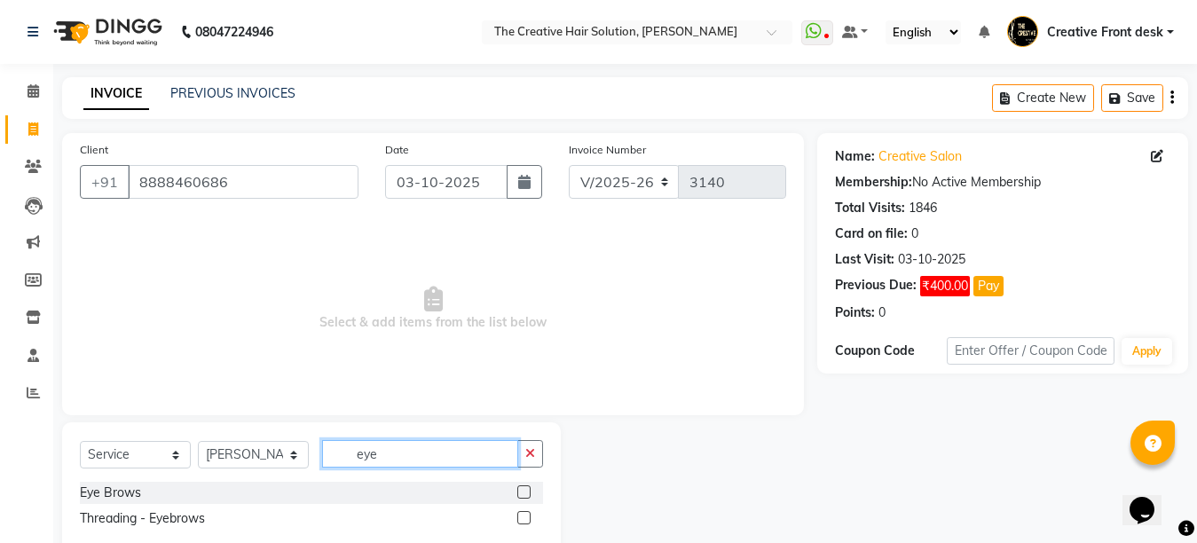
type input "eye"
click at [518, 492] on label at bounding box center [523, 491] width 13 height 13
click at [518, 492] on input "checkbox" at bounding box center [523, 493] width 12 height 12
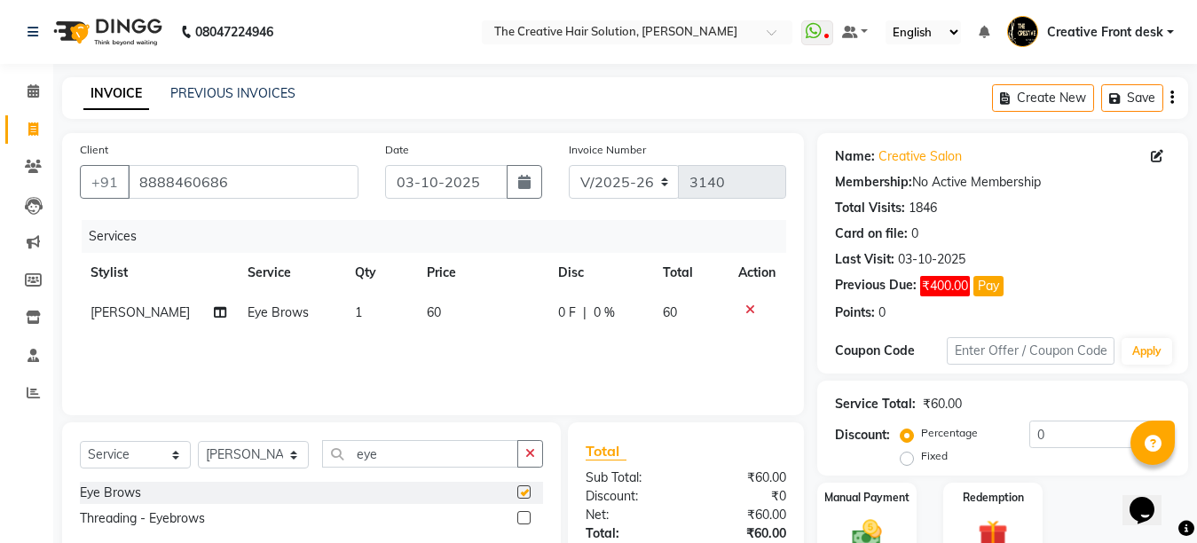
checkbox input "false"
click at [405, 454] on input "eye" at bounding box center [420, 454] width 196 height 28
type input "e"
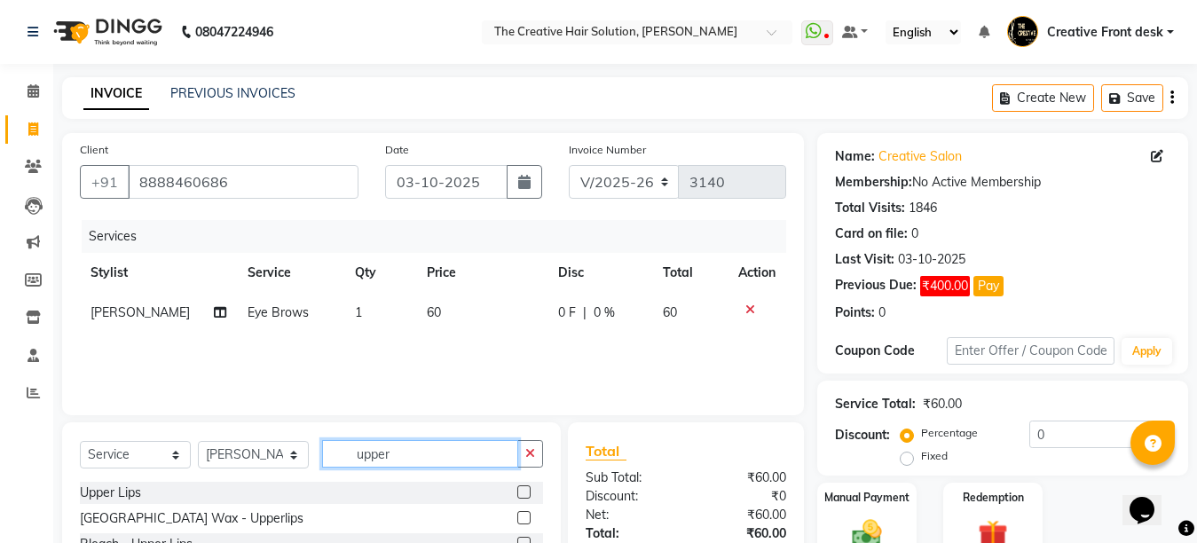
type input "upper"
click at [517, 488] on label at bounding box center [523, 491] width 13 height 13
click at [517, 488] on input "checkbox" at bounding box center [523, 493] width 12 height 12
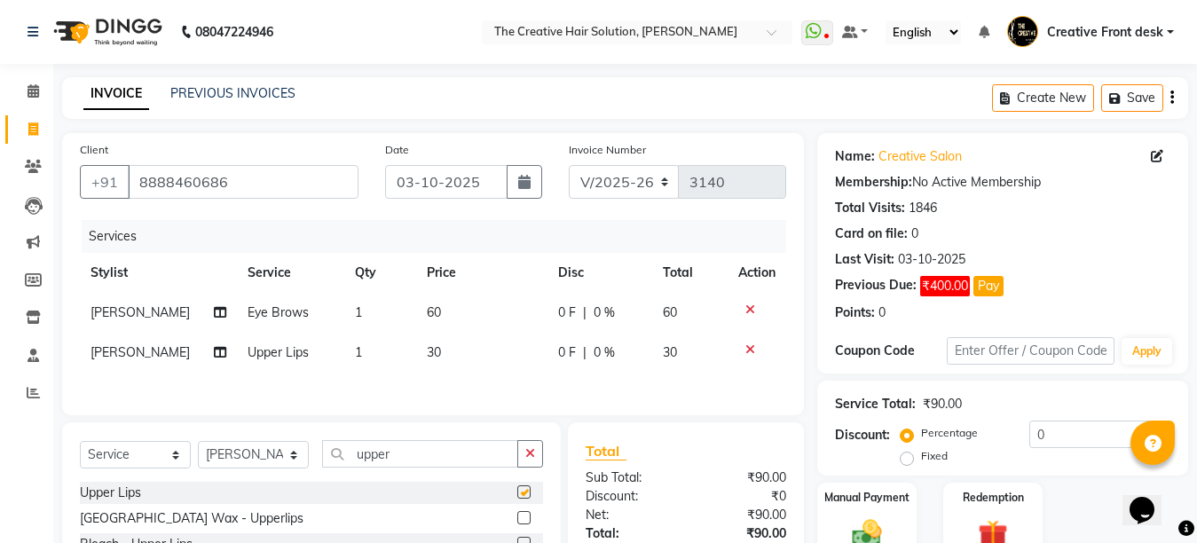
checkbox input "false"
click at [281, 450] on select "Select Stylist Ankit Arti Creative Front desk [PERSON_NAME] [PERSON_NAME] Priya…" at bounding box center [253, 455] width 111 height 28
select select "92338"
click at [198, 445] on select "Select Stylist Ankit Arti Creative Front desk [PERSON_NAME] [PERSON_NAME] Priya…" at bounding box center [253, 455] width 111 height 28
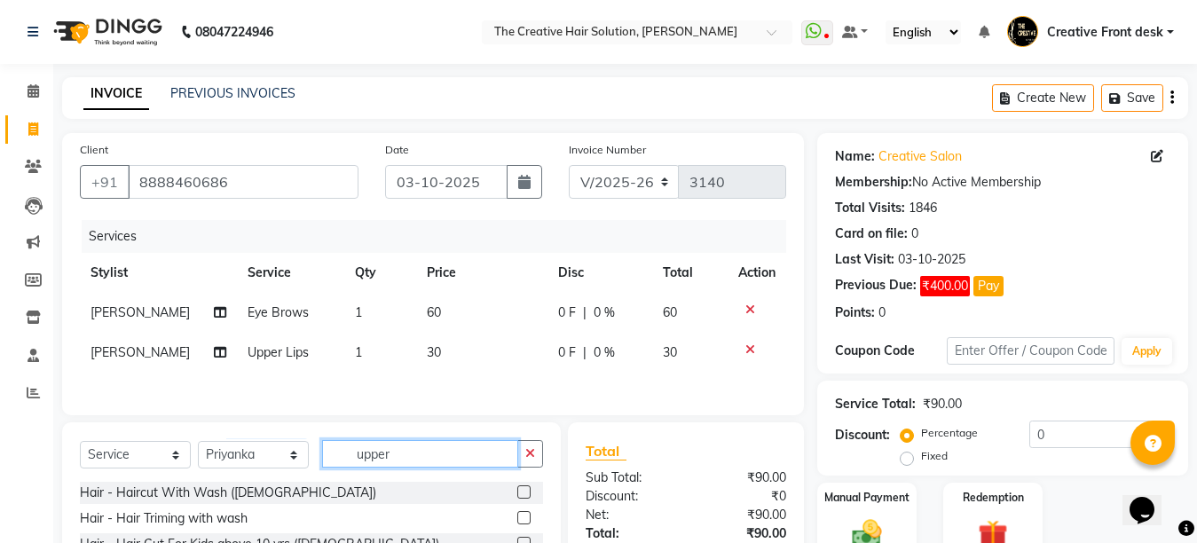
click at [430, 447] on input "upper" at bounding box center [420, 454] width 196 height 28
type input "u"
type input "hair wash"
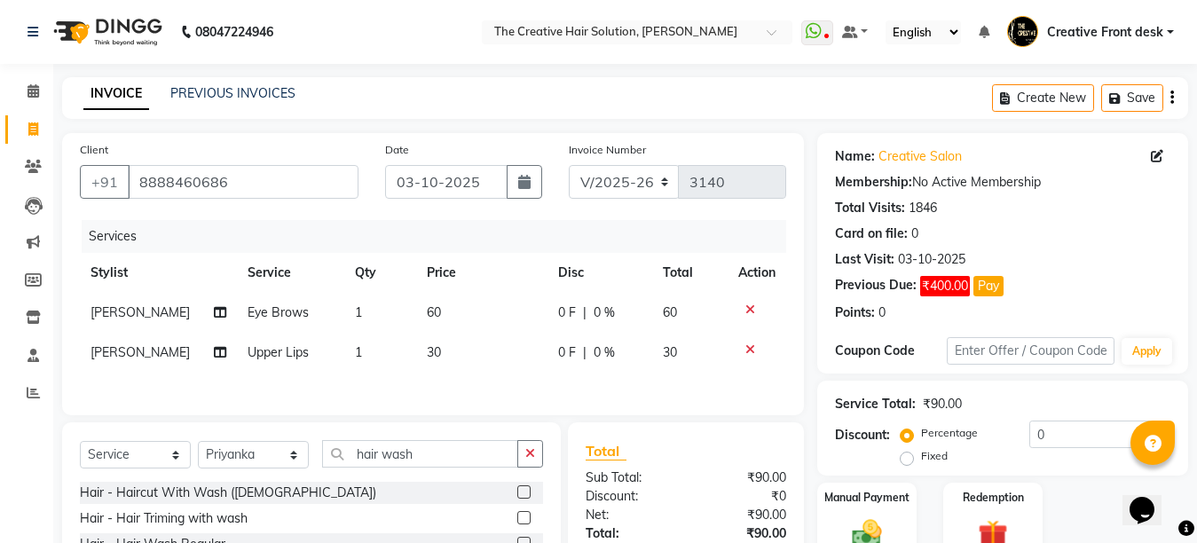
click at [468, 371] on td "30" at bounding box center [481, 353] width 131 height 40
select select "92694"
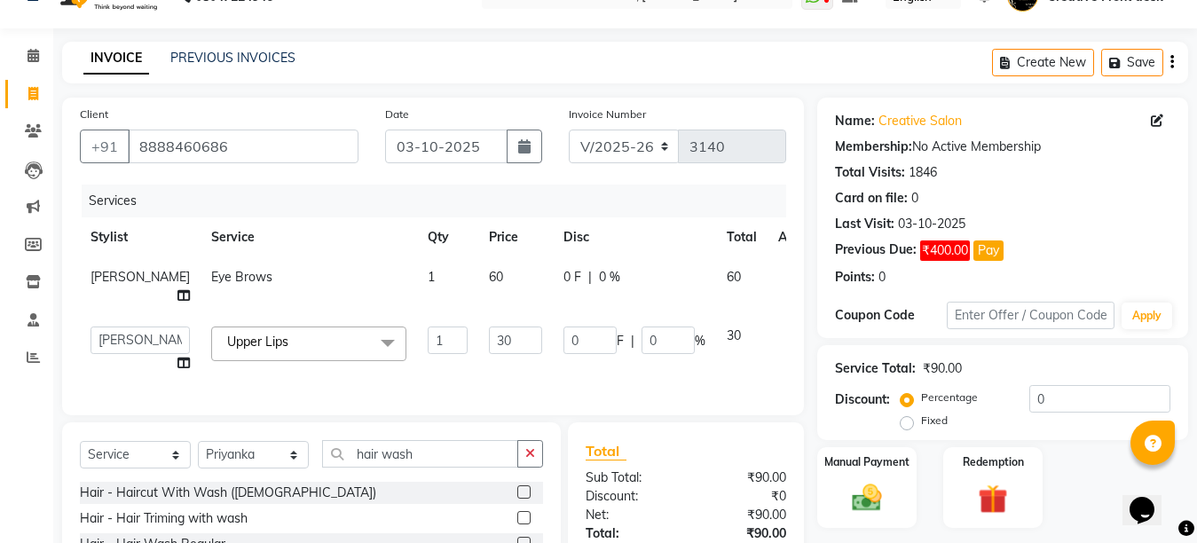
scroll to position [218, 0]
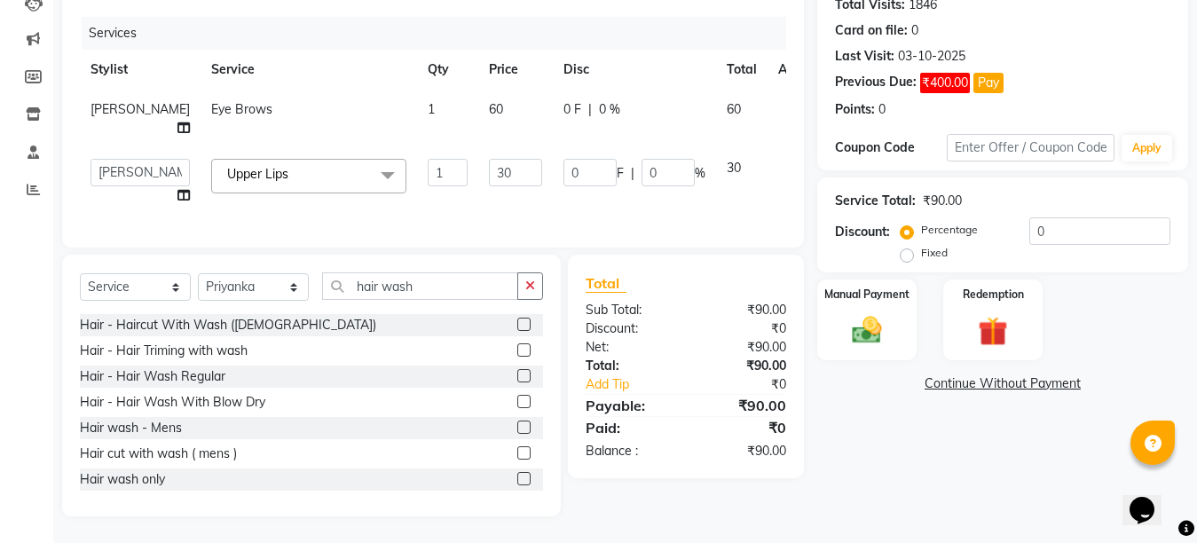
click at [517, 372] on label at bounding box center [523, 375] width 13 height 13
click at [517, 372] on input "checkbox" at bounding box center [523, 377] width 12 height 12
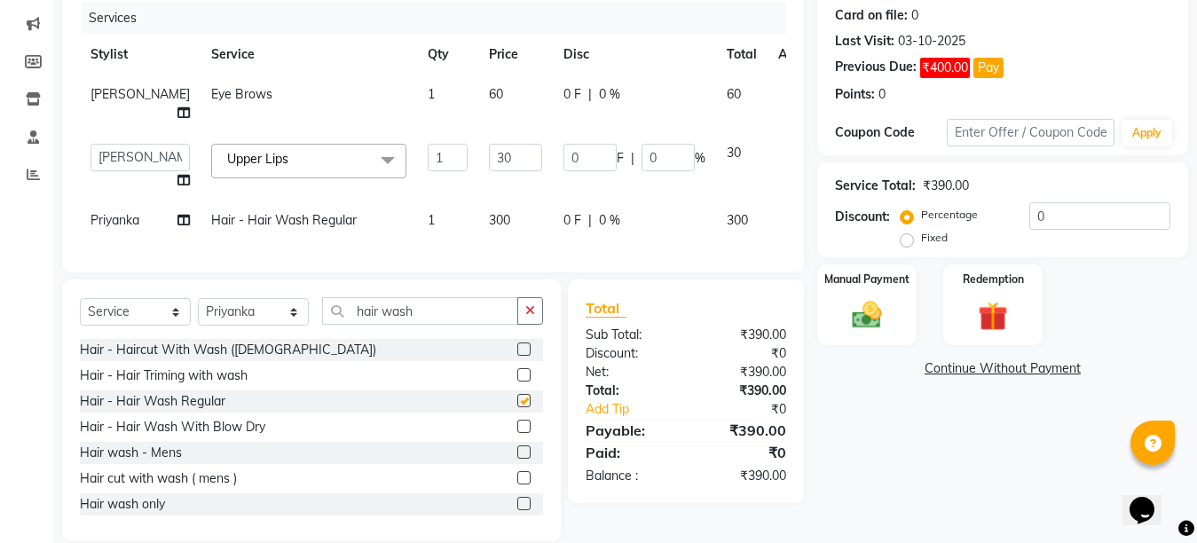
checkbox input "false"
click at [482, 209] on td "300" at bounding box center [515, 221] width 75 height 40
select select "92338"
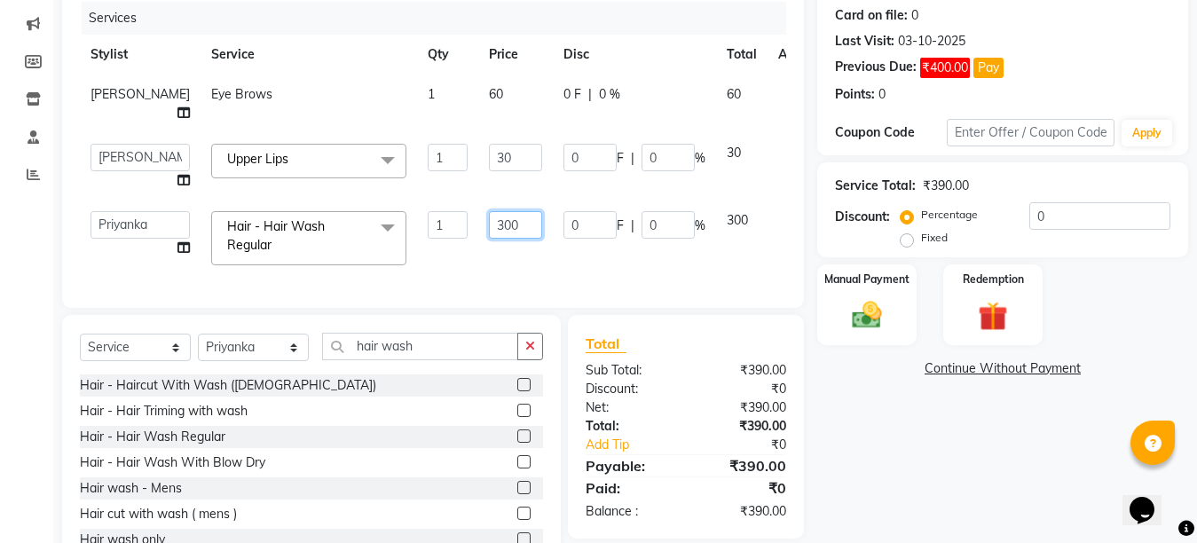
click at [489, 217] on input "300" at bounding box center [515, 225] width 53 height 28
type input "200"
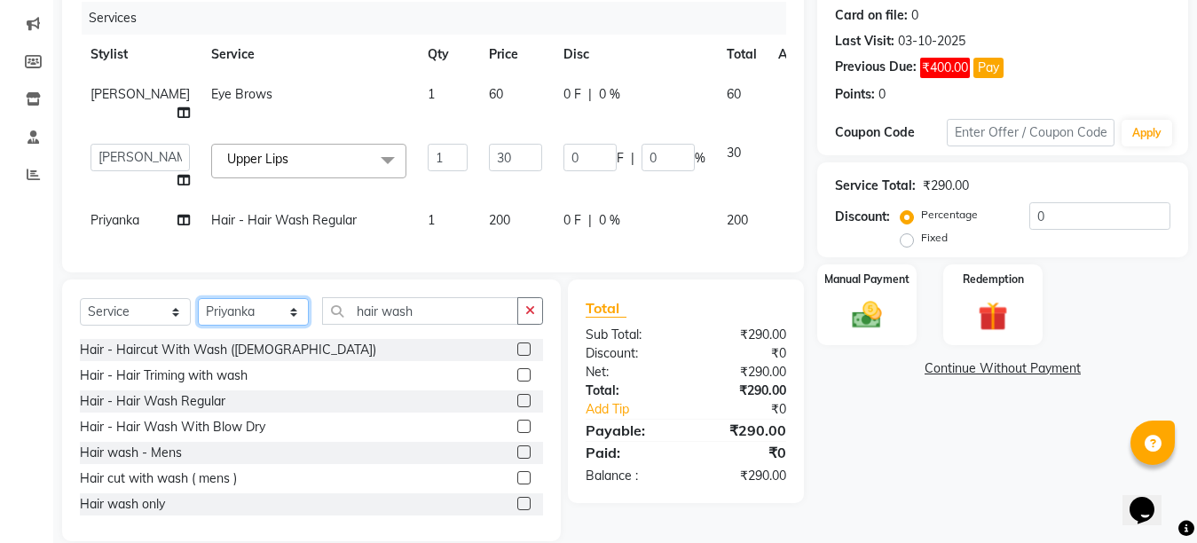
click at [292, 368] on div "Select Service Product Membership Package Voucher Prepaid Gift Card Select Styl…" at bounding box center [311, 410] width 499 height 262
select select "68921"
click at [198, 313] on select "Select Stylist Ankit Arti Creative Front desk [PERSON_NAME] [PERSON_NAME] Priya…" at bounding box center [253, 312] width 111 height 28
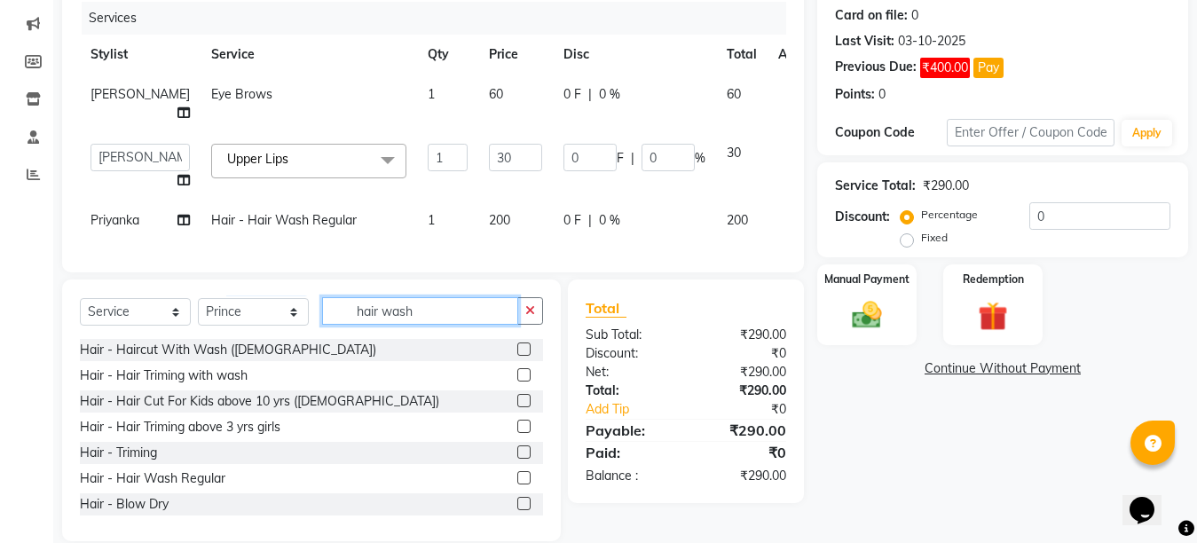
click at [434, 325] on input "hair wash" at bounding box center [420, 311] width 196 height 28
type input "h"
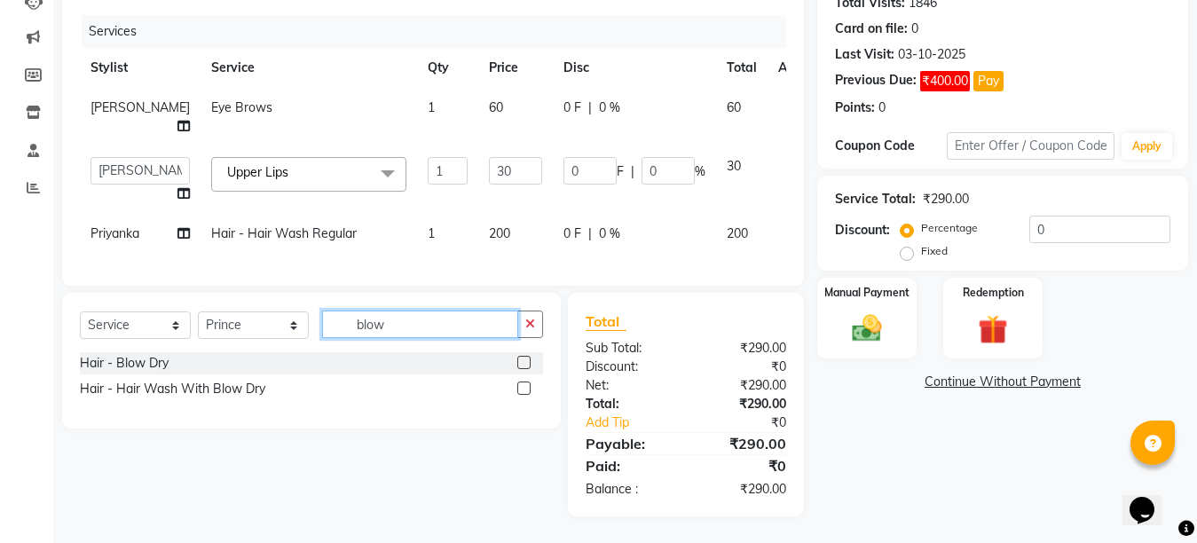
type input "blow"
click at [525, 365] on label at bounding box center [523, 362] width 13 height 13
click at [525, 365] on input "checkbox" at bounding box center [523, 364] width 12 height 12
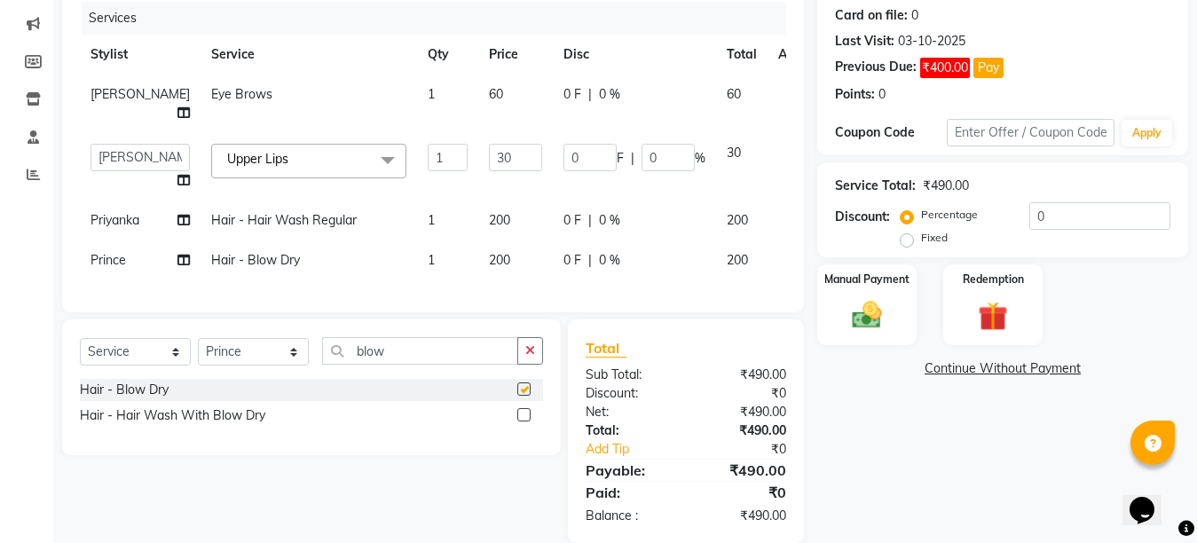
checkbox input "false"
click at [854, 326] on img at bounding box center [867, 314] width 50 height 35
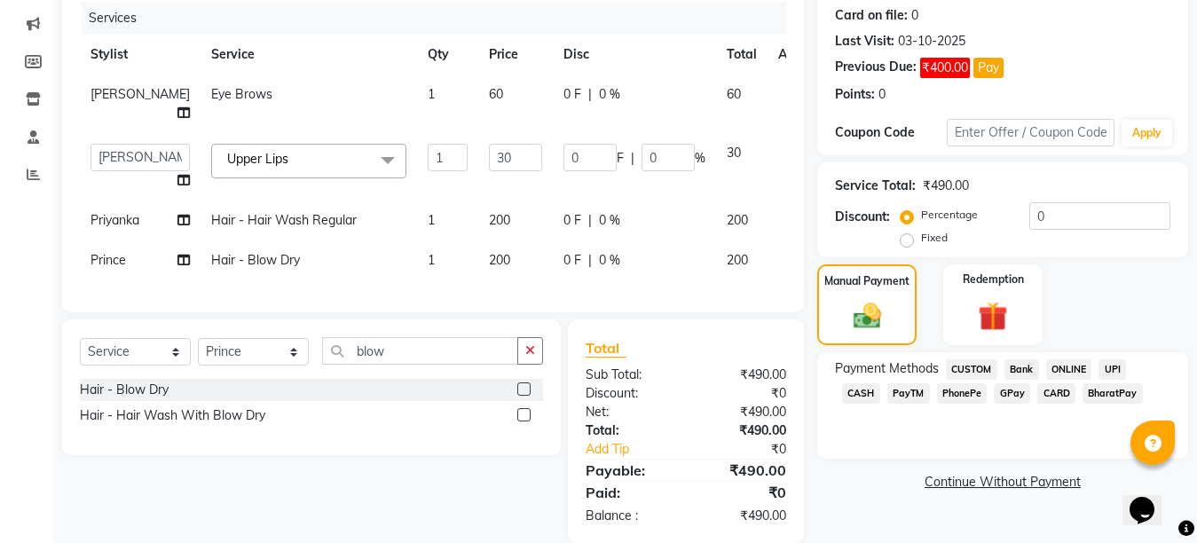
click at [994, 397] on span "GPay" at bounding box center [1012, 393] width 36 height 20
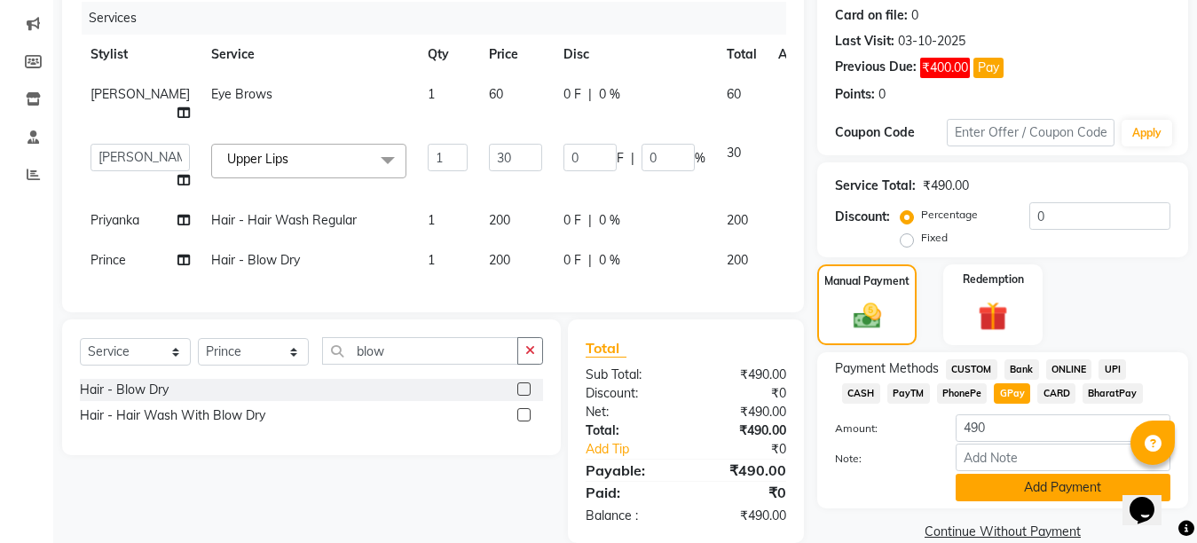
click at [1027, 489] on button "Add Payment" at bounding box center [1063, 488] width 215 height 28
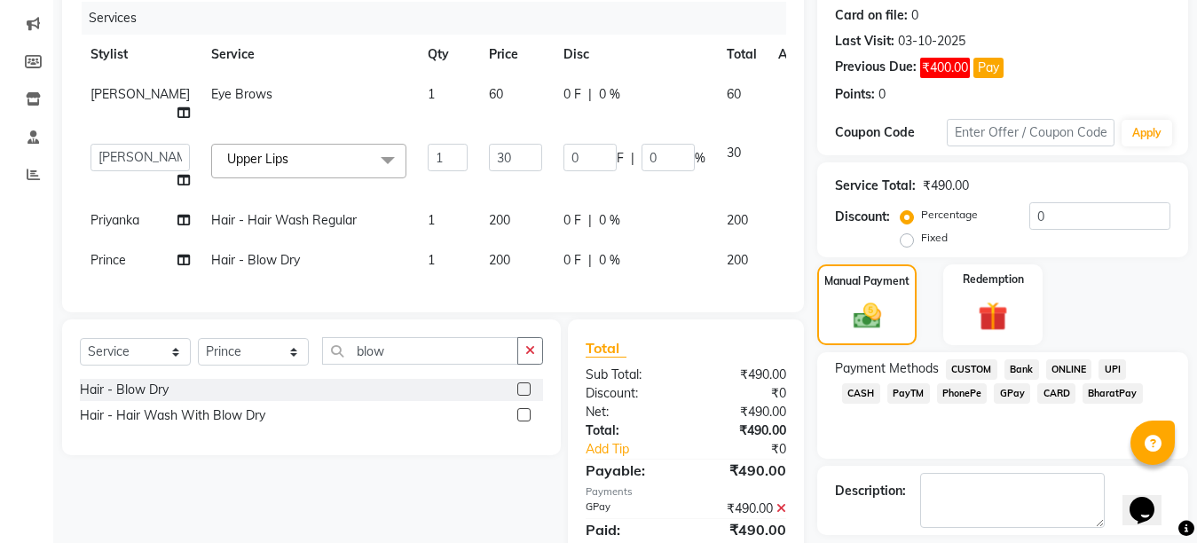
scroll to position [297, 0]
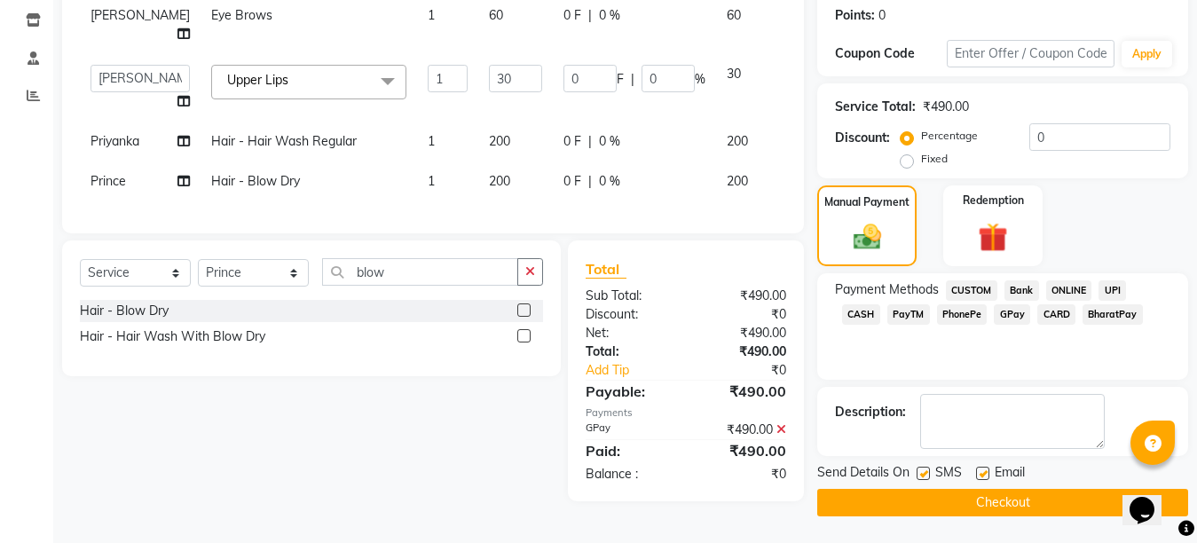
click at [985, 470] on label at bounding box center [982, 473] width 13 height 13
click at [985, 470] on input "checkbox" at bounding box center [982, 474] width 12 height 12
checkbox input "false"
click at [927, 474] on label at bounding box center [923, 473] width 13 height 13
click at [927, 474] on input "checkbox" at bounding box center [923, 474] width 12 height 12
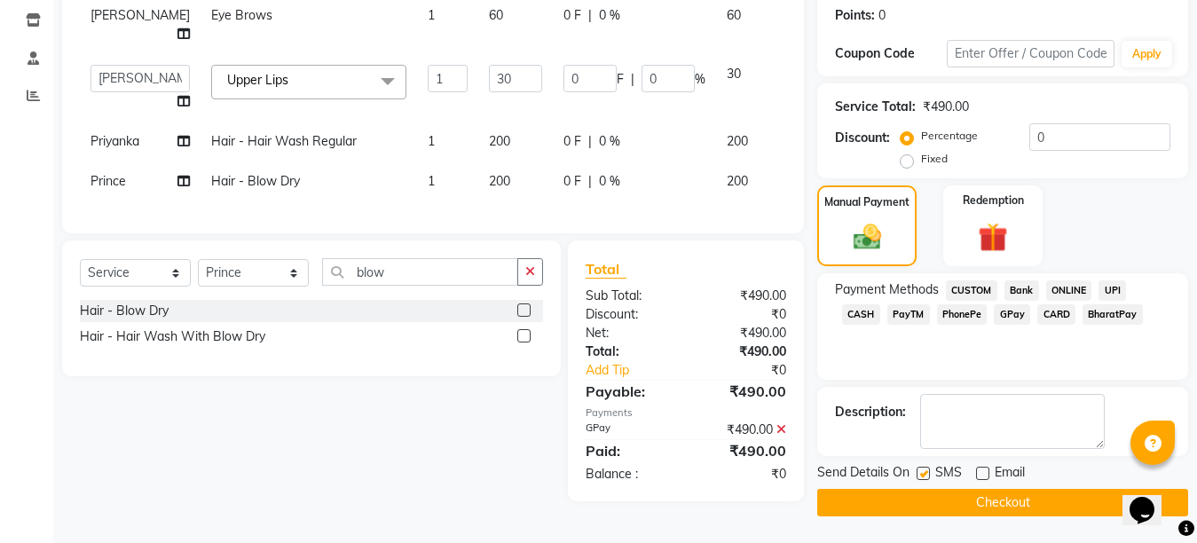
checkbox input "false"
click at [963, 497] on button "Checkout" at bounding box center [1002, 503] width 371 height 28
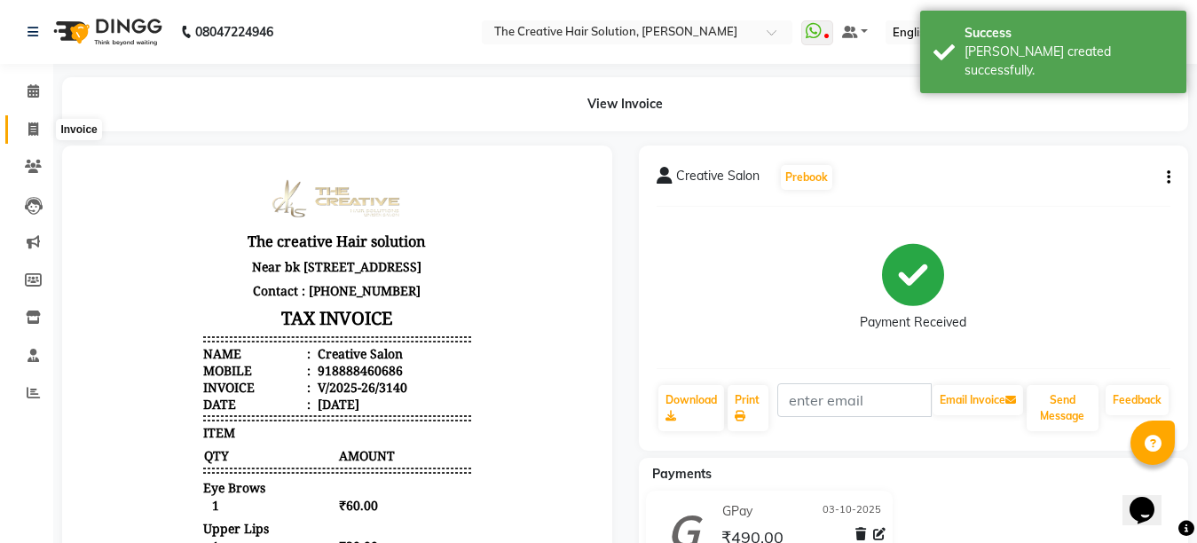
click at [29, 130] on icon at bounding box center [33, 128] width 10 height 13
select select "service"
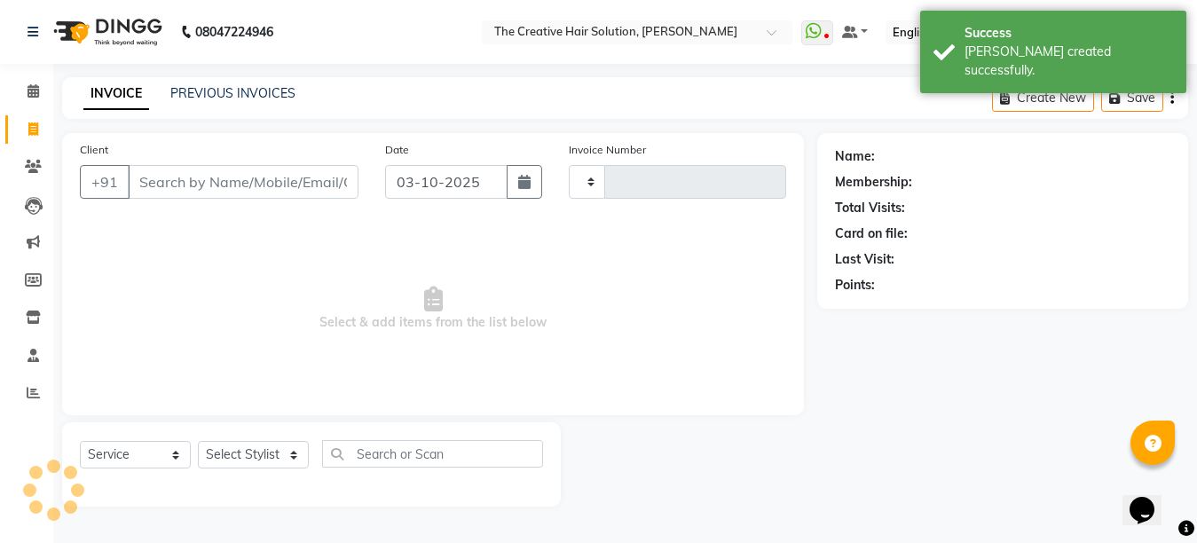
type input "8"
type input "3141"
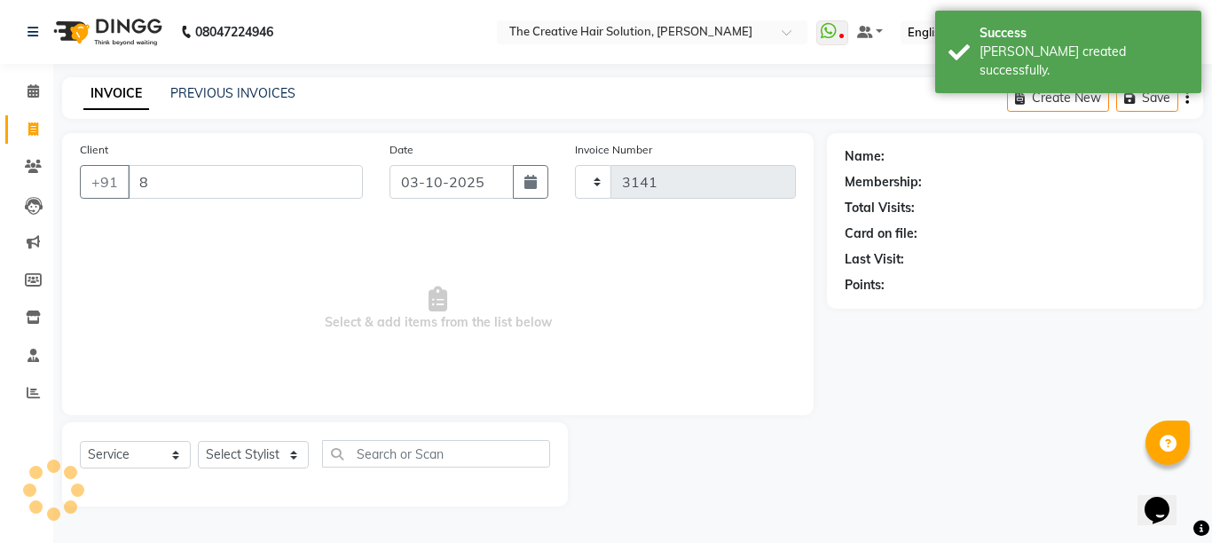
select select "146"
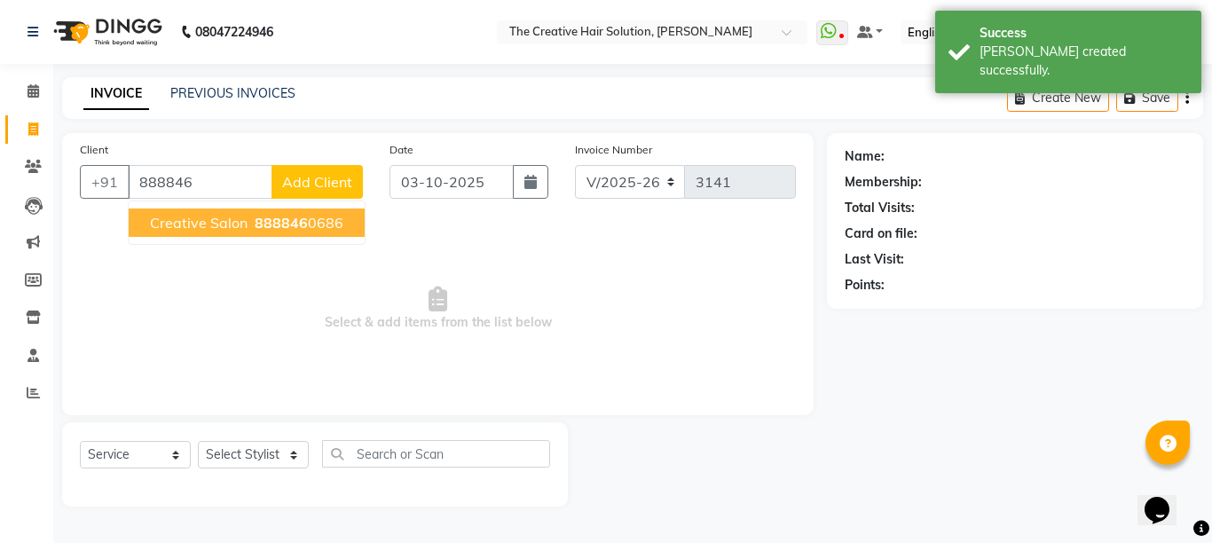
click at [210, 222] on span "Creative Salon" at bounding box center [199, 223] width 98 height 18
type input "8888460686"
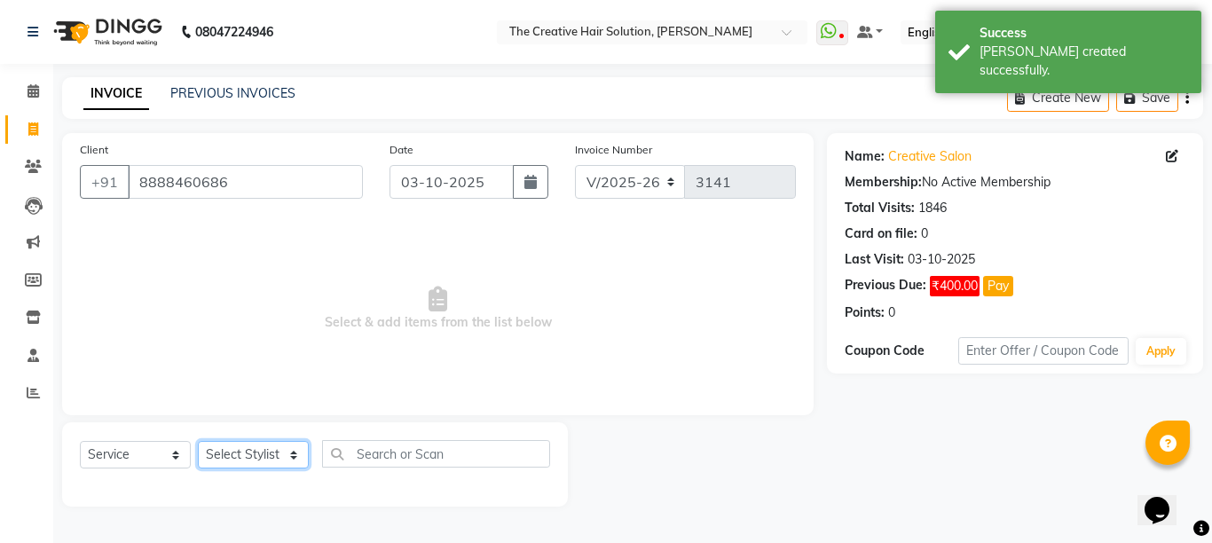
click at [288, 452] on select "Select Stylist Ankit Arti Creative Front desk [PERSON_NAME] [PERSON_NAME] Priya…" at bounding box center [253, 455] width 111 height 28
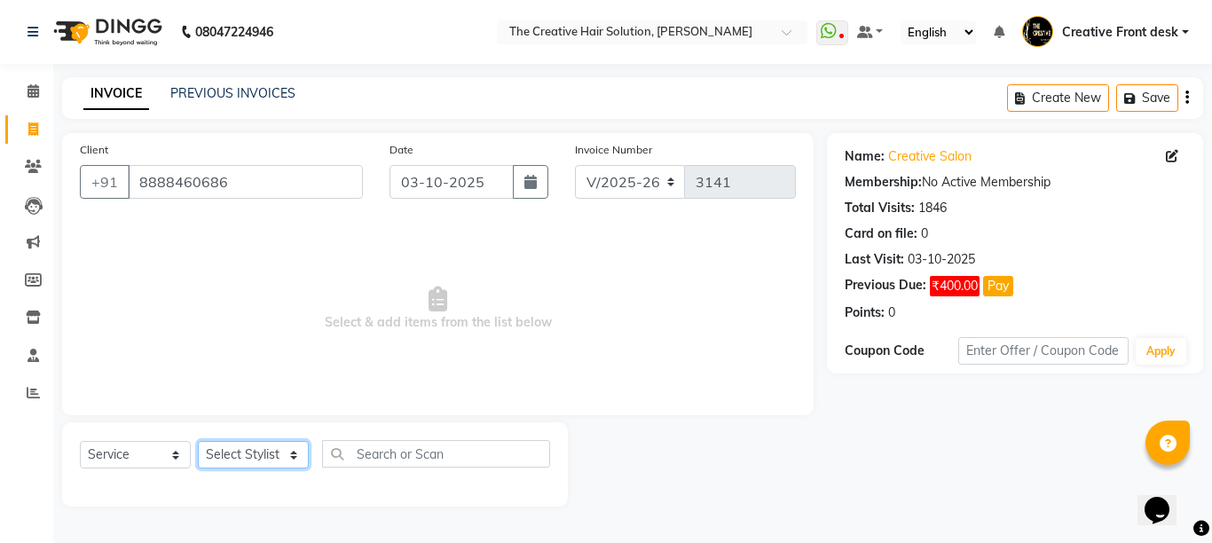
select select "6791"
click at [198, 441] on select "Select Stylist Ankit Arti Creative Front desk [PERSON_NAME] [PERSON_NAME] Priya…" at bounding box center [253, 455] width 111 height 28
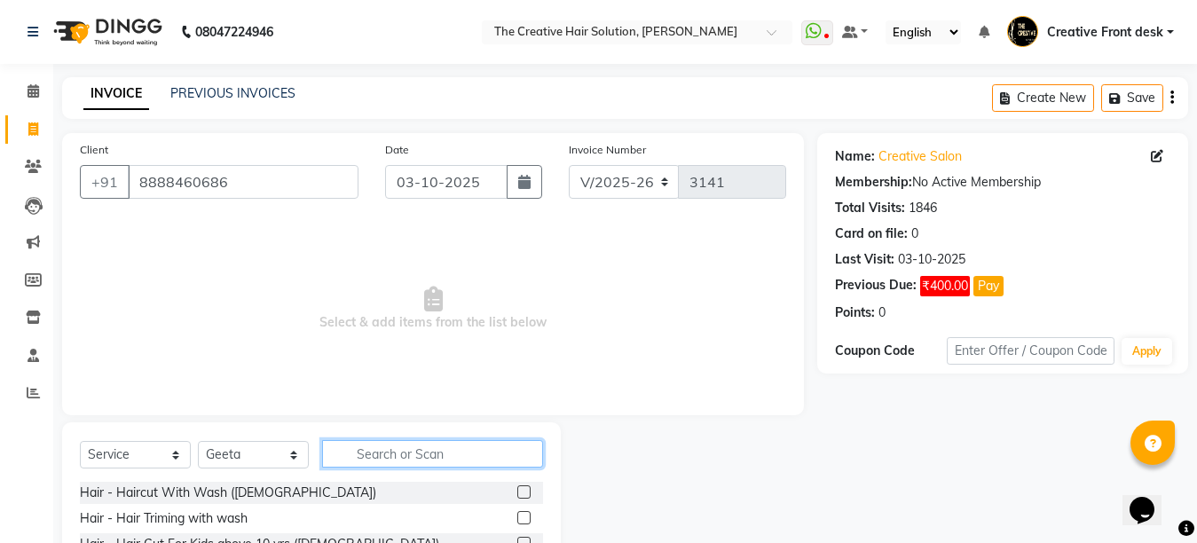
click at [380, 458] on input "text" at bounding box center [432, 454] width 221 height 28
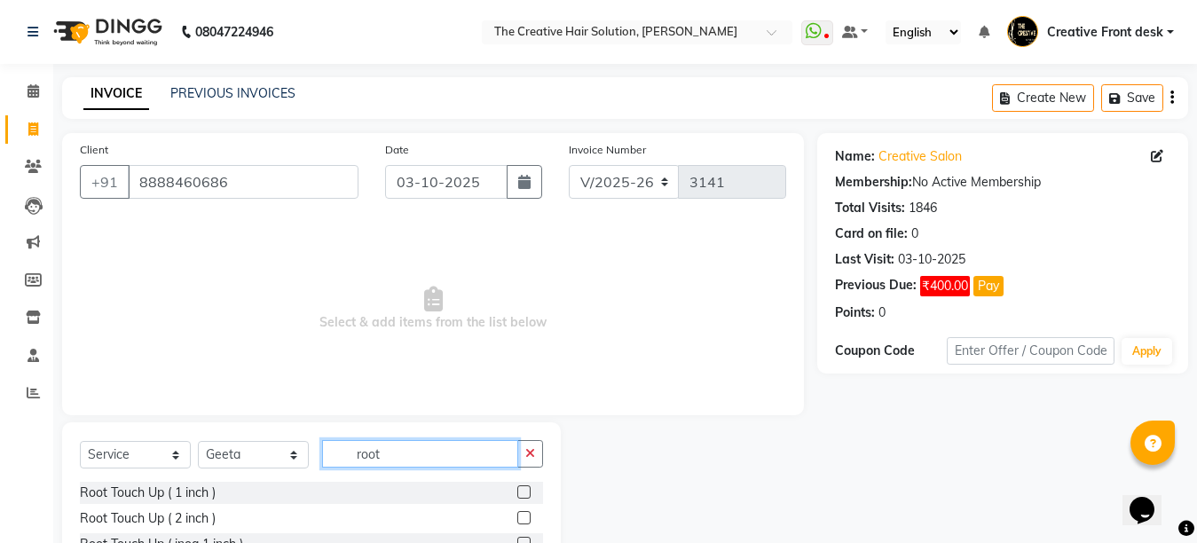
type input "root"
click at [529, 487] on label at bounding box center [523, 491] width 13 height 13
click at [529, 487] on input "checkbox" at bounding box center [523, 493] width 12 height 12
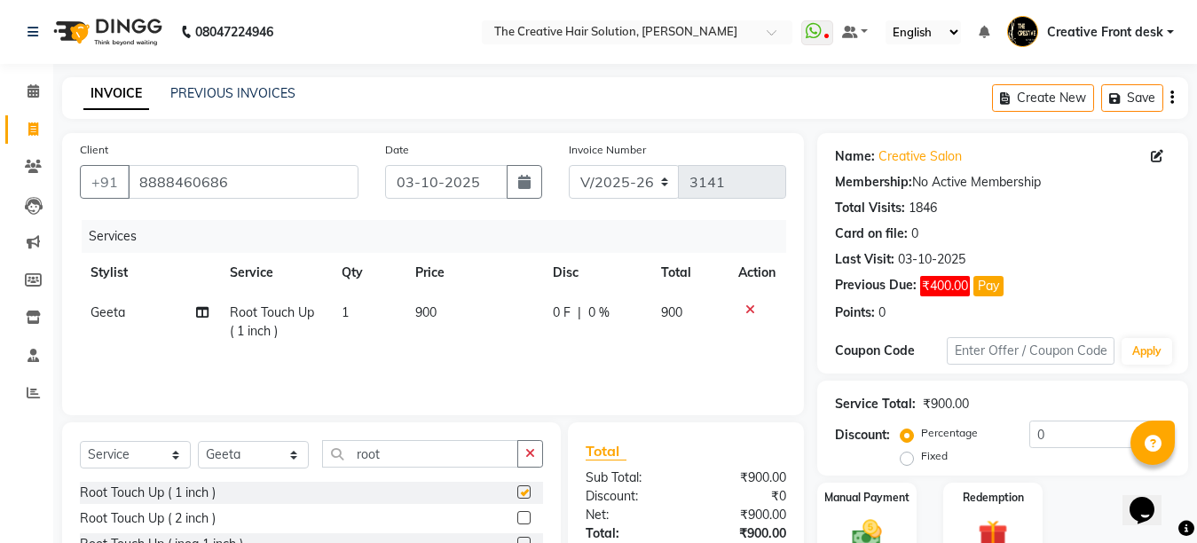
checkbox input "false"
click at [492, 298] on td "900" at bounding box center [473, 322] width 137 height 59
select select "6791"
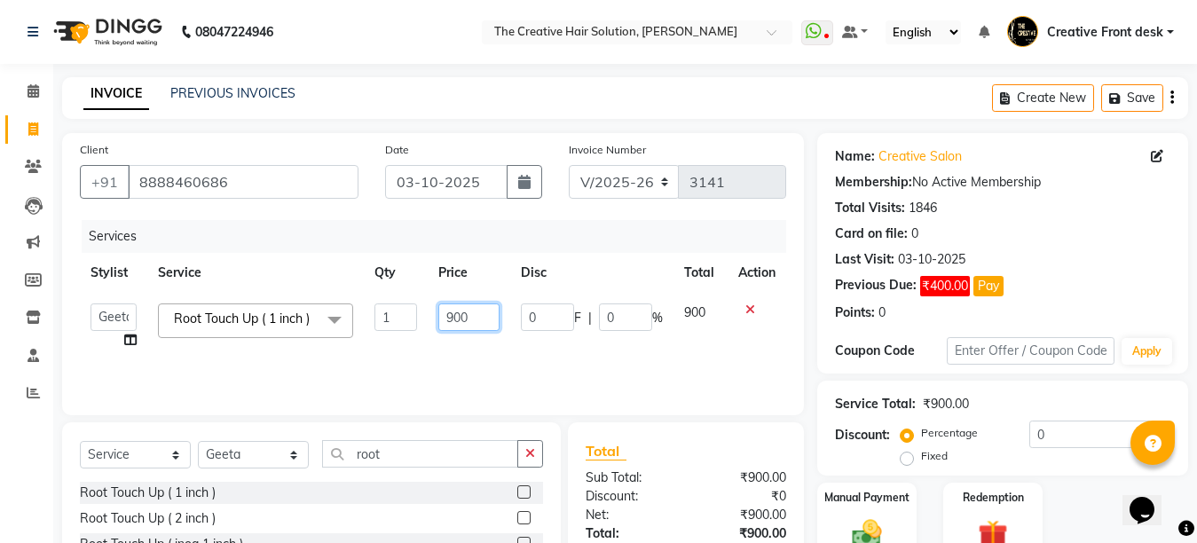
click at [457, 314] on input "900" at bounding box center [468, 317] width 61 height 28
type input "650"
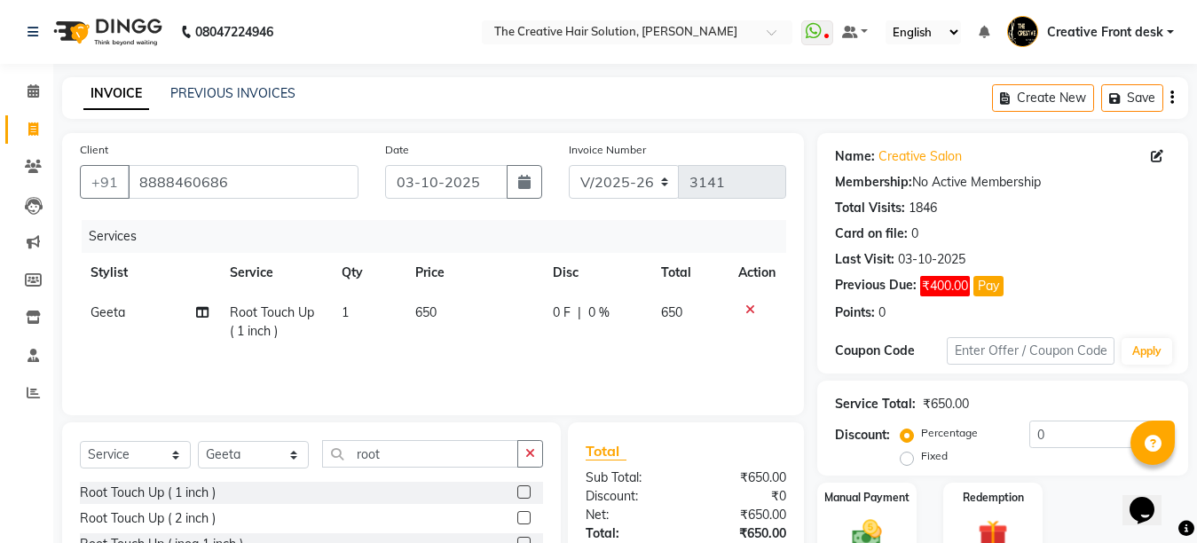
click at [526, 325] on td "650" at bounding box center [473, 322] width 137 height 59
select select "6791"
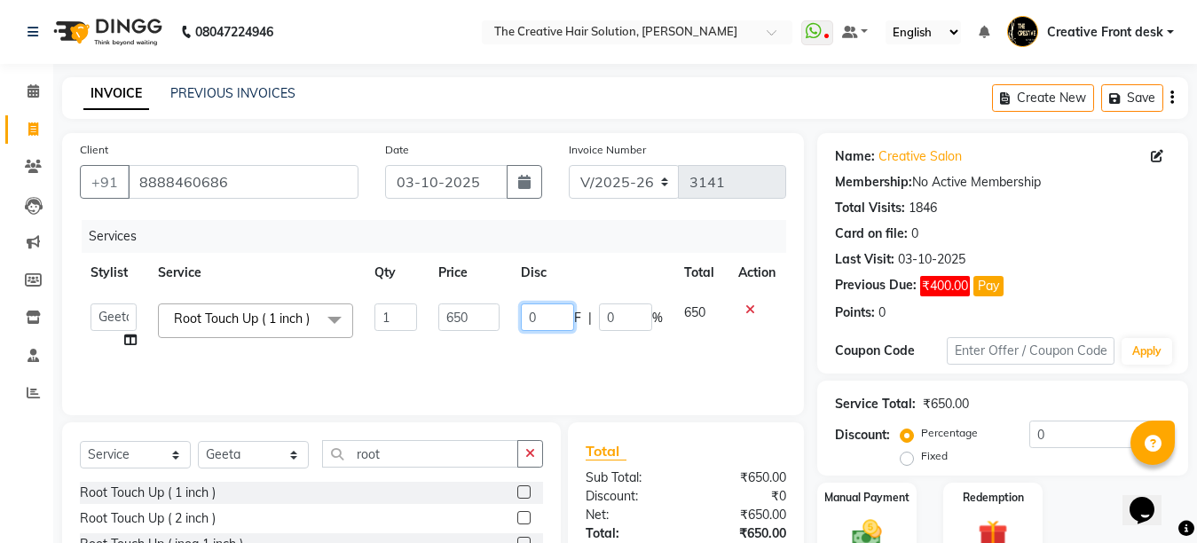
click at [526, 325] on input "0" at bounding box center [547, 317] width 53 height 28
type input "100"
click at [507, 355] on div "Services Stylist Service Qty Price Disc Total Action Ankit Arti Creative Front …" at bounding box center [433, 308] width 706 height 177
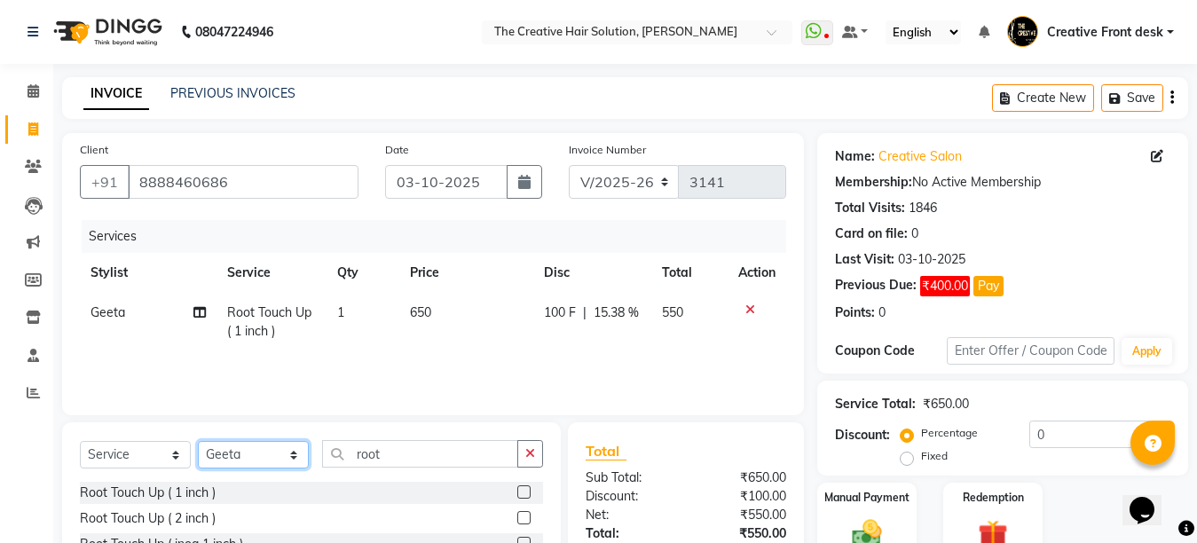
click at [290, 456] on select "Select Stylist Ankit Arti Creative Front desk [PERSON_NAME] [PERSON_NAME] Priya…" at bounding box center [253, 455] width 111 height 28
select select "44369"
click at [198, 441] on select "Select Stylist Ankit Arti Creative Front desk [PERSON_NAME] [PERSON_NAME] Priya…" at bounding box center [253, 455] width 111 height 28
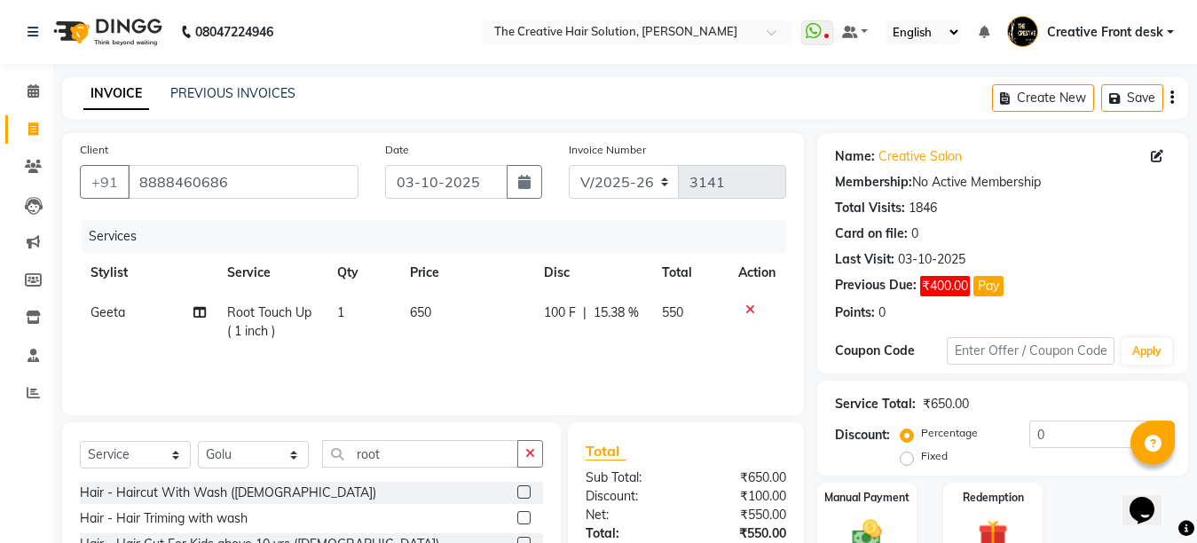
click at [377, 356] on div "Services Stylist Service Qty Price Disc Total Action Geeta Root Touch Up ( 1 in…" at bounding box center [433, 308] width 706 height 177
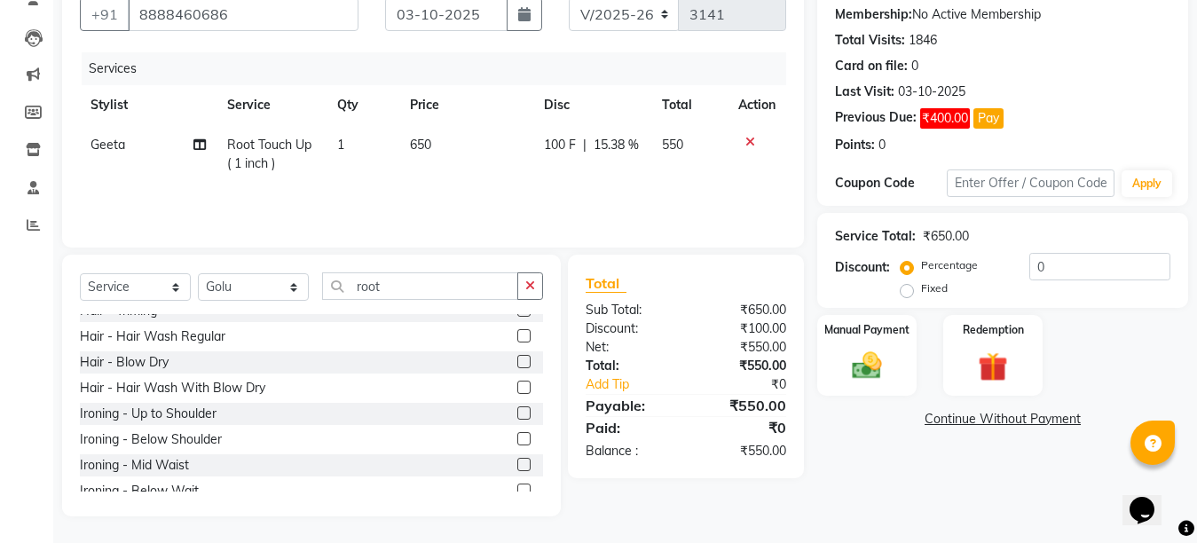
scroll to position [155, 0]
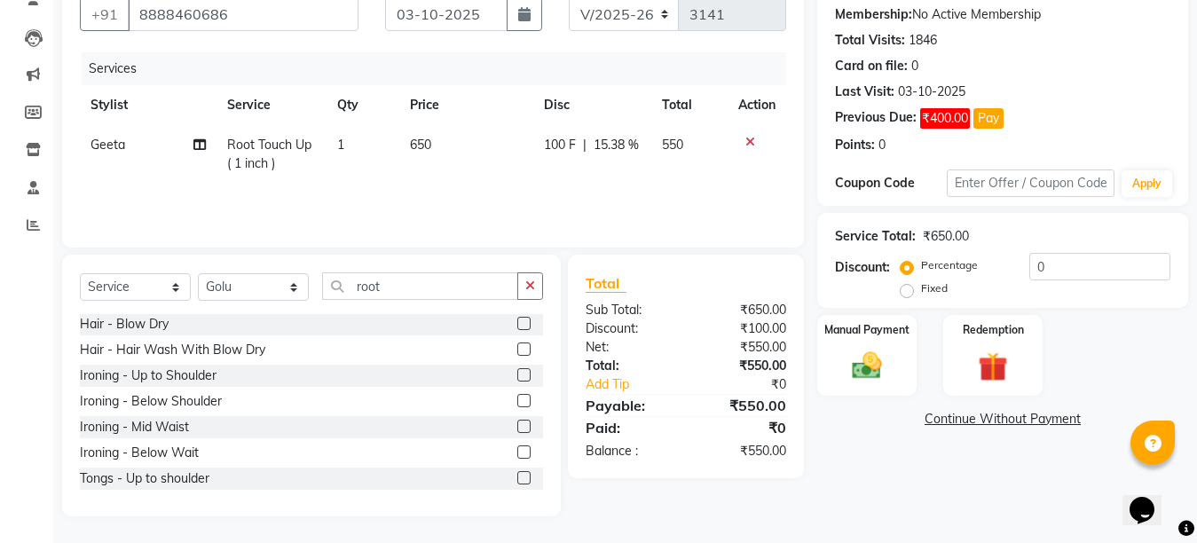
click at [517, 348] on label at bounding box center [523, 348] width 13 height 13
click at [517, 348] on input "checkbox" at bounding box center [523, 350] width 12 height 12
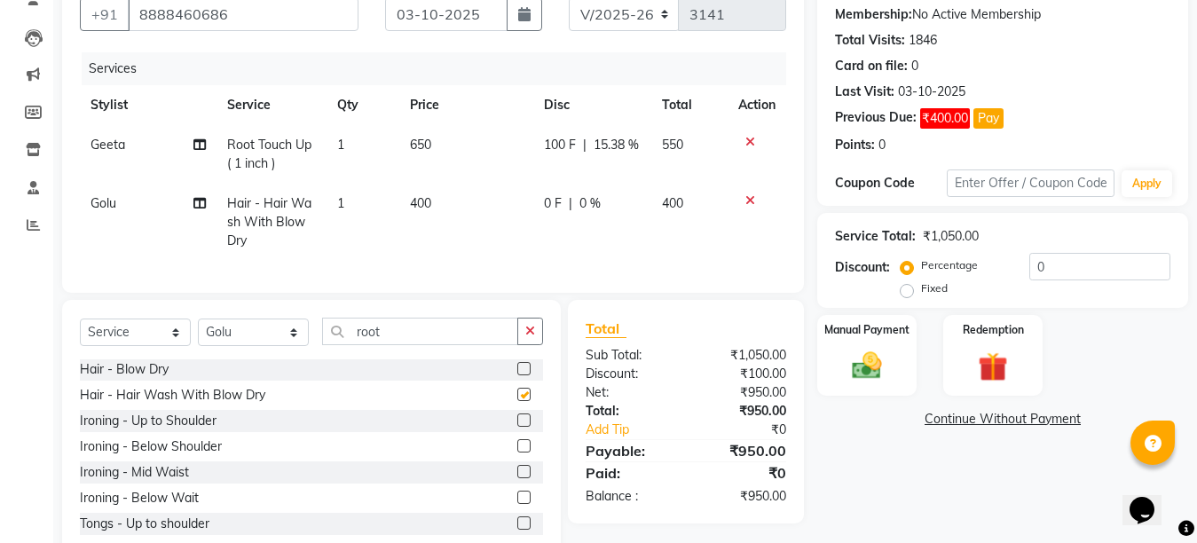
checkbox input "false"
click at [451, 192] on td "400" at bounding box center [466, 222] width 134 height 77
select select "44369"
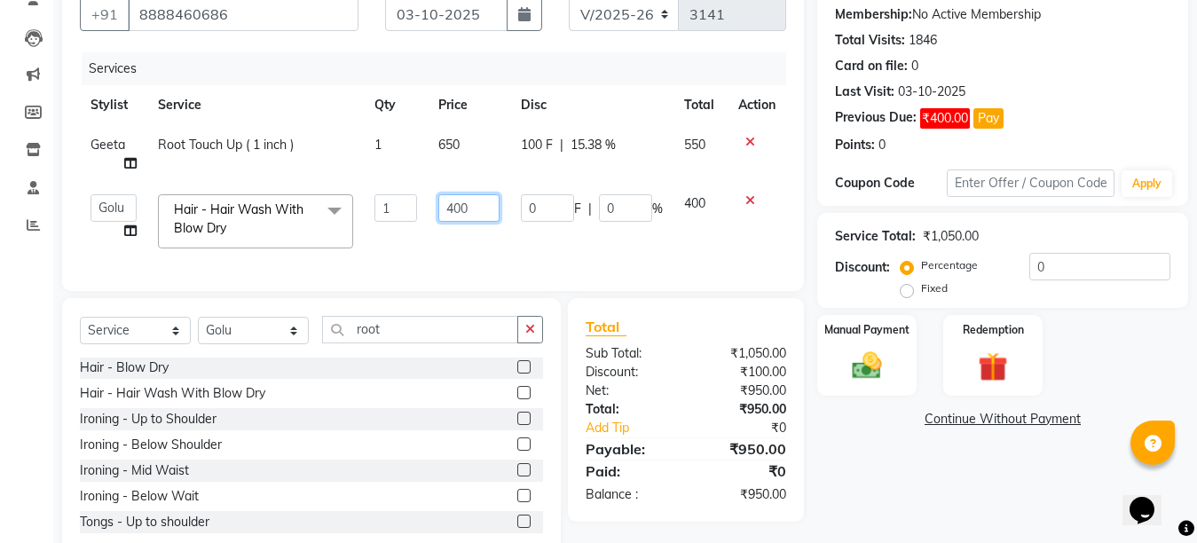
click at [461, 201] on input "400" at bounding box center [468, 208] width 61 height 28
type input "250"
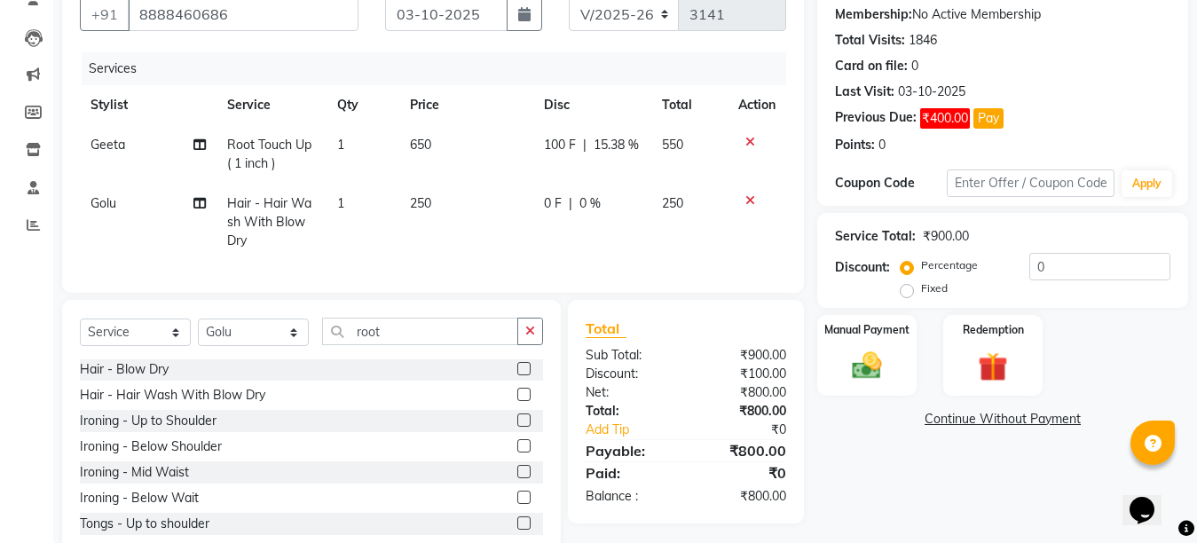
click at [501, 270] on div "Services Stylist Service Qty Price Disc Total Action Geeta Root Touch Up ( 1 in…" at bounding box center [433, 163] width 706 height 223
click at [290, 346] on select "Select Stylist Ankit Arti Creative Front desk [PERSON_NAME] [PERSON_NAME] Priya…" at bounding box center [253, 333] width 111 height 28
select select "43493"
click at [198, 334] on select "Select Stylist Ankit Arti Creative Front desk [PERSON_NAME] [PERSON_NAME] Priya…" at bounding box center [253, 333] width 111 height 28
click at [416, 342] on input "root" at bounding box center [420, 332] width 196 height 28
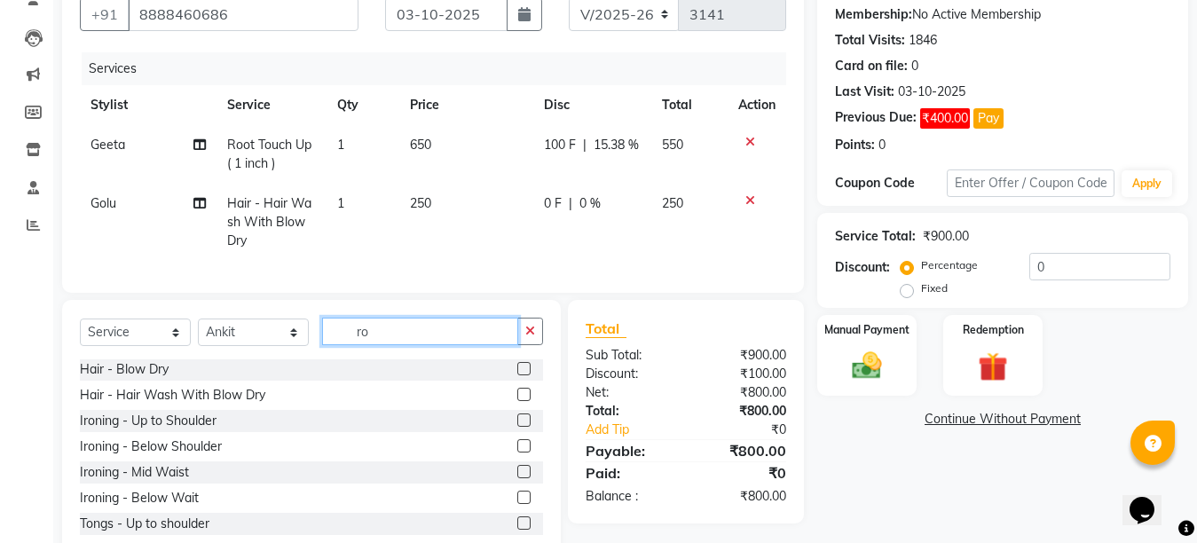
type input "r"
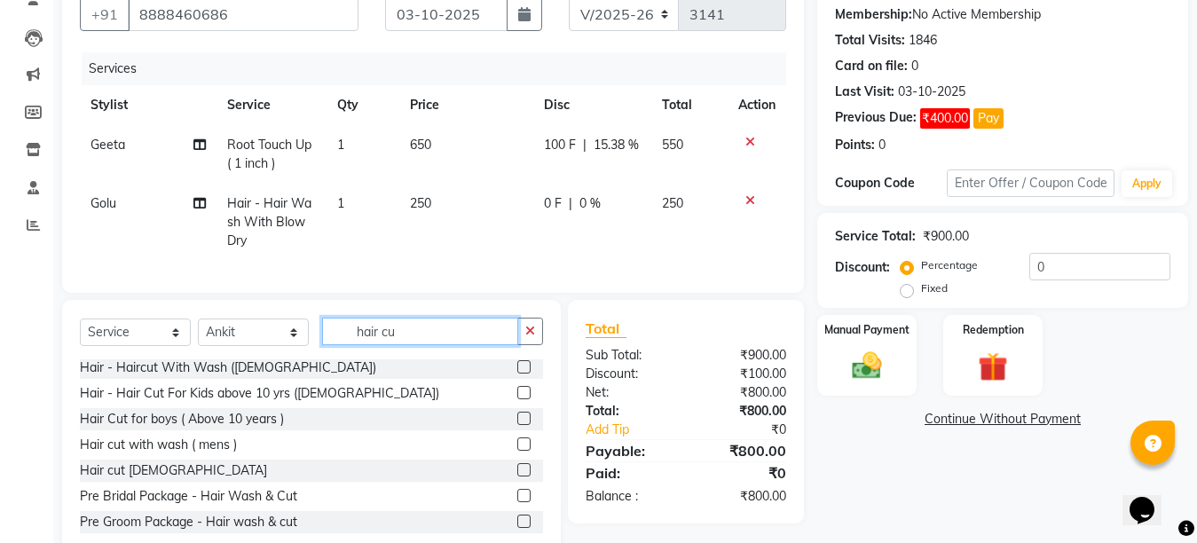
scroll to position [3, 0]
type input "hair cut"
click at [517, 451] on label at bounding box center [523, 443] width 13 height 13
click at [517, 451] on input "checkbox" at bounding box center [523, 445] width 12 height 12
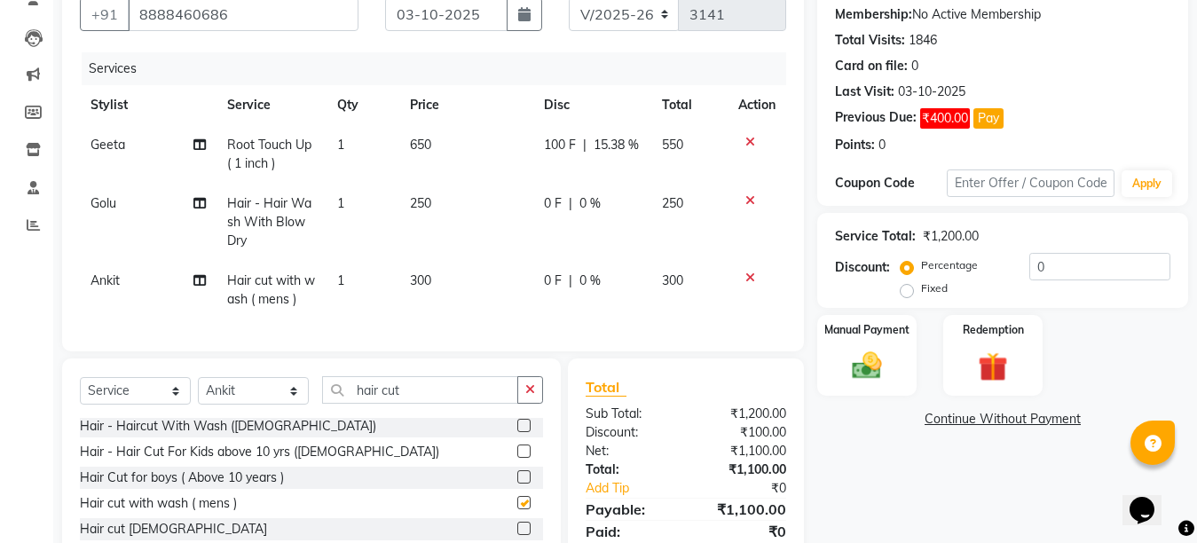
checkbox input "false"
click at [435, 403] on input "hair cut" at bounding box center [420, 390] width 196 height 28
type input "h"
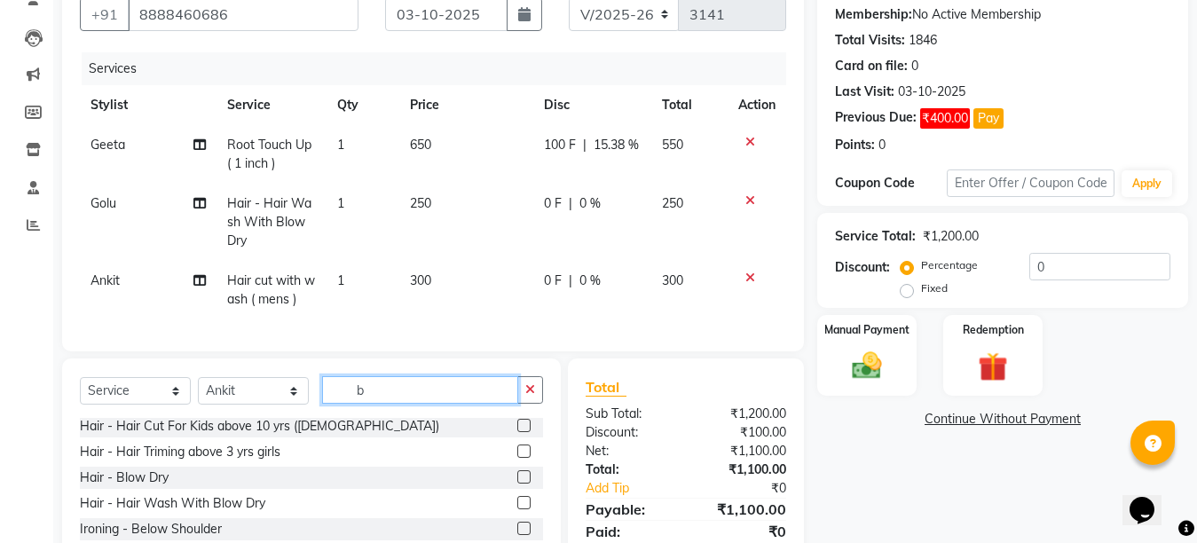
scroll to position [0, 0]
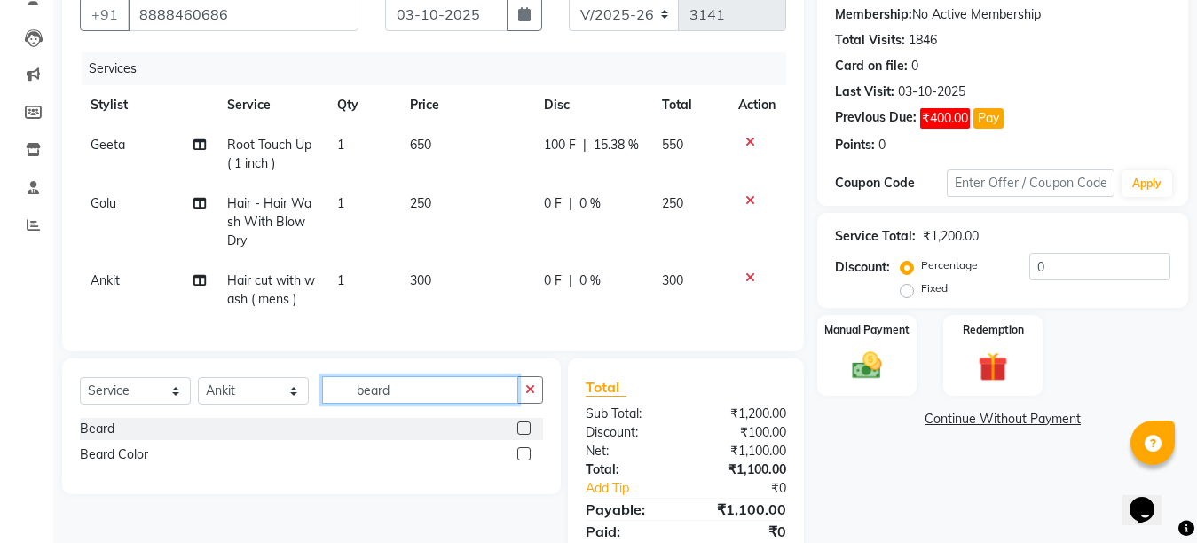
type input "beard"
click at [524, 435] on label at bounding box center [523, 427] width 13 height 13
click at [524, 435] on input "checkbox" at bounding box center [523, 429] width 12 height 12
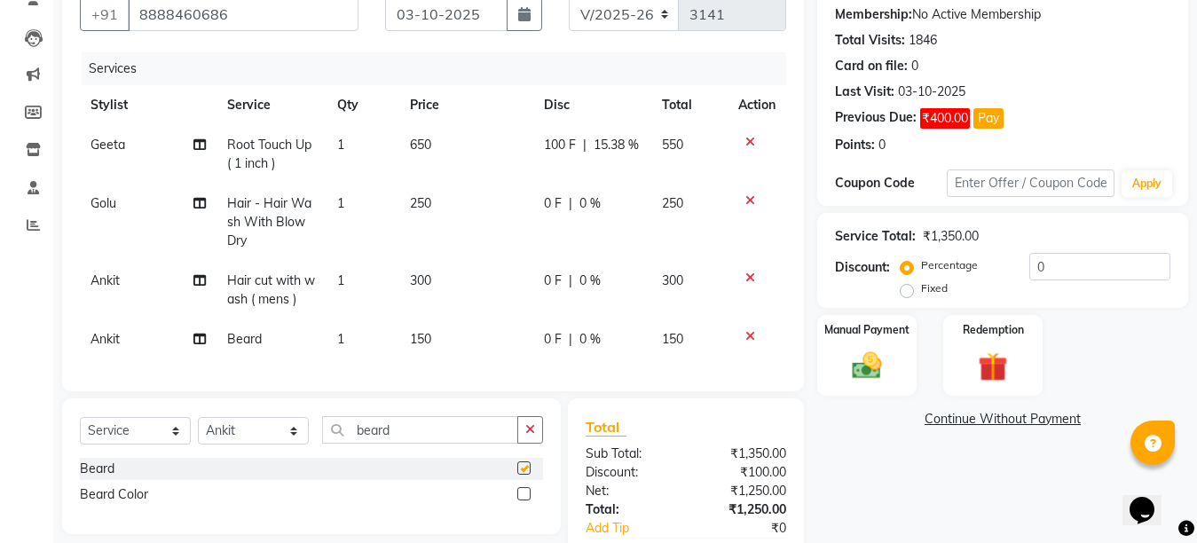
checkbox input "false"
click at [442, 294] on td "300" at bounding box center [466, 290] width 134 height 59
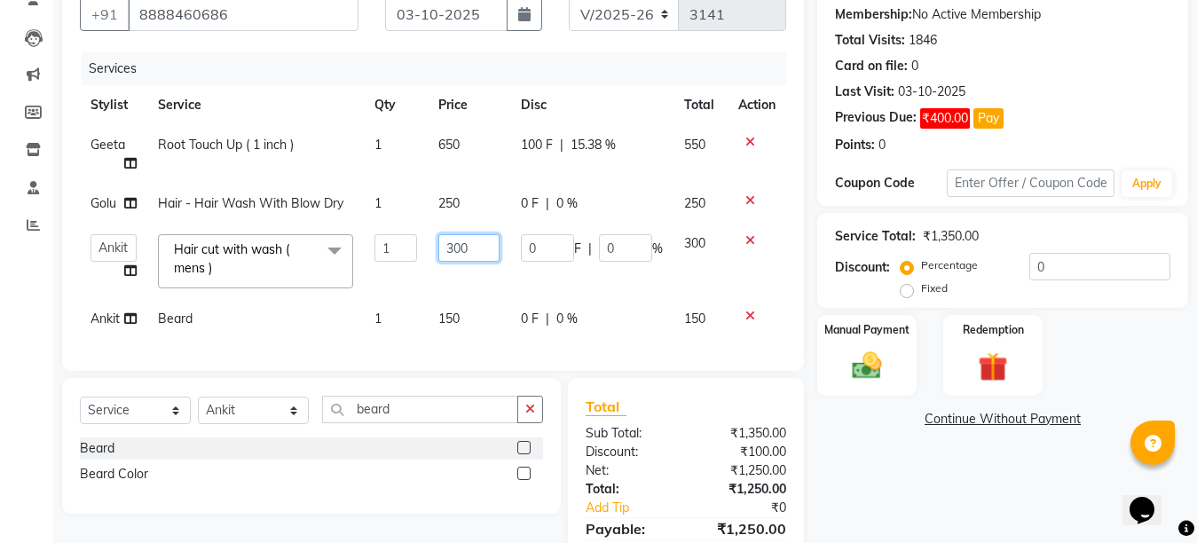
click at [457, 245] on input "300" at bounding box center [468, 248] width 61 height 28
type input "250"
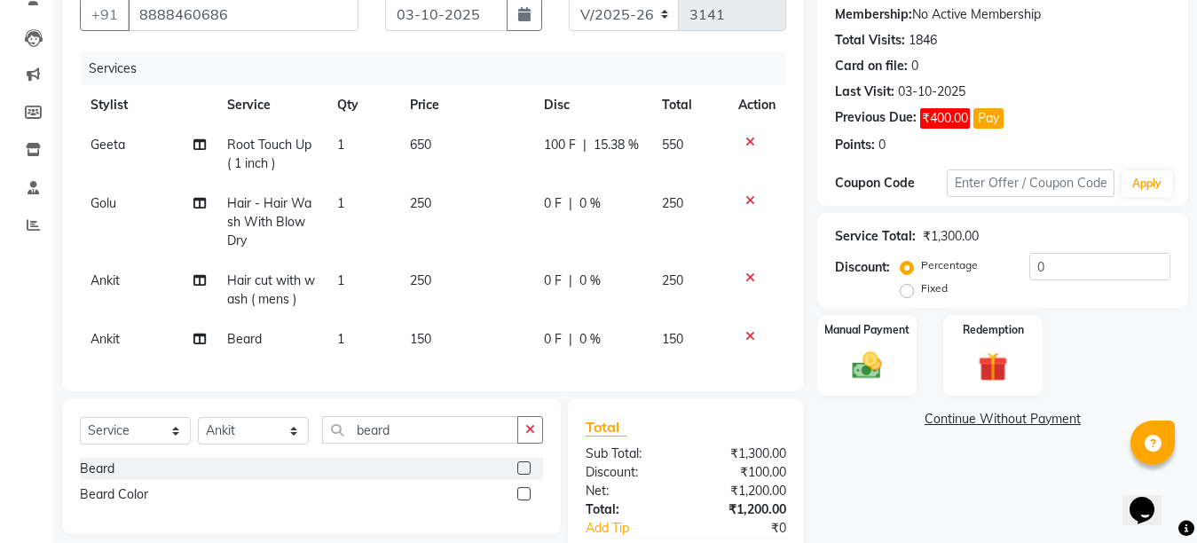
click at [470, 308] on tbody "Geeta Root Touch Up ( 1 inch ) 1 650 100 F | 15.38 % 550 Golu Hair - Hair Wash …" at bounding box center [433, 242] width 706 height 234
click at [441, 317] on td "250" at bounding box center [466, 290] width 134 height 59
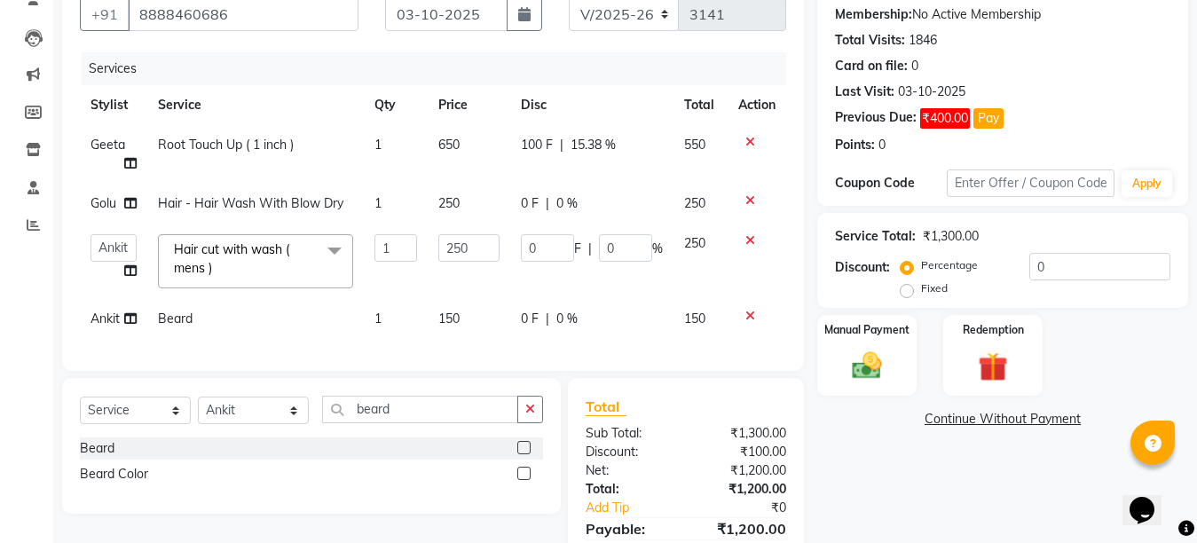
click at [455, 317] on span "150" at bounding box center [448, 319] width 21 height 16
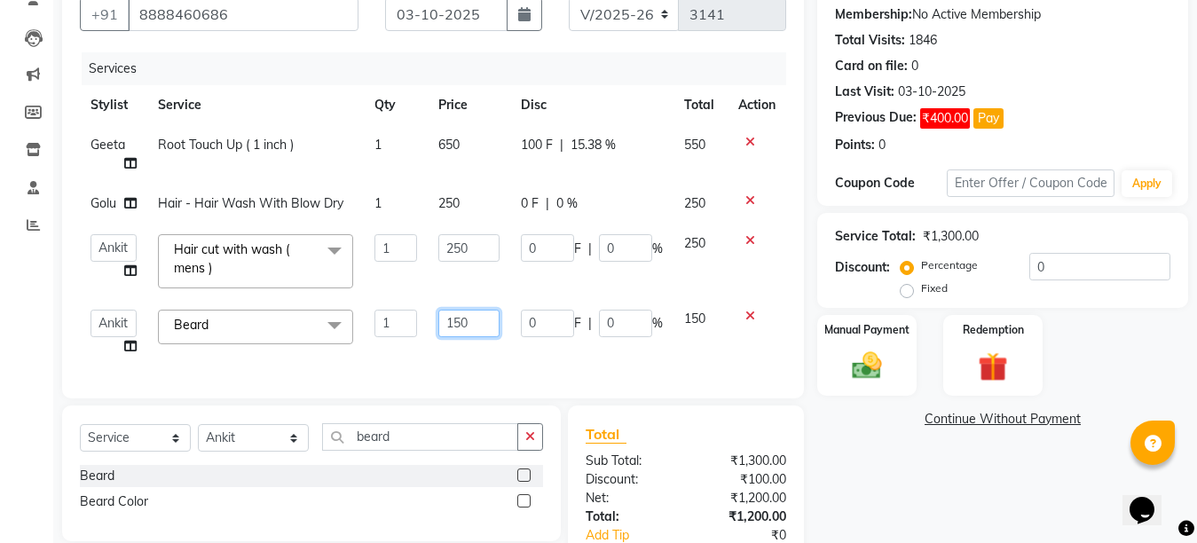
click at [455, 317] on input "150" at bounding box center [468, 324] width 61 height 28
type input "100"
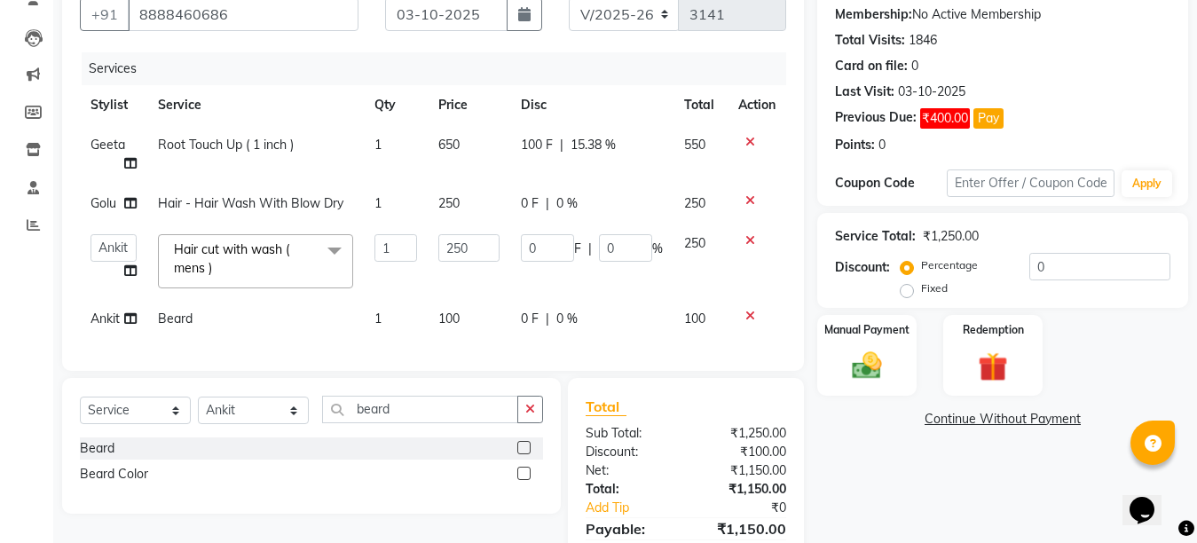
click at [482, 353] on div "Services Stylist Service Qty Price Disc Total Action Geeta Root Touch Up ( 1 in…" at bounding box center [433, 202] width 706 height 301
click at [871, 348] on img at bounding box center [867, 365] width 50 height 35
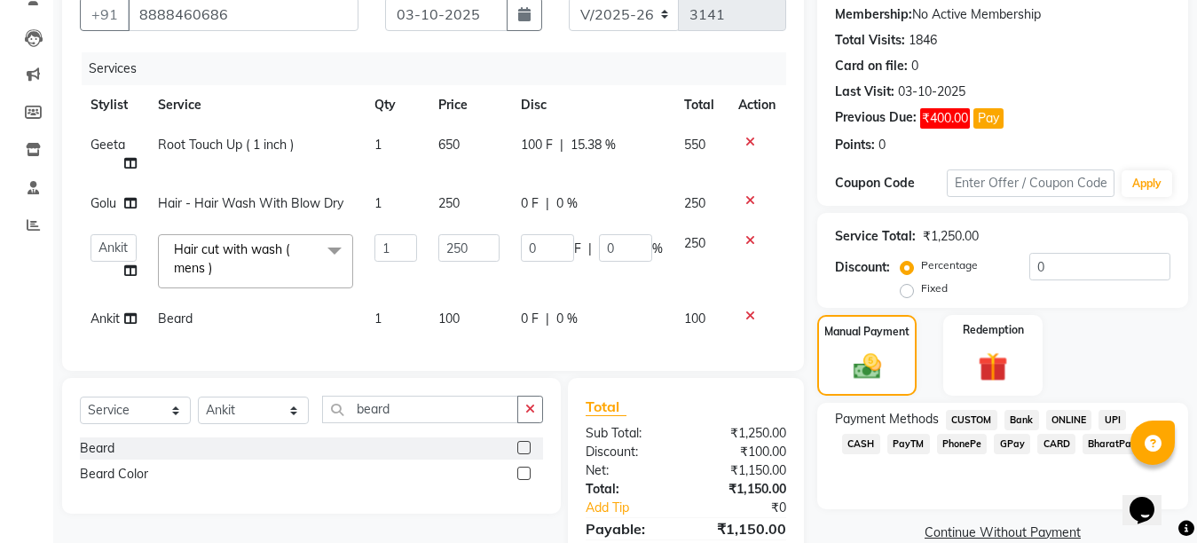
click at [1195, 496] on div "Name: Creative Salon Membership: No Active Membership Total Visits: 1846 Card o…" at bounding box center [1009, 283] width 384 height 636
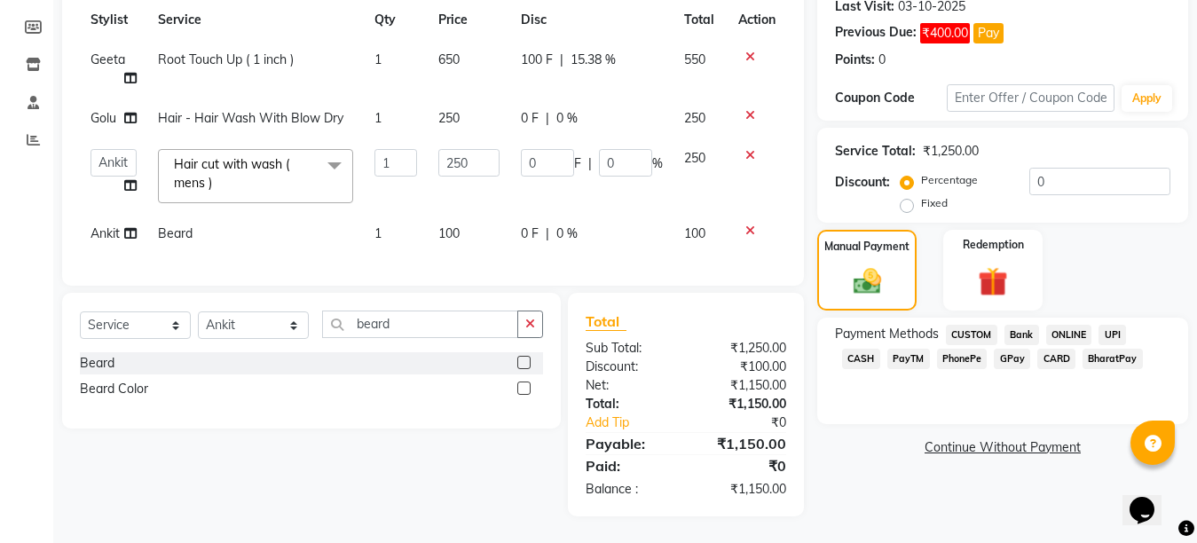
click at [880, 349] on span "CASH" at bounding box center [861, 359] width 38 height 20
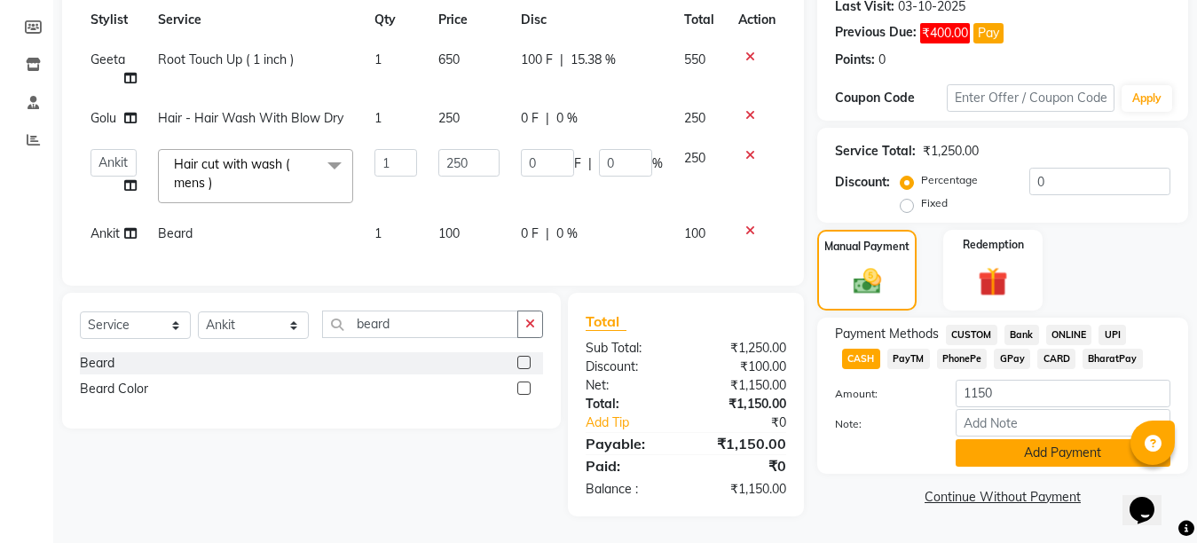
click at [1040, 439] on button "Add Payment" at bounding box center [1063, 453] width 215 height 28
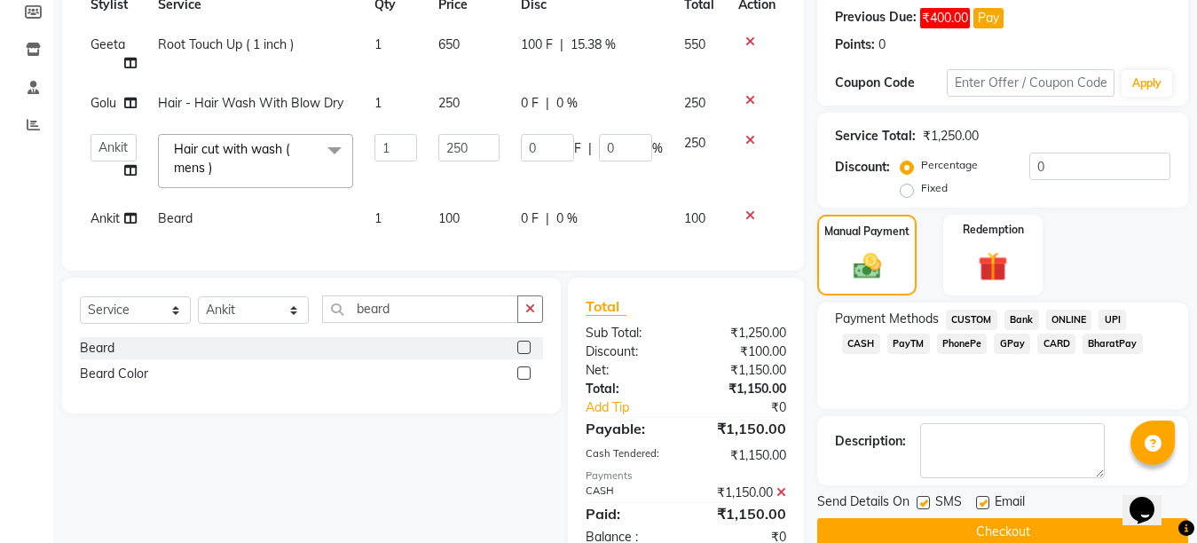
click at [979, 506] on label at bounding box center [982, 502] width 13 height 13
click at [979, 506] on input "checkbox" at bounding box center [982, 504] width 12 height 12
checkbox input "false"
click at [918, 502] on label at bounding box center [923, 502] width 13 height 13
click at [918, 502] on input "checkbox" at bounding box center [923, 504] width 12 height 12
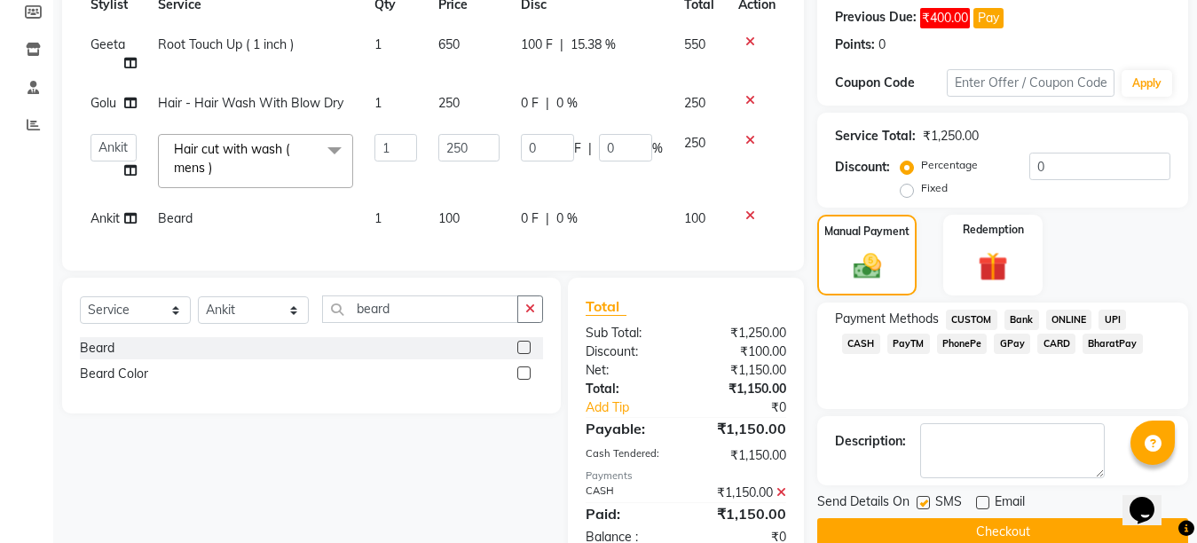
checkbox input "false"
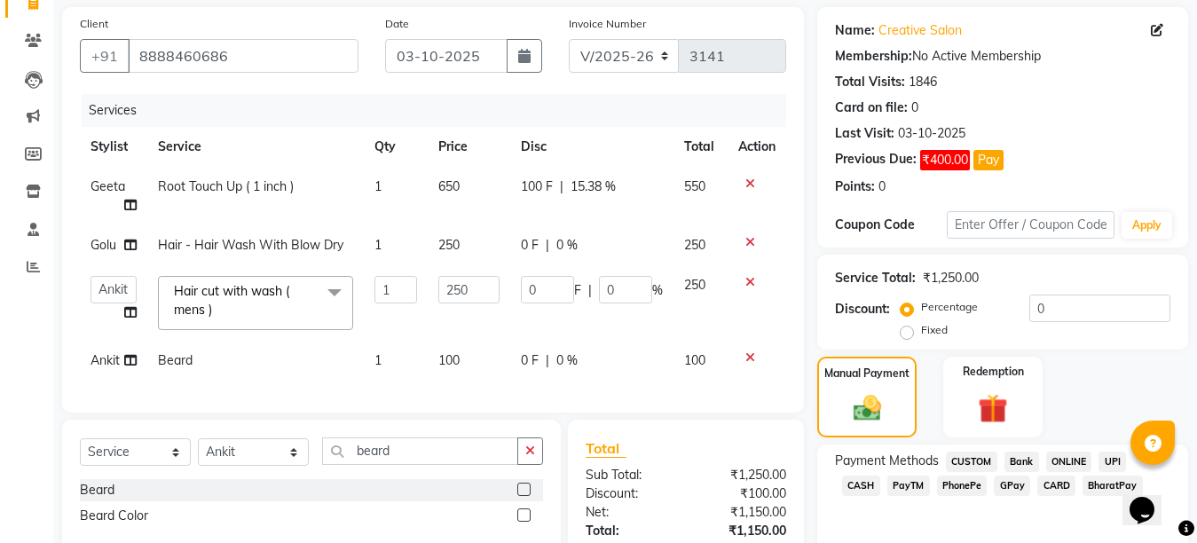
scroll to position [331, 0]
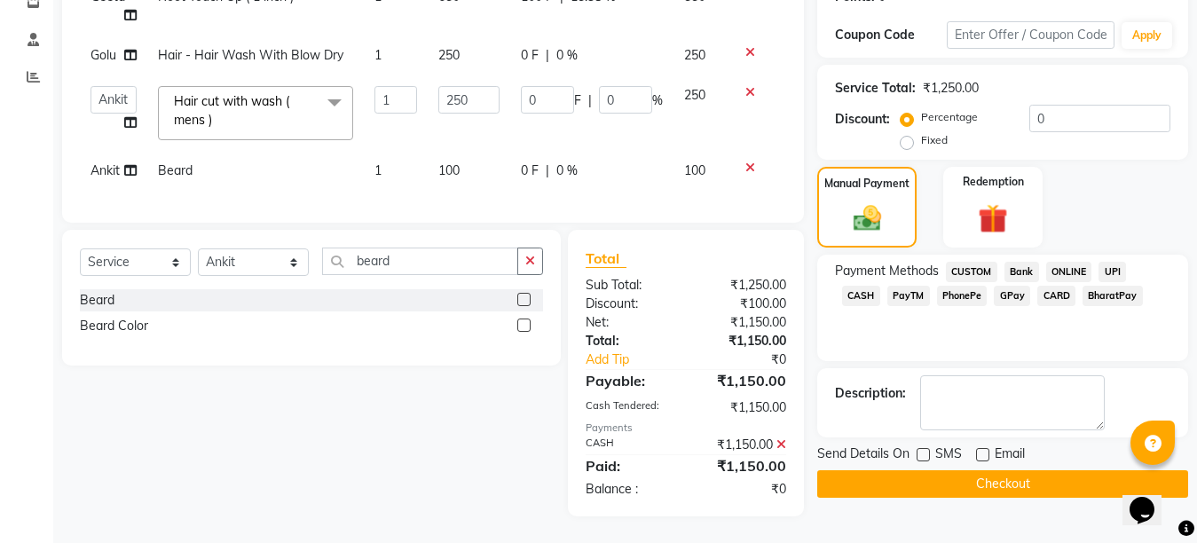
click at [1008, 474] on button "Checkout" at bounding box center [1002, 484] width 371 height 28
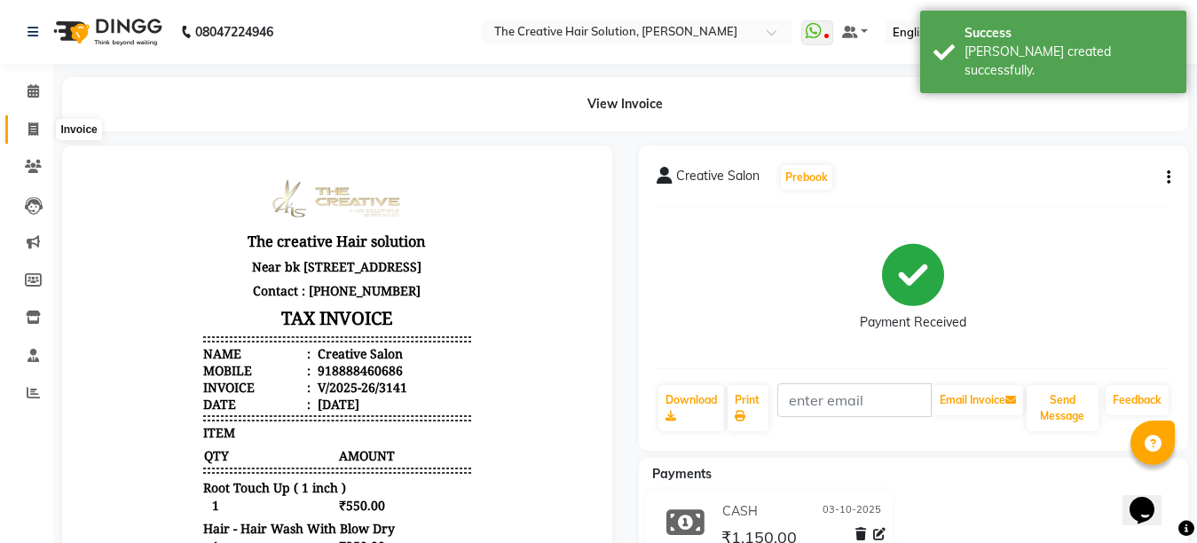
click at [35, 133] on icon at bounding box center [33, 128] width 10 height 13
select select "service"
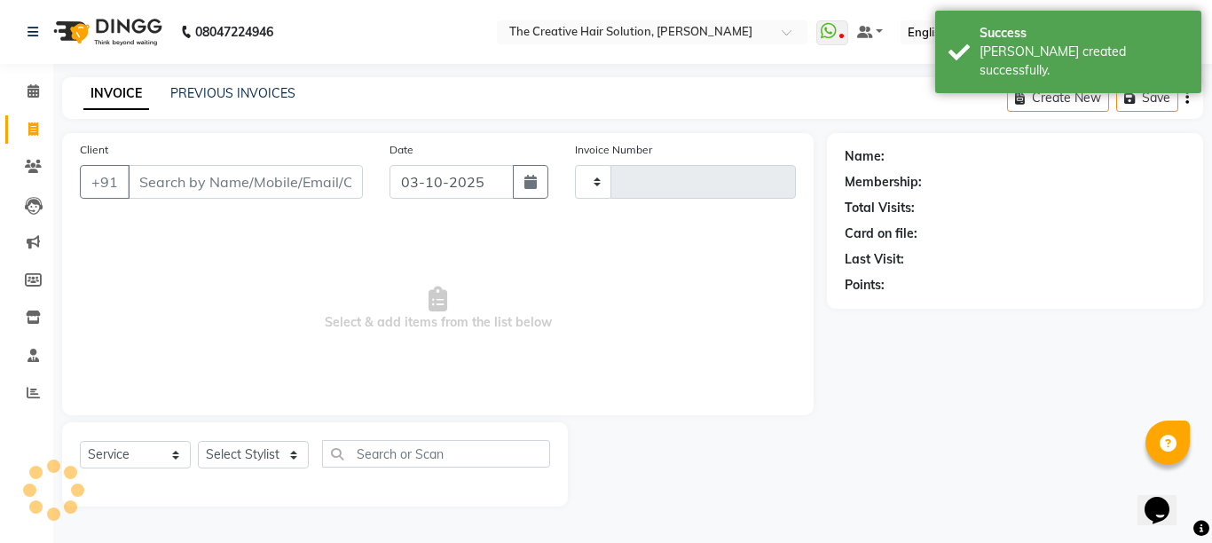
type input "3142"
select select "146"
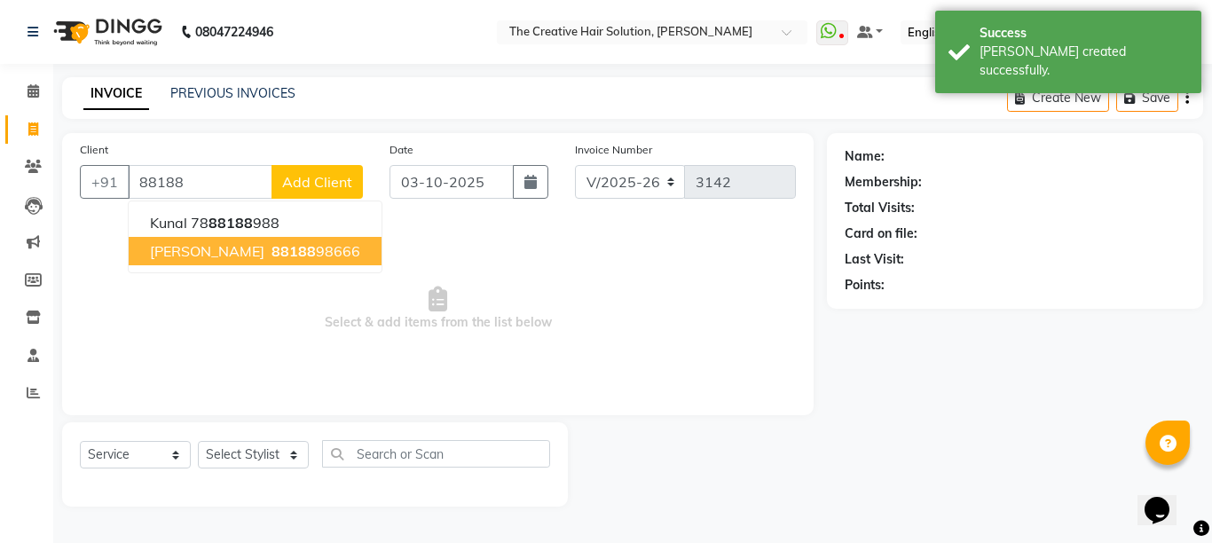
click at [271, 261] on button "[PERSON_NAME] 88188 98666" at bounding box center [255, 251] width 253 height 28
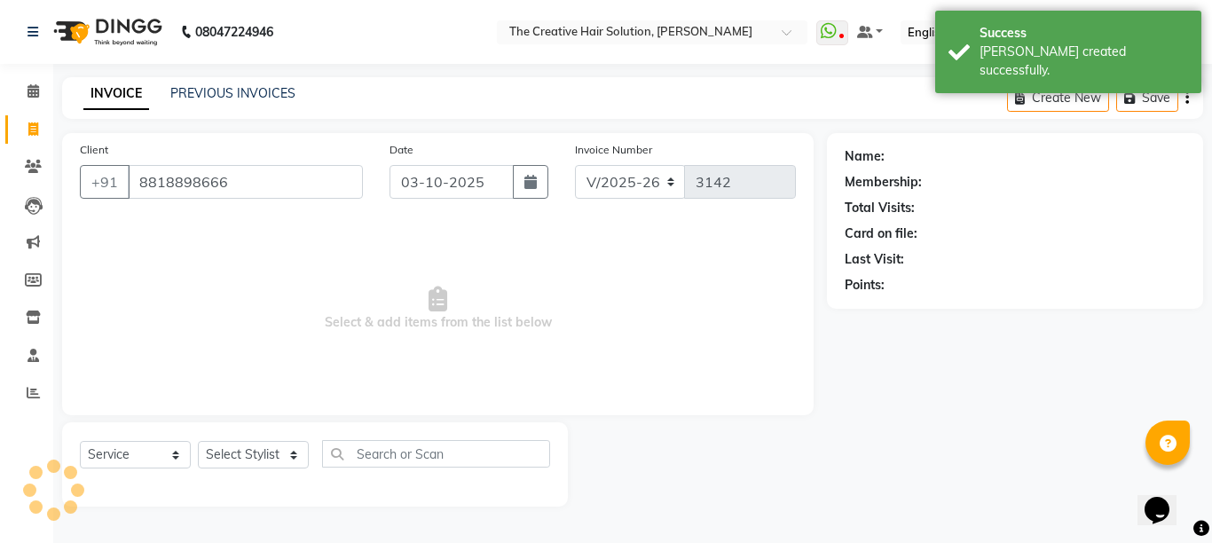
type input "8818898666"
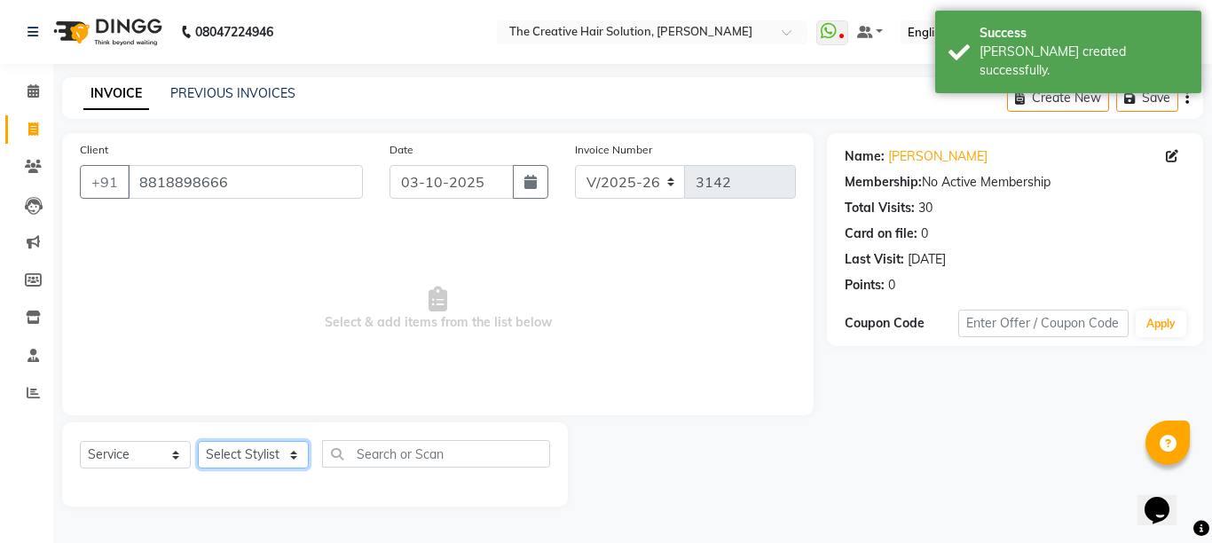
click at [287, 462] on select "Select Stylist Ankit Arti Creative Front desk [PERSON_NAME] [PERSON_NAME] Priya…" at bounding box center [253, 455] width 111 height 28
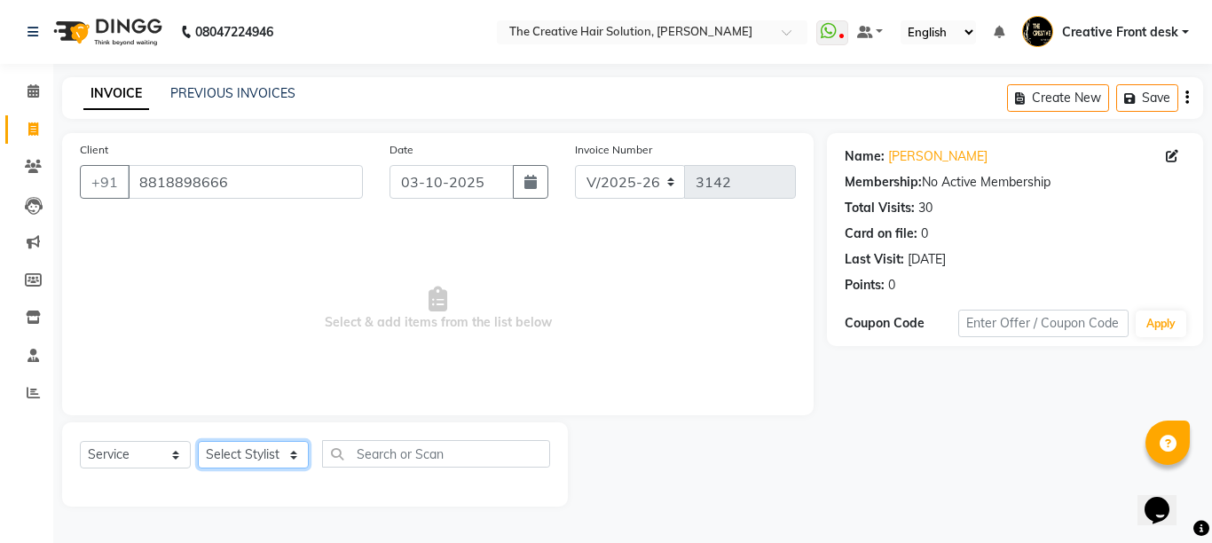
select select "68921"
click at [198, 441] on select "Select Stylist Ankit Arti Creative Front desk [PERSON_NAME] [PERSON_NAME] Priya…" at bounding box center [253, 455] width 111 height 28
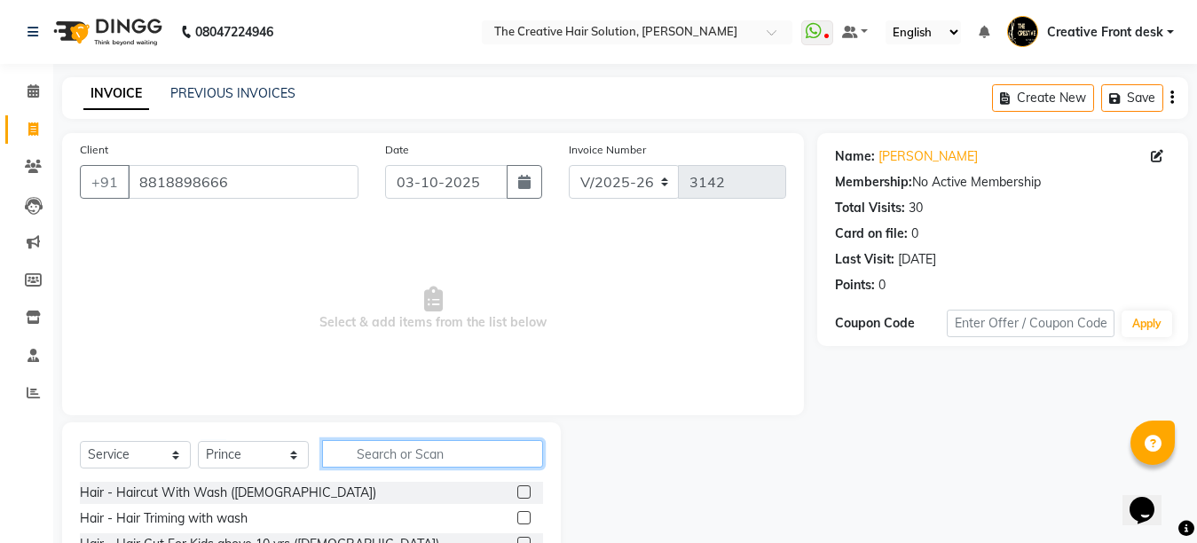
click at [384, 449] on input "text" at bounding box center [432, 454] width 221 height 28
type input "hair cut"
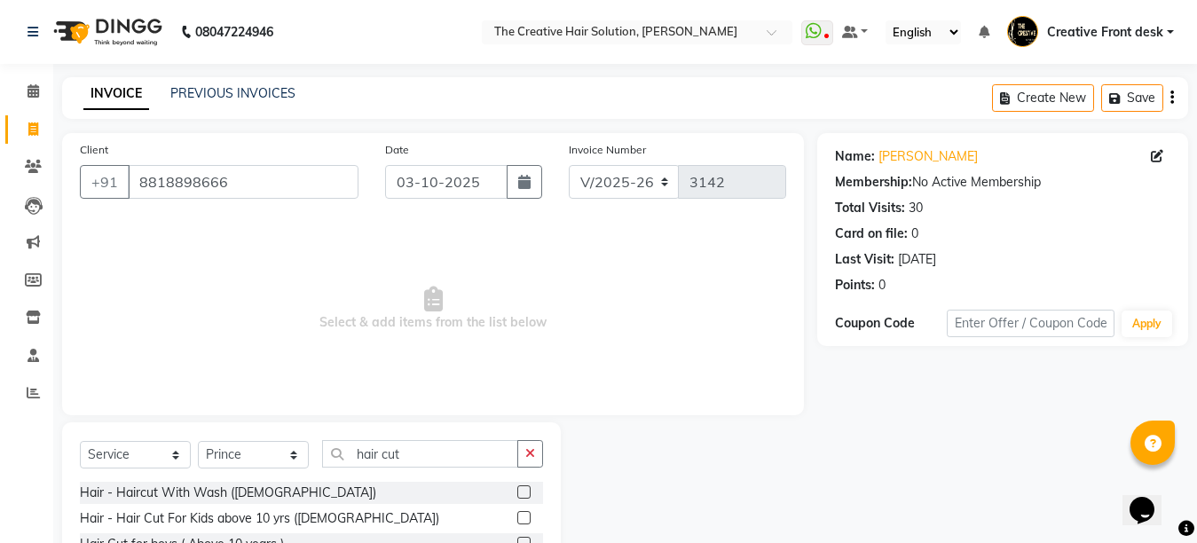
click at [428, 382] on span "Select & add items from the list below" at bounding box center [433, 308] width 706 height 177
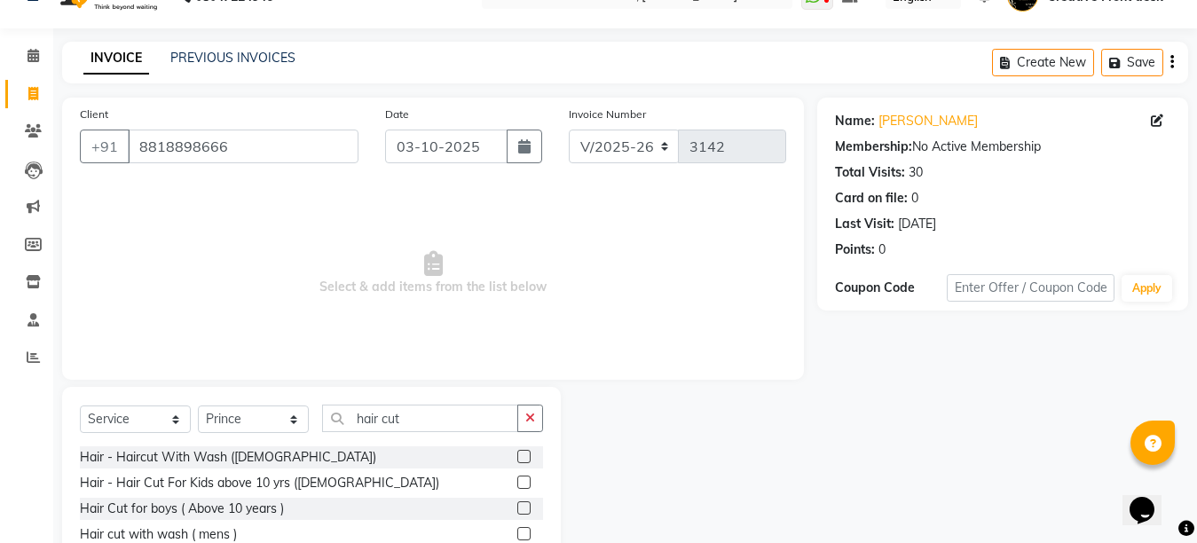
scroll to position [168, 0]
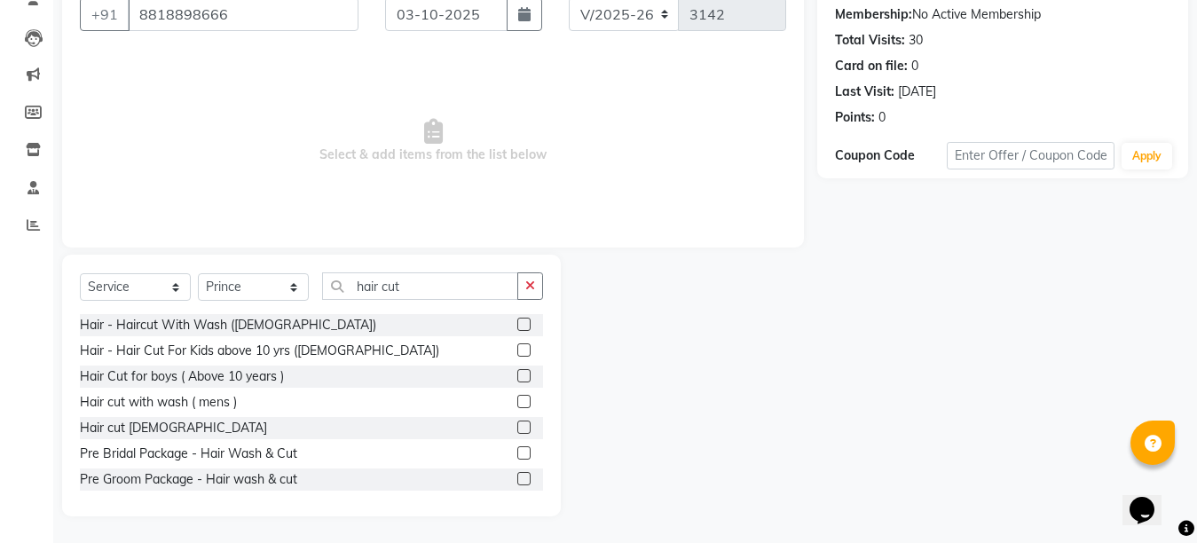
click at [517, 402] on label at bounding box center [523, 401] width 13 height 13
click at [517, 402] on input "checkbox" at bounding box center [523, 403] width 12 height 12
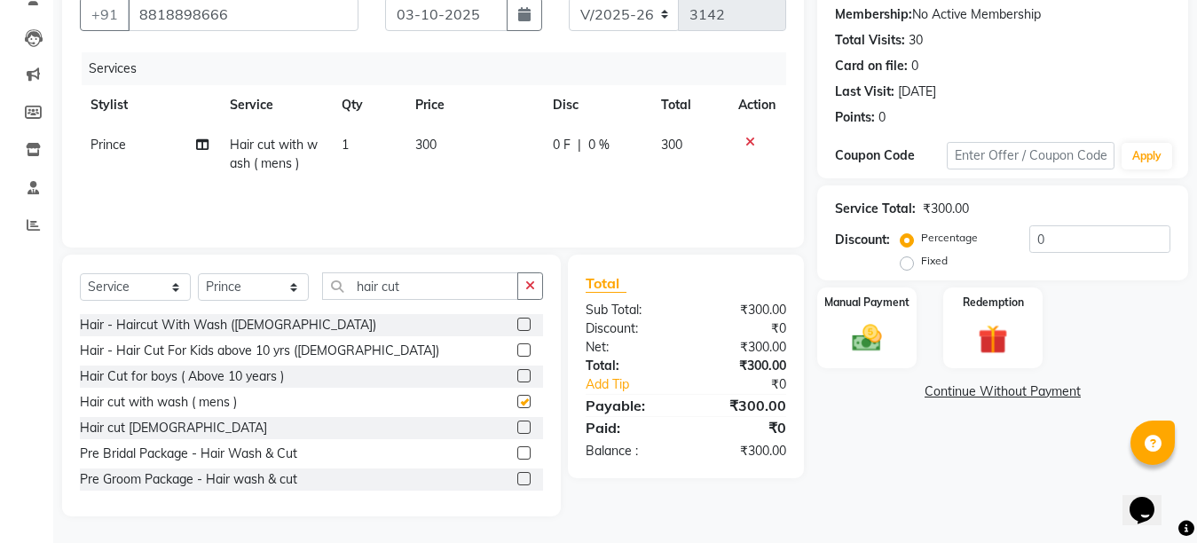
checkbox input "false"
click at [437, 287] on input "hair cut" at bounding box center [420, 286] width 196 height 28
type input "h"
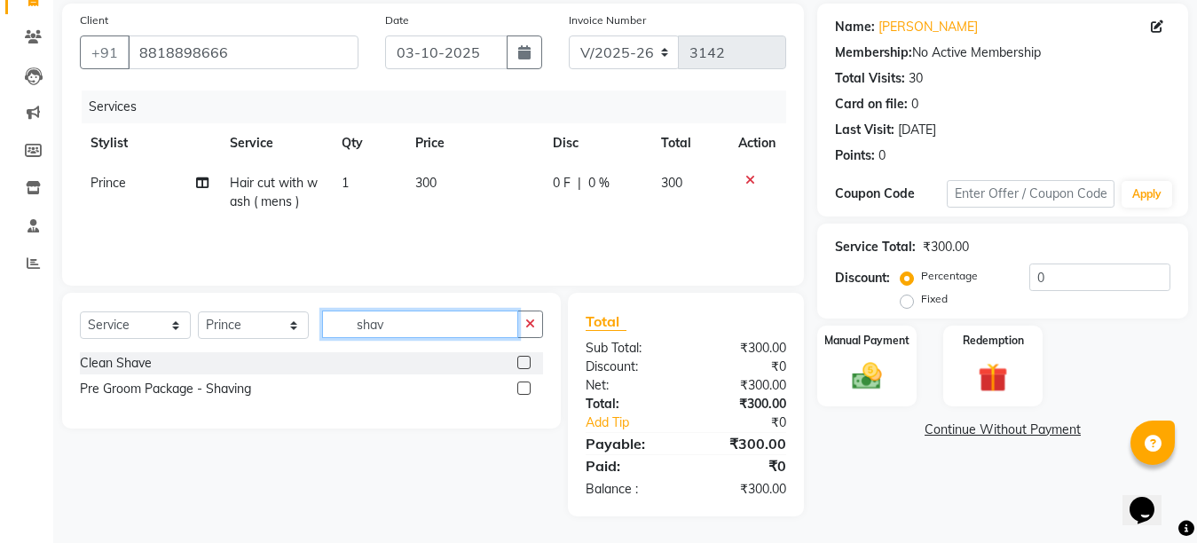
scroll to position [130, 0]
type input "shav"
click at [520, 361] on label at bounding box center [523, 362] width 13 height 13
click at [520, 361] on input "checkbox" at bounding box center [523, 364] width 12 height 12
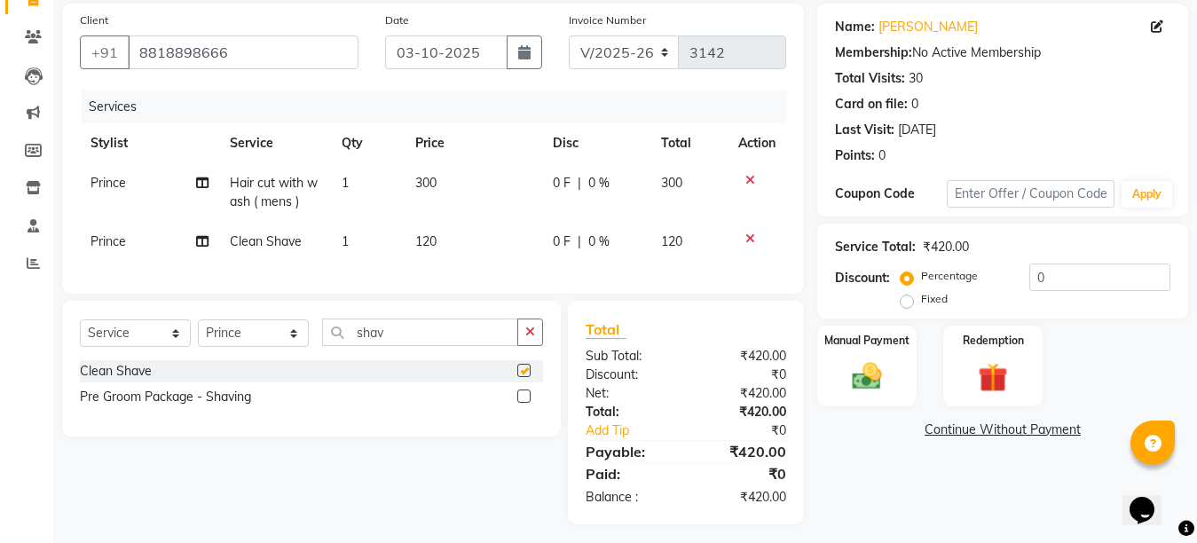
checkbox input "false"
click at [454, 192] on td "300" at bounding box center [473, 192] width 137 height 59
select select "68921"
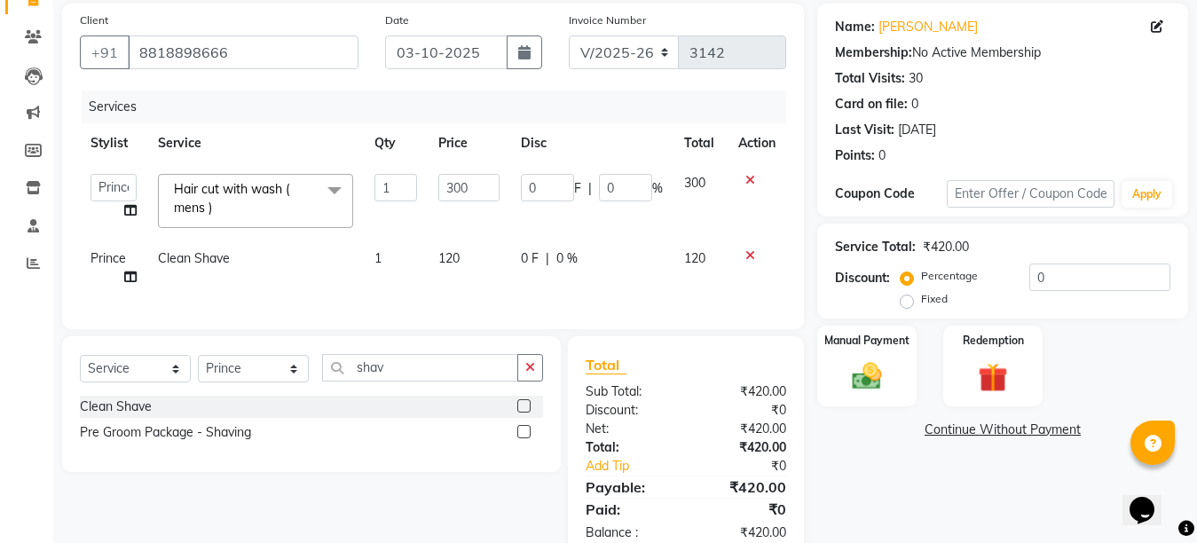
click at [448, 246] on td "120" at bounding box center [469, 268] width 83 height 59
select select "68921"
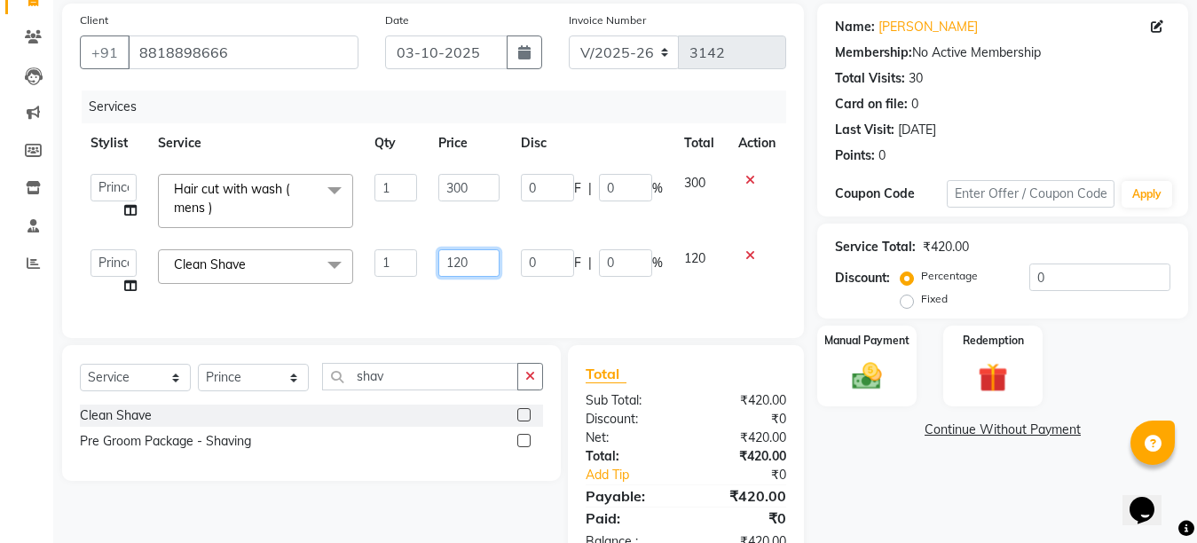
click at [462, 256] on input "120" at bounding box center [468, 263] width 61 height 28
type input "100"
click at [460, 290] on td "100" at bounding box center [469, 272] width 83 height 67
select select "68921"
click at [395, 388] on input "shav" at bounding box center [420, 377] width 196 height 28
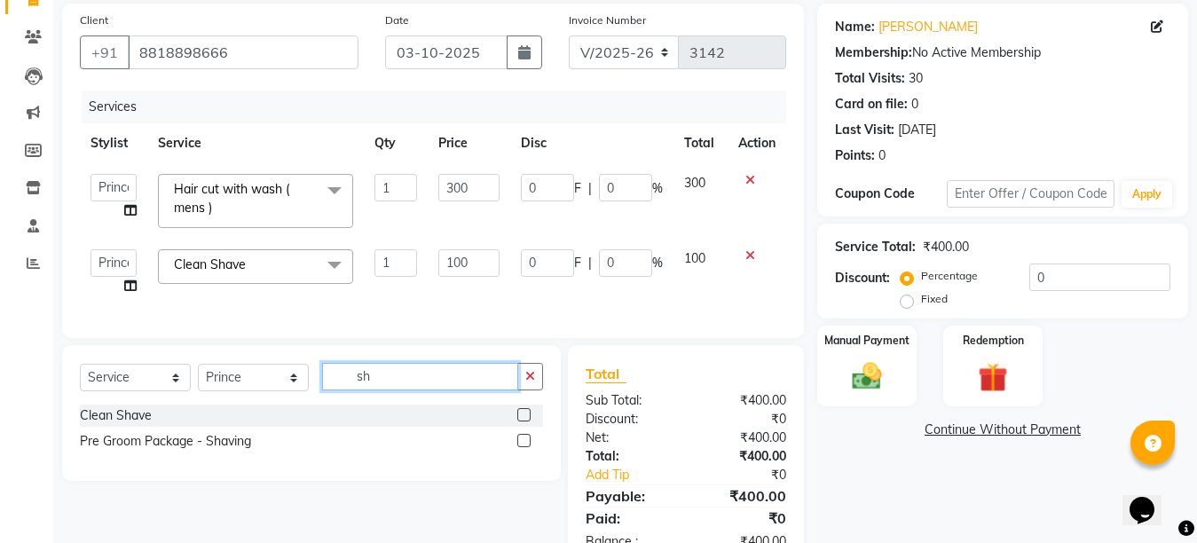
type input "s"
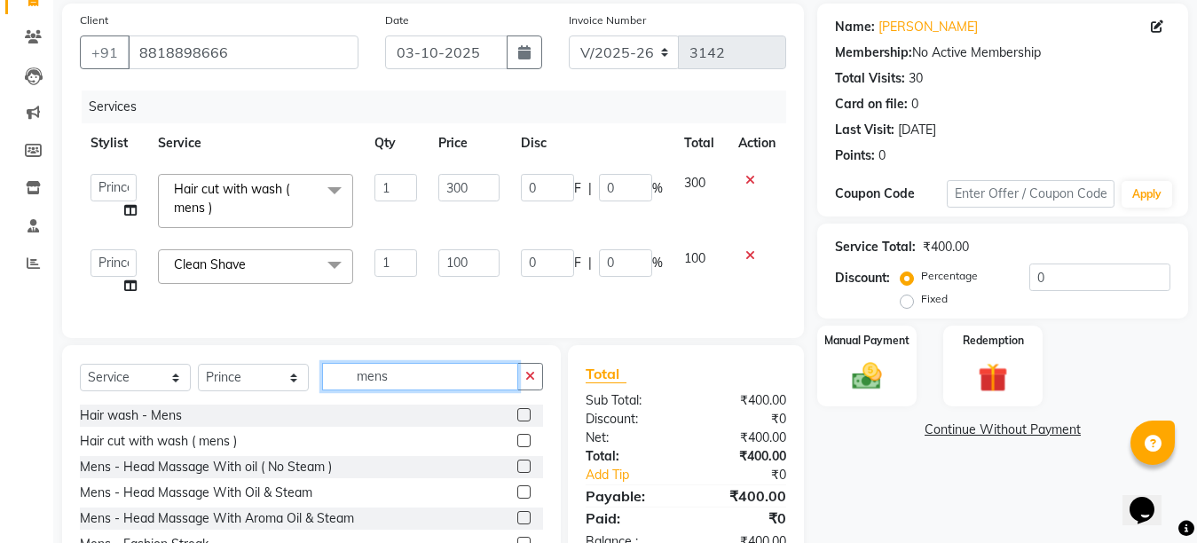
type input "mens"
click at [411, 447] on div "Hair cut with wash ( mens )" at bounding box center [311, 441] width 463 height 22
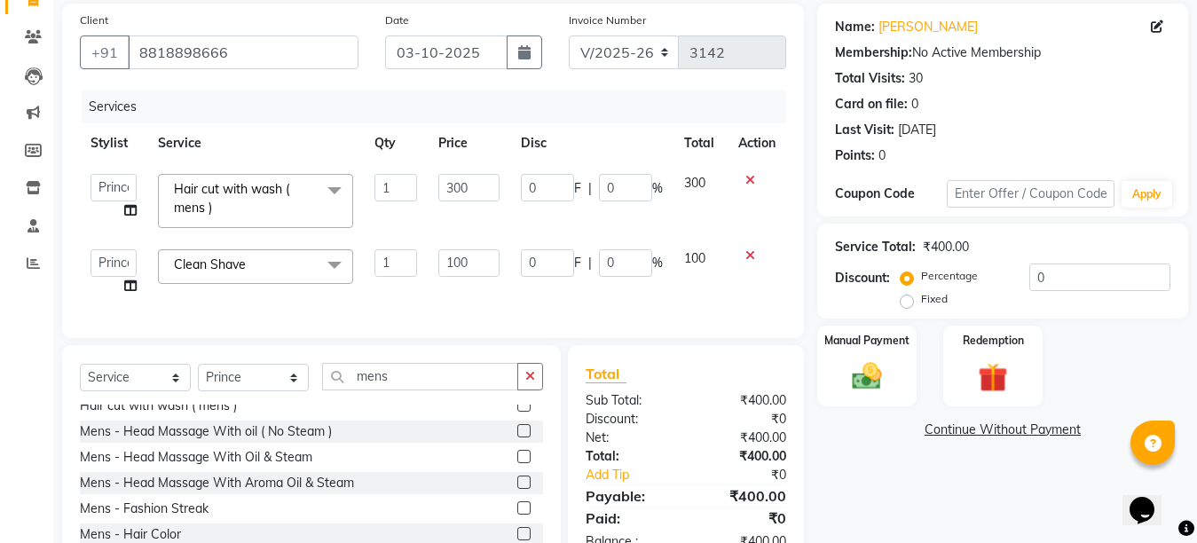
scroll to position [142, 0]
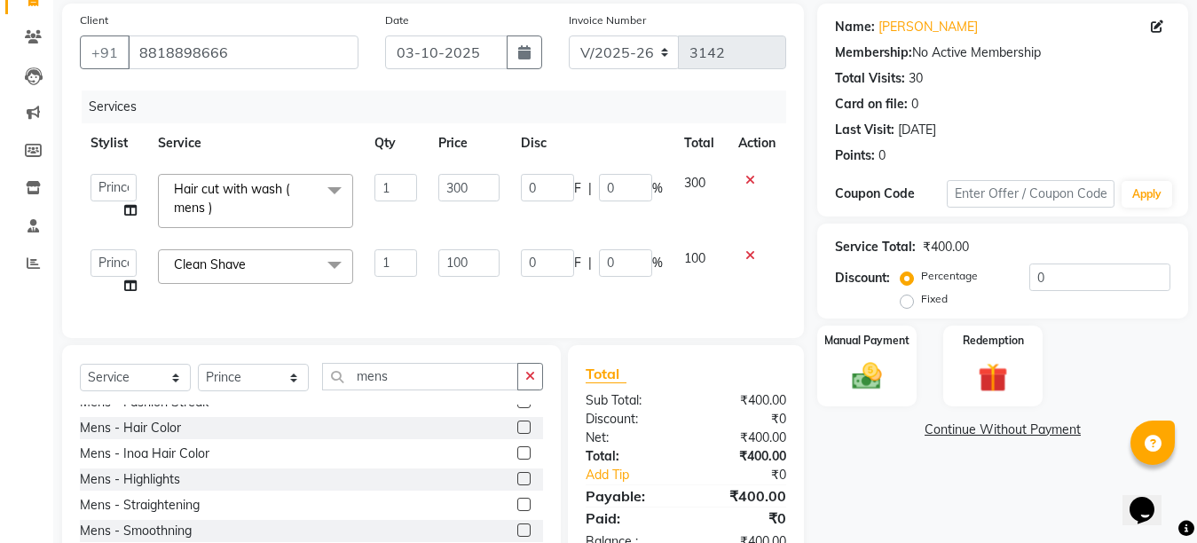
click at [517, 434] on label at bounding box center [523, 427] width 13 height 13
click at [517, 434] on input "checkbox" at bounding box center [523, 428] width 12 height 12
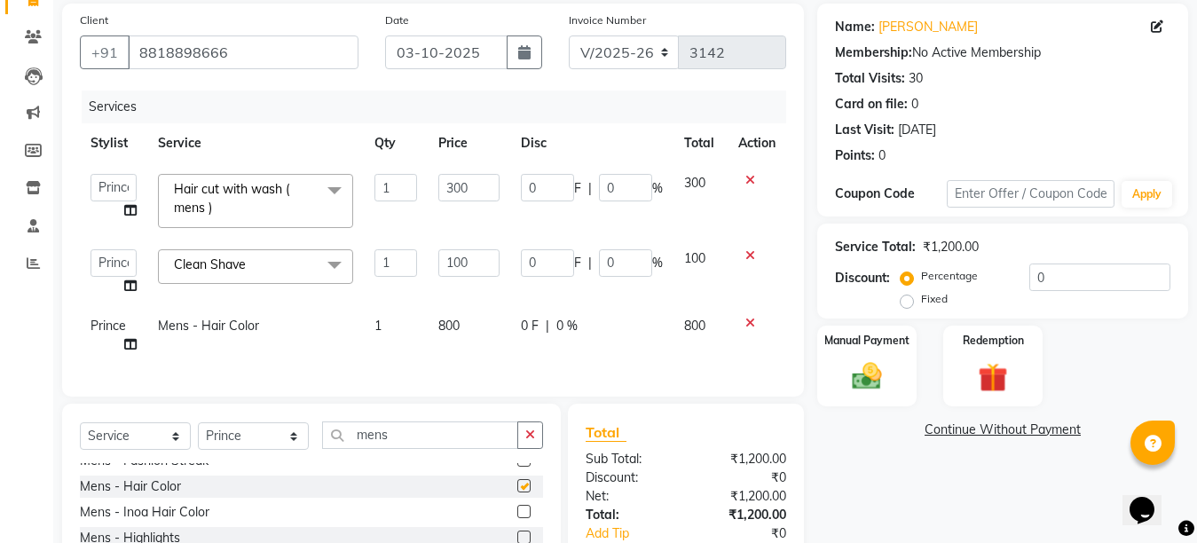
checkbox input "false"
click at [484, 322] on td "800" at bounding box center [469, 335] width 83 height 59
select select "68921"
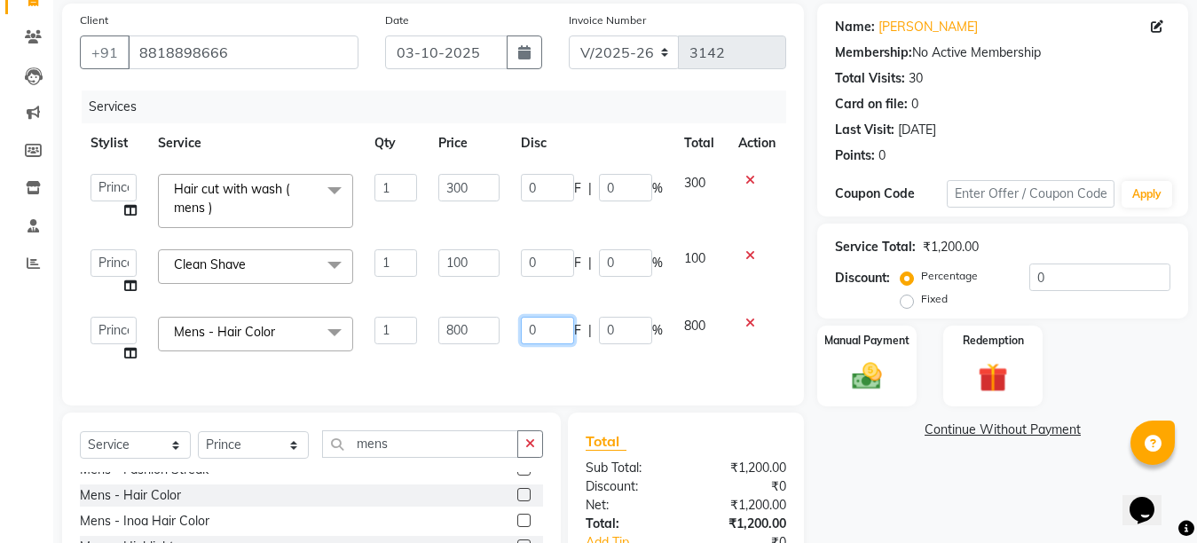
click at [523, 326] on input "0" at bounding box center [547, 331] width 53 height 28
type input "300"
click at [507, 363] on td "800" at bounding box center [469, 339] width 83 height 67
select select "68921"
click at [449, 177] on input "300" at bounding box center [468, 188] width 61 height 28
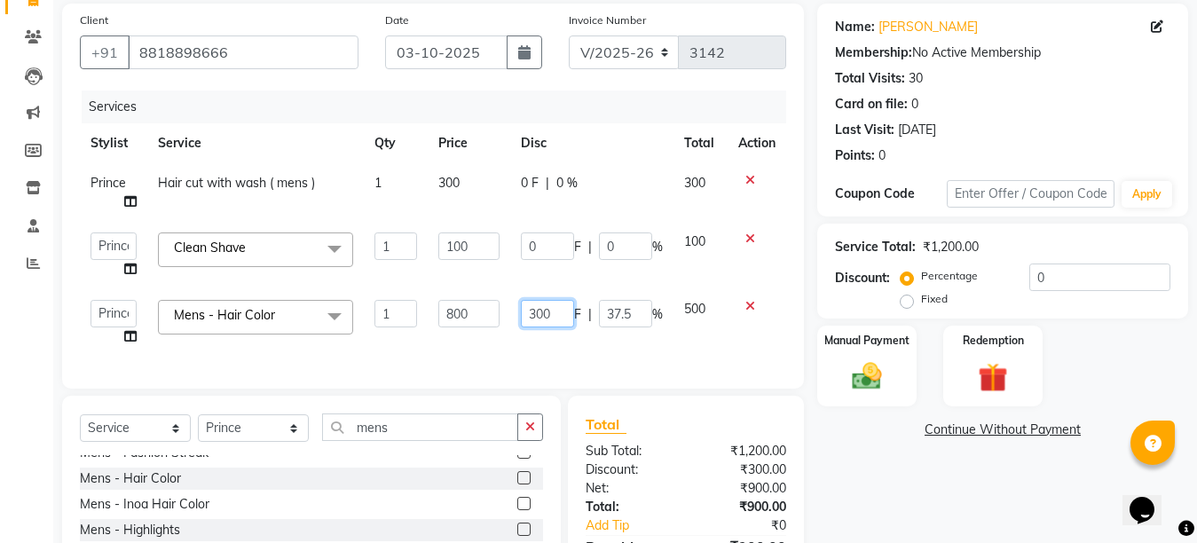
click at [541, 326] on input "300" at bounding box center [547, 314] width 53 height 28
type input "400"
click at [420, 433] on input "mens" at bounding box center [420, 427] width 196 height 28
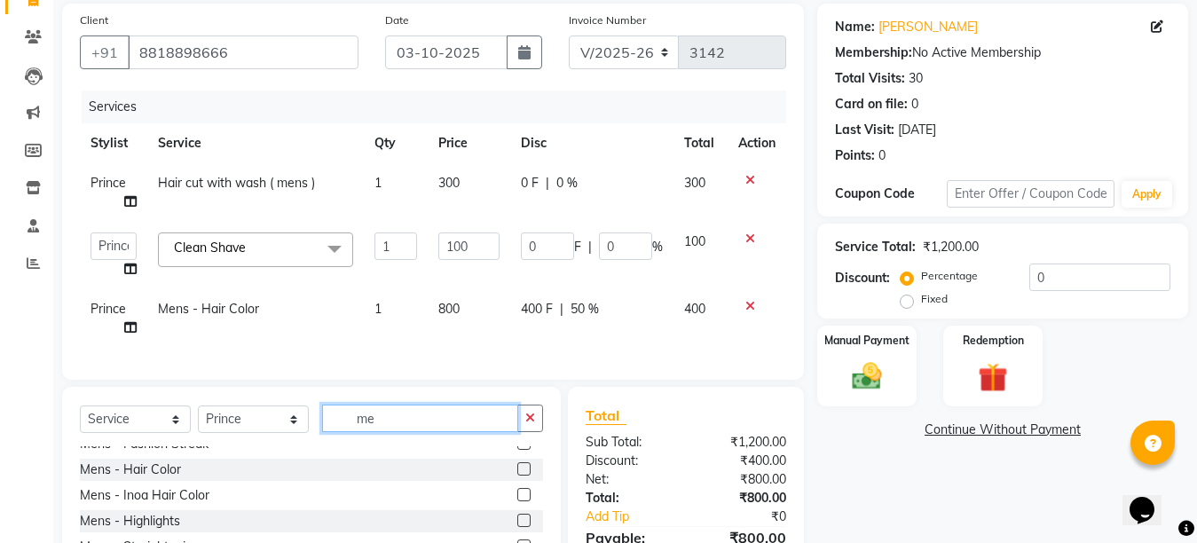
type input "m"
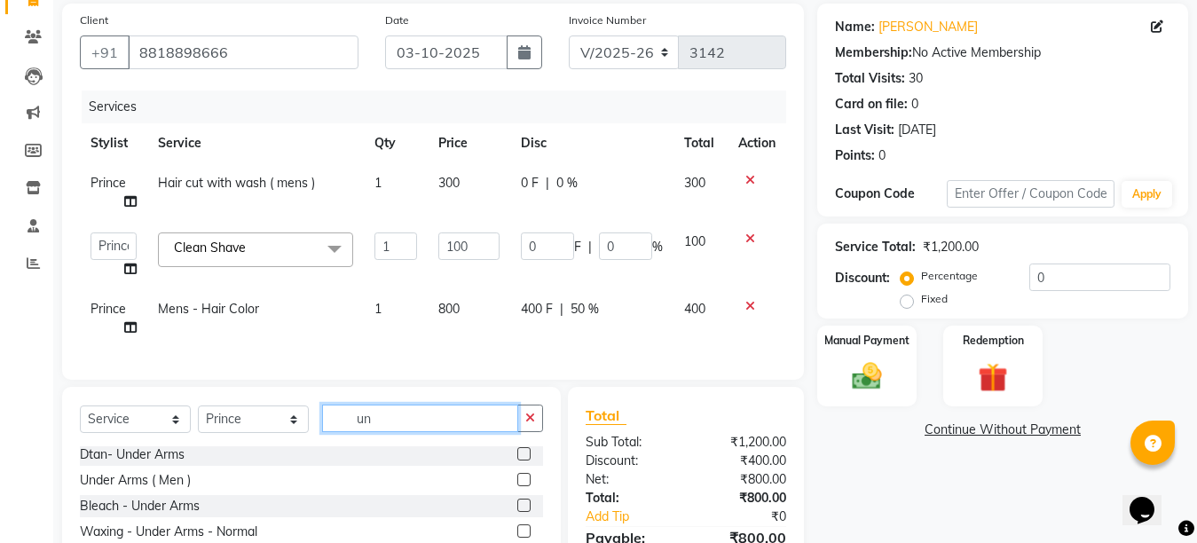
scroll to position [54, 0]
type input "under"
click at [451, 482] on div "Rica Wax - Under Arms [GEOGRAPHIC_DATA] wax - Under Arms Dtan- Under Arms Under…" at bounding box center [311, 534] width 463 height 177
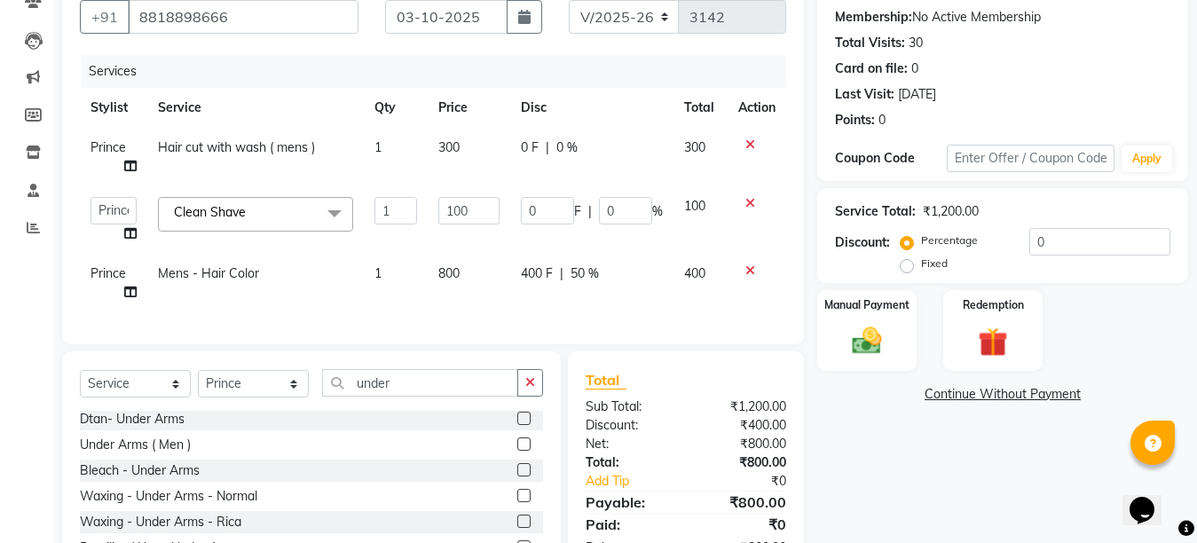
click at [517, 451] on label at bounding box center [523, 443] width 13 height 13
click at [517, 451] on input "checkbox" at bounding box center [523, 445] width 12 height 12
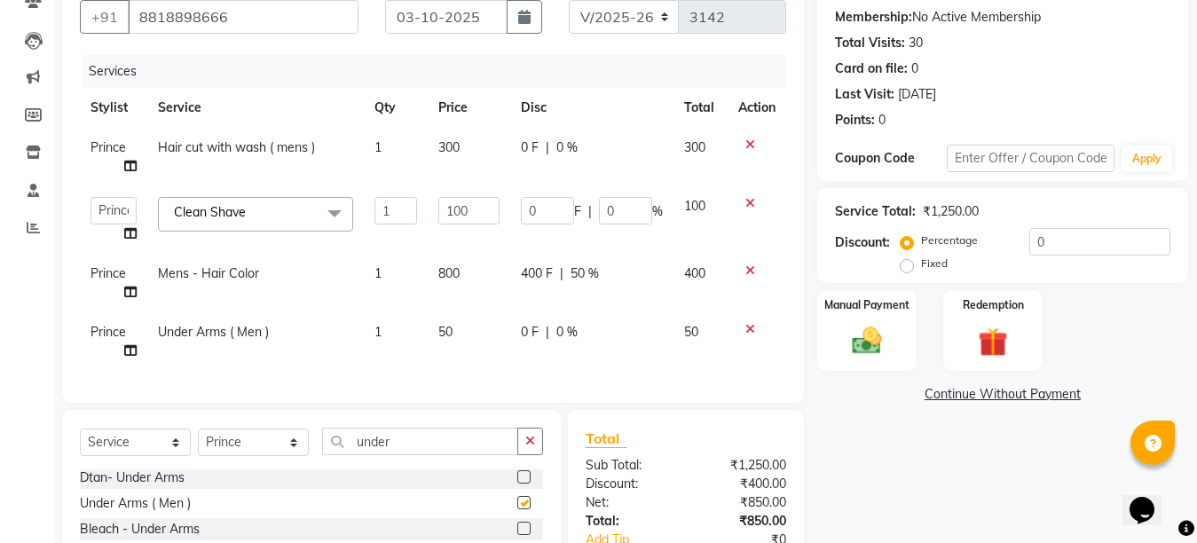
checkbox input "false"
click at [894, 346] on div "Manual Payment" at bounding box center [866, 330] width 103 height 84
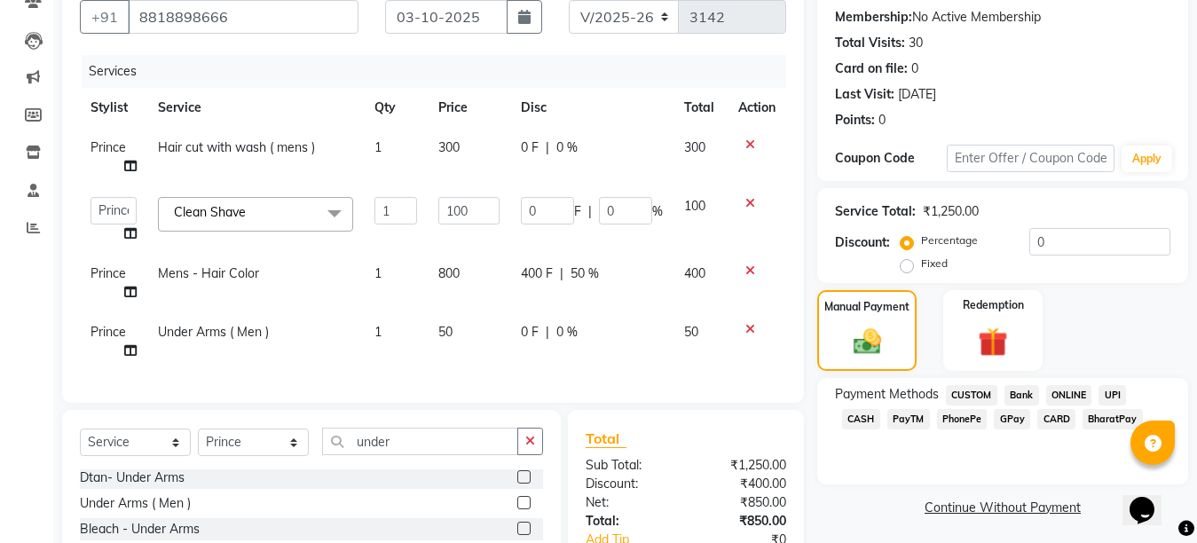
click at [994, 427] on span "GPay" at bounding box center [1012, 419] width 36 height 20
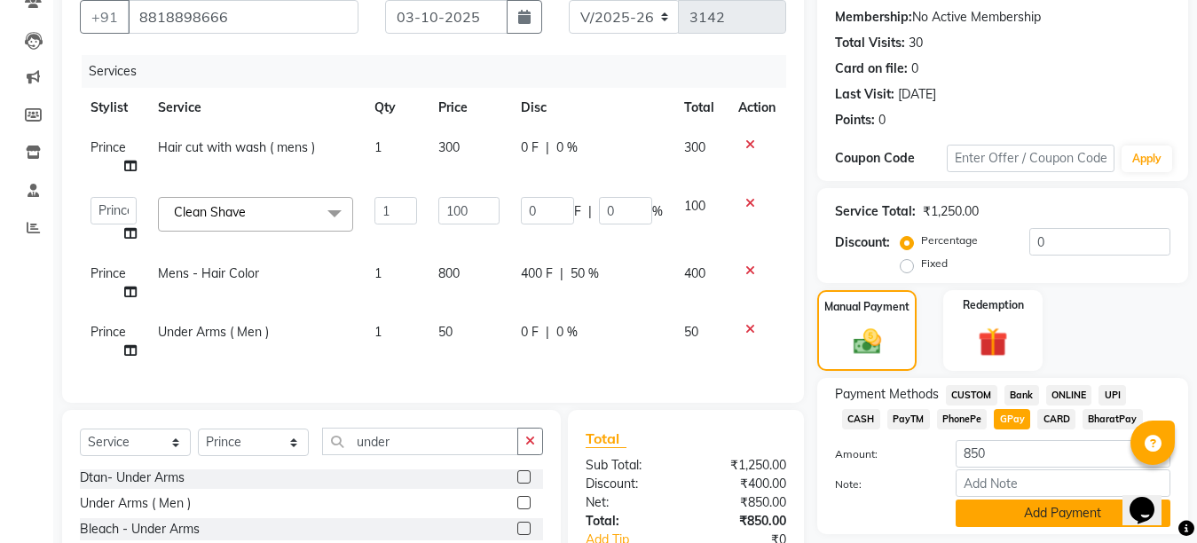
click at [1039, 507] on button "Add Payment" at bounding box center [1063, 514] width 215 height 28
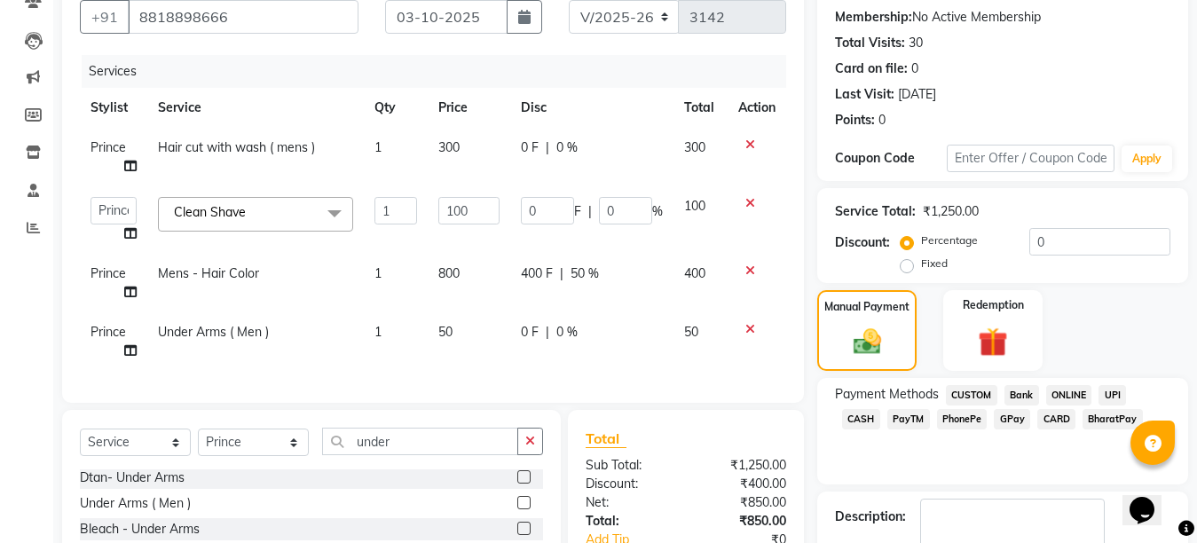
scroll to position [335, 0]
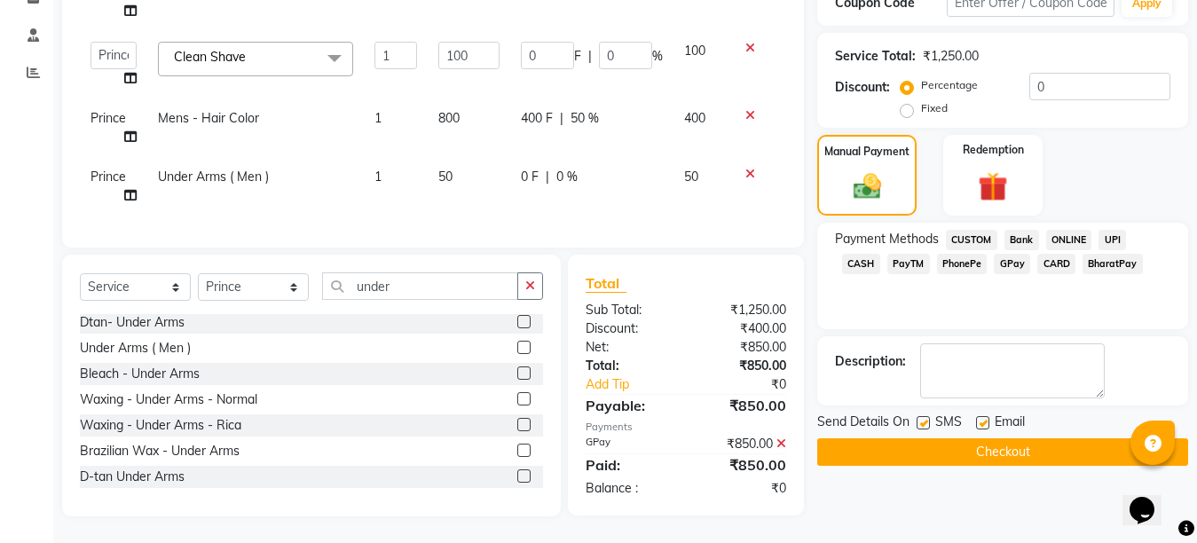
click at [982, 416] on label at bounding box center [982, 422] width 13 height 13
click at [982, 418] on input "checkbox" at bounding box center [982, 424] width 12 height 12
checkbox input "false"
click at [924, 416] on label at bounding box center [923, 422] width 13 height 13
click at [924, 418] on input "checkbox" at bounding box center [923, 424] width 12 height 12
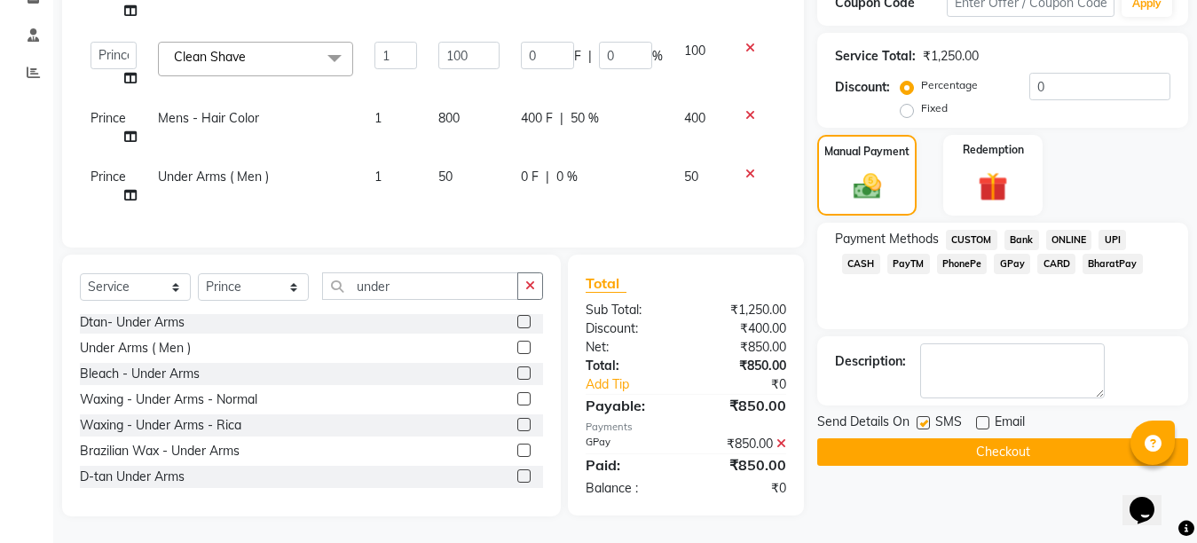
checkbox input "false"
click at [984, 438] on button "Checkout" at bounding box center [1002, 452] width 371 height 28
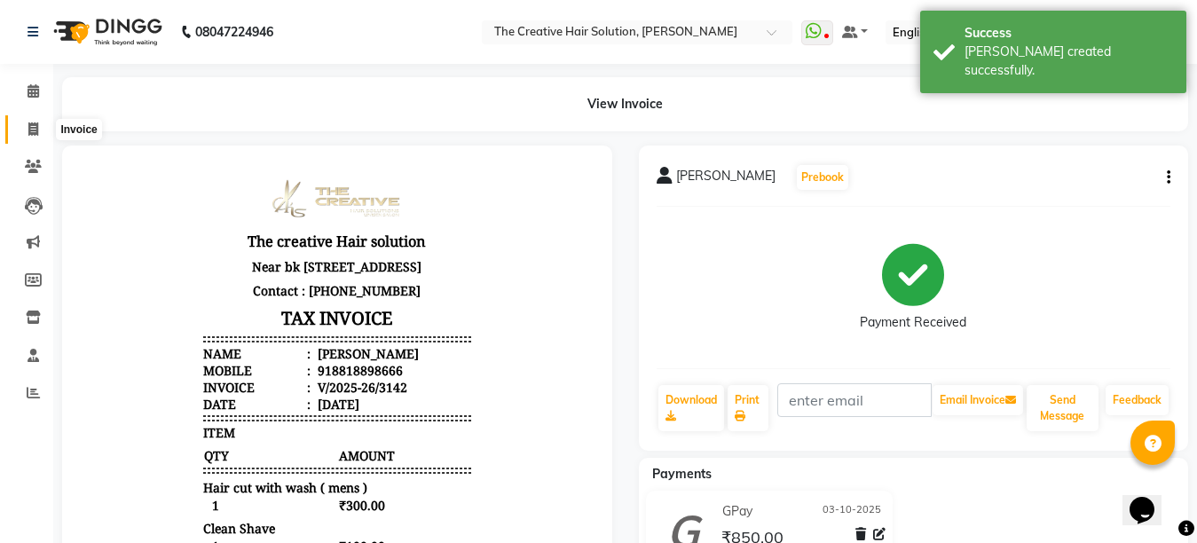
click at [29, 126] on icon at bounding box center [33, 128] width 10 height 13
select select "service"
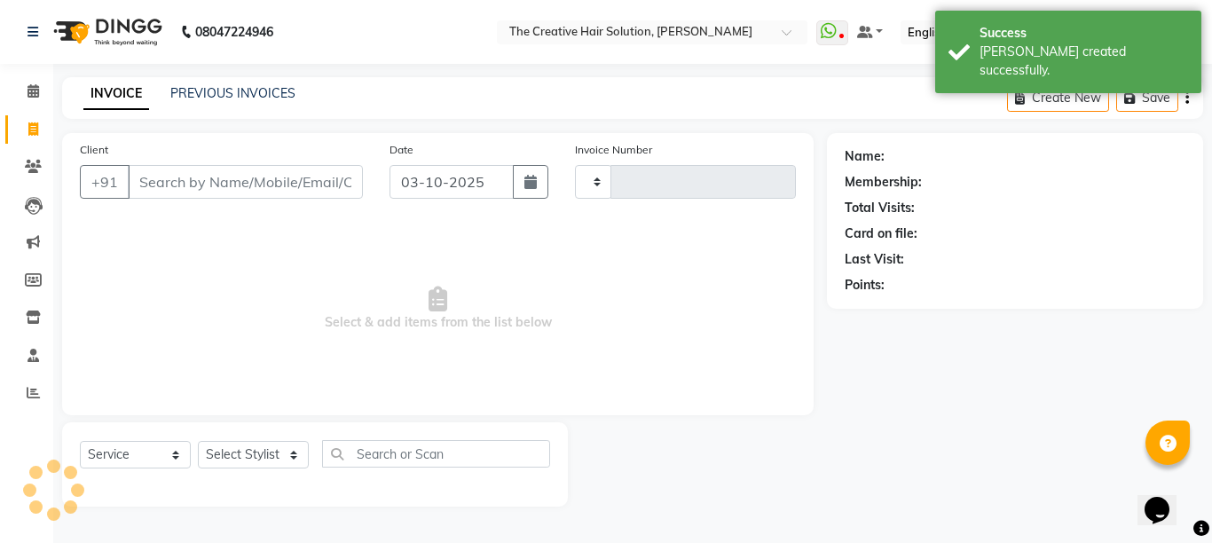
type input "3143"
select select "146"
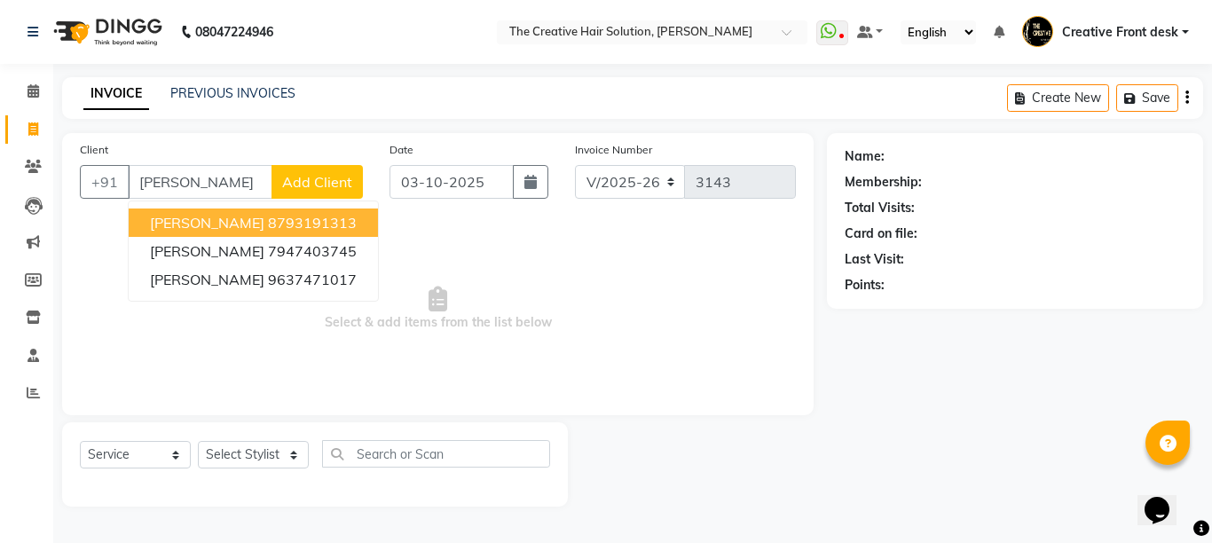
click at [323, 215] on ngb-highlight "8793191313" at bounding box center [312, 223] width 89 height 18
type input "8793191313"
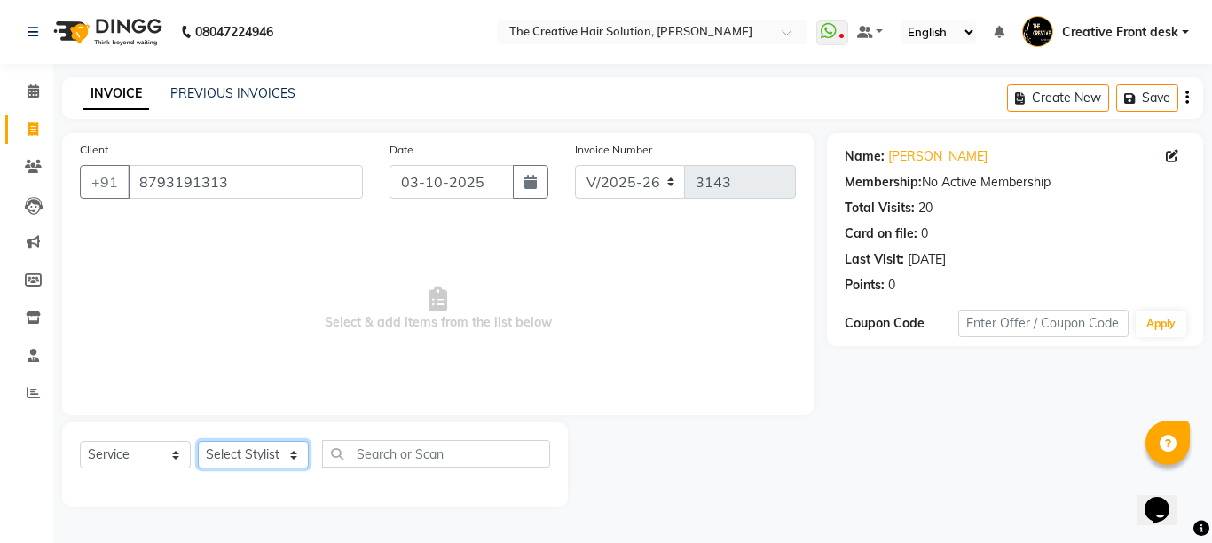
click at [280, 451] on select "Select Stylist Ankit Arti Creative Front desk [PERSON_NAME] [PERSON_NAME] Priya…" at bounding box center [253, 455] width 111 height 28
select select "68921"
click at [198, 441] on select "Select Stylist Ankit Arti Creative Front desk [PERSON_NAME] [PERSON_NAME] Priya…" at bounding box center [253, 455] width 111 height 28
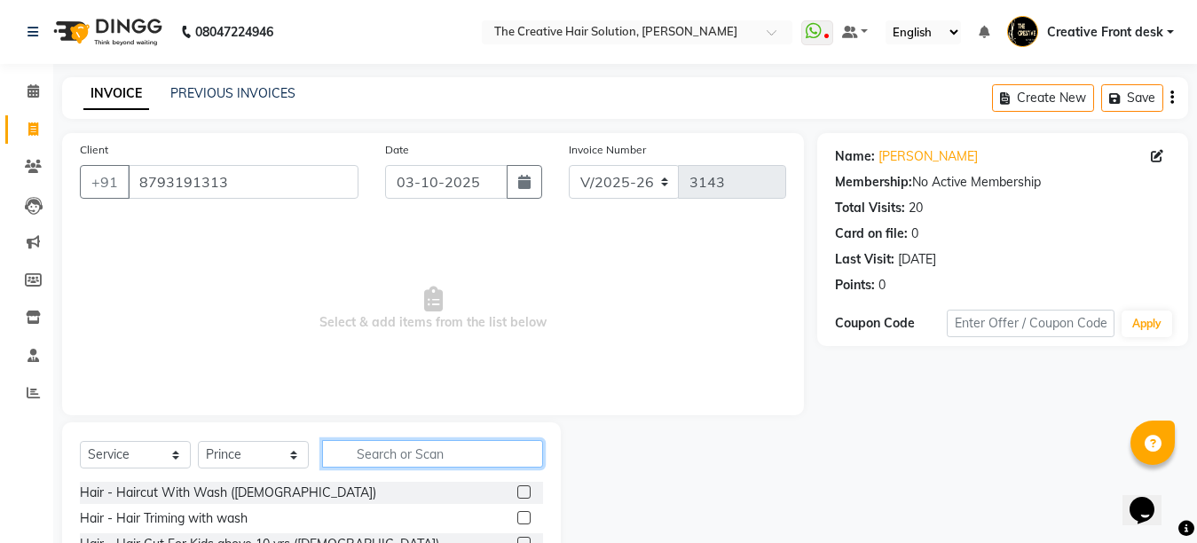
click at [380, 455] on input "text" at bounding box center [432, 454] width 221 height 28
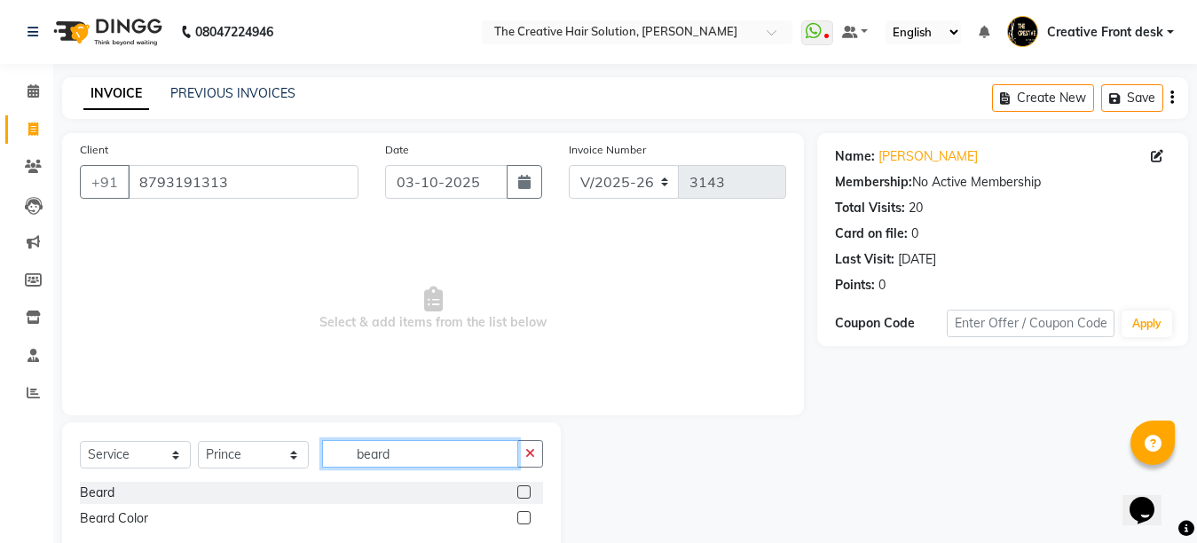
type input "beard"
click at [523, 491] on label at bounding box center [523, 491] width 13 height 13
click at [523, 491] on input "checkbox" at bounding box center [523, 493] width 12 height 12
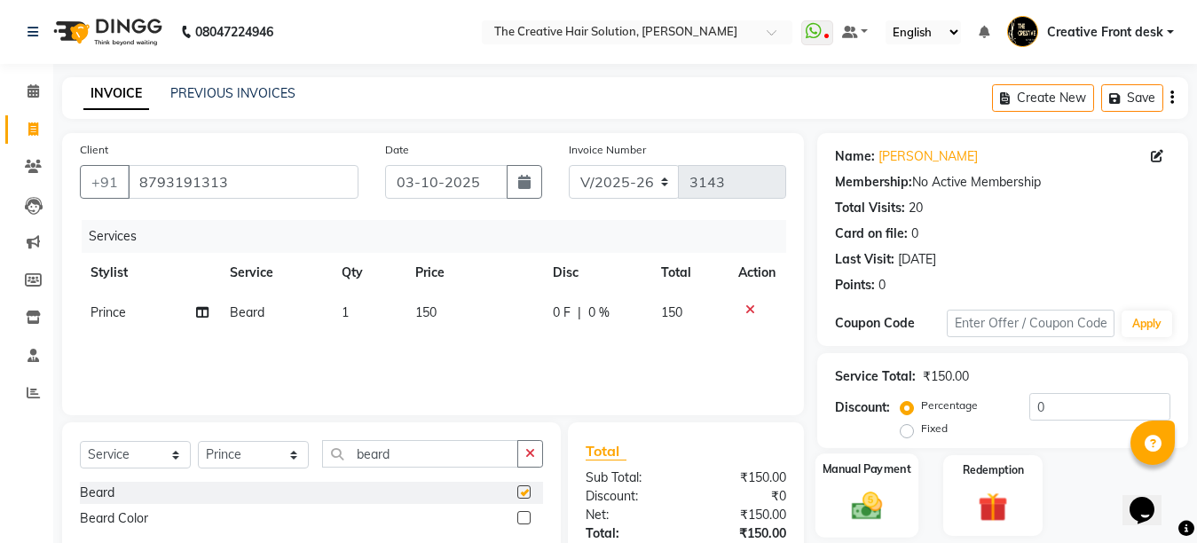
checkbox input "false"
click at [888, 490] on img at bounding box center [867, 505] width 50 height 35
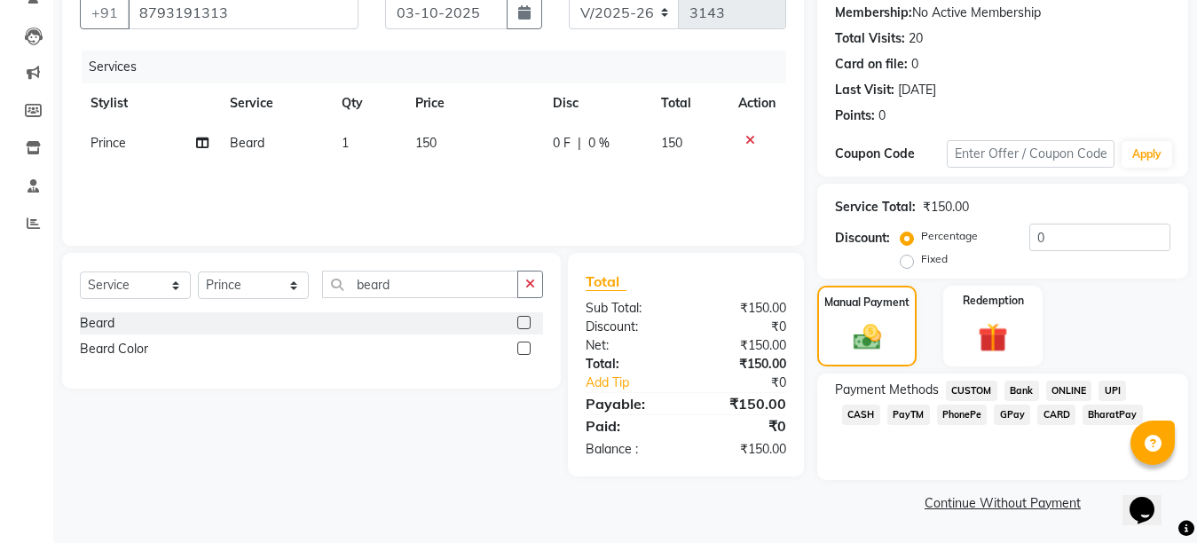
click at [880, 405] on span "CASH" at bounding box center [861, 415] width 38 height 20
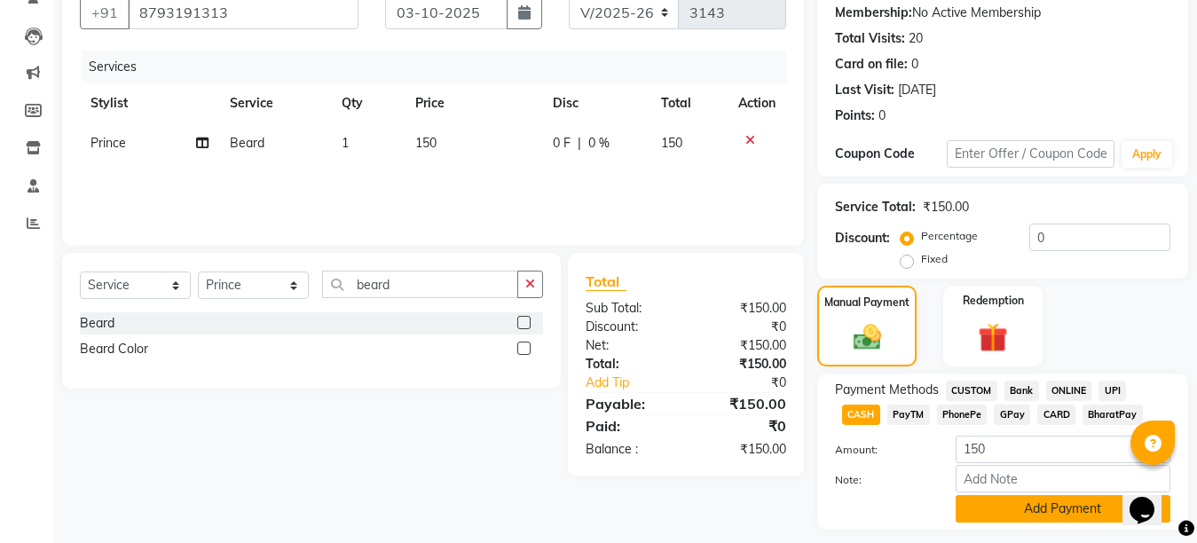
click at [1036, 509] on button "Add Payment" at bounding box center [1063, 509] width 215 height 28
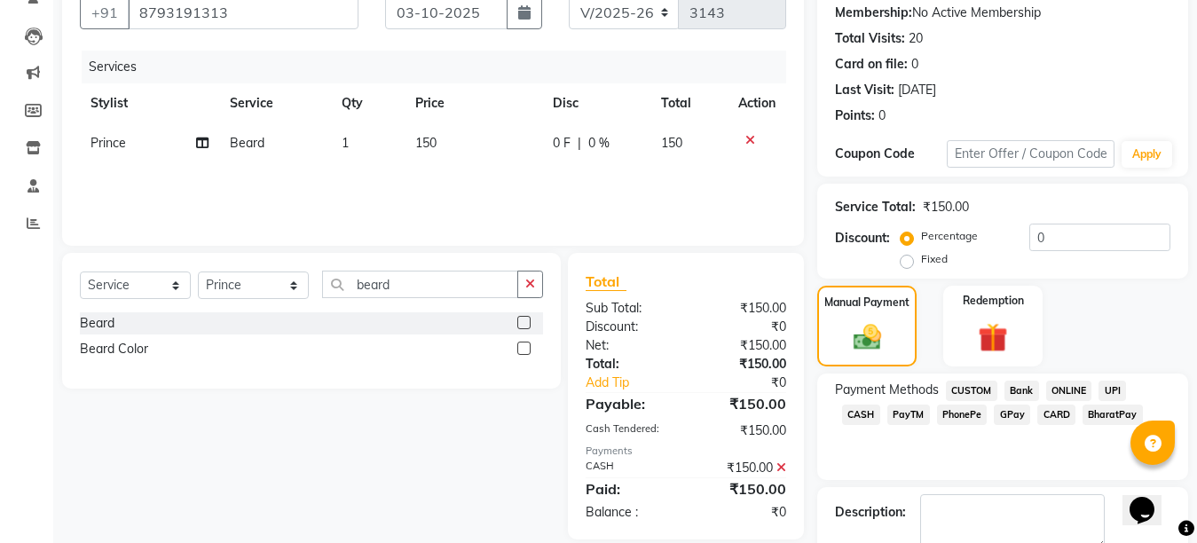
scroll to position [270, 0]
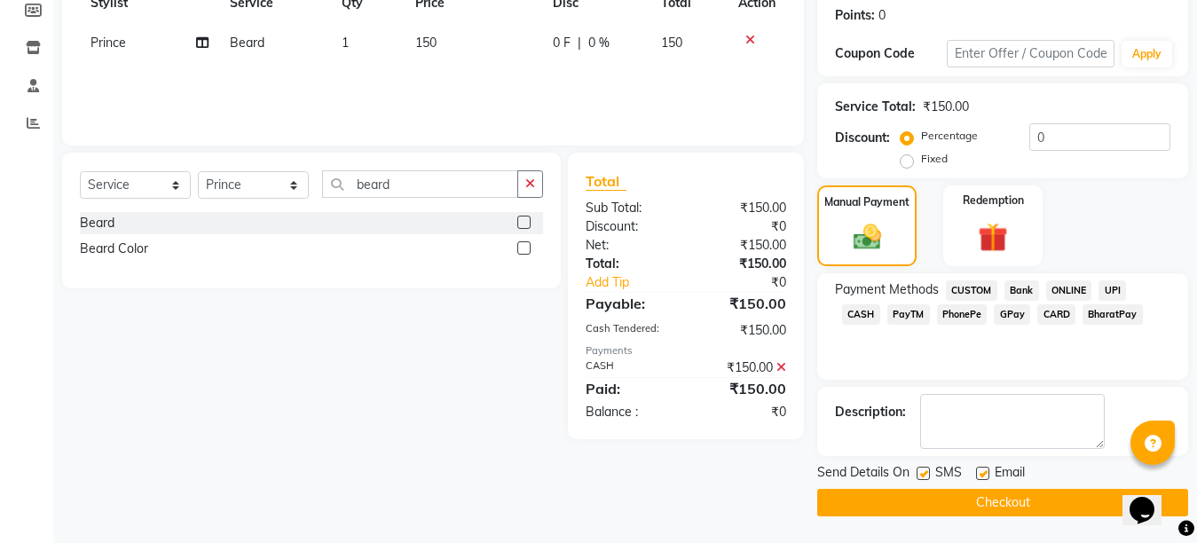
click at [977, 476] on label at bounding box center [982, 473] width 13 height 13
click at [977, 476] on input "checkbox" at bounding box center [982, 474] width 12 height 12
checkbox input "false"
click at [972, 503] on button "Checkout" at bounding box center [1002, 503] width 371 height 28
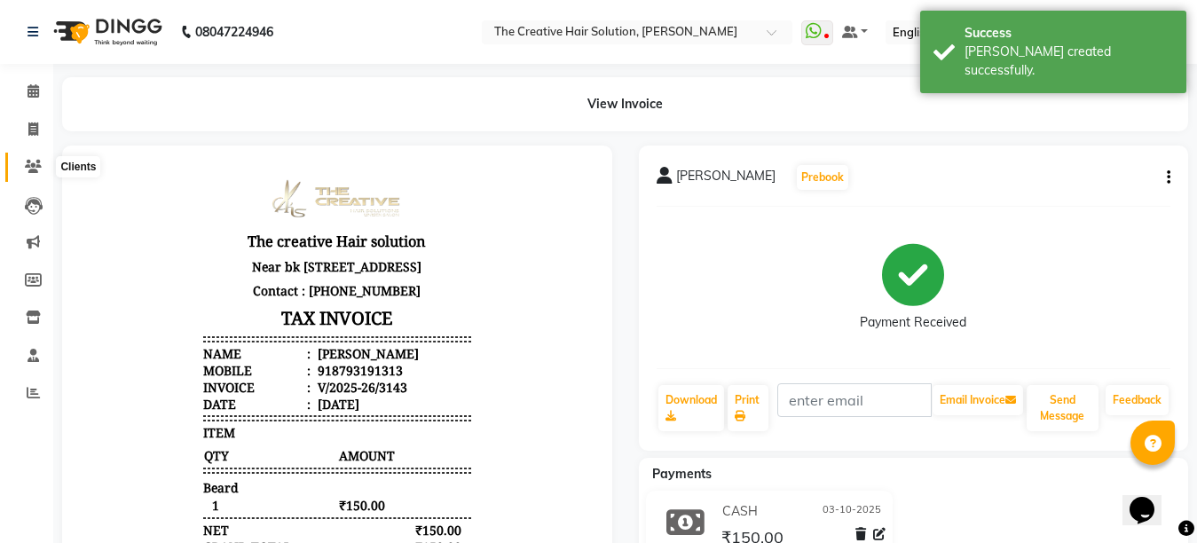
click at [32, 169] on icon at bounding box center [33, 166] width 17 height 13
